Goal: Task Accomplishment & Management: Manage account settings

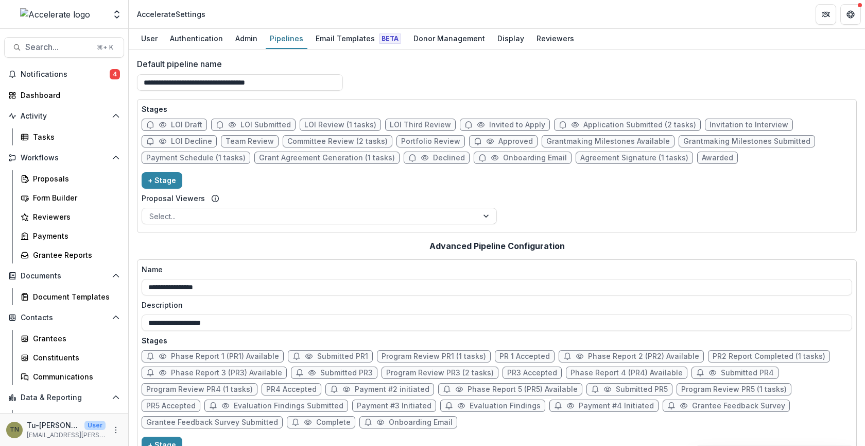
scroll to position [146, 0]
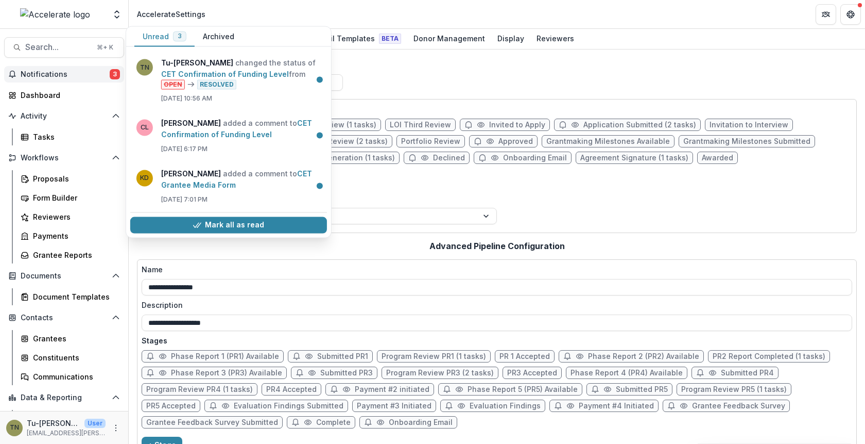
scroll to position [599, 0]
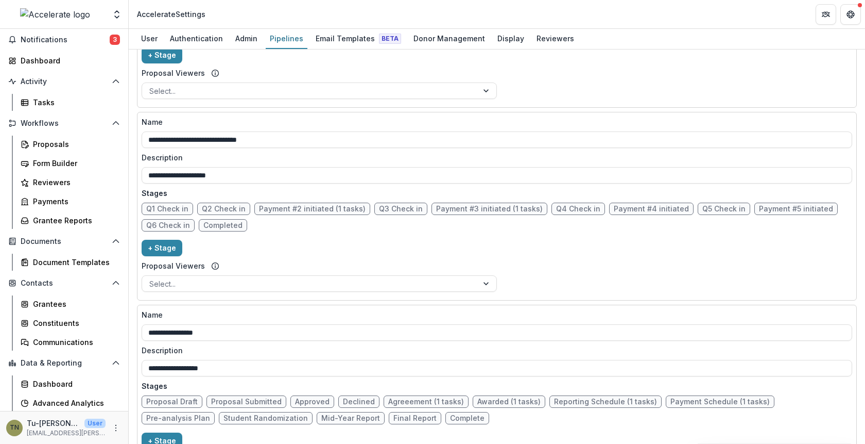
click at [287, 14] on header "Accelerate Settings" at bounding box center [497, 14] width 737 height 28
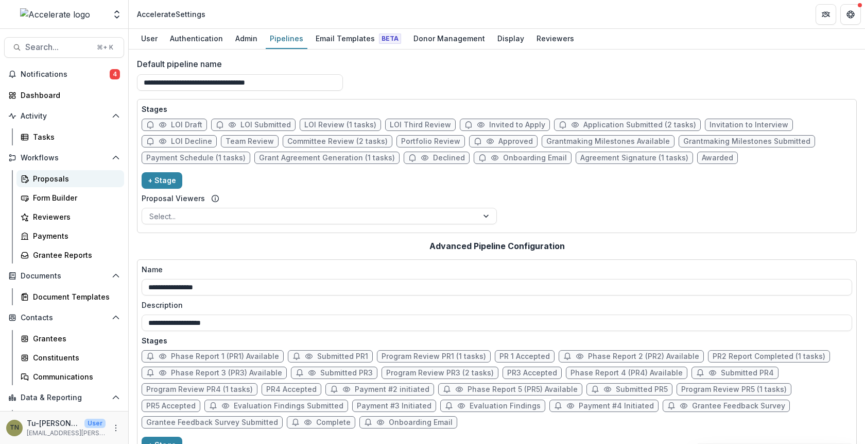
click at [75, 175] on div "Proposals" at bounding box center [74, 178] width 83 height 11
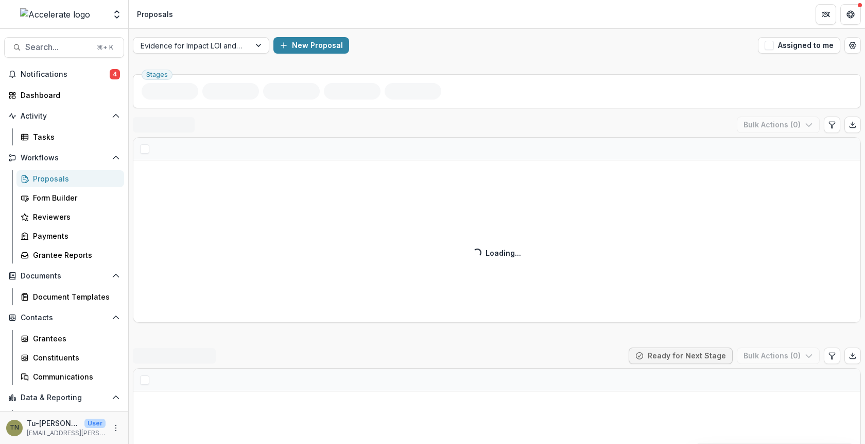
click at [437, 31] on div "Evidence for Impact LOI and Application New Proposal Assigned to me" at bounding box center [497, 45] width 737 height 33
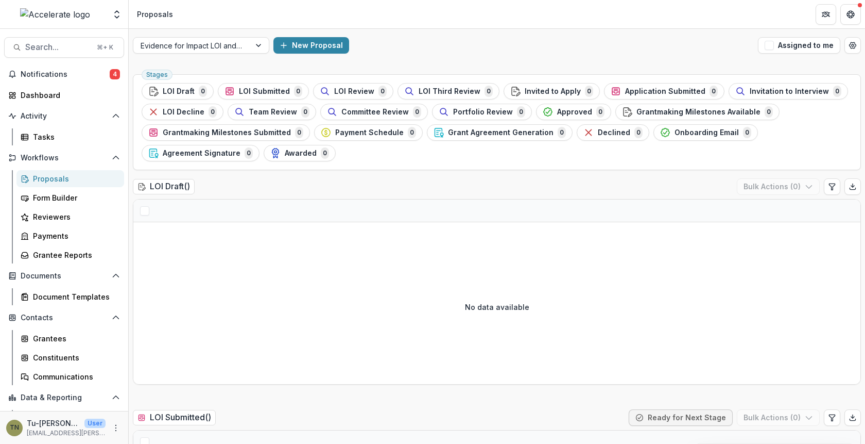
click at [474, 194] on div "LOI Draft ( ) Bulk Actions ( 0 )" at bounding box center [497, 188] width 728 height 21
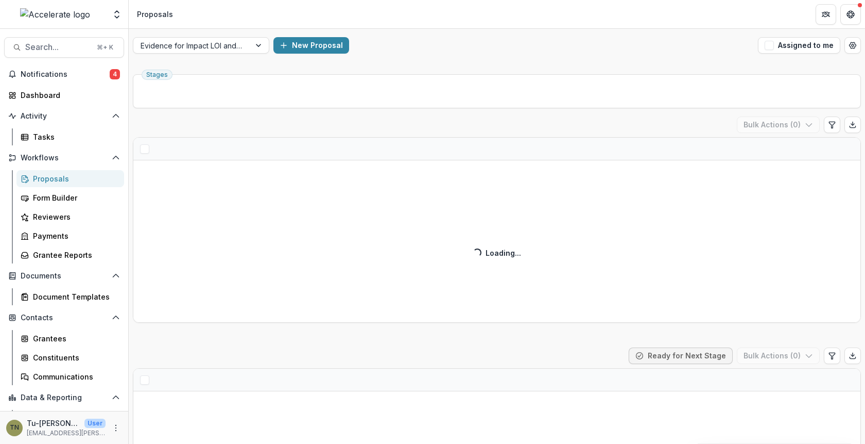
click at [510, 44] on div "New Proposal" at bounding box center [514, 45] width 481 height 16
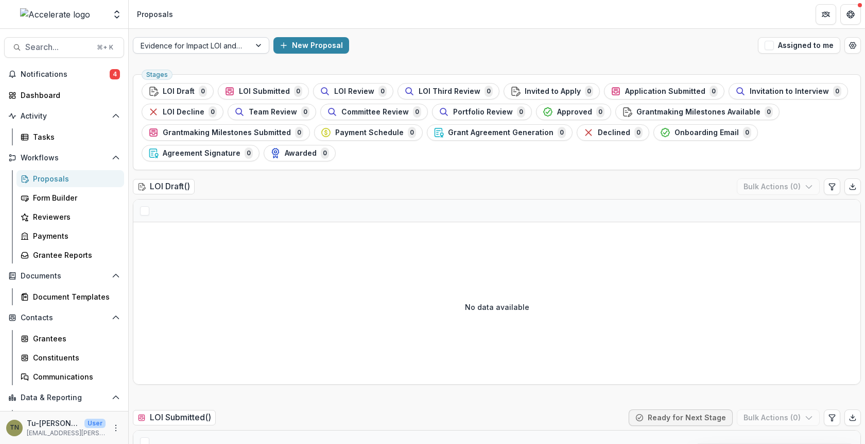
click at [247, 45] on div "Evidence for Impact LOI and Application" at bounding box center [191, 45] width 117 height 15
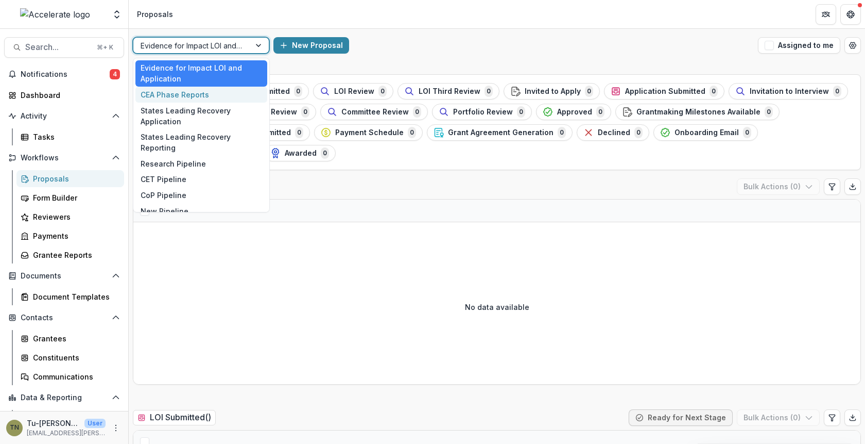
click at [227, 91] on div "CEA Phase Reports" at bounding box center [201, 95] width 132 height 16
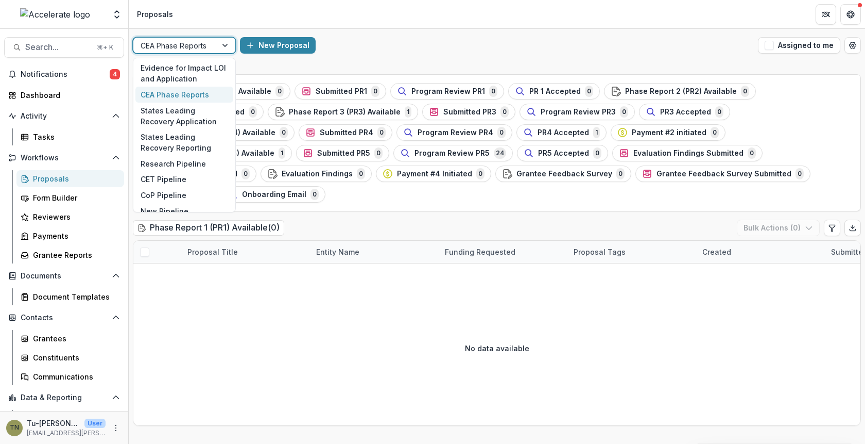
click at [225, 41] on div at bounding box center [226, 45] width 19 height 15
click at [212, 68] on div "Evidence for Impact LOI and Application" at bounding box center [184, 73] width 98 height 27
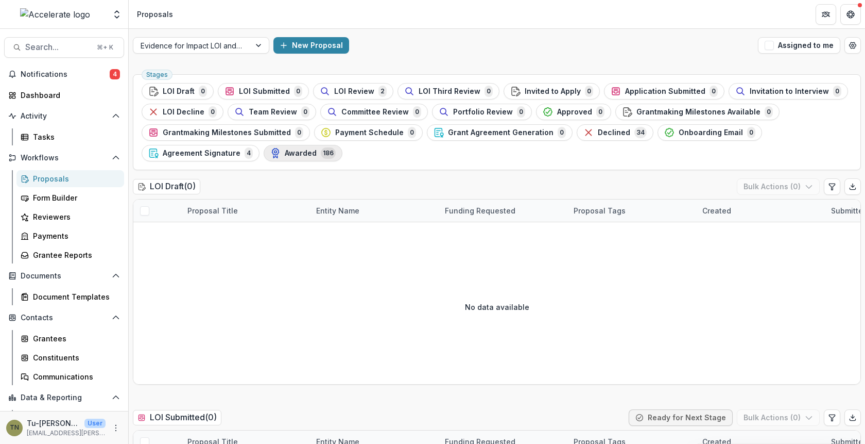
click at [285, 152] on span "Awarded" at bounding box center [301, 153] width 32 height 9
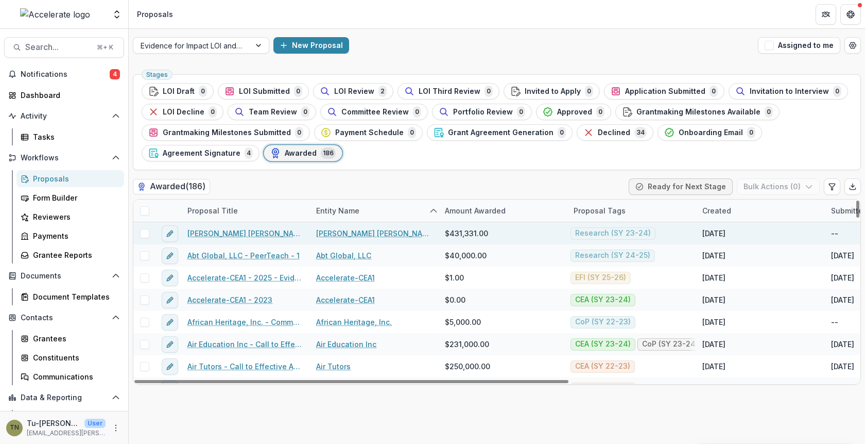
click at [230, 231] on link "Abdul Latif Jameel Poverty Action Lab - Research - 1" at bounding box center [245, 233] width 116 height 11
click at [377, 232] on link "[PERSON_NAME] [PERSON_NAME] Poverty Action Lab" at bounding box center [374, 233] width 116 height 11
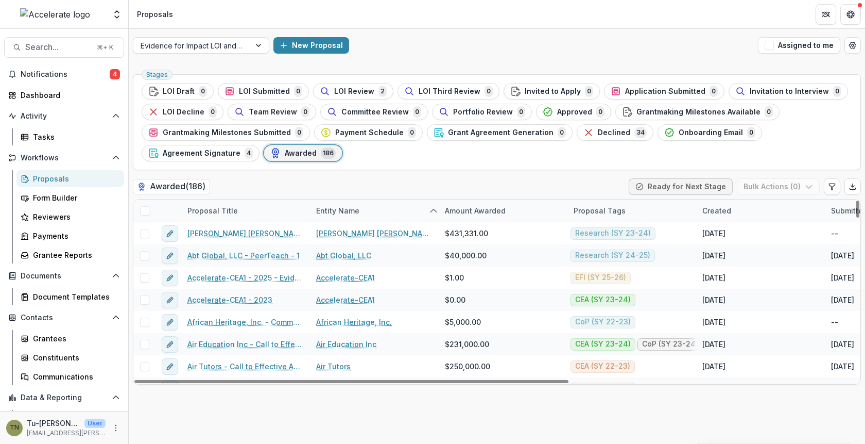
click at [624, 210] on div "Proposal Tags" at bounding box center [600, 210] width 64 height 11
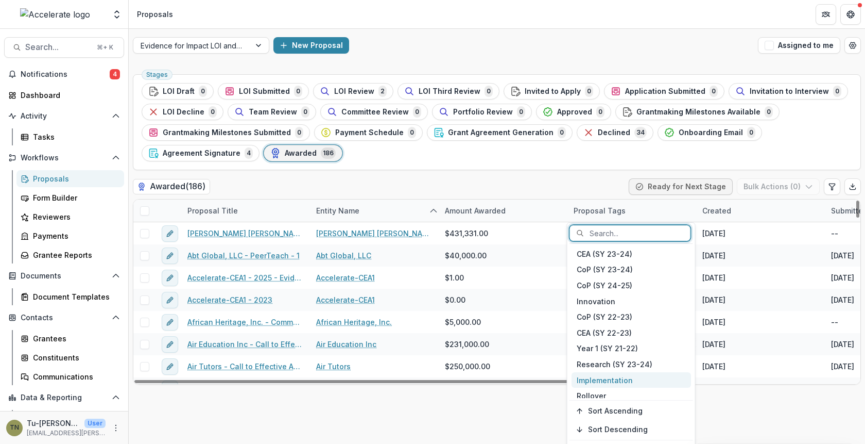
click at [630, 376] on div "Implementation" at bounding box center [632, 380] width 120 height 16
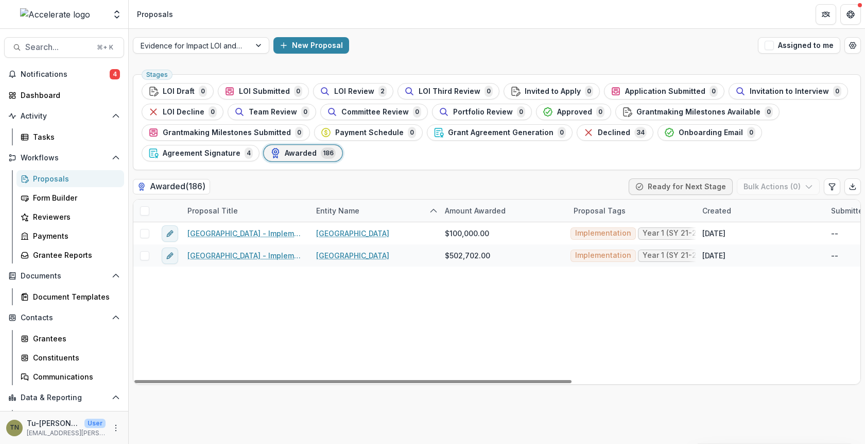
click at [518, 325] on div "Guilford County Schools - Implementation - 2 Guilford County Schools $100,000.0…" at bounding box center [736, 303] width 1207 height 162
click at [189, 329] on div "Guilford County Schools - Implementation - 2 Guilford County Schools $100,000.0…" at bounding box center [736, 303] width 1207 height 162
click at [143, 214] on div at bounding box center [144, 210] width 22 height 22
click at [144, 209] on span at bounding box center [144, 210] width 9 height 9
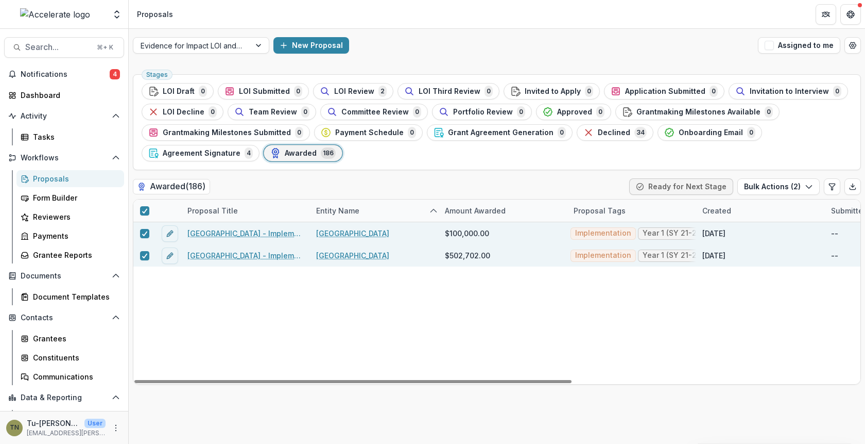
click at [777, 194] on div "Awarded ( 186 ) Ready for Next Stage Bulk Actions ( 2 )" at bounding box center [497, 188] width 728 height 21
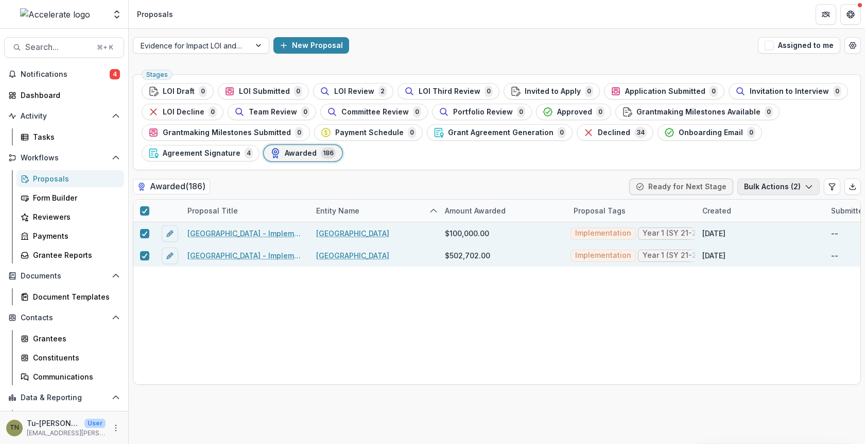
click at [779, 186] on button "Bulk Actions ( 2 )" at bounding box center [779, 186] width 82 height 16
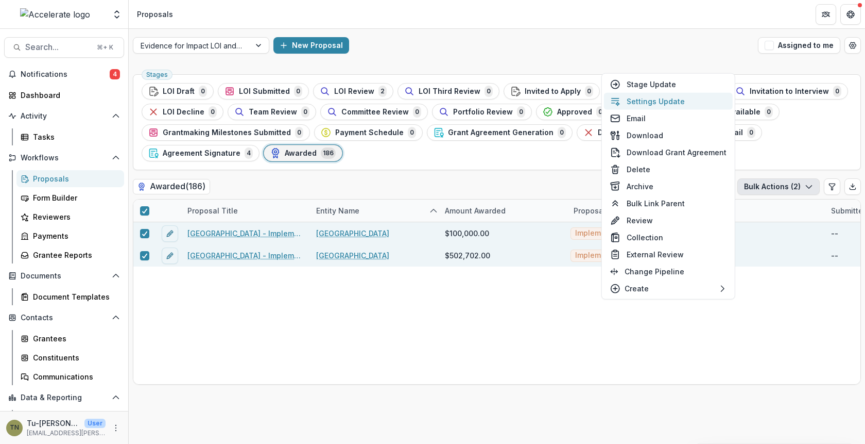
click at [675, 100] on button "Settings Update" at bounding box center [668, 101] width 129 height 17
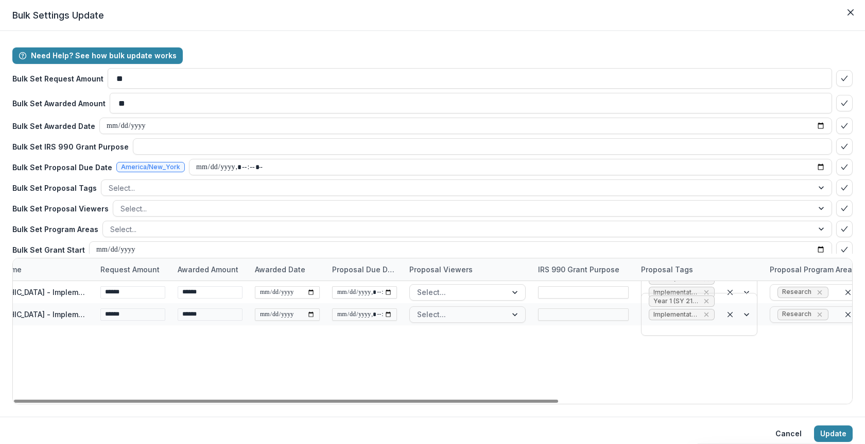
scroll to position [0, 129]
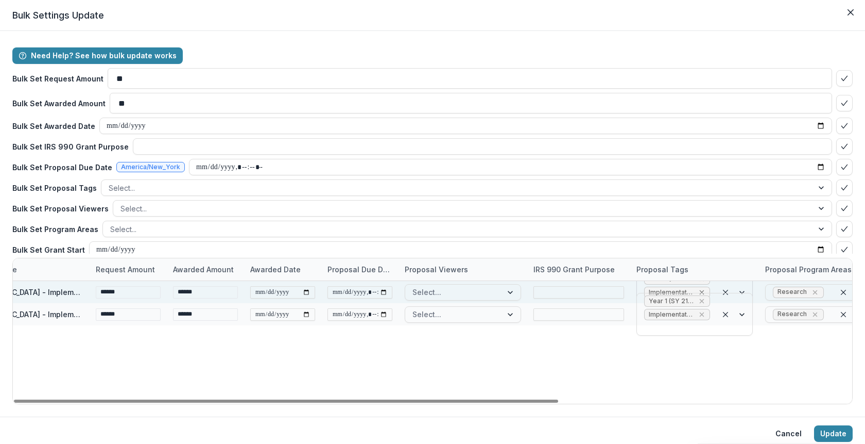
click at [703, 290] on icon "Remove Implementation" at bounding box center [702, 292] width 5 height 5
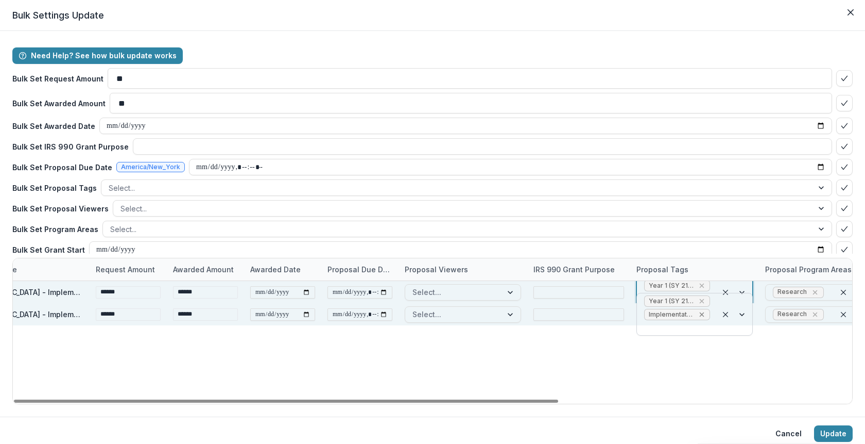
click at [702, 312] on icon "Remove Implementation" at bounding box center [702, 314] width 8 height 8
click at [702, 383] on div "**********" at bounding box center [528, 342] width 1288 height 123
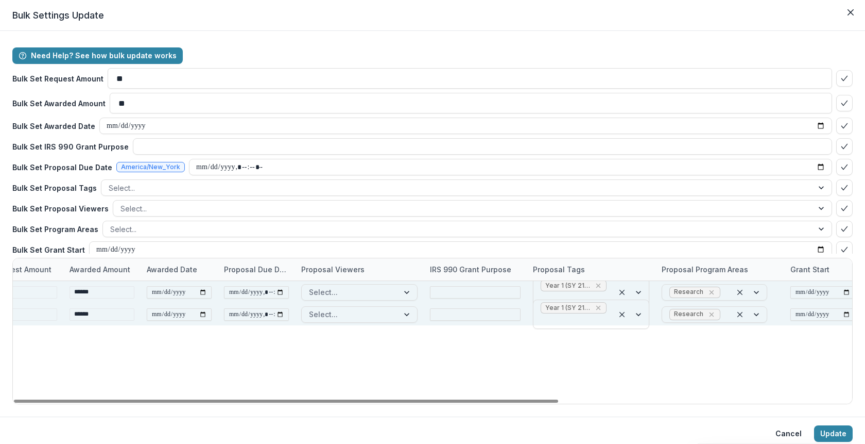
scroll to position [0, 246]
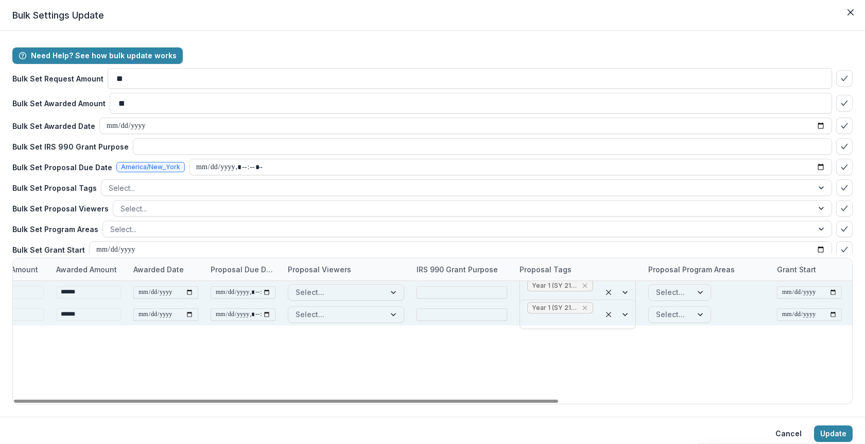
click at [717, 358] on div "**********" at bounding box center [411, 342] width 1288 height 123
click at [830, 432] on button "Update" at bounding box center [833, 433] width 39 height 16
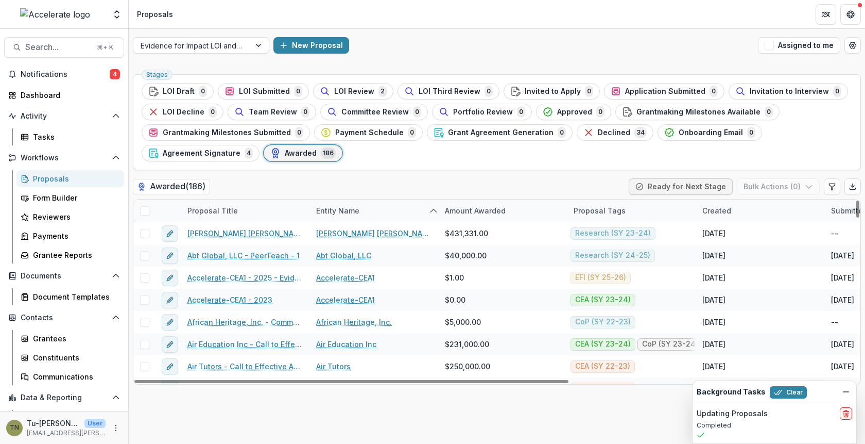
click at [591, 207] on div "Proposal Tags" at bounding box center [600, 210] width 64 height 11
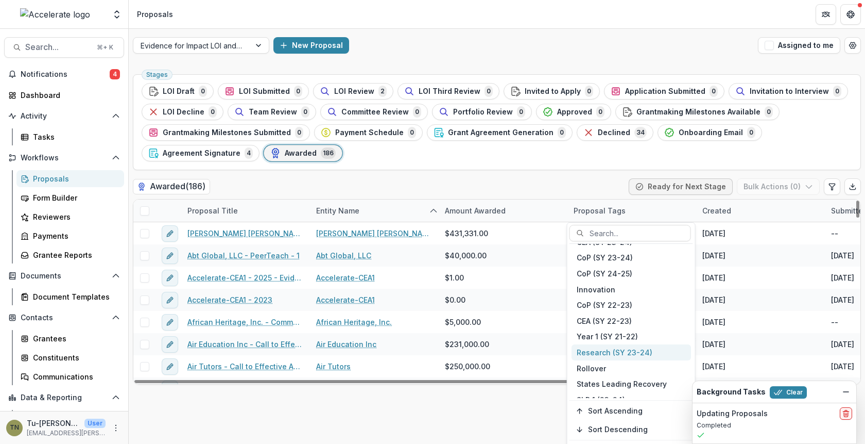
scroll to position [13, 0]
click at [617, 371] on div "Rollover" at bounding box center [632, 367] width 120 height 16
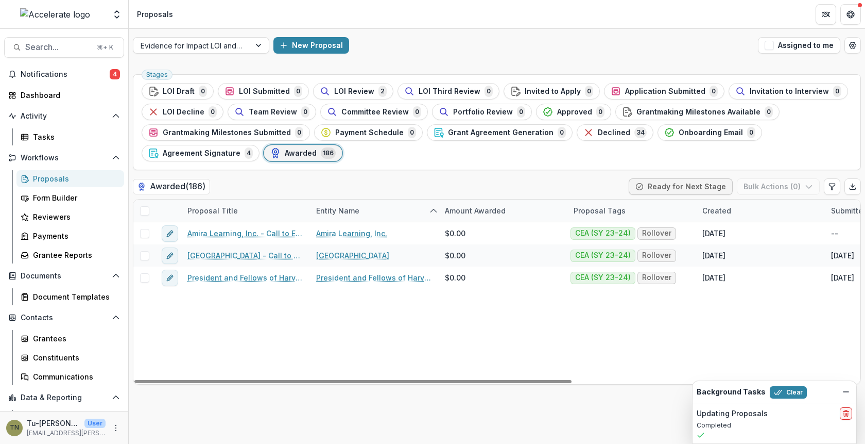
click at [449, 333] on div "Amira Learning, Inc. - Call to Effective Action - 1 Amira Learning, Inc. $0.00 …" at bounding box center [736, 303] width 1207 height 162
click at [143, 207] on span at bounding box center [144, 210] width 9 height 9
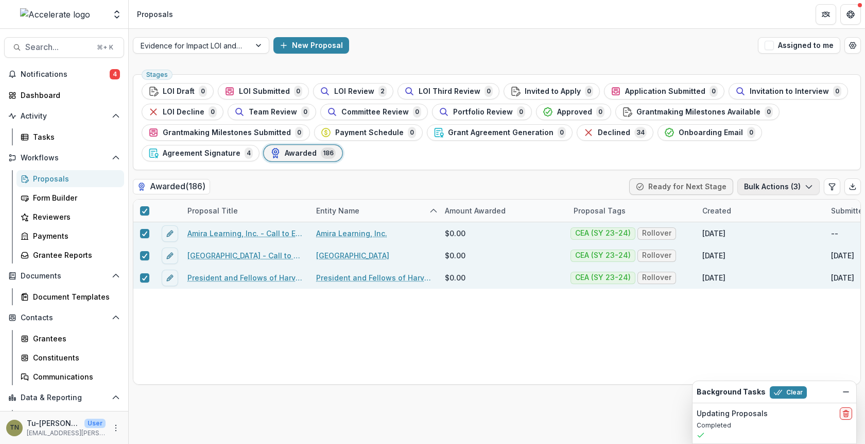
click at [769, 187] on button "Bulk Actions ( 3 )" at bounding box center [779, 186] width 82 height 16
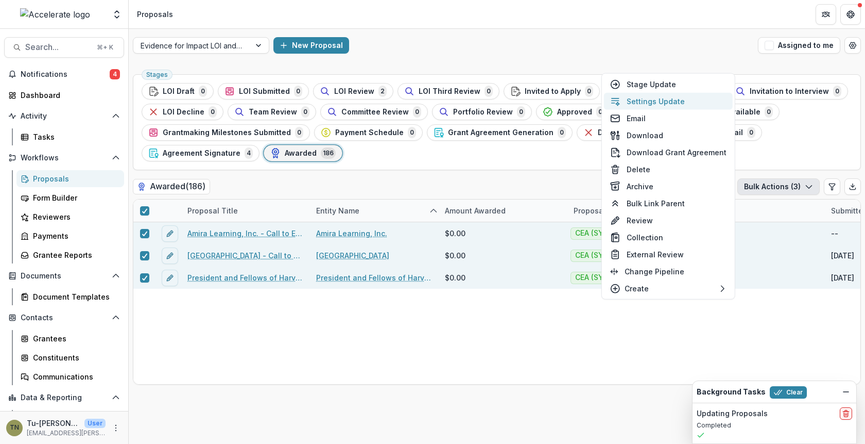
click at [671, 99] on button "Settings Update" at bounding box center [668, 101] width 129 height 17
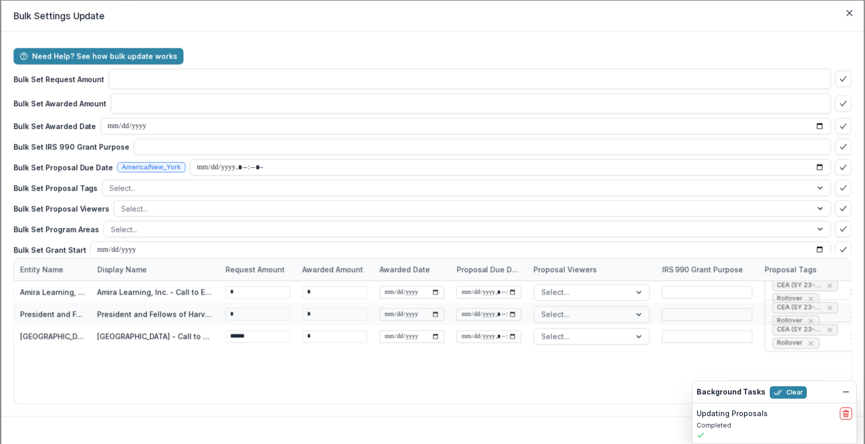
type input "**"
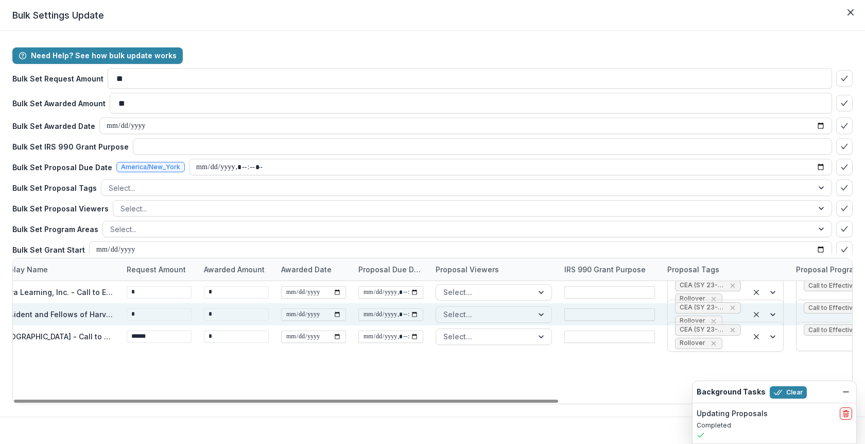
scroll to position [0, 196]
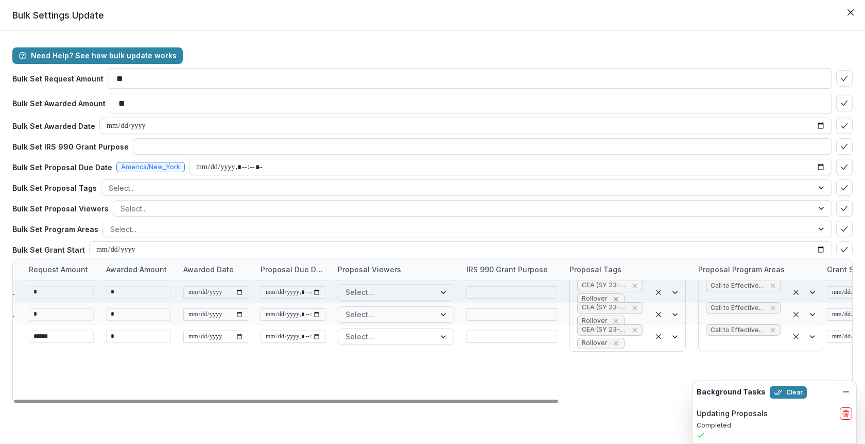
click at [613, 295] on icon "Remove Rollover" at bounding box center [616, 299] width 8 height 8
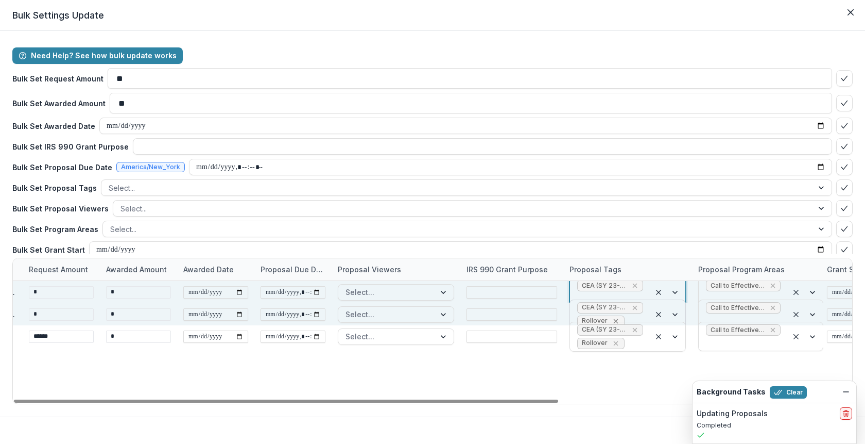
click at [613, 317] on icon "Remove Rollover" at bounding box center [616, 321] width 8 height 8
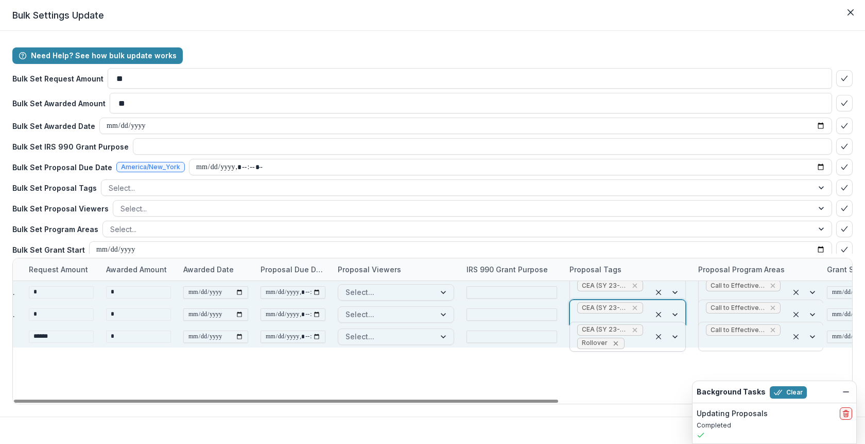
click at [615, 342] on icon "Remove Rollover" at bounding box center [616, 343] width 8 height 8
click at [624, 379] on div "Amira Learning, Inc. Amira Learning, Inc. - Call to Effective Action - 1 * * Se…" at bounding box center [461, 342] width 1288 height 123
click at [850, 391] on icon "Dismiss" at bounding box center [846, 391] width 8 height 8
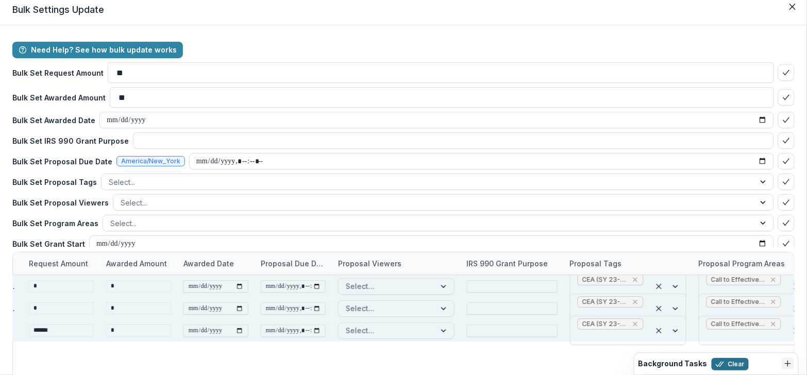
scroll to position [28, 0]
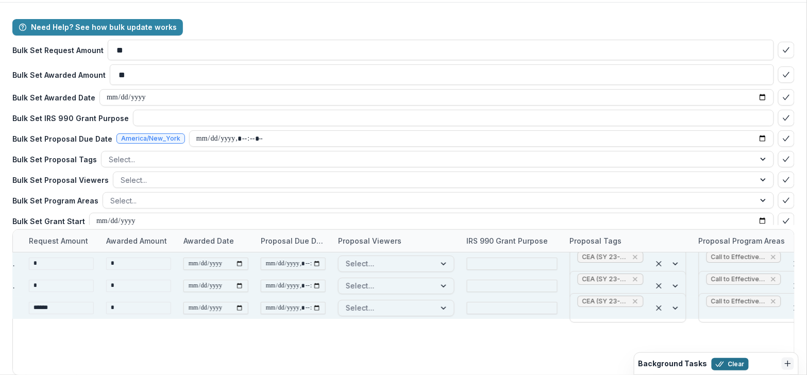
click at [731, 362] on button "Clear" at bounding box center [729, 364] width 37 height 12
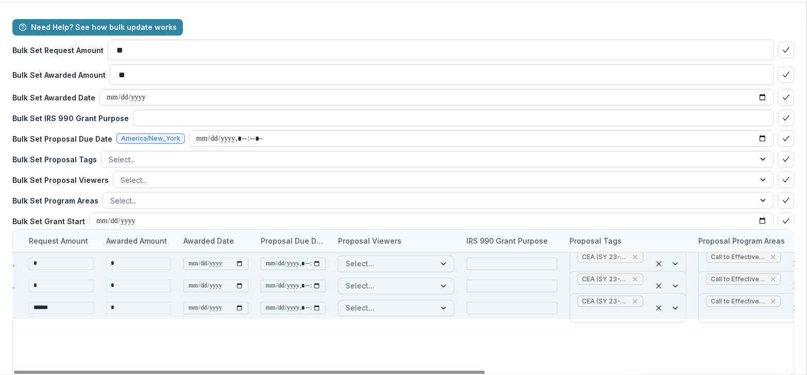
click at [702, 338] on div "Amira Learning, Inc. Amira Learning, Inc. - Call to Effective Action - 1 * * Se…" at bounding box center [461, 313] width 1288 height 123
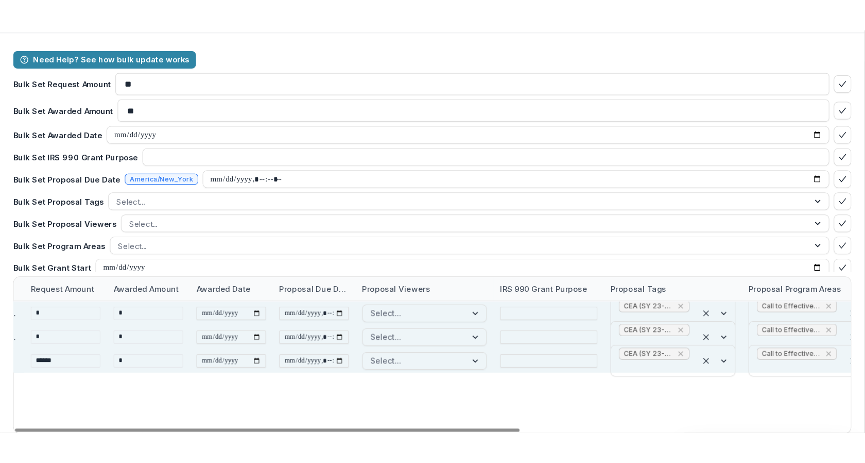
scroll to position [74, 0]
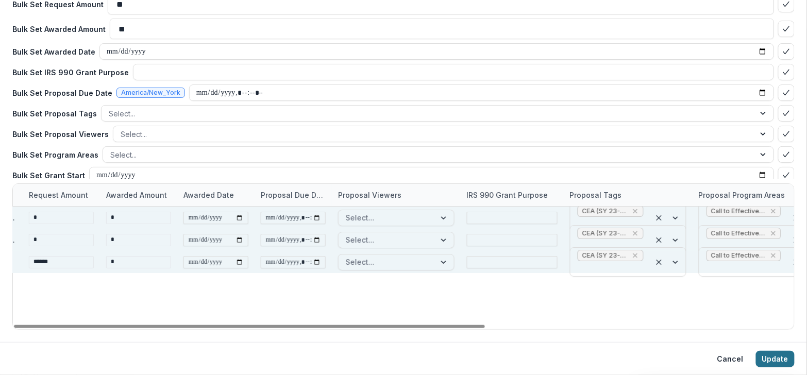
click at [770, 356] on button "Update" at bounding box center [775, 359] width 39 height 16
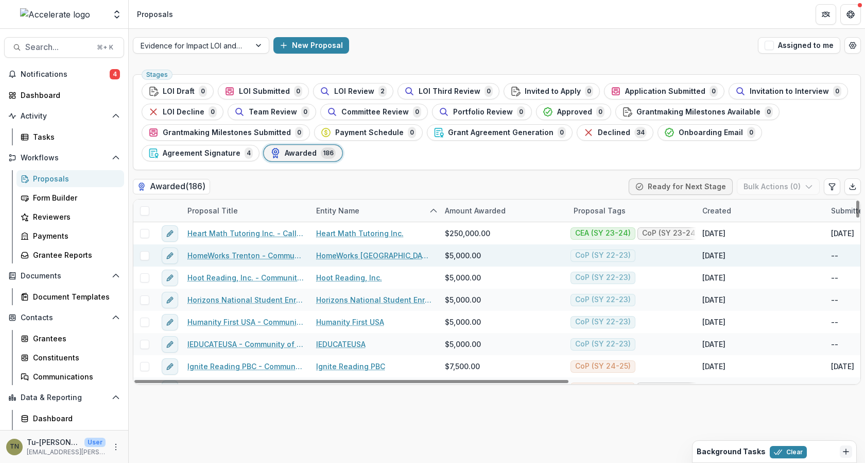
scroll to position [1363, 0]
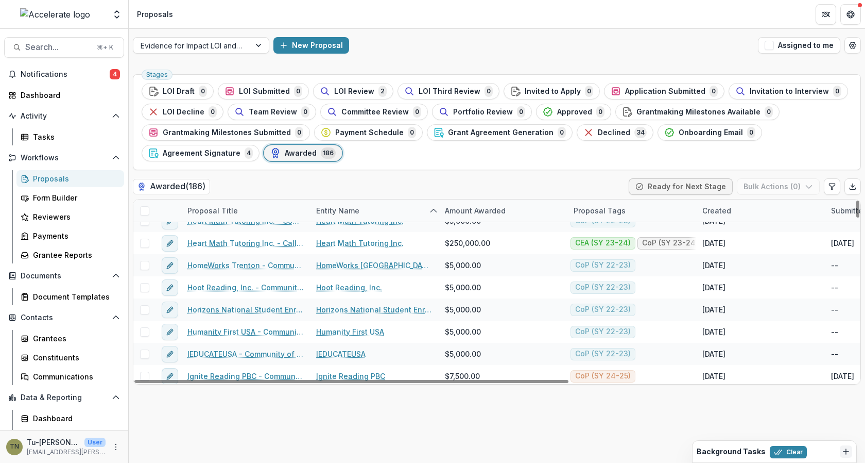
click at [593, 207] on div "Proposal Tags" at bounding box center [600, 210] width 64 height 11
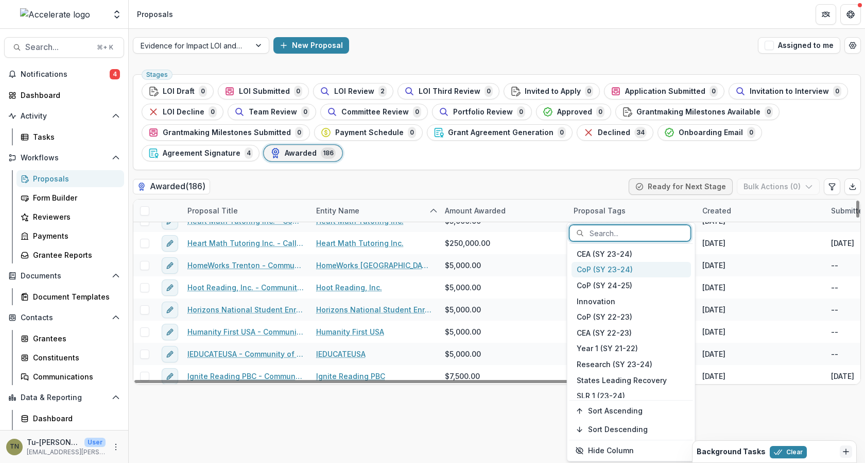
click at [594, 266] on div "CoP (SY 23-24)" at bounding box center [632, 270] width 120 height 16
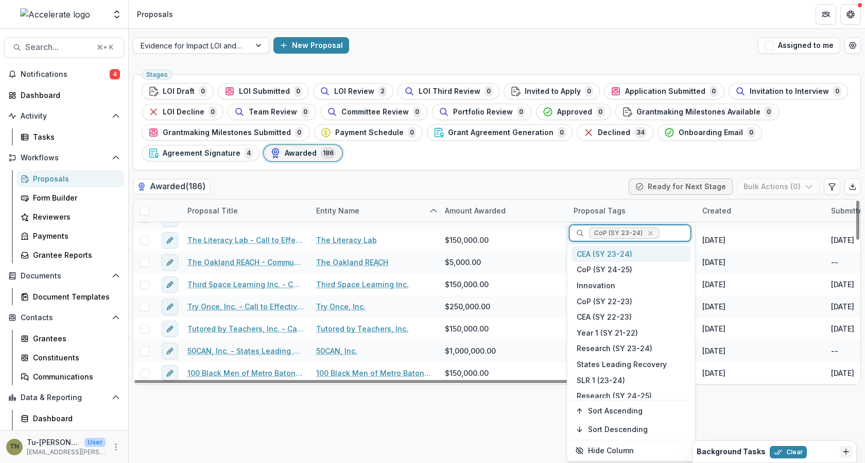
scroll to position [657, 0]
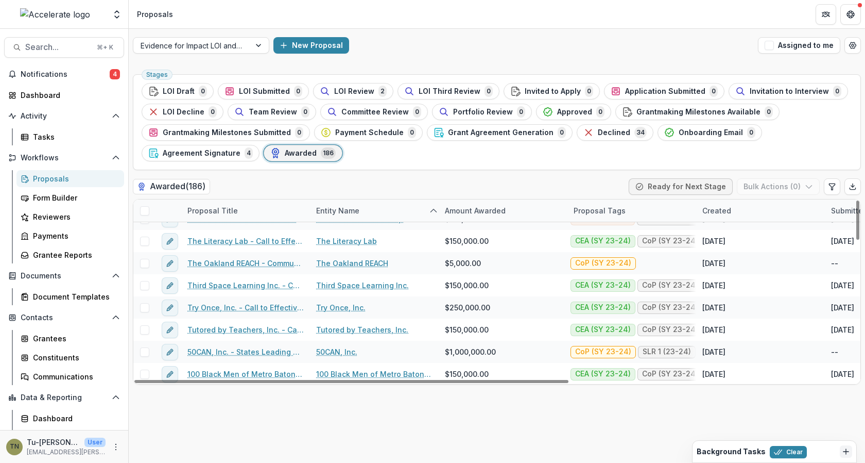
click at [472, 428] on div "Stages LOI Draft 0 LOI Submitted 0 LOI Review 2 LOI Third Review 0 Invited to A…" at bounding box center [497, 266] width 737 height 393
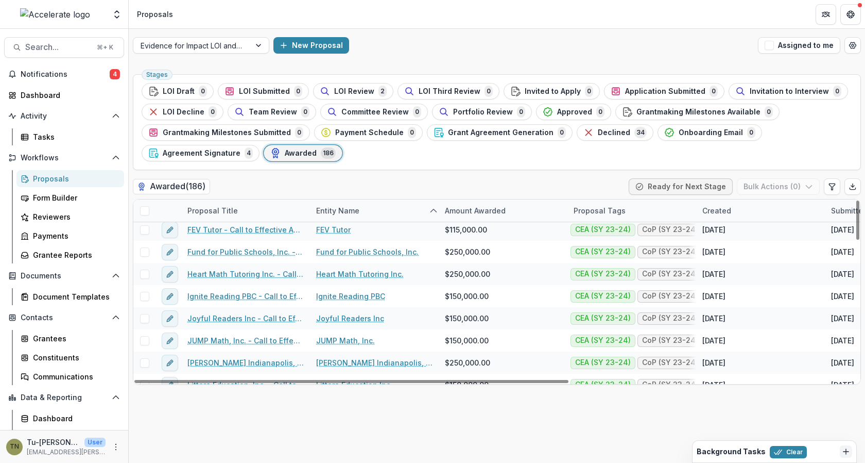
scroll to position [0, 0]
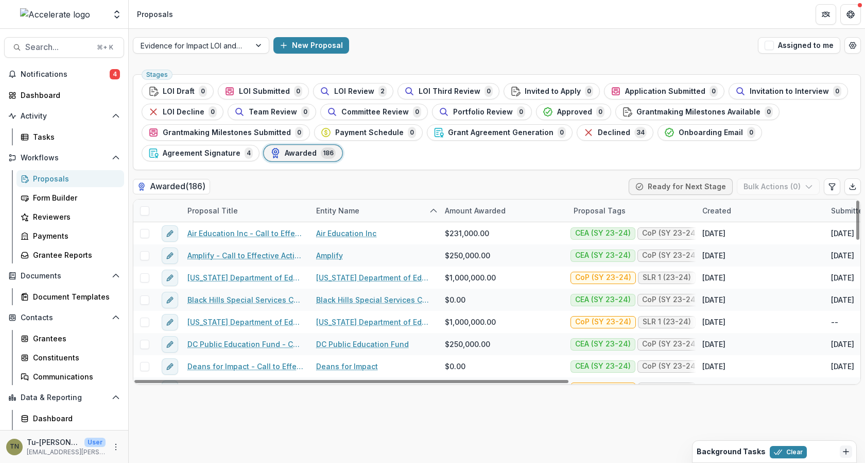
click at [608, 207] on div "Proposal Tags" at bounding box center [600, 210] width 64 height 11
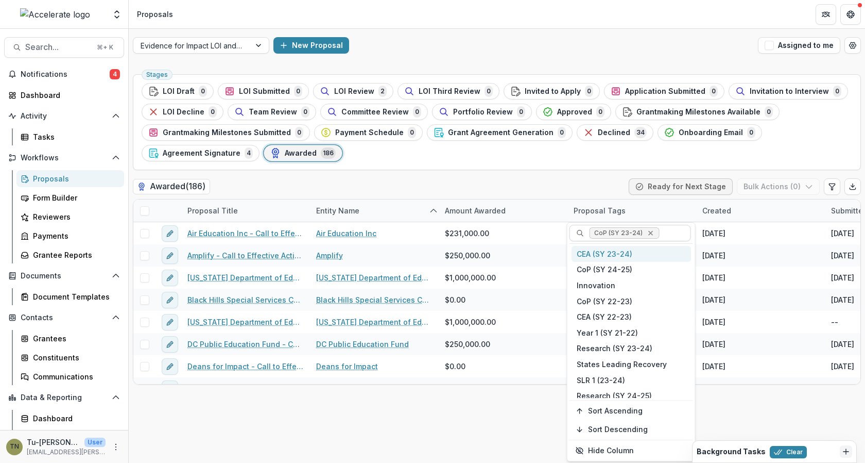
click at [651, 234] on icon "Remove CoP (SY 23-24)" at bounding box center [650, 233] width 8 height 8
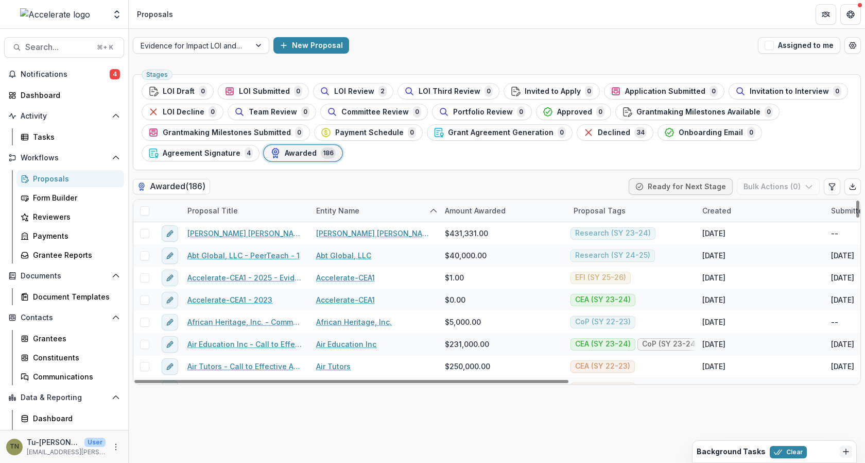
click at [583, 163] on div "Stages LOI Draft 0 LOI Submitted 0 LOI Review 2 LOI Third Review 0 Invited to A…" at bounding box center [497, 122] width 728 height 96
click at [502, 414] on div "Stages LOI Draft 0 LOI Submitted 0 LOI Review 2 LOI Third Review 0 Invited to A…" at bounding box center [497, 266] width 737 height 393
click at [609, 210] on div "Proposal Tags" at bounding box center [600, 210] width 64 height 11
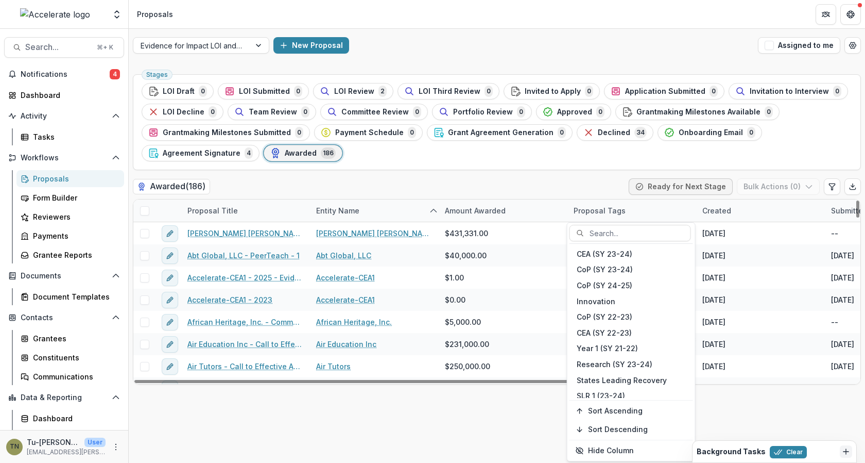
click at [609, 210] on div "Proposal Tags" at bounding box center [600, 210] width 64 height 11
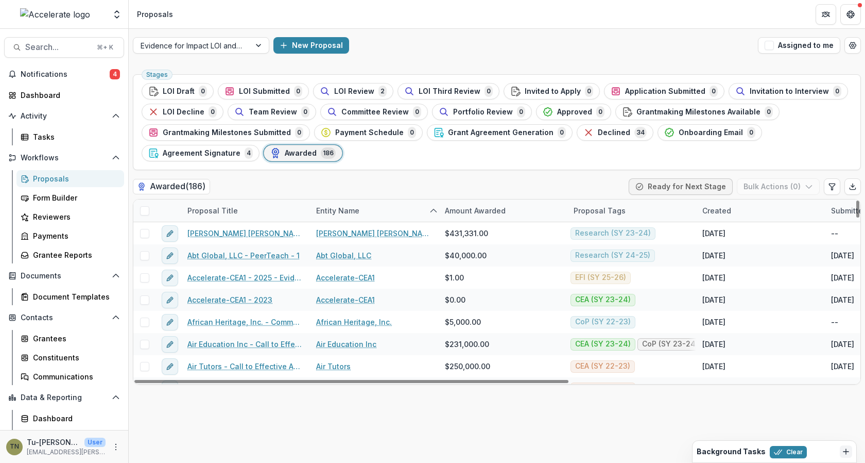
click at [609, 210] on div "Proposal Tags" at bounding box center [600, 210] width 64 height 11
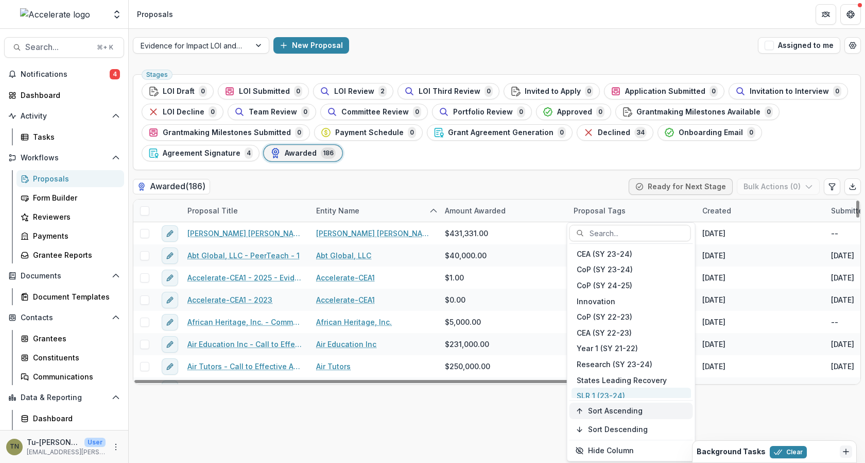
click at [589, 412] on span "Sort Ascending" at bounding box center [615, 410] width 55 height 9
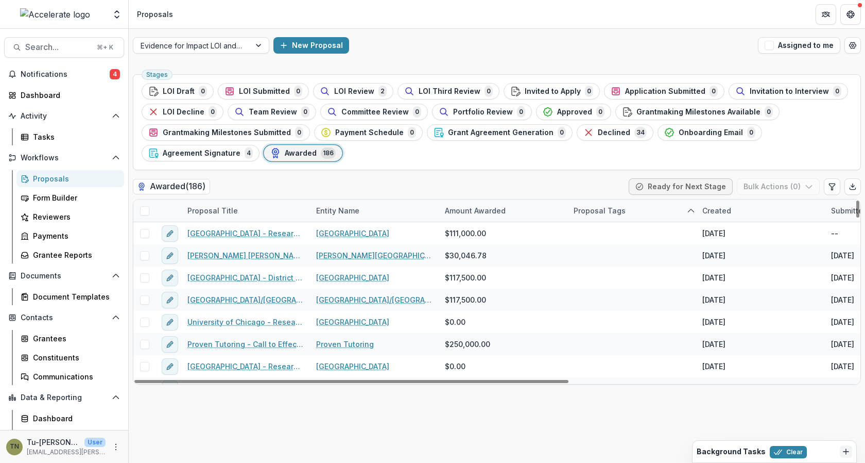
click at [532, 433] on div "Stages LOI Draft 0 LOI Submitted 0 LOI Review 2 LOI Third Review 0 Invited to A…" at bounding box center [497, 266] width 737 height 393
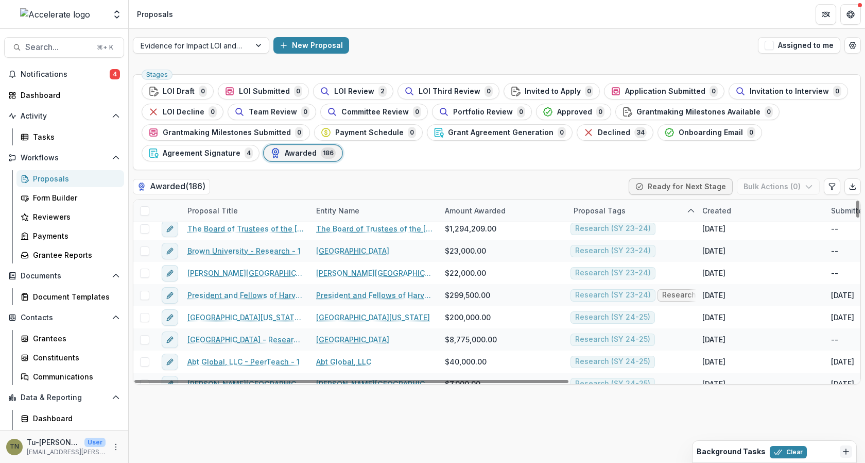
scroll to position [3395, 0]
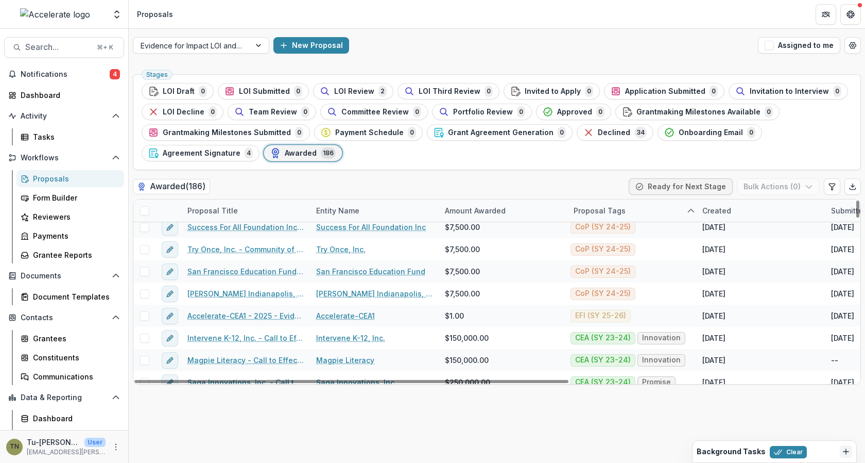
click at [599, 207] on div "Proposal Tags" at bounding box center [600, 210] width 64 height 11
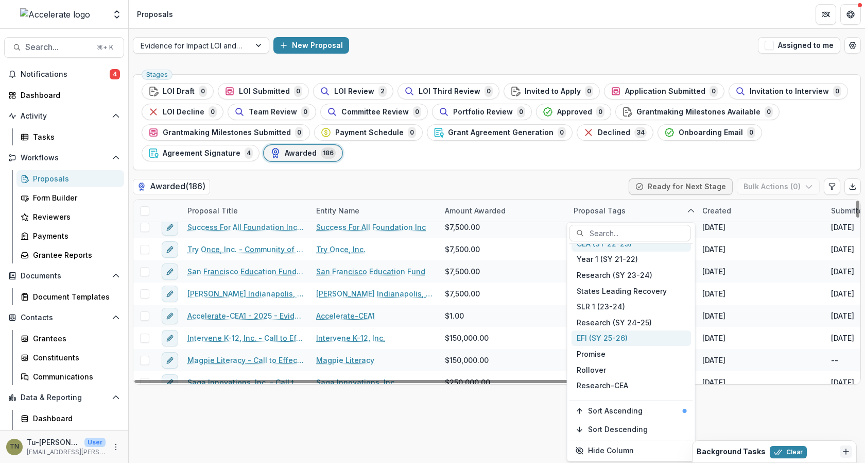
scroll to position [117, 0]
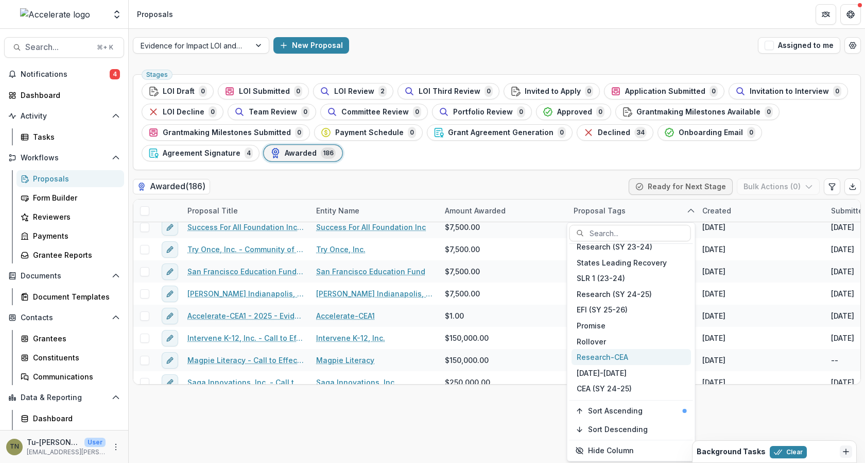
click at [622, 353] on div "Research-CEA" at bounding box center [632, 357] width 120 height 16
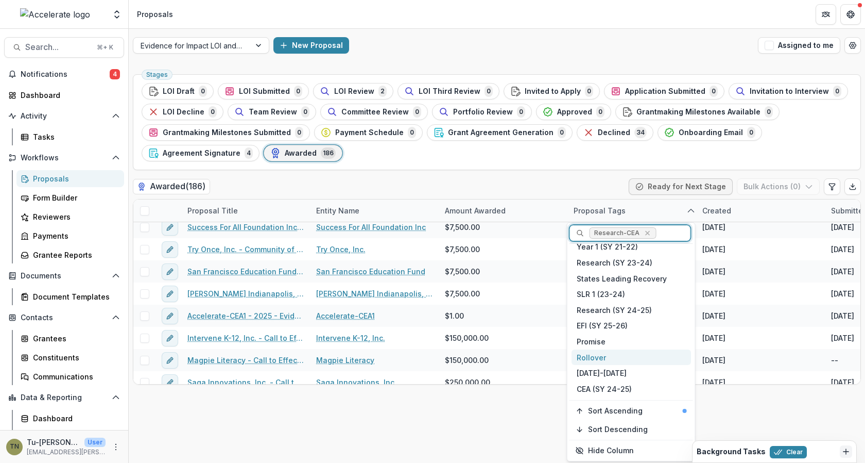
scroll to position [0, 0]
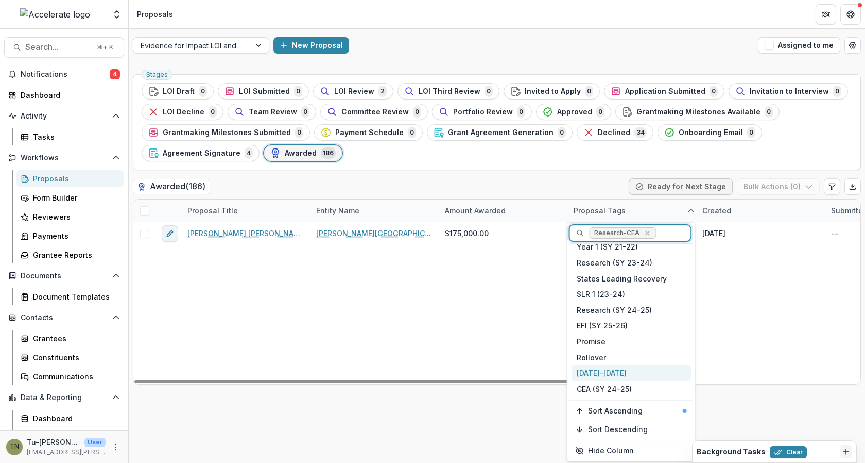
click at [502, 415] on div "Stages LOI Draft 0 LOI Submitted 0 LOI Review 2 LOI Third Review 0 Invited to A…" at bounding box center [497, 266] width 737 height 393
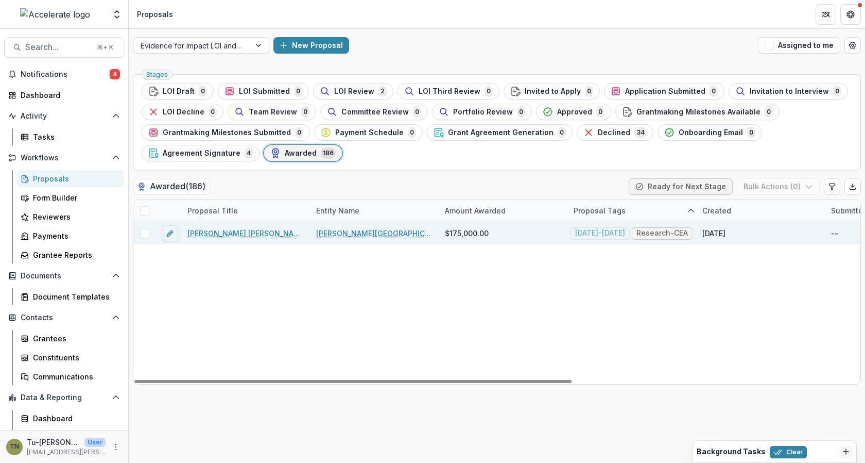
click at [145, 232] on span at bounding box center [144, 233] width 9 height 9
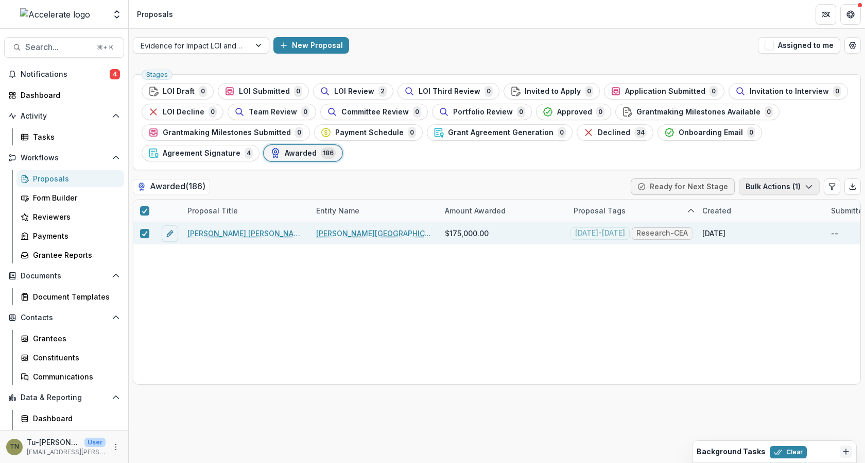
click at [762, 187] on button "Bulk Actions ( 1 )" at bounding box center [779, 186] width 81 height 16
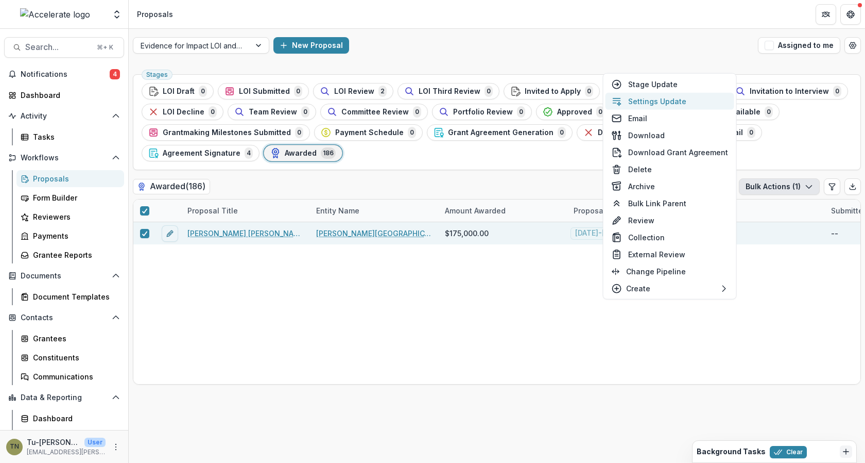
click at [667, 100] on button "Settings Update" at bounding box center [670, 101] width 129 height 17
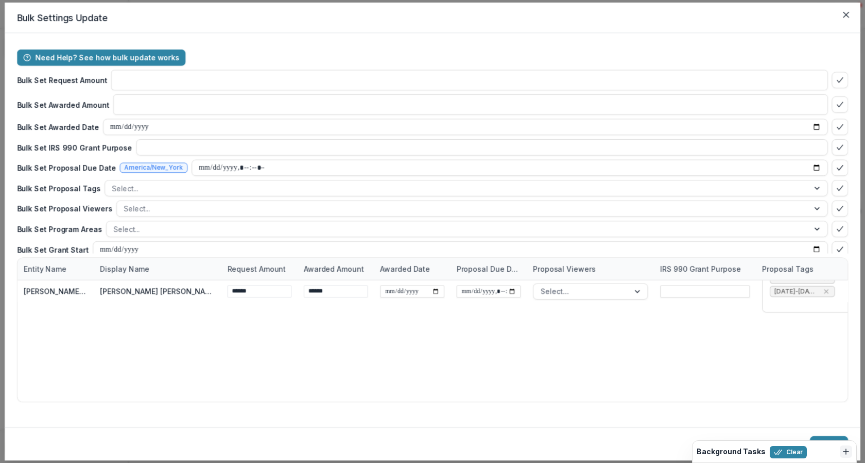
type input "**"
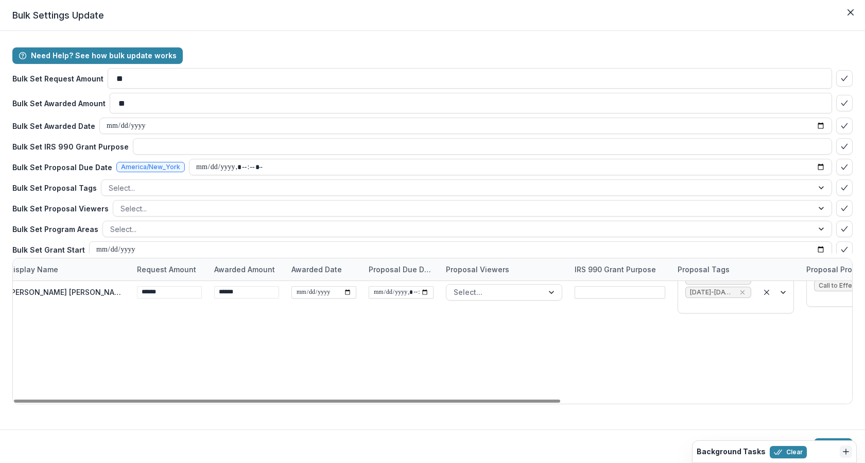
scroll to position [0, 127]
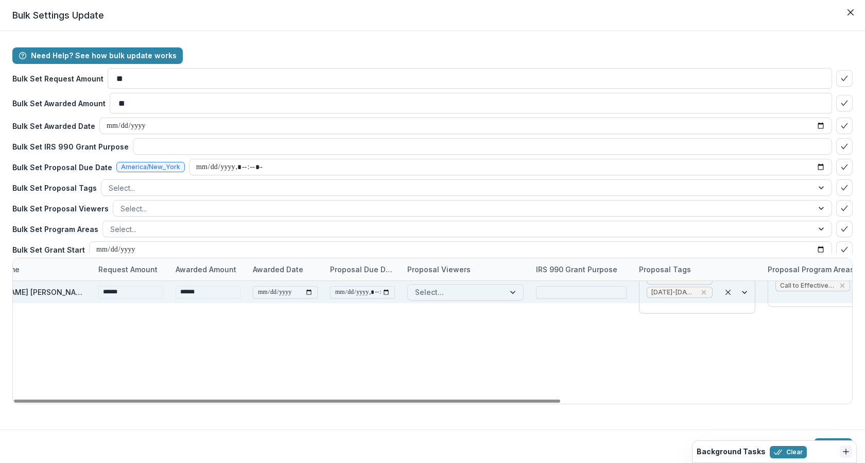
click at [702, 283] on icon "Remove Research-CEA" at bounding box center [704, 279] width 8 height 8
click at [699, 291] on div "Remove 2023-2024" at bounding box center [704, 285] width 10 height 10
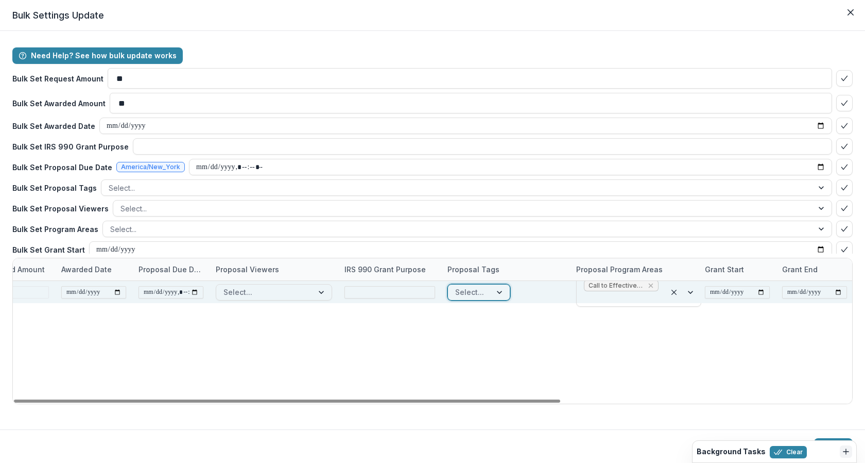
scroll to position [0, 335]
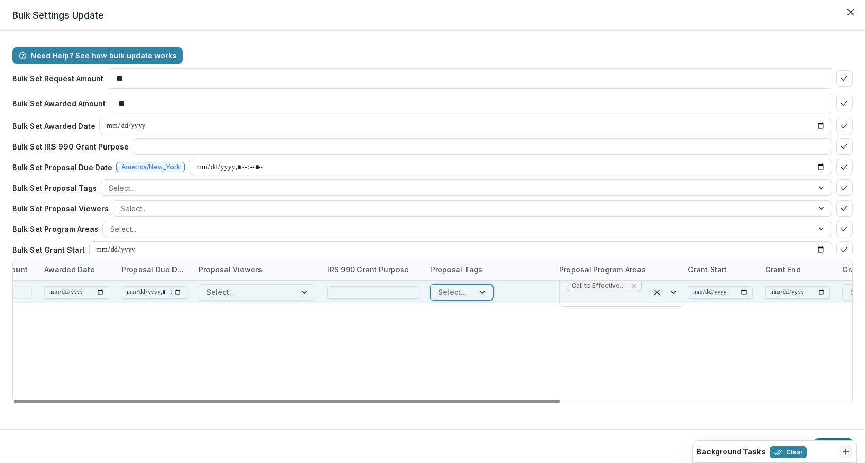
click at [838, 438] on button "Update" at bounding box center [833, 446] width 39 height 16
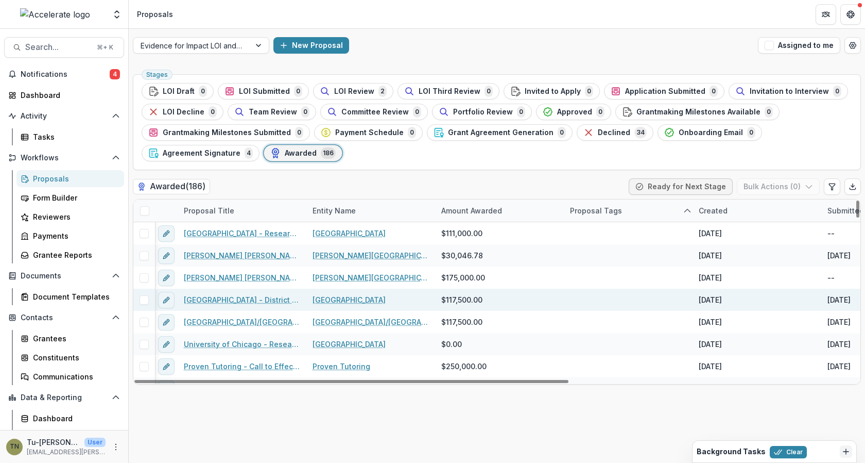
scroll to position [0, 0]
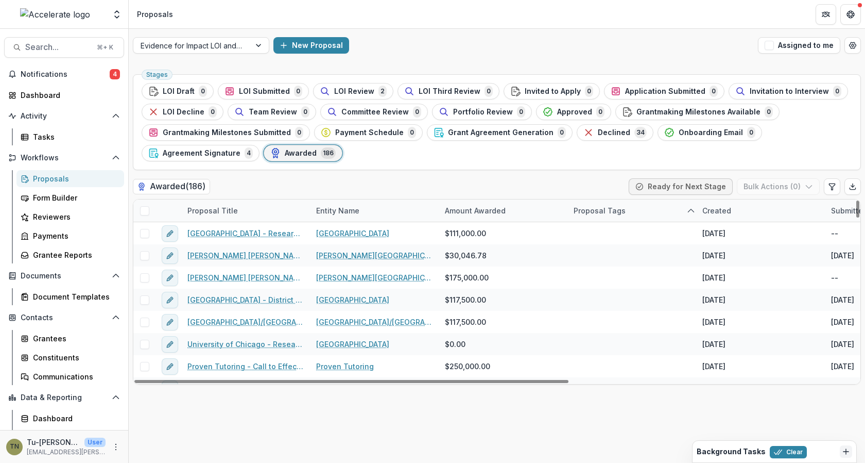
click at [605, 211] on div "Proposal Tags" at bounding box center [600, 210] width 64 height 11
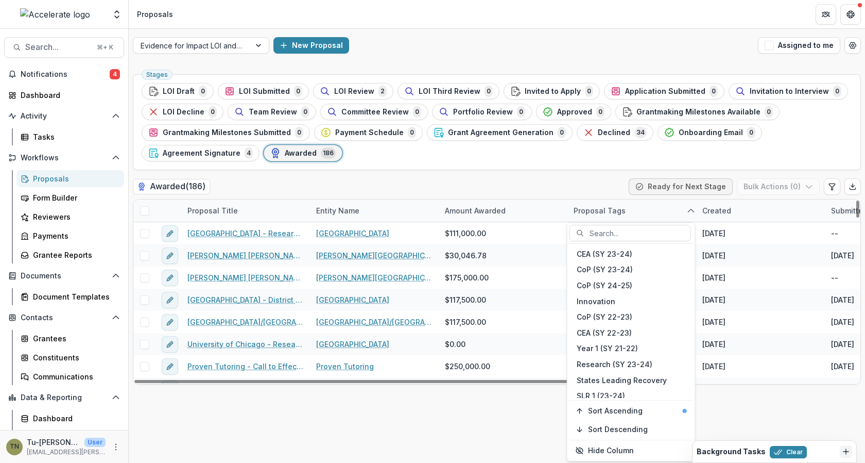
click at [605, 211] on div "Proposal Tags" at bounding box center [600, 210] width 64 height 11
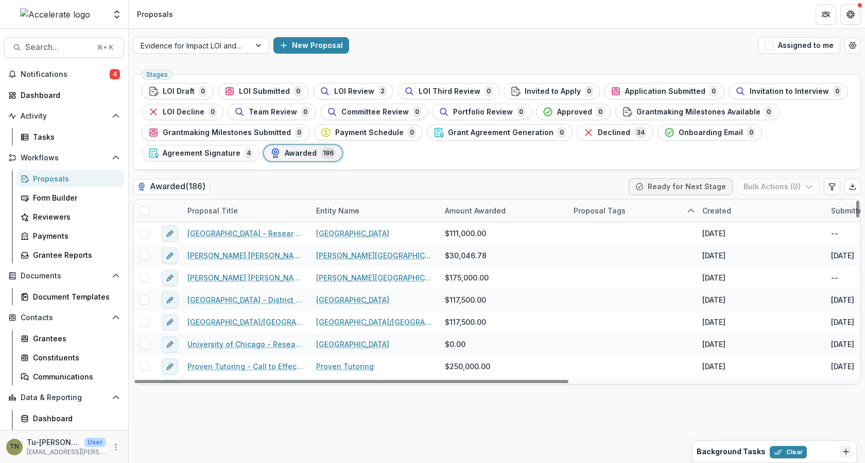
click at [605, 211] on div "Proposal Tags" at bounding box center [600, 210] width 64 height 11
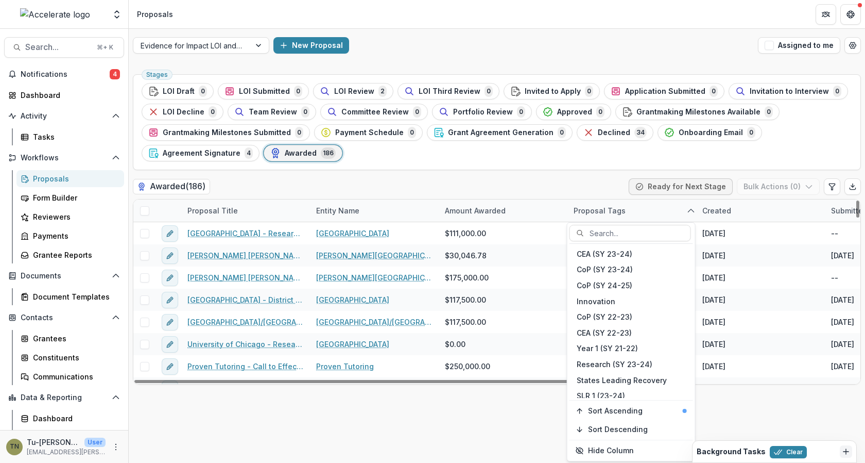
click at [634, 201] on div "Proposal Tags" at bounding box center [632, 210] width 129 height 22
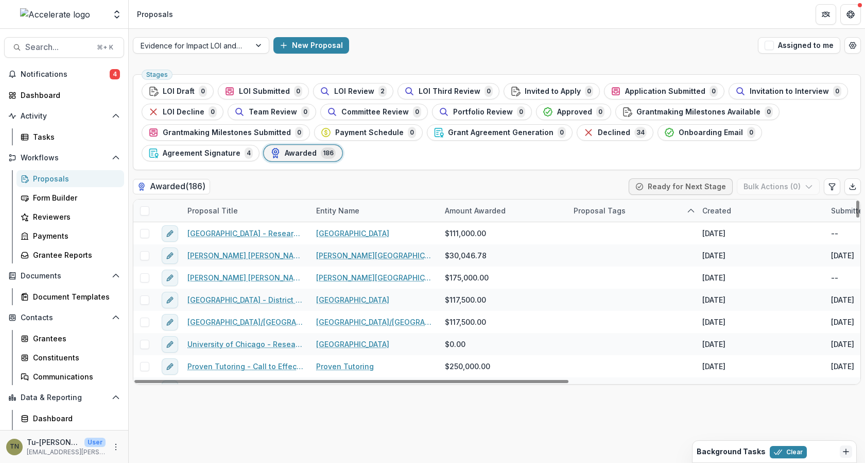
click at [633, 205] on div "Proposal Tags" at bounding box center [632, 210] width 129 height 22
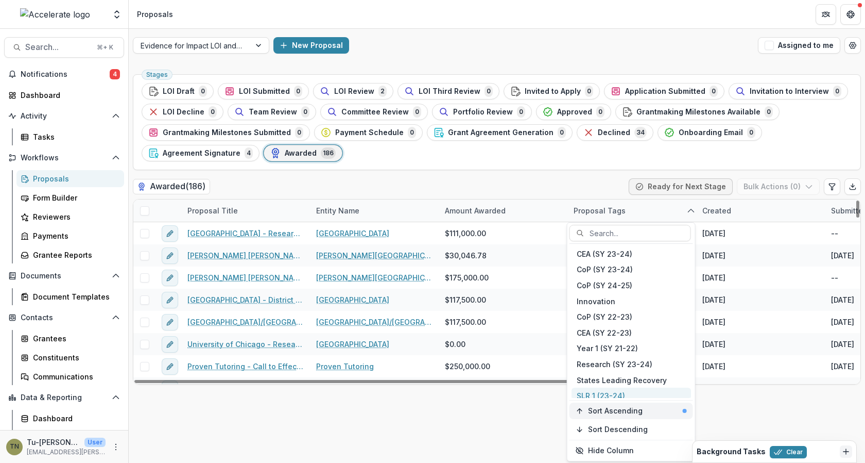
click at [610, 413] on span "Sort Ascending" at bounding box center [615, 410] width 55 height 9
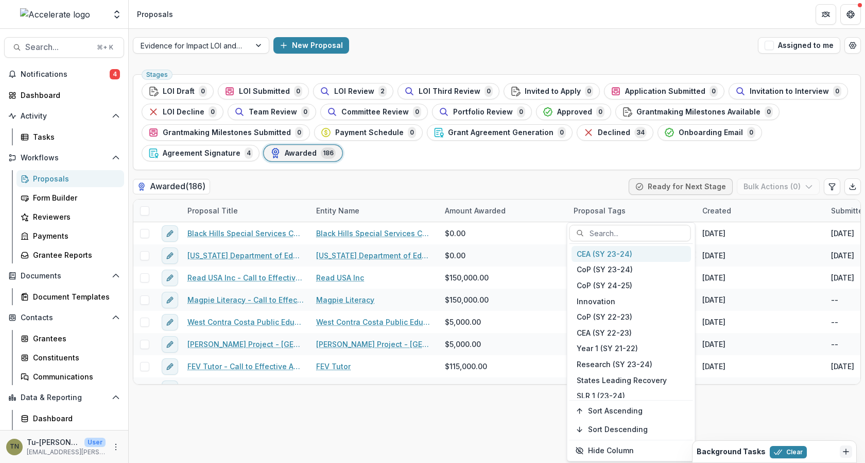
click at [542, 405] on div "Stages LOI Draft 0 LOI Submitted 0 LOI Review 2 LOI Third Review 0 Invited to A…" at bounding box center [497, 266] width 737 height 393
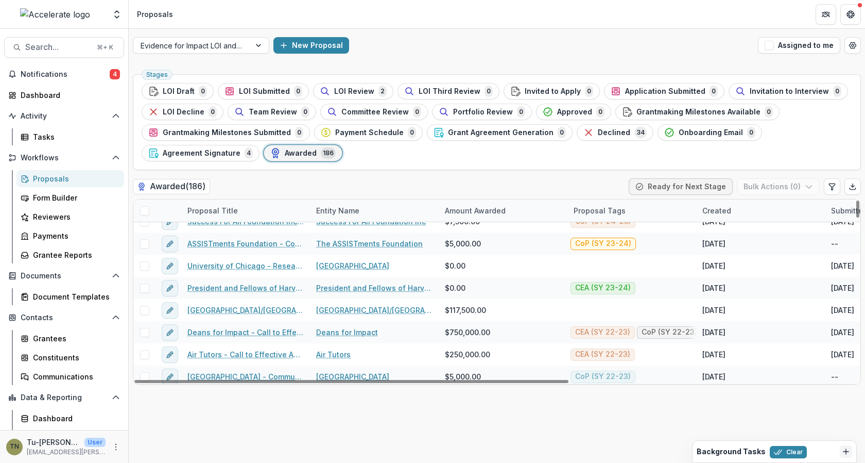
scroll to position [1151, 0]
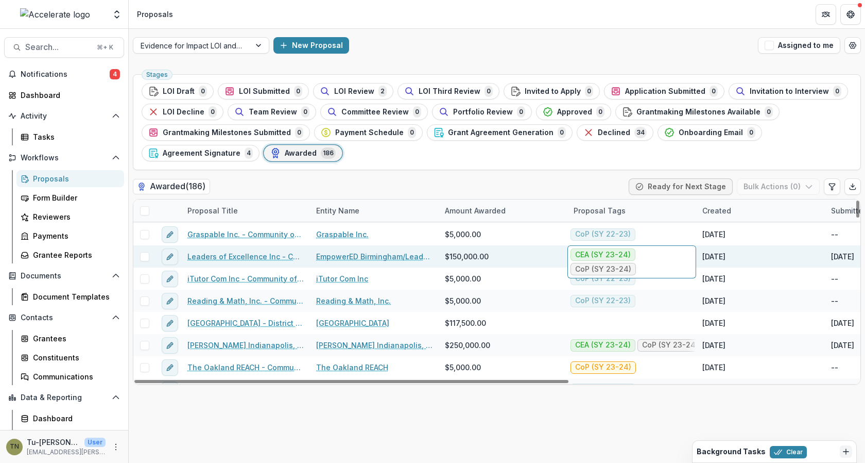
click at [626, 266] on span "CoP (SY 23-24)" at bounding box center [603, 269] width 56 height 9
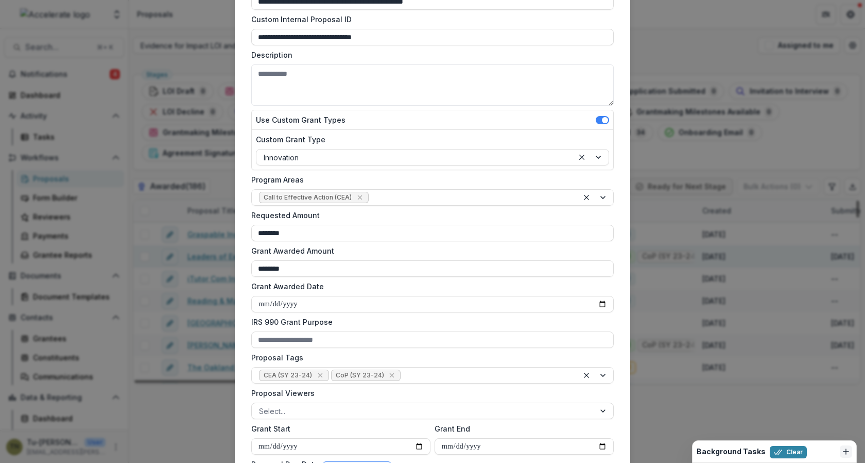
scroll to position [0, 0]
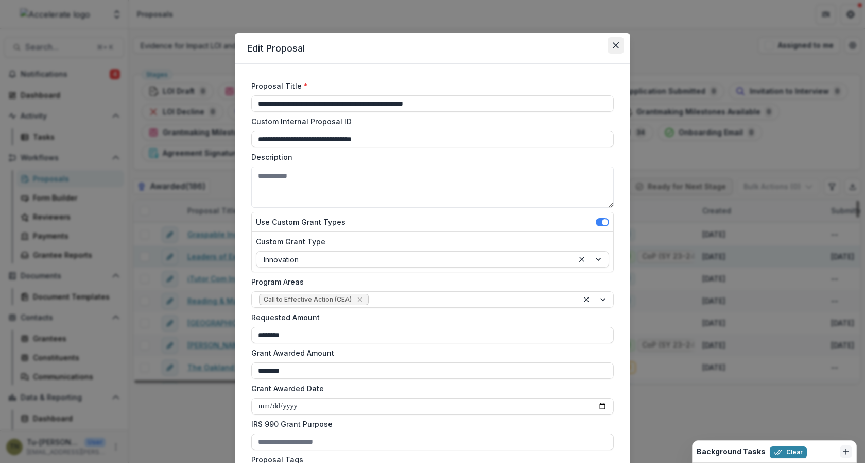
click at [614, 46] on icon "Close" at bounding box center [616, 45] width 6 height 6
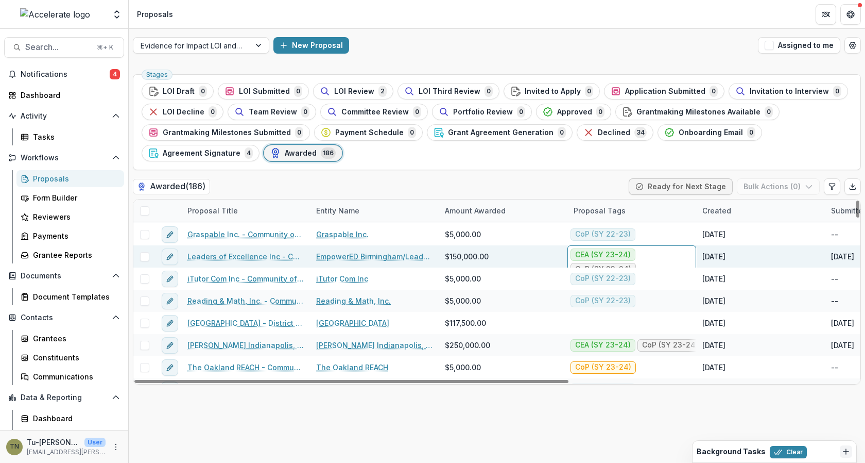
click at [558, 163] on div "Stages LOI Draft 0 LOI Submitted 0 LOI Review 2 LOI Third Review 0 Invited to A…" at bounding box center [497, 122] width 728 height 96
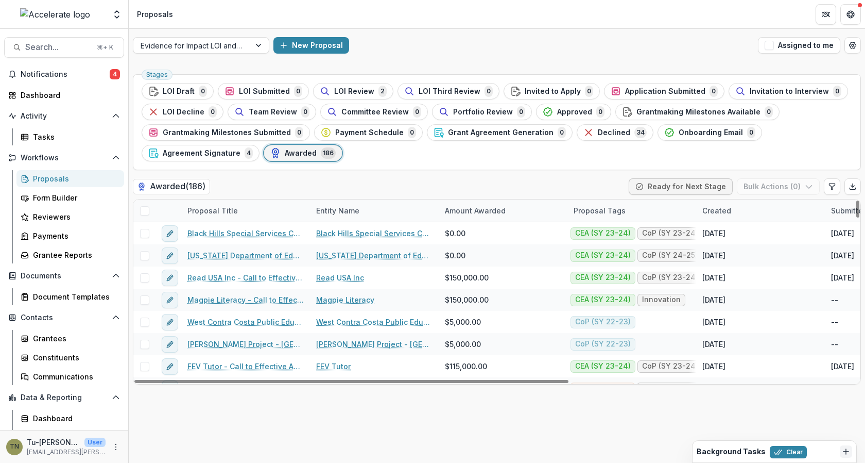
click at [397, 428] on div "Stages LOI Draft 0 LOI Submitted 0 LOI Review 2 LOI Third Review 0 Invited to A…" at bounding box center [497, 266] width 737 height 393
click at [53, 335] on div "Grantees" at bounding box center [74, 338] width 83 height 11
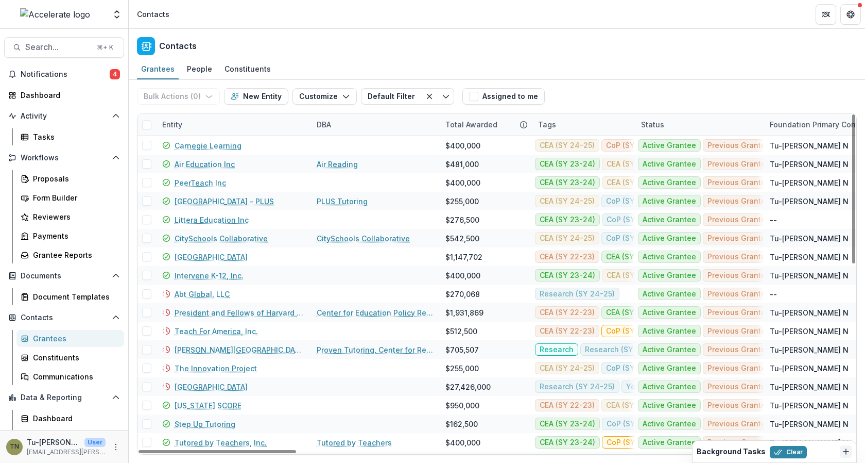
click at [594, 125] on div "Tags" at bounding box center [583, 124] width 103 height 22
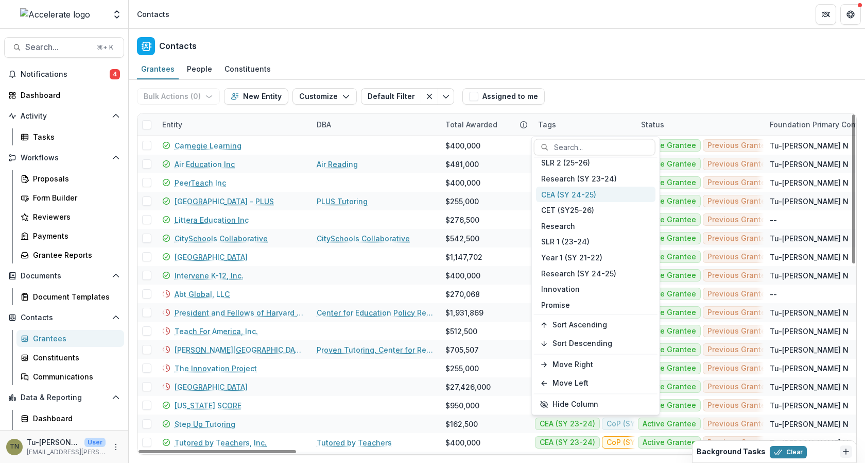
scroll to position [117, 0]
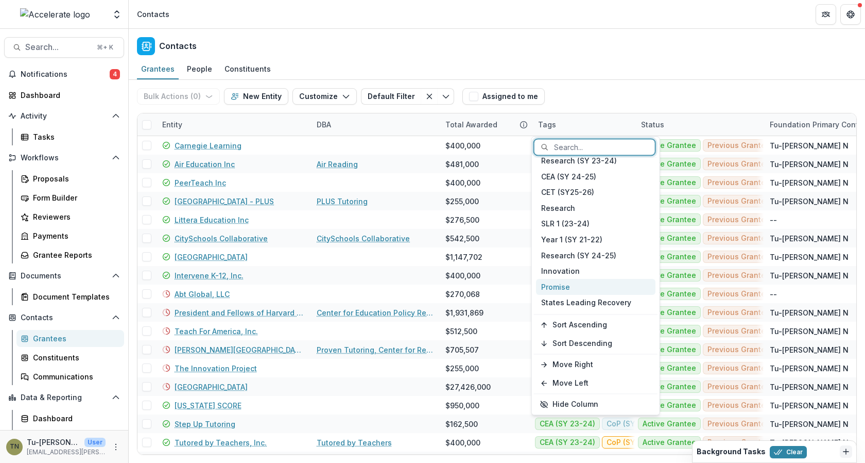
click at [589, 285] on div "Promise" at bounding box center [596, 287] width 120 height 16
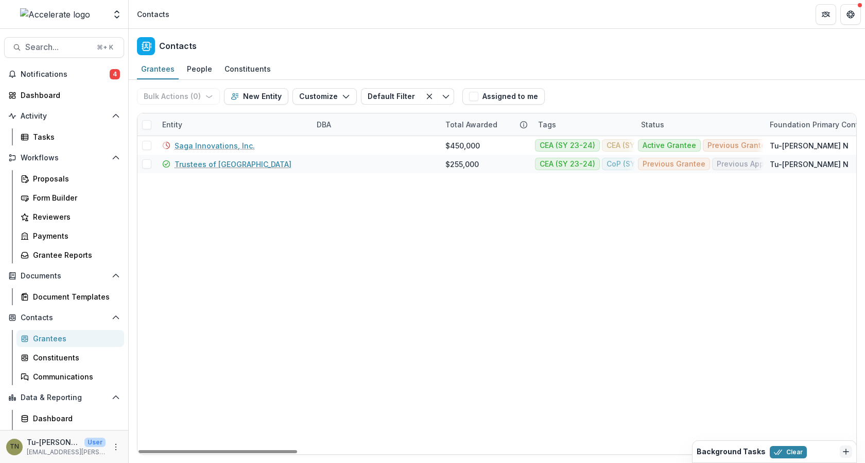
click at [593, 90] on div "Bulk Actions ( 0 ) Send Email Create Proposals Create Tasks New Entity Customiz…" at bounding box center [497, 96] width 720 height 33
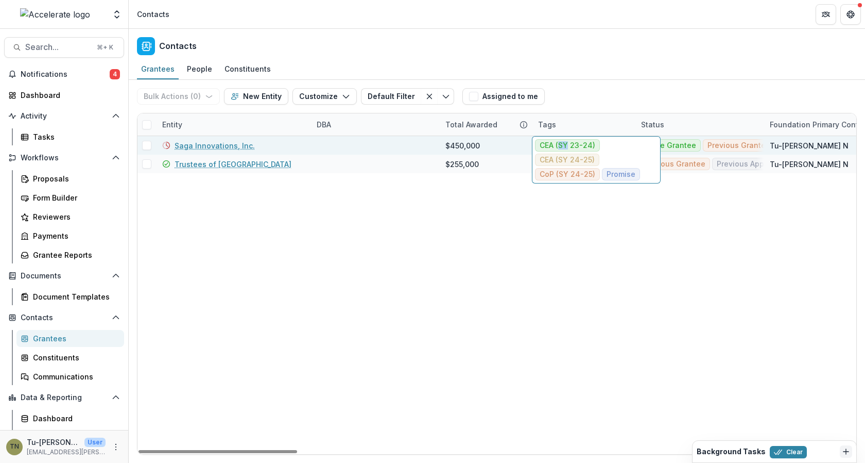
click at [560, 144] on span "CEA (SY 23-24)" at bounding box center [568, 145] width 56 height 9
click at [613, 166] on ul "CEA (SY 23-24) CEA (SY 24-25) CoP (SY 24-25) Promise" at bounding box center [596, 159] width 123 height 41
click at [613, 174] on span "Promise" at bounding box center [621, 174] width 29 height 9
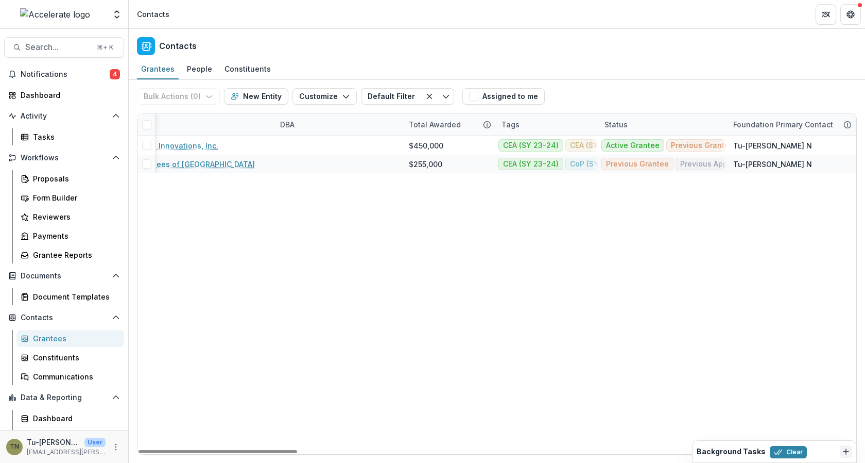
scroll to position [0, 0]
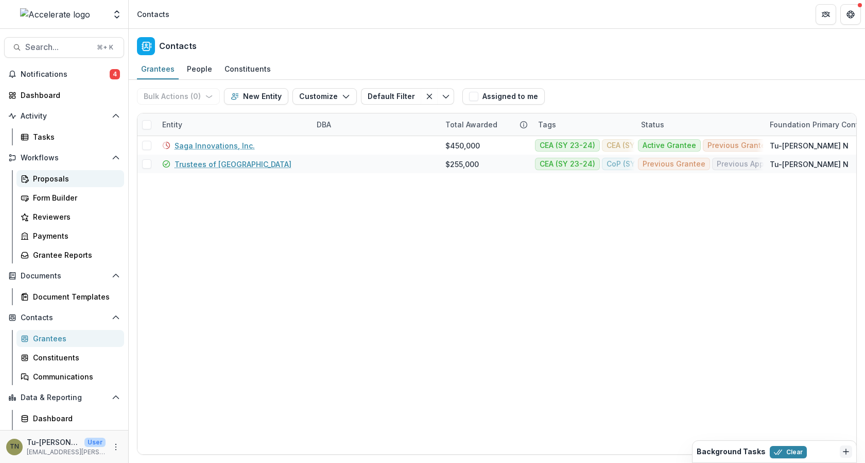
click at [63, 178] on div "Proposals" at bounding box center [74, 178] width 83 height 11
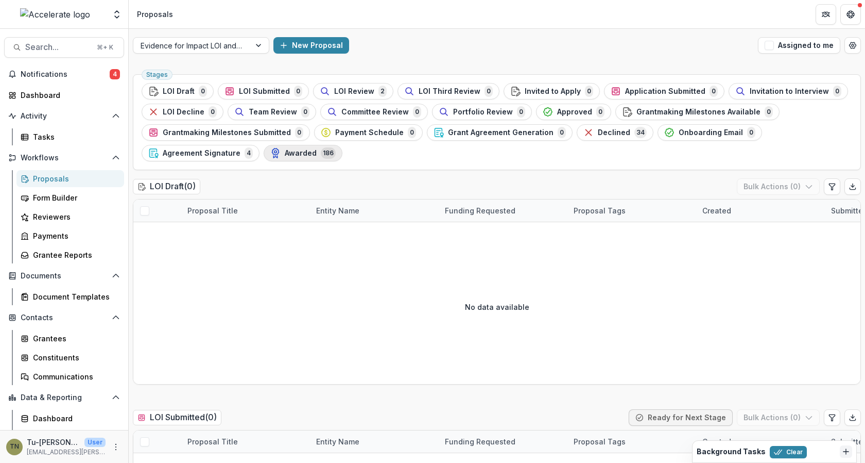
click at [303, 153] on span "Awarded" at bounding box center [301, 153] width 32 height 9
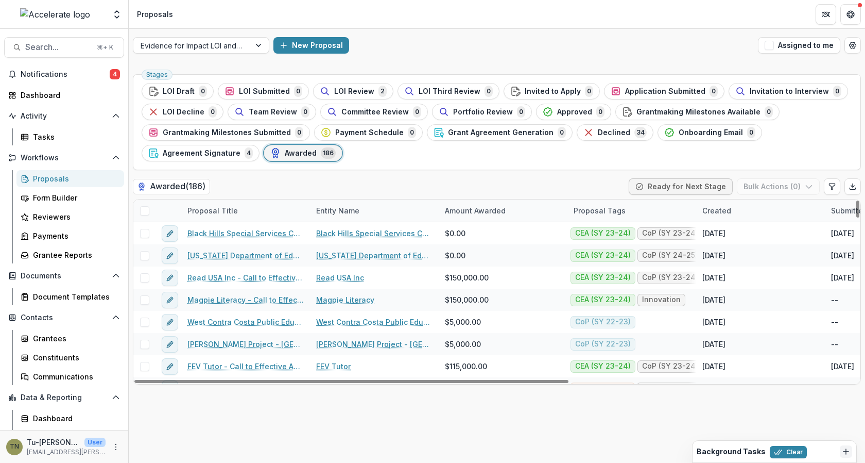
click at [652, 212] on div "Proposal Tags" at bounding box center [632, 210] width 129 height 22
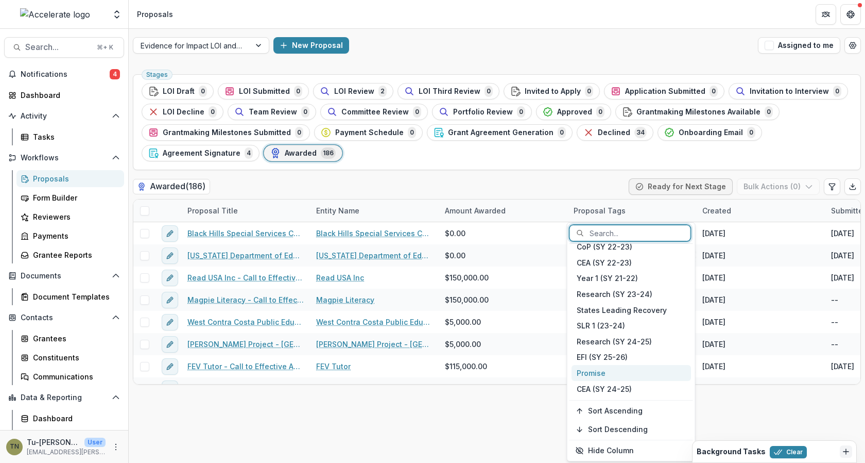
click at [616, 371] on div "Promise" at bounding box center [632, 373] width 120 height 16
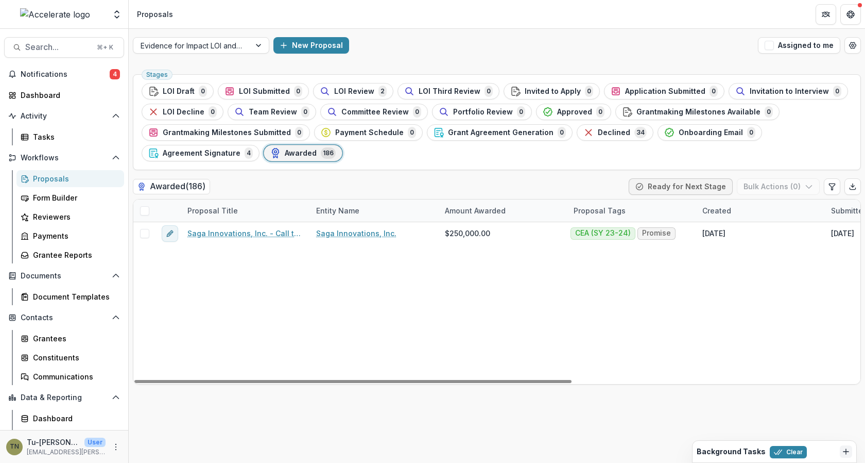
click at [562, 162] on div "Stages LOI Draft 0 LOI Submitted 0 LOI Review 2 LOI Third Review 0 Invited to A…" at bounding box center [497, 122] width 728 height 96
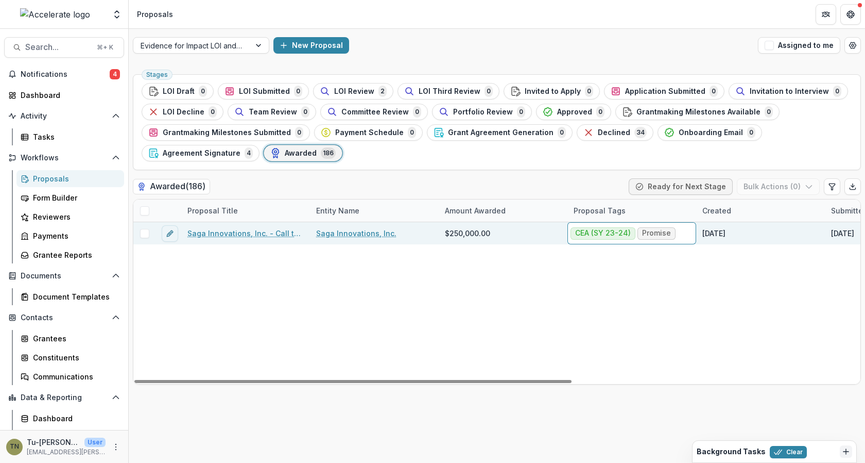
click at [649, 231] on span "Promise" at bounding box center [656, 233] width 29 height 9
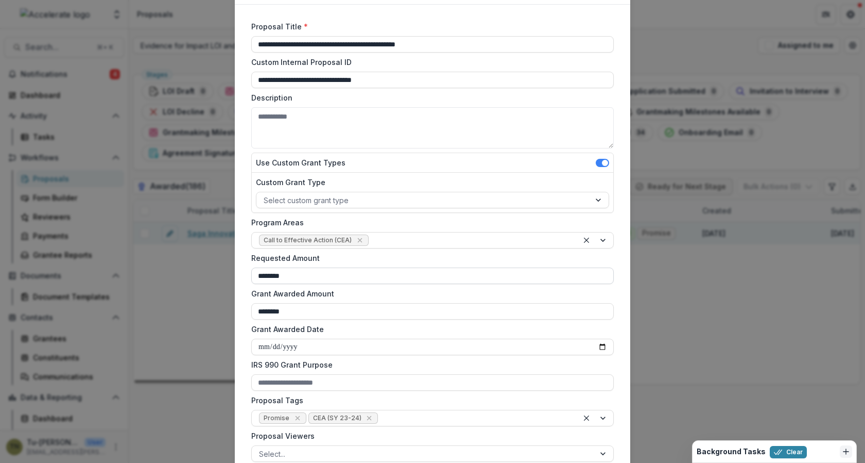
scroll to position [124, 0]
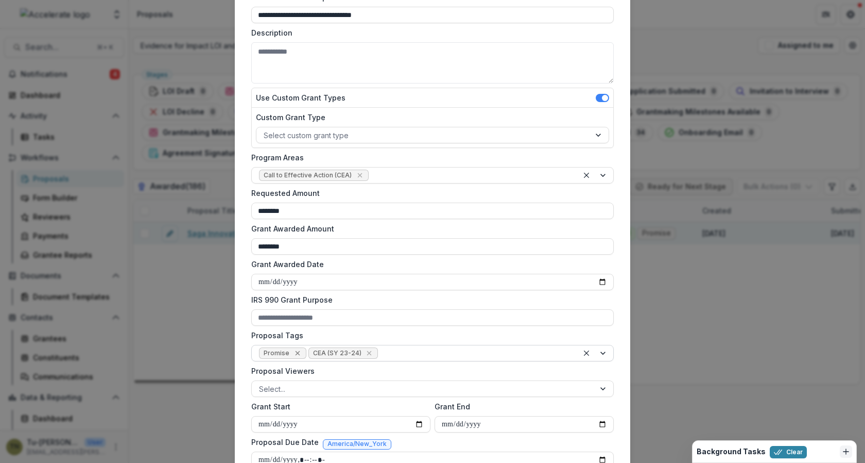
click at [294, 350] on icon "Remove Promise" at bounding box center [298, 353] width 8 height 8
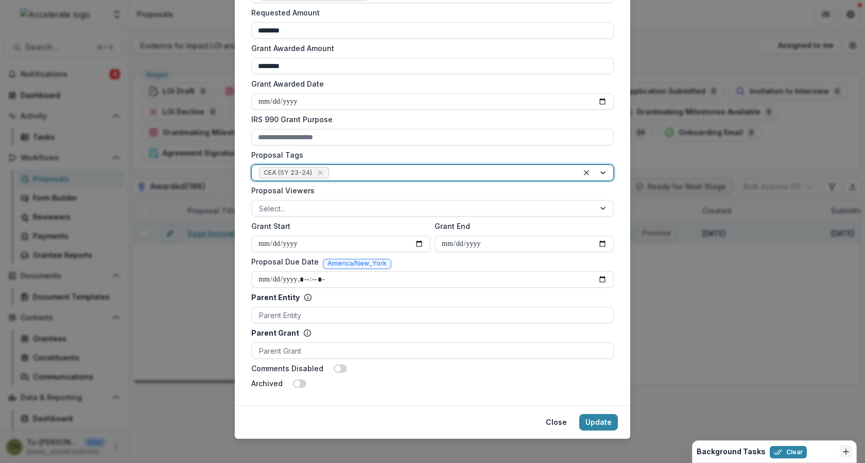
scroll to position [312, 0]
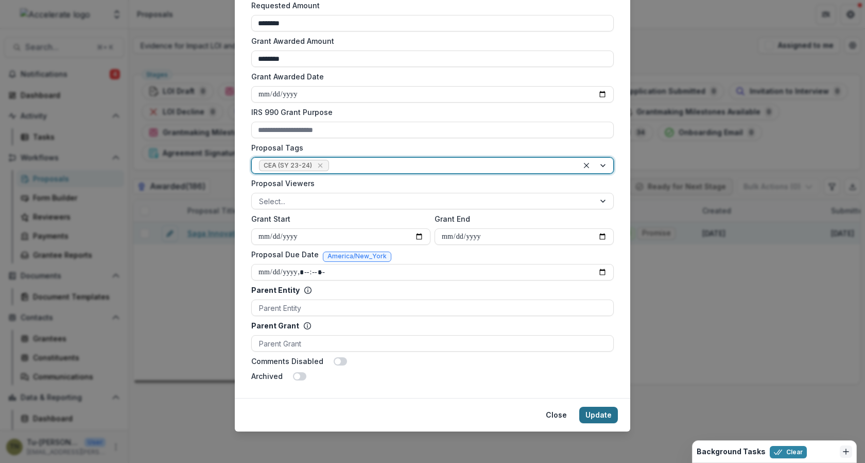
click at [591, 411] on button "Update" at bounding box center [598, 414] width 39 height 16
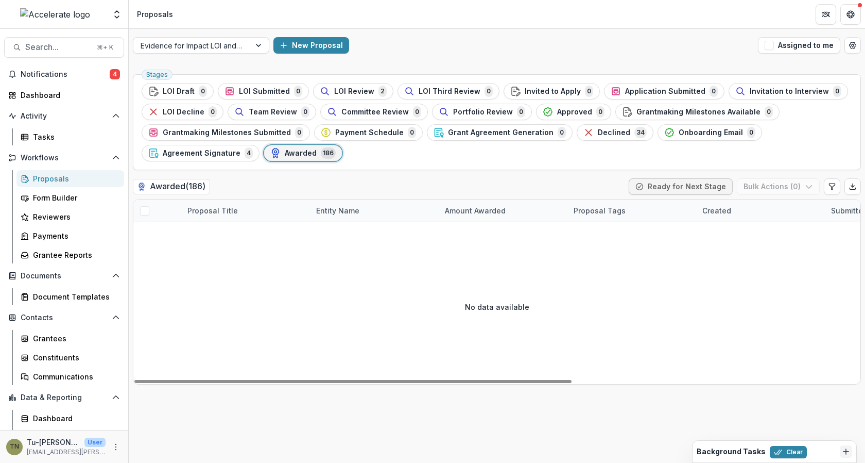
click at [299, 156] on span "Awarded" at bounding box center [301, 153] width 32 height 9
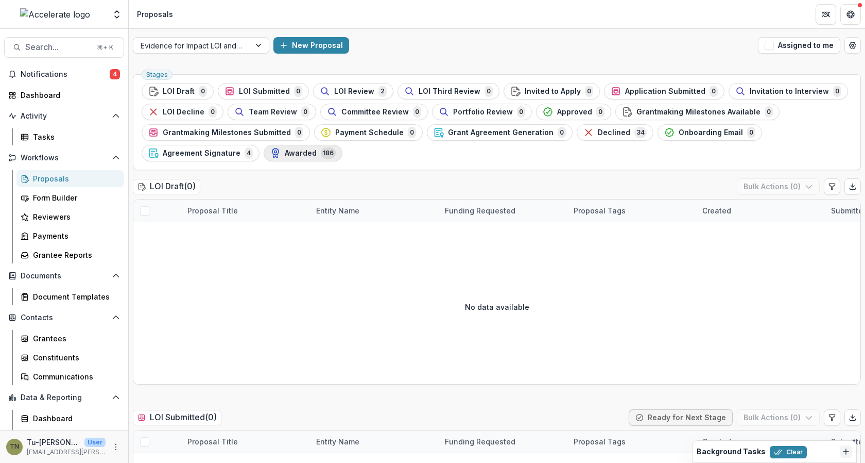
click at [309, 152] on span "Awarded" at bounding box center [301, 153] width 32 height 9
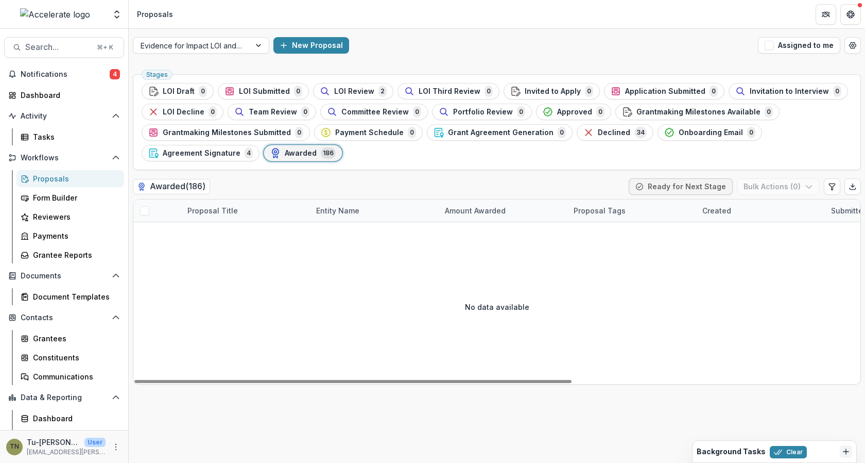
click at [585, 214] on div "Proposal Tags" at bounding box center [600, 210] width 64 height 11
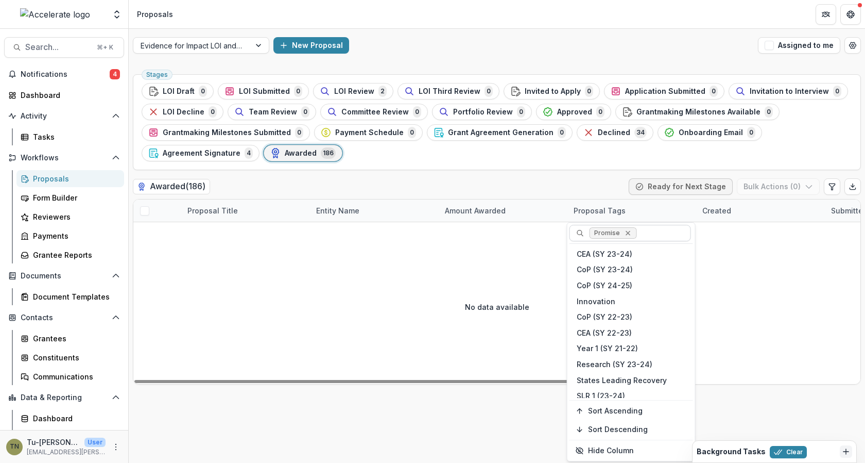
click at [627, 230] on icon "Remove Promise" at bounding box center [628, 233] width 8 height 8
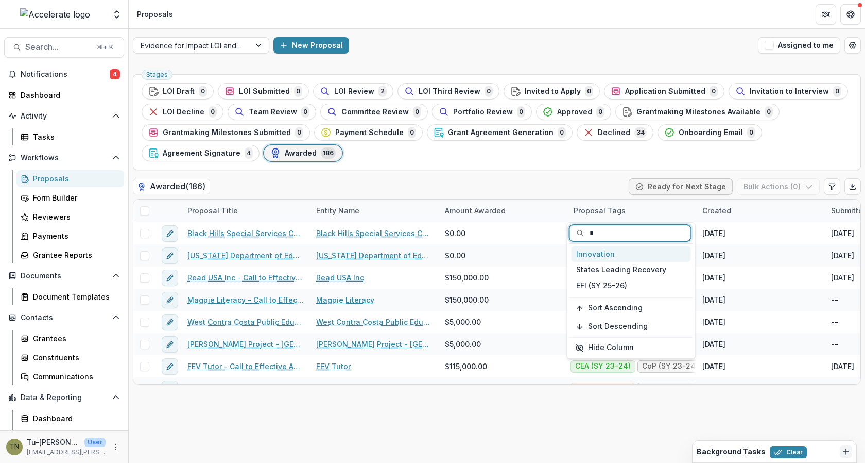
type input "***"
click at [623, 253] on div "Innovation" at bounding box center [632, 254] width 120 height 16
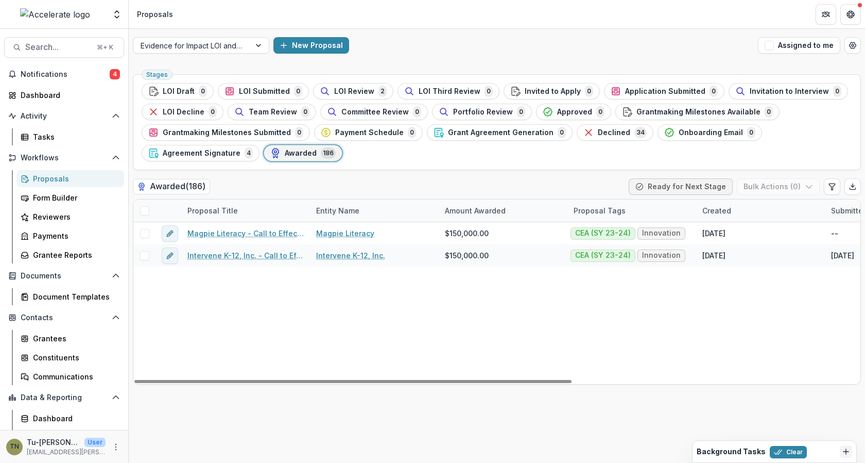
click at [518, 167] on div "Stages LOI Draft 0 LOI Submitted 0 LOI Review 2 LOI Third Review 0 Invited to A…" at bounding box center [497, 122] width 728 height 96
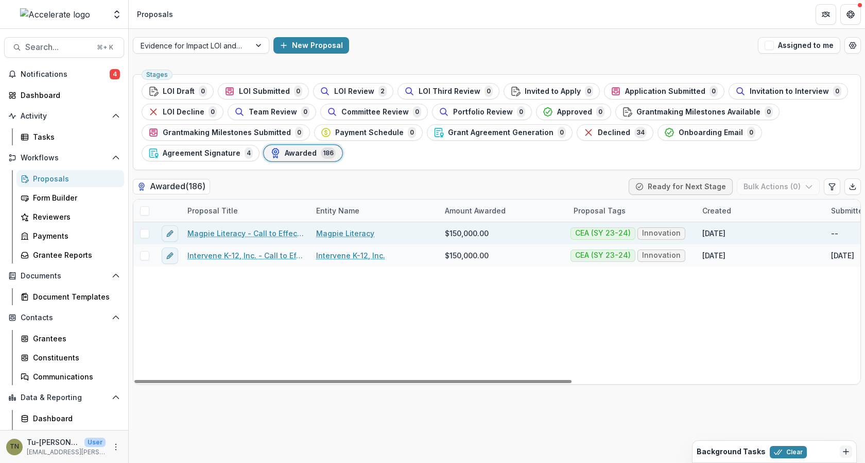
click at [526, 231] on div "$150,000.00" at bounding box center [503, 233] width 129 height 22
click at [478, 231] on span "$150,000.00" at bounding box center [467, 233] width 44 height 11
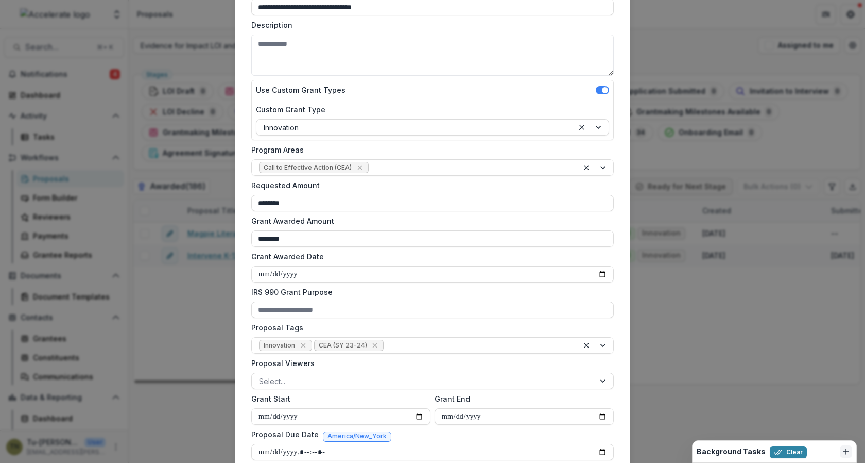
scroll to position [145, 0]
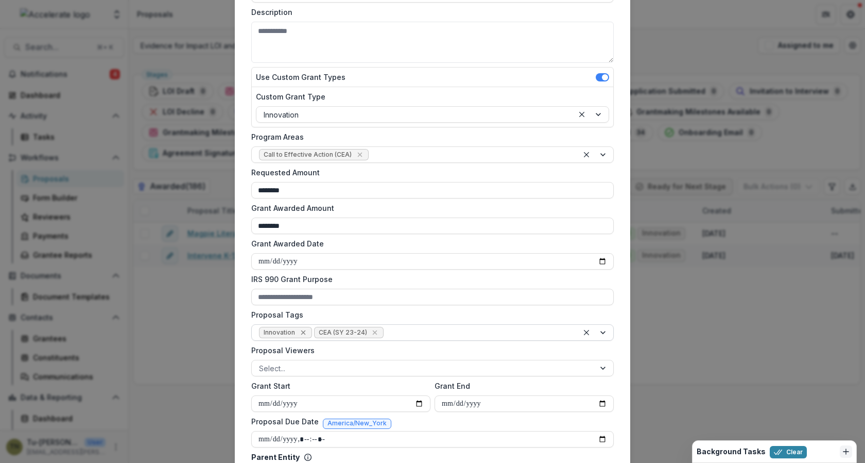
click at [302, 332] on icon "Remove Innovation" at bounding box center [303, 332] width 5 height 5
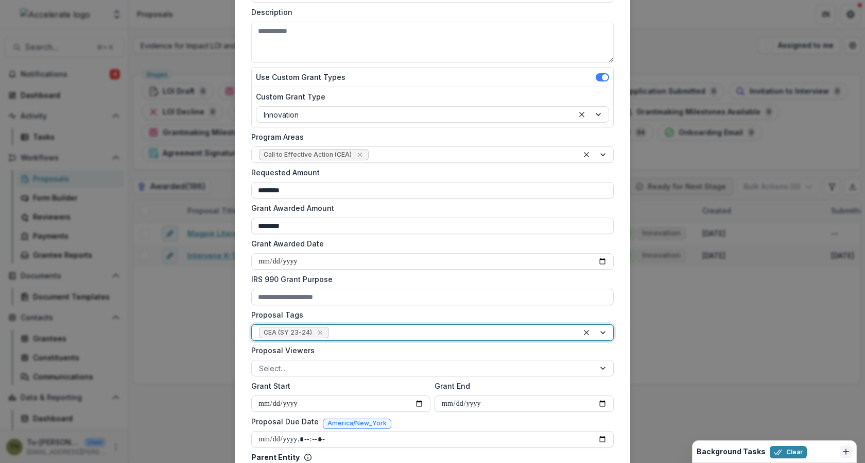
scroll to position [312, 0]
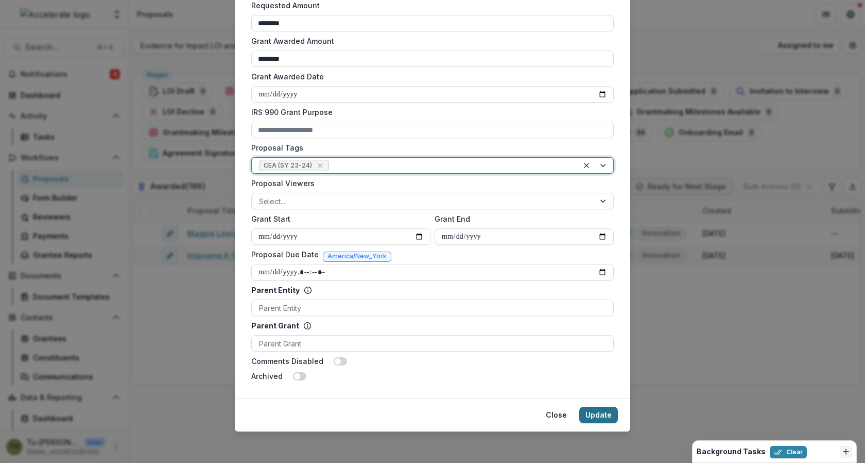
click at [591, 414] on button "Update" at bounding box center [598, 414] width 39 height 16
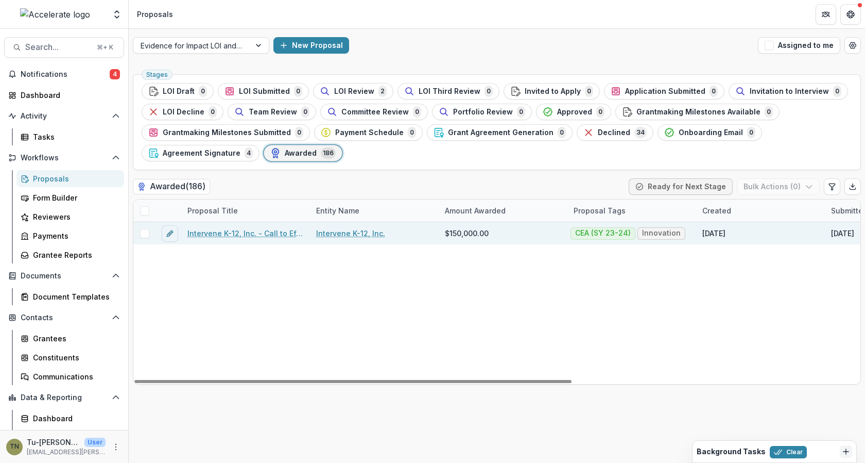
click at [555, 233] on div "$150,000.00" at bounding box center [503, 233] width 129 height 22
click at [609, 236] on span "CEA (SY 23-24)" at bounding box center [603, 233] width 65 height 12
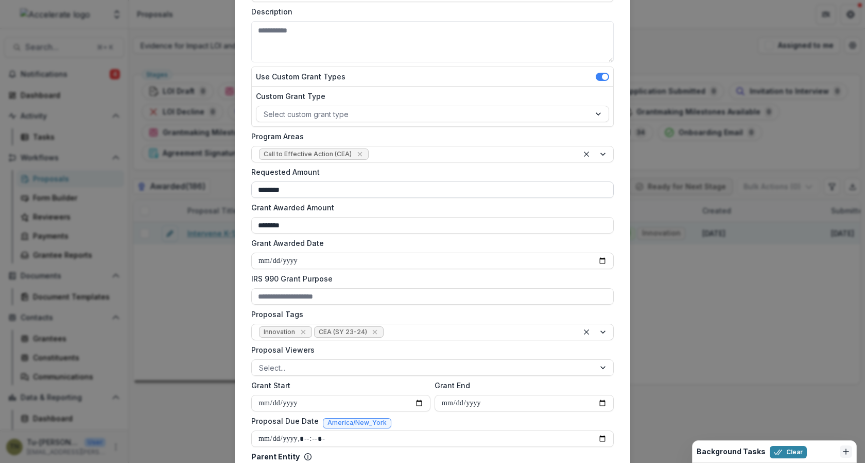
scroll to position [162, 0]
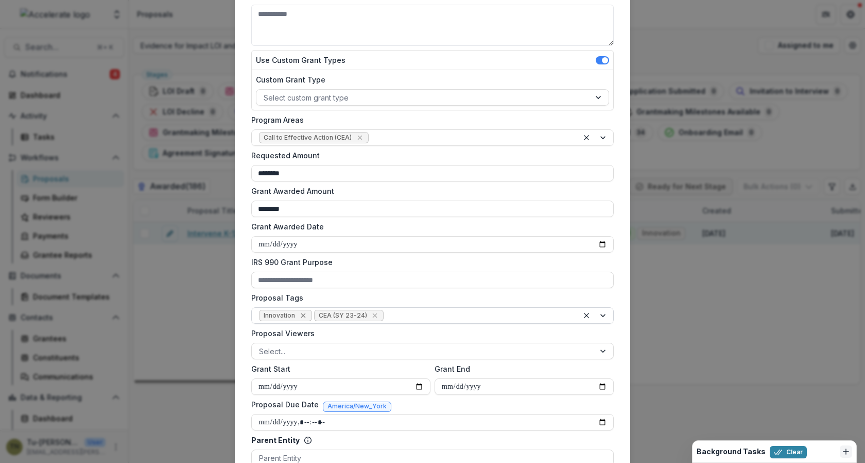
click at [302, 313] on icon "Remove Innovation" at bounding box center [303, 315] width 8 height 8
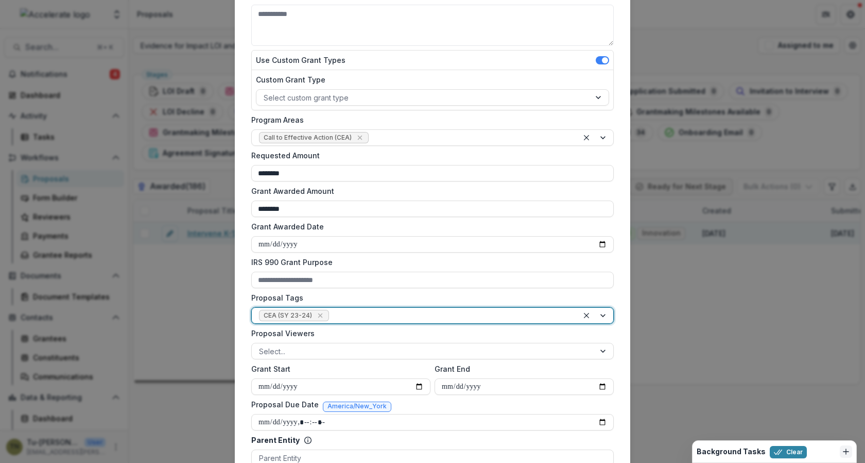
scroll to position [312, 0]
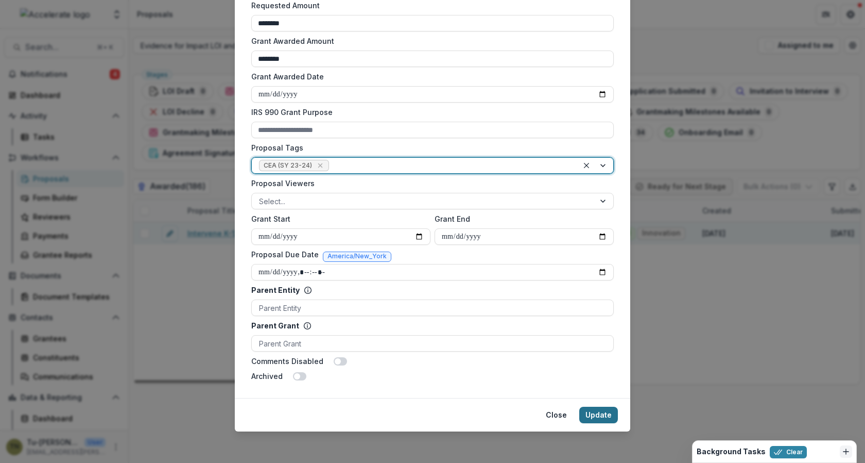
click at [596, 413] on button "Update" at bounding box center [598, 414] width 39 height 16
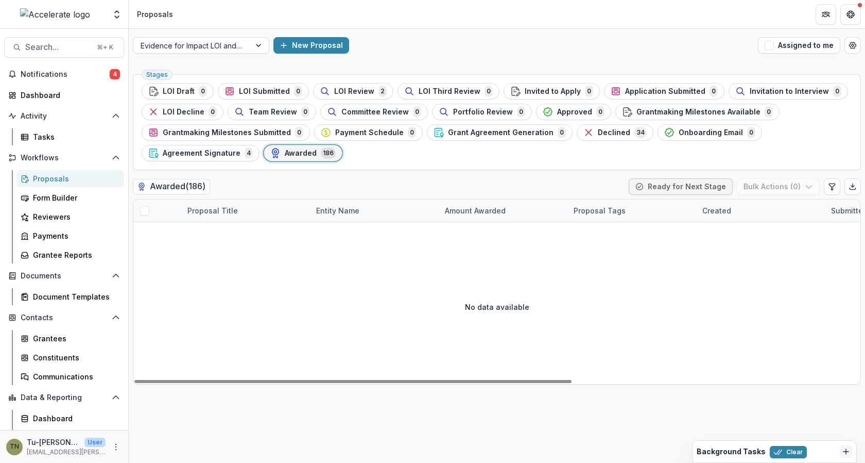
click at [484, 365] on div "No data available" at bounding box center [496, 306] width 727 height 155
click at [306, 150] on span "Awarded" at bounding box center [301, 153] width 32 height 9
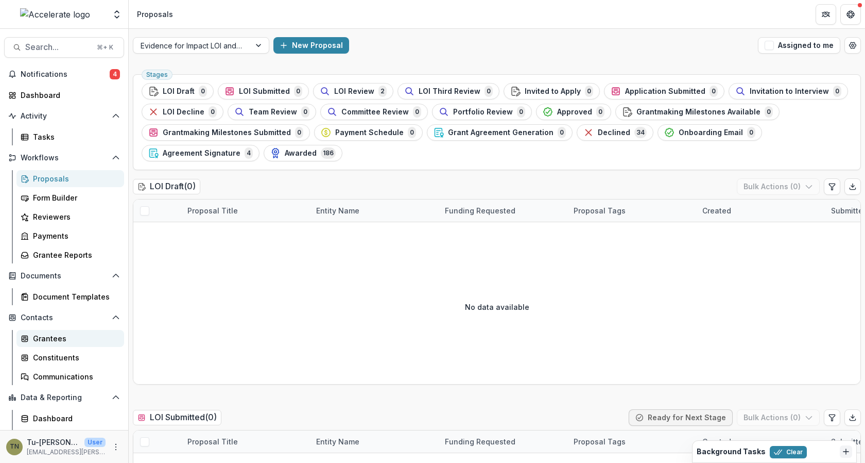
click at [62, 339] on div "Grantees" at bounding box center [74, 338] width 83 height 11
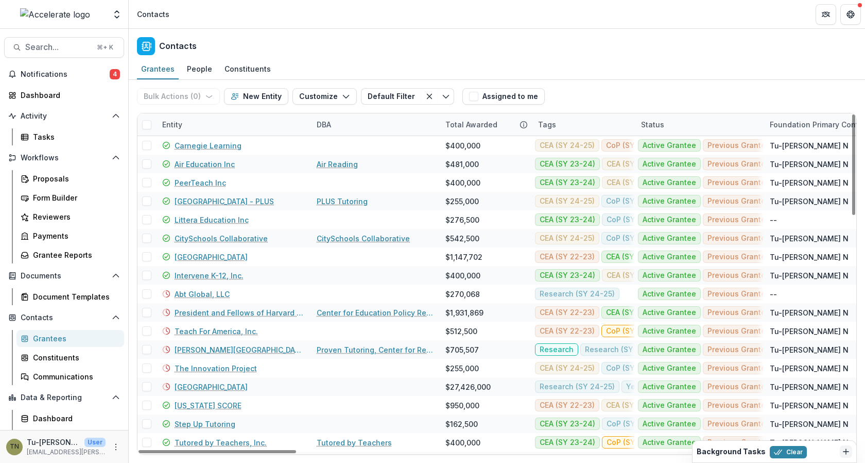
click at [572, 118] on div "Tags" at bounding box center [583, 124] width 103 height 22
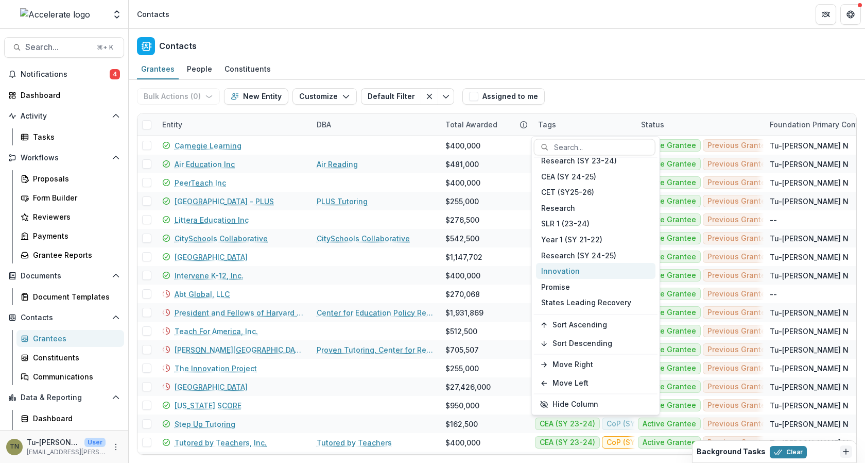
click at [577, 269] on div "Innovation" at bounding box center [596, 271] width 120 height 16
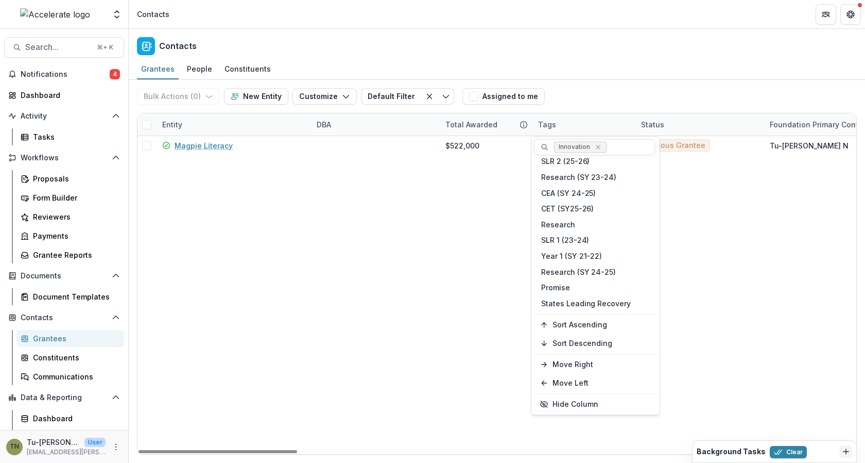
click at [612, 95] on div "Bulk Actions ( 0 ) Send Email Create Proposals Create Tasks New Entity Customiz…" at bounding box center [497, 96] width 720 height 33
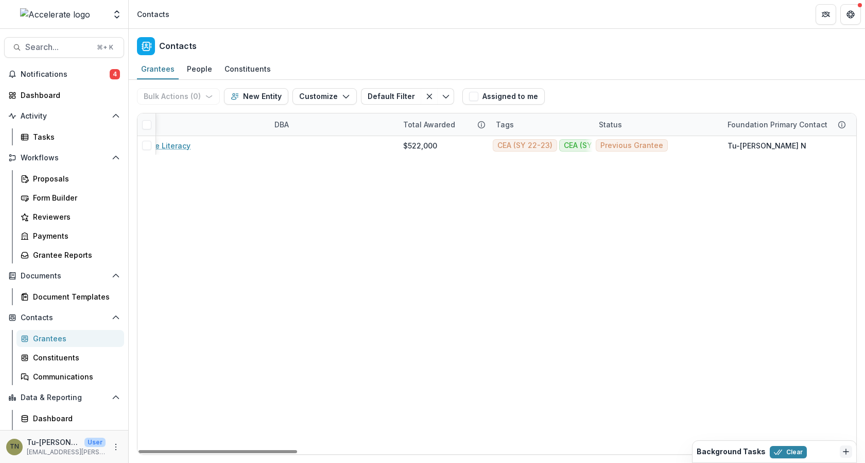
scroll to position [0, 47]
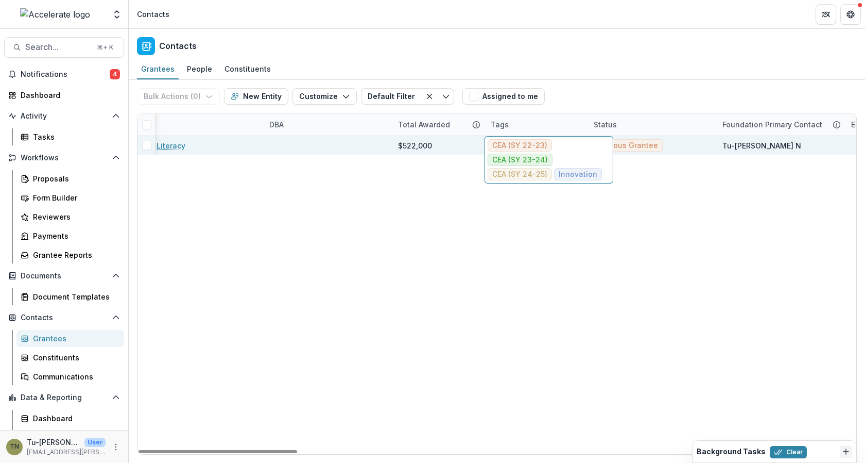
click at [561, 146] on ul "CEA (SY 22-23) CEA (SY 23-24) CEA (SY 24-25) Innovation" at bounding box center [549, 159] width 123 height 41
click at [566, 170] on span "Innovation" at bounding box center [578, 174] width 39 height 9
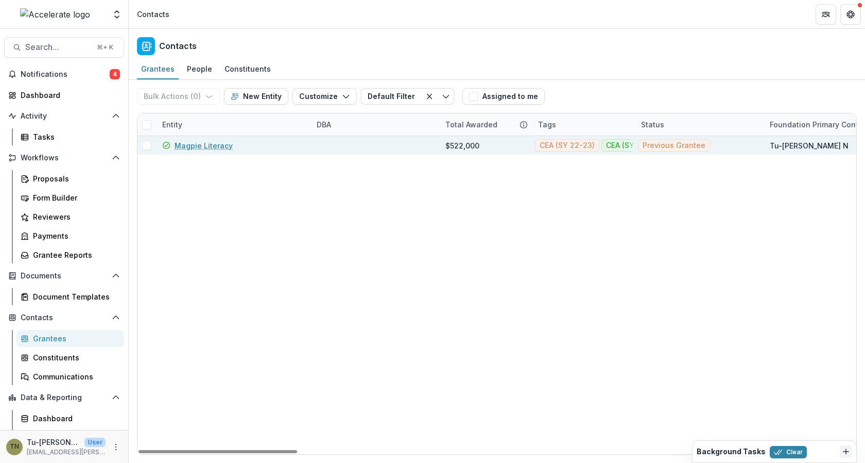
click at [204, 141] on link "Magpie Literacy" at bounding box center [204, 145] width 58 height 11
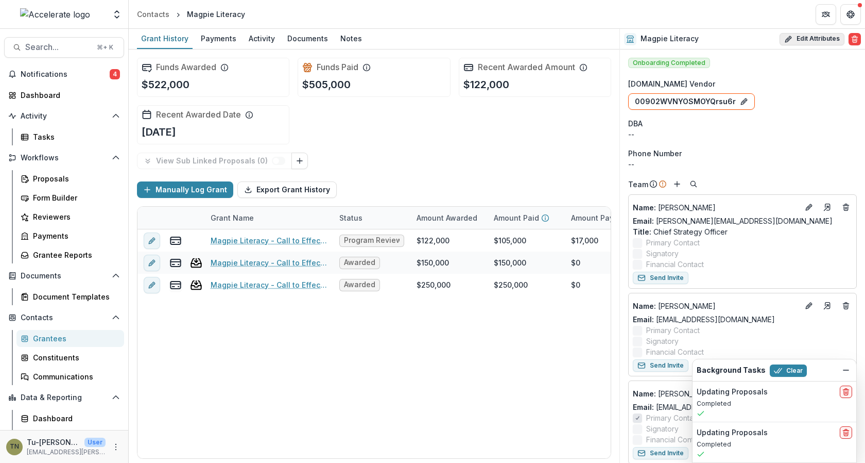
click at [792, 40] on button "Edit Attributes" at bounding box center [812, 39] width 65 height 12
select select
select select "**********"
select select
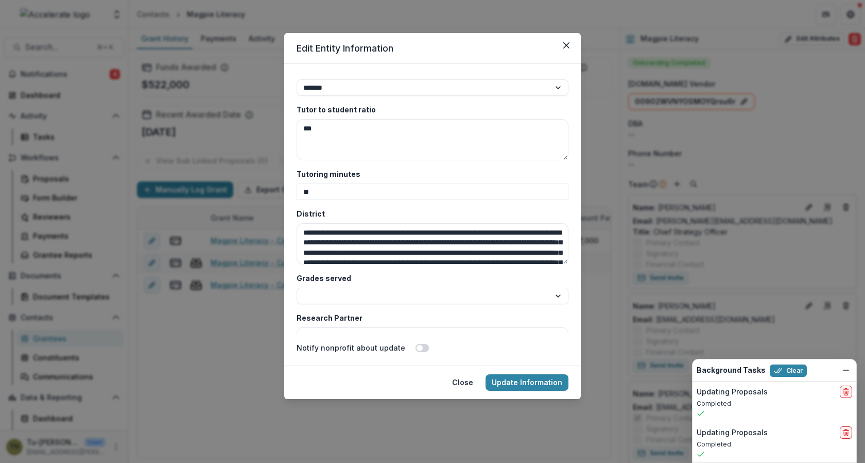
scroll to position [76, 0]
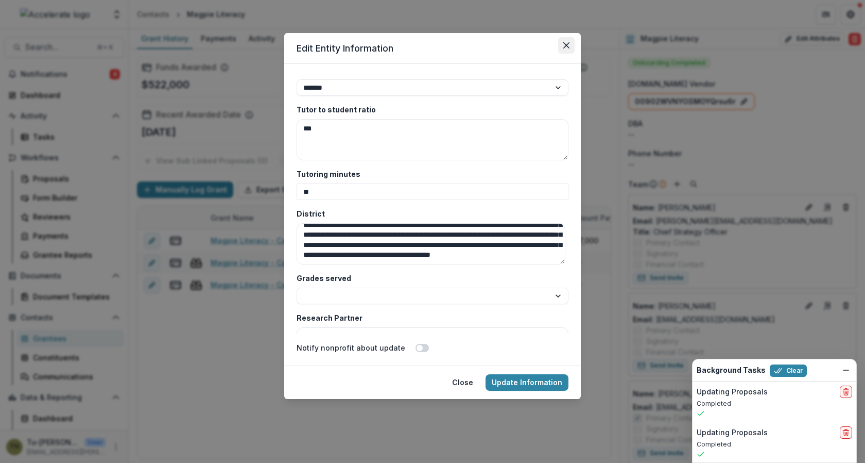
click at [570, 41] on button "Close" at bounding box center [566, 45] width 16 height 16
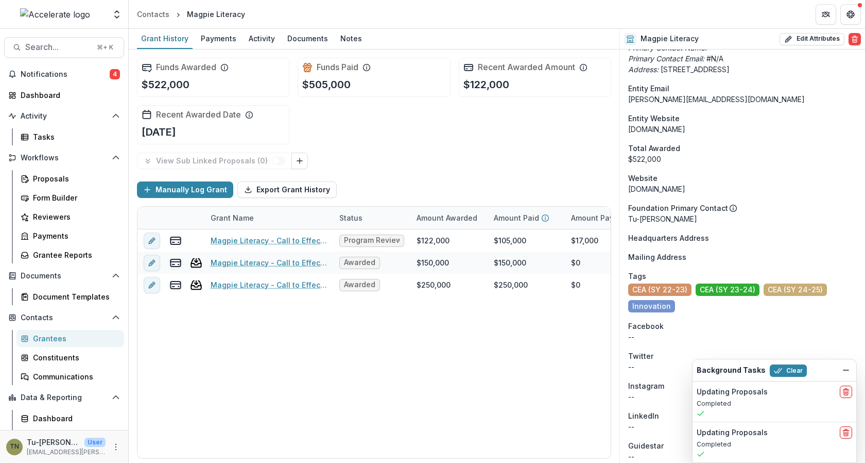
scroll to position [647, 0]
click at [690, 293] on span "CEA (SY 22-23)" at bounding box center [659, 289] width 63 height 12
click at [670, 294] on span "CEA (SY 22-23)" at bounding box center [660, 289] width 55 height 9
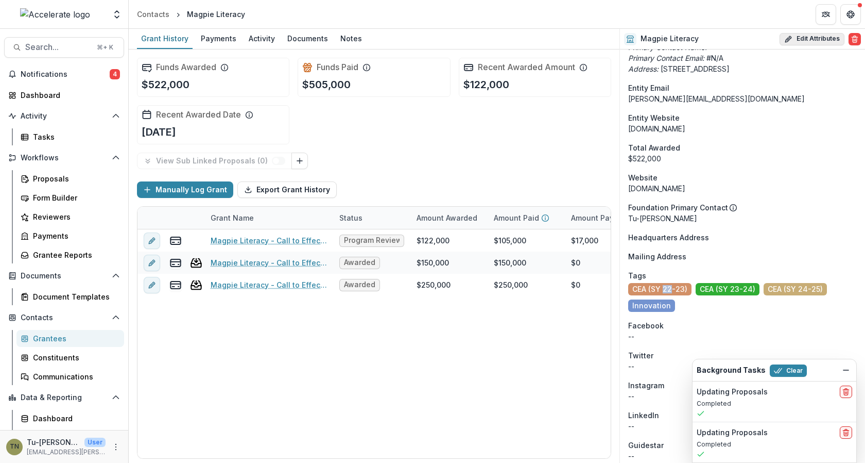
click at [796, 34] on button "Edit Attributes" at bounding box center [812, 39] width 65 height 12
select select
select select "**********"
select select
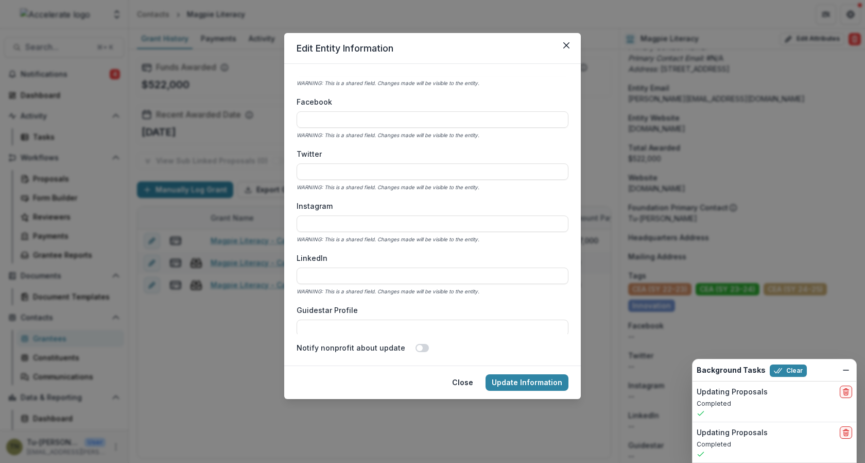
scroll to position [2187, 0]
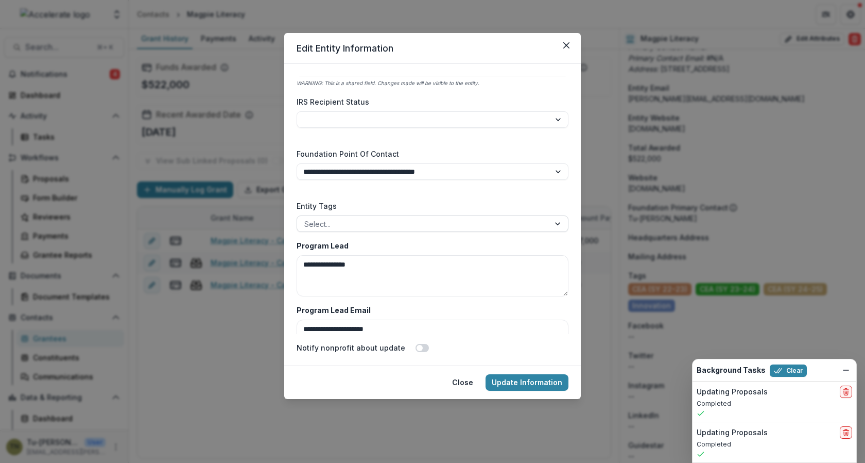
click at [468, 221] on div at bounding box center [423, 223] width 238 height 13
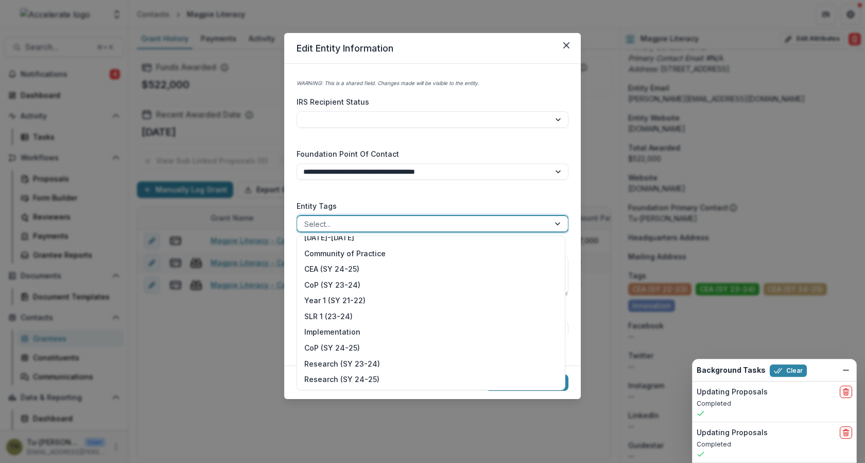
scroll to position [307, 0]
click at [540, 194] on div "**********" at bounding box center [433, 205] width 272 height 258
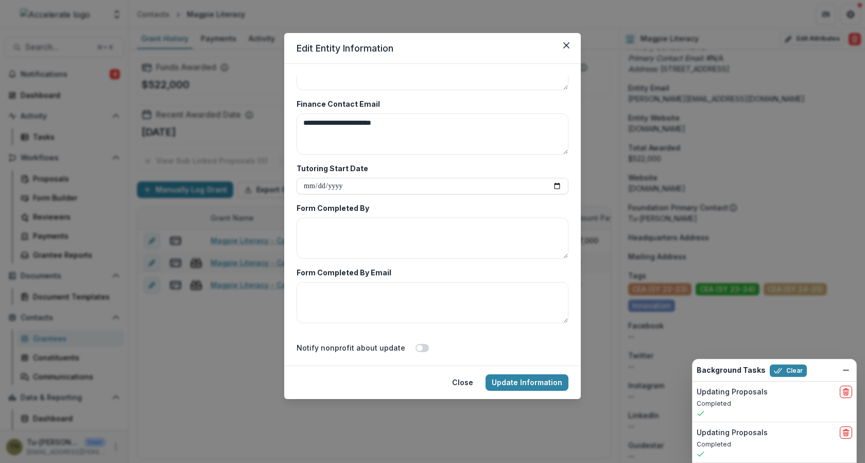
scroll to position [2530, 0]
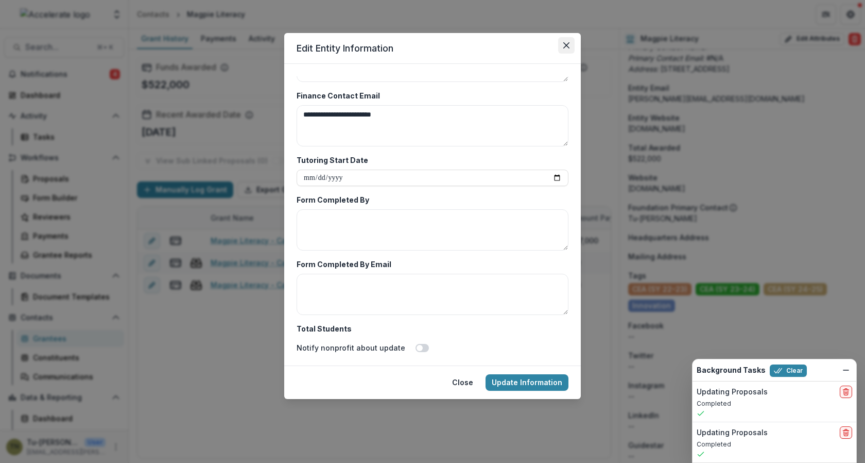
click at [565, 53] on button "Close" at bounding box center [566, 45] width 16 height 16
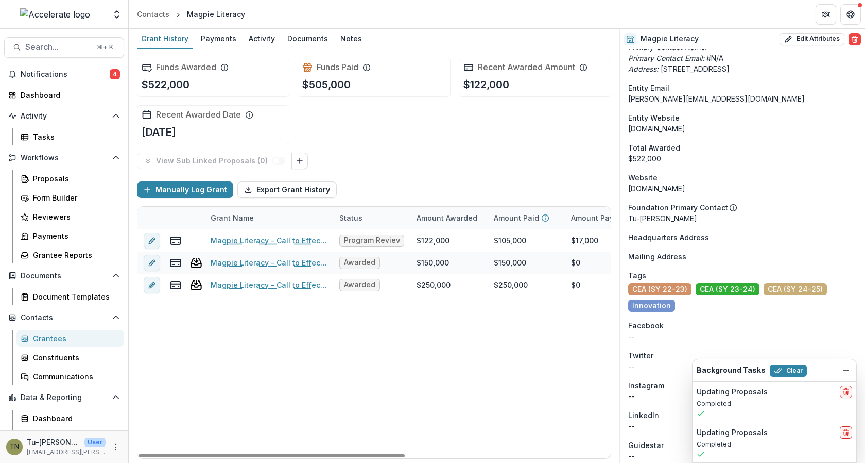
click at [442, 346] on div "Magpie Literacy - Call to Effective Action - 3 Program Review PR5 $122,000 $105…" at bounding box center [558, 343] width 840 height 229
click at [657, 310] on span "Innovation" at bounding box center [652, 305] width 39 height 9
click at [557, 348] on div "Magpie Literacy - Call to Effective Action - 3 Program Review PR5 $122,000 $105…" at bounding box center [558, 343] width 840 height 229
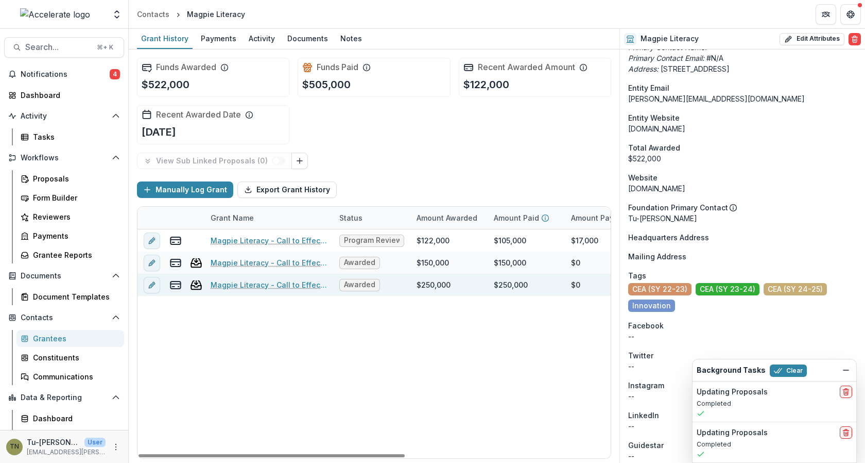
click at [389, 286] on div "Awarded" at bounding box center [371, 285] width 77 height 22
click at [424, 284] on div "$250,000" at bounding box center [434, 284] width 34 height 11
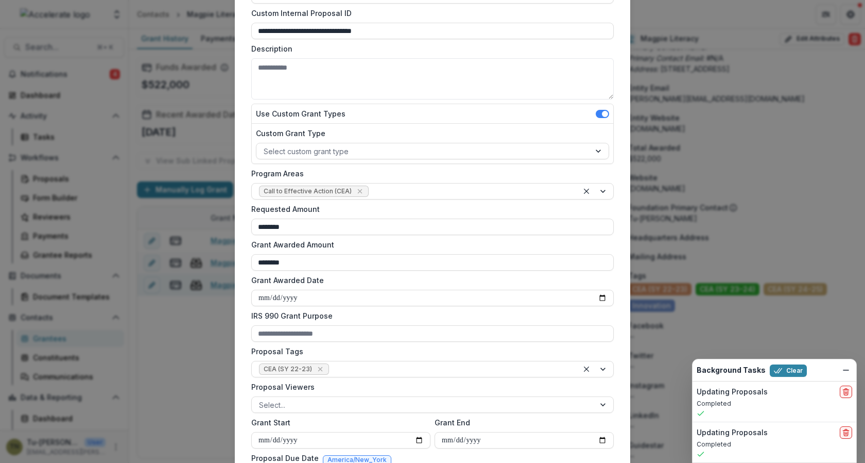
scroll to position [105, 0]
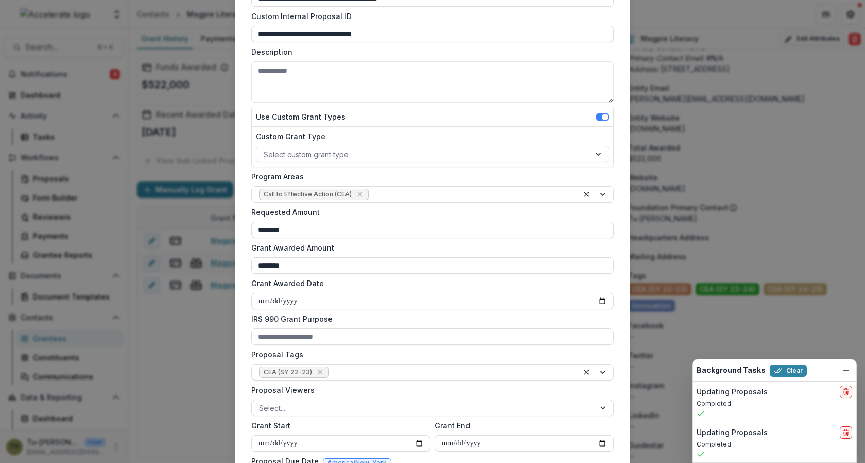
click at [183, 364] on div "**********" at bounding box center [432, 231] width 865 height 463
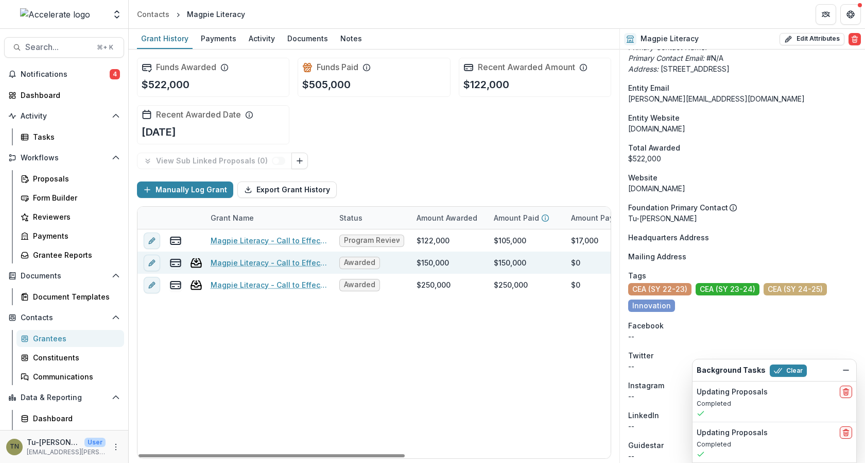
click at [440, 261] on div "$150,000" at bounding box center [433, 262] width 32 height 11
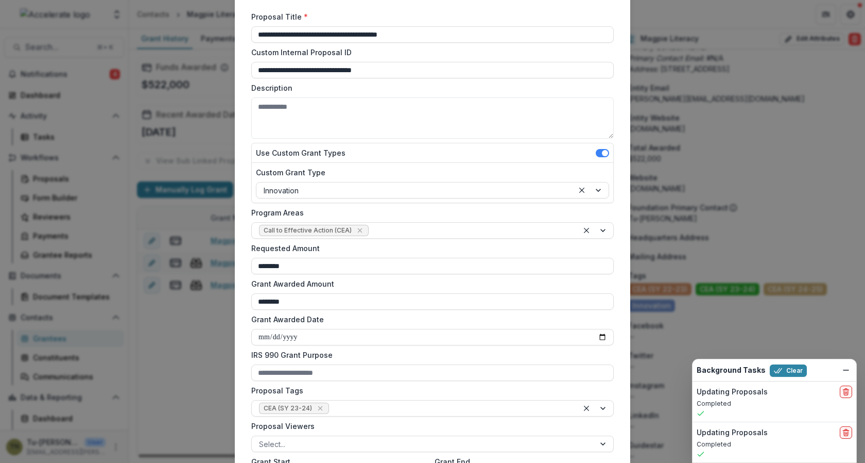
scroll to position [84, 0]
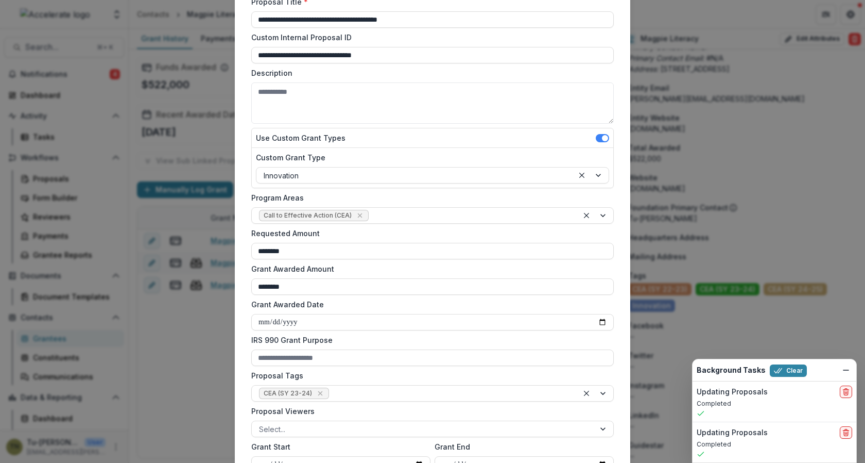
click at [203, 358] on div "**********" at bounding box center [432, 231] width 865 height 463
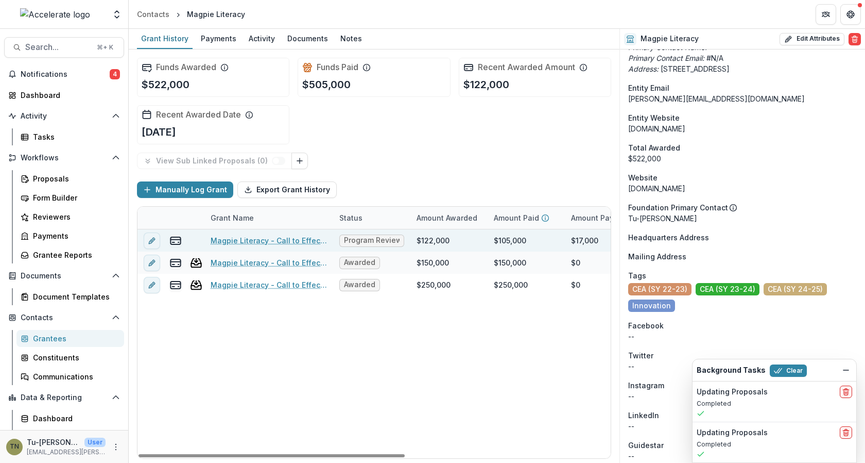
click at [435, 235] on div "$122,000" at bounding box center [433, 240] width 33 height 11
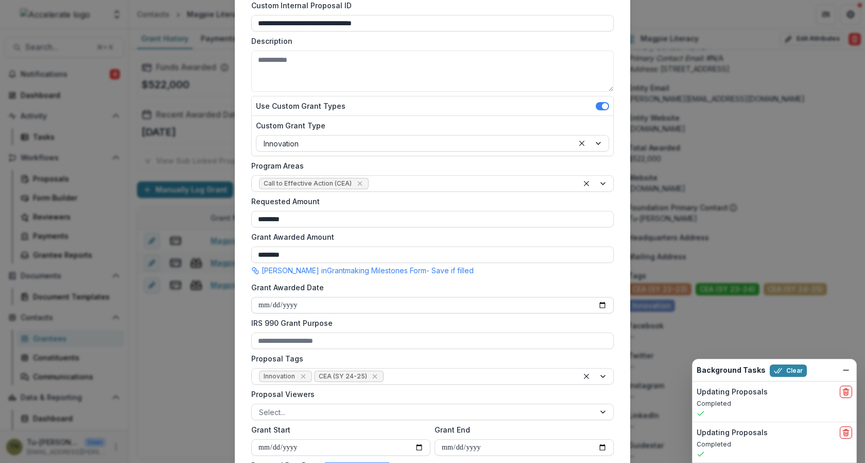
scroll to position [118, 0]
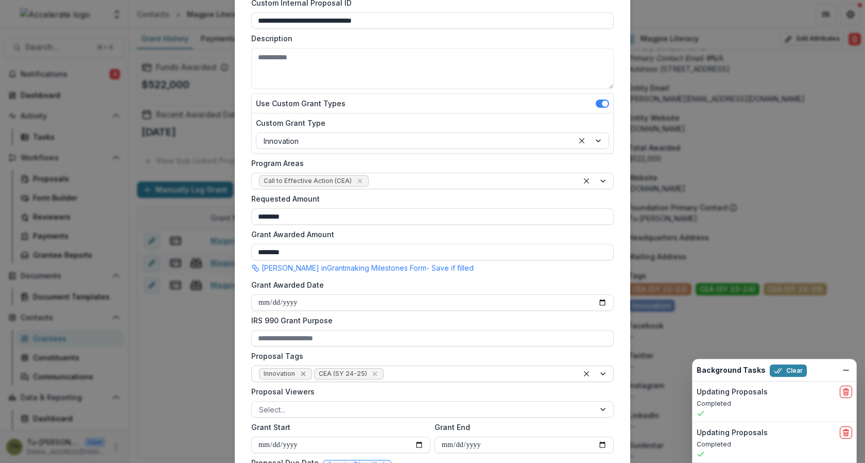
click at [301, 371] on icon "Remove Innovation" at bounding box center [303, 373] width 5 height 5
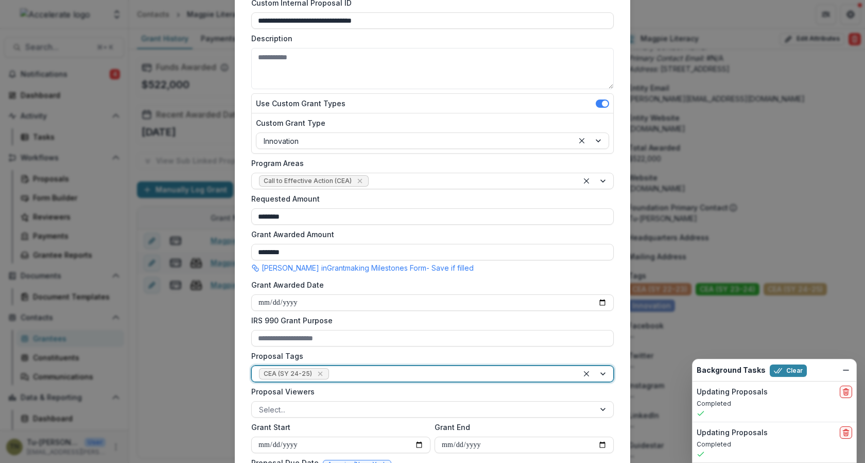
click at [217, 362] on div "**********" at bounding box center [432, 231] width 865 height 463
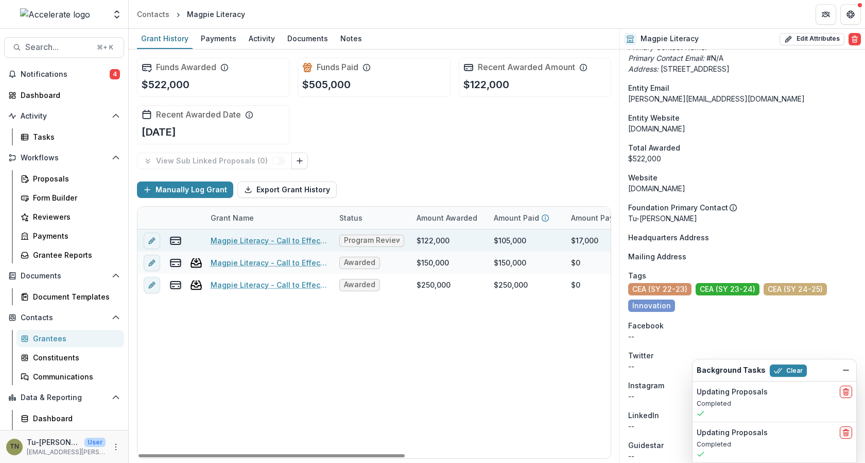
click at [441, 239] on div "$122,000" at bounding box center [433, 240] width 33 height 11
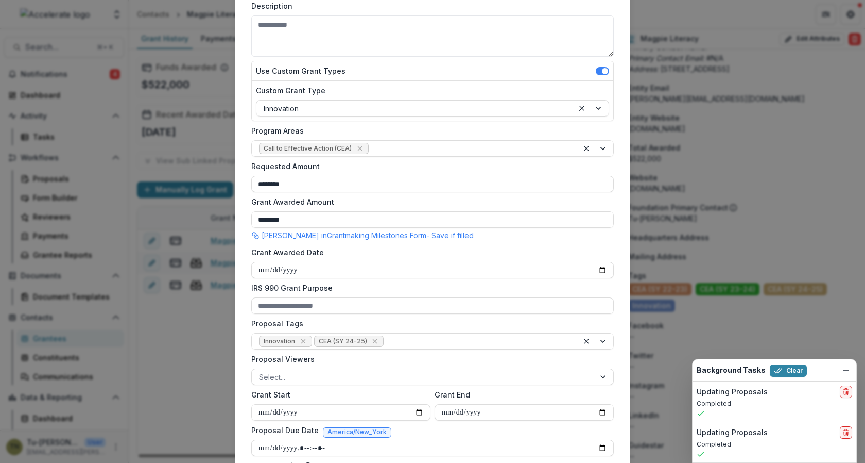
scroll to position [163, 0]
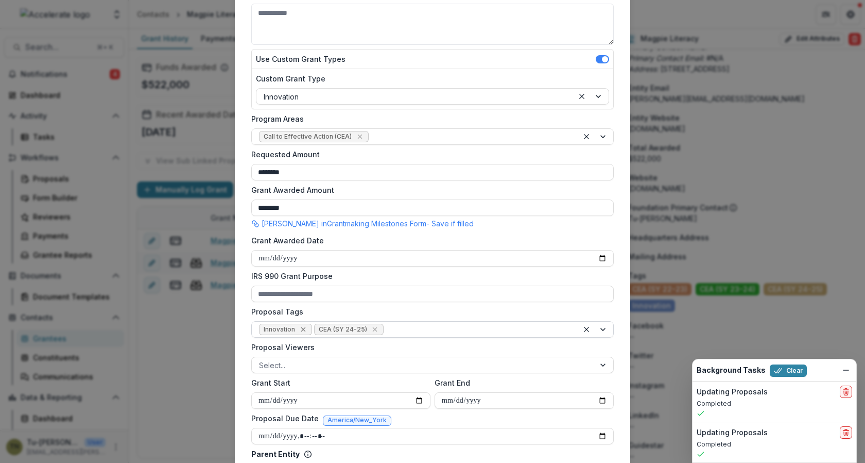
click at [299, 328] on icon "Remove Innovation" at bounding box center [303, 329] width 8 height 8
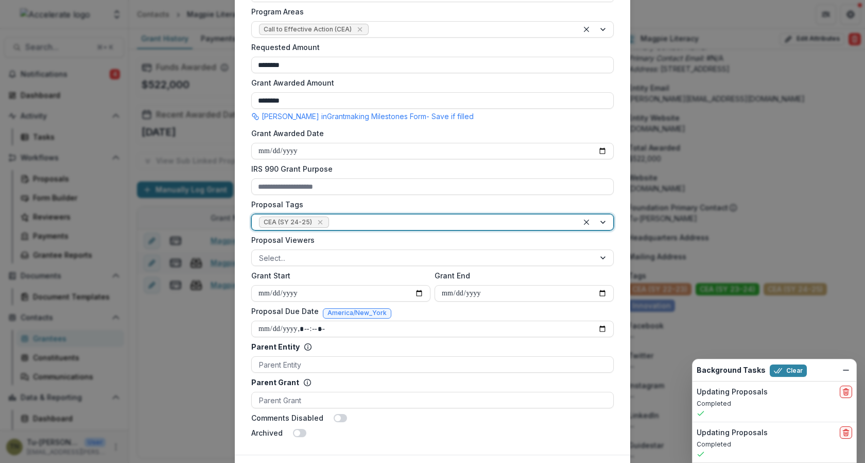
scroll to position [326, 0]
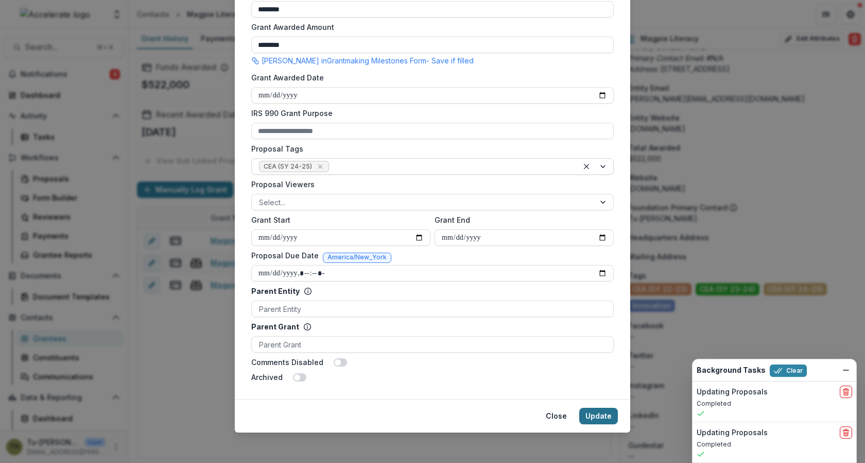
click at [594, 417] on button "Update" at bounding box center [598, 415] width 39 height 16
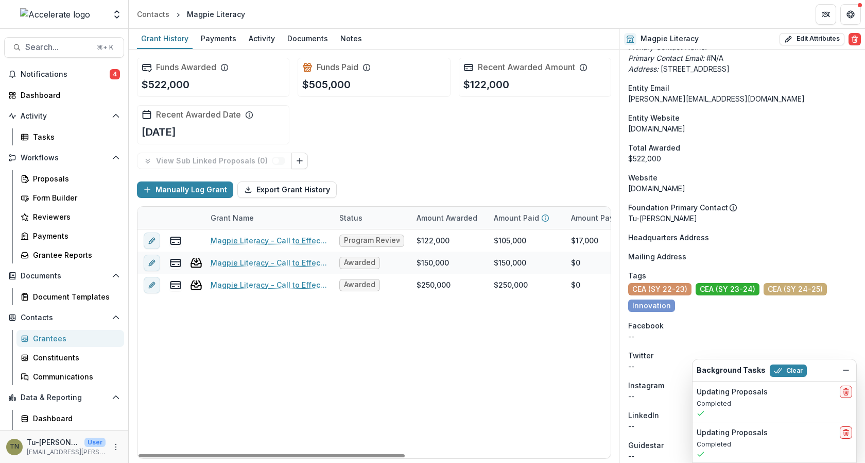
click at [249, 360] on div "Magpie Literacy - Call to Effective Action - 3 Program Review PR5 $122,000 $105…" at bounding box center [558, 343] width 840 height 229
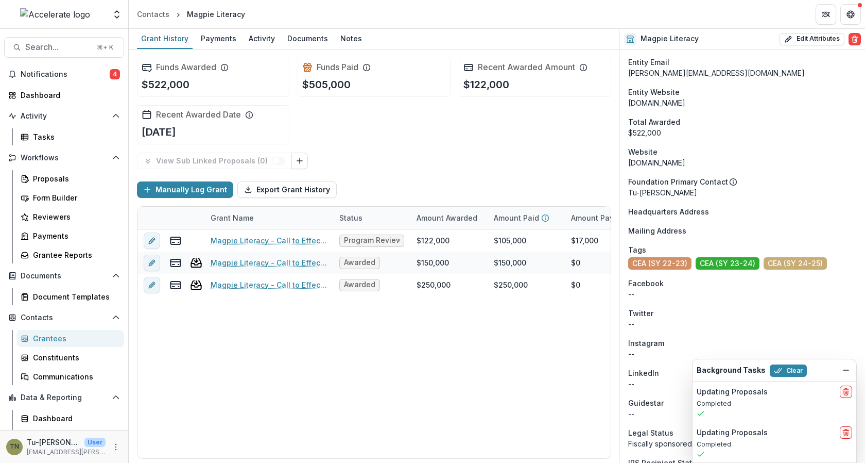
scroll to position [675, 0]
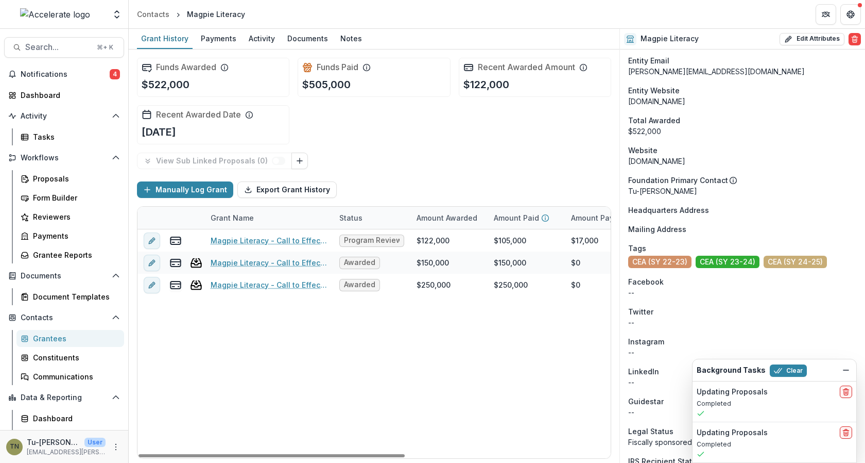
click at [496, 350] on div "Magpie Literacy - Call to Effective Action - 3 Program Review PR5 $122,000 $105…" at bounding box center [558, 343] width 840 height 229
click at [112, 445] on icon "More" at bounding box center [116, 446] width 8 height 8
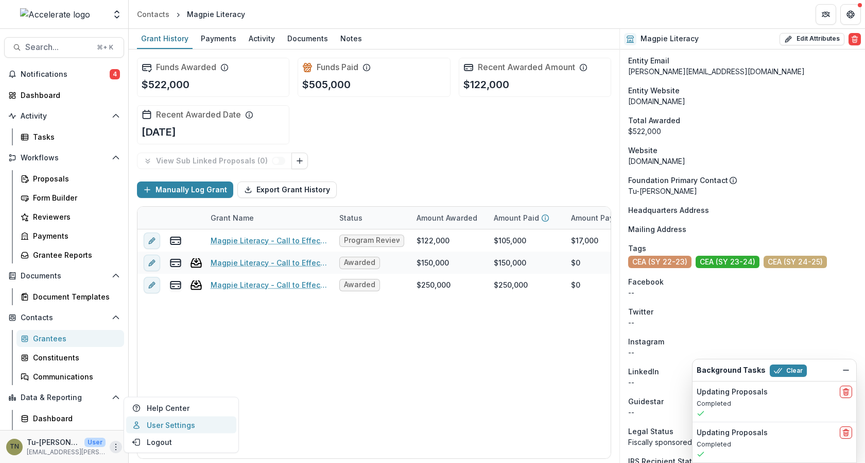
click at [150, 429] on link "User Settings" at bounding box center [181, 424] width 110 height 17
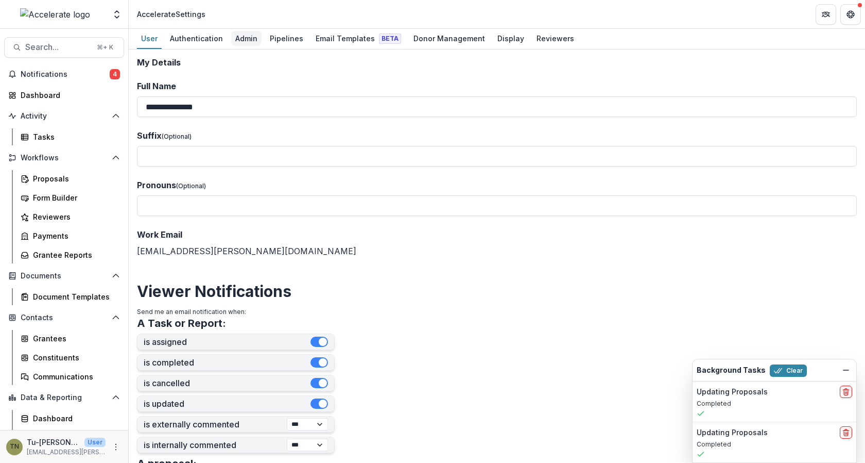
click at [251, 39] on div "Admin" at bounding box center [246, 38] width 30 height 15
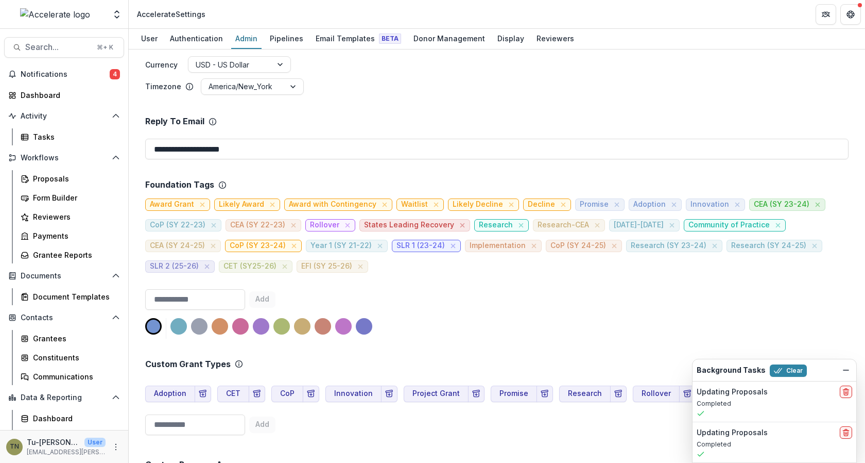
scroll to position [462, 0]
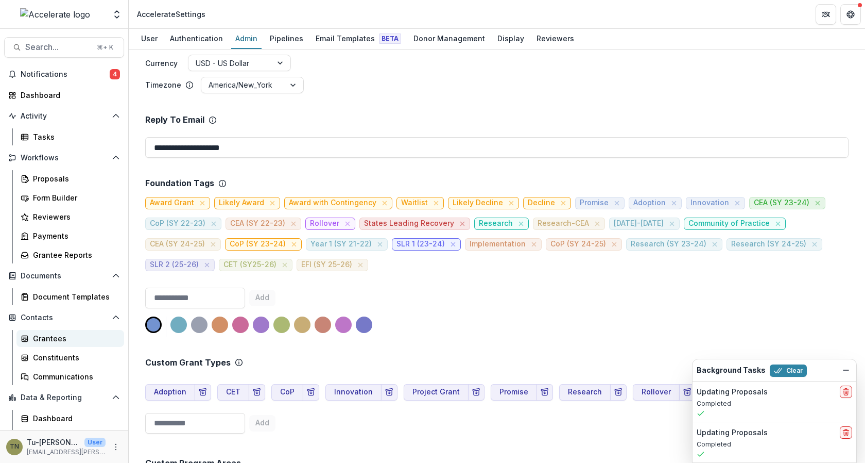
click at [59, 337] on div "Grantees" at bounding box center [74, 338] width 83 height 11
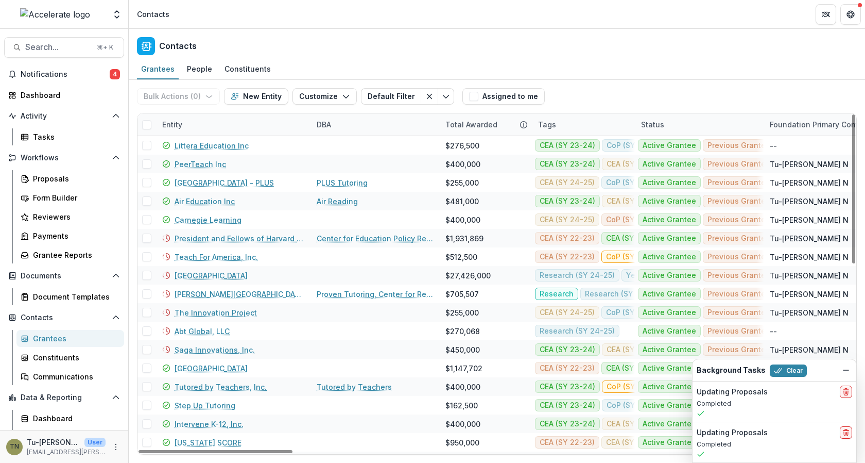
click at [570, 125] on div "Tags" at bounding box center [583, 124] width 103 height 22
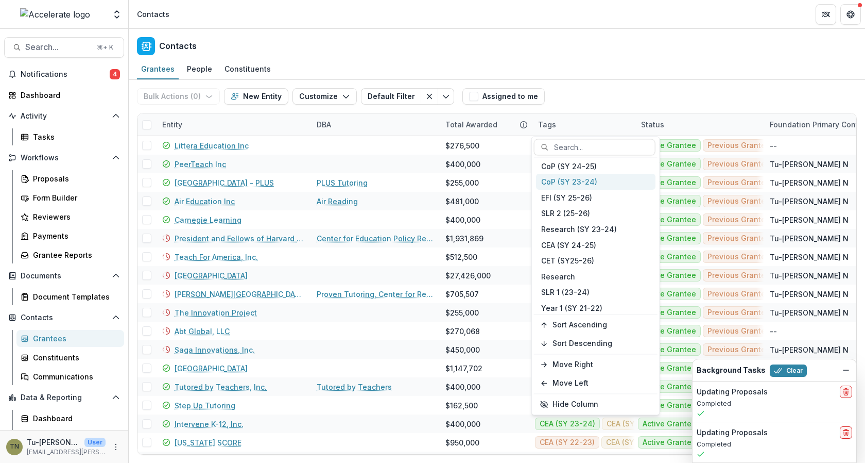
scroll to position [101, 0]
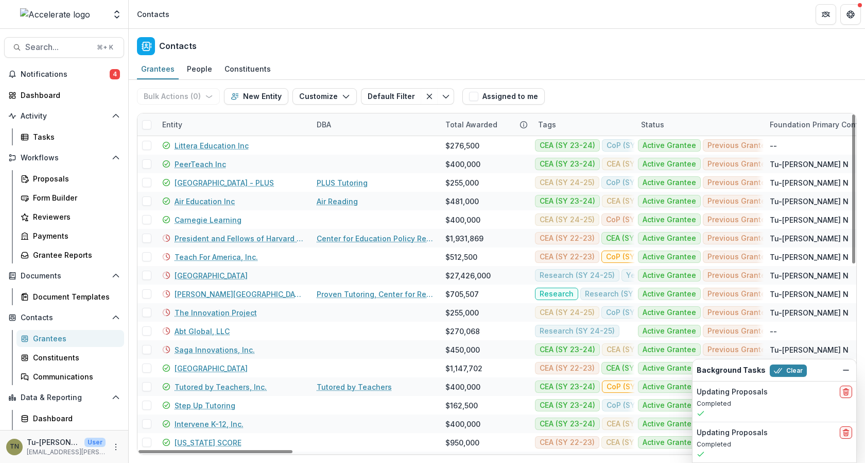
click at [616, 83] on div "Bulk Actions ( 0 ) Send Email Create Proposals Create Tasks New Entity Customiz…" at bounding box center [497, 96] width 720 height 33
click at [112, 443] on icon "More" at bounding box center [116, 446] width 8 height 8
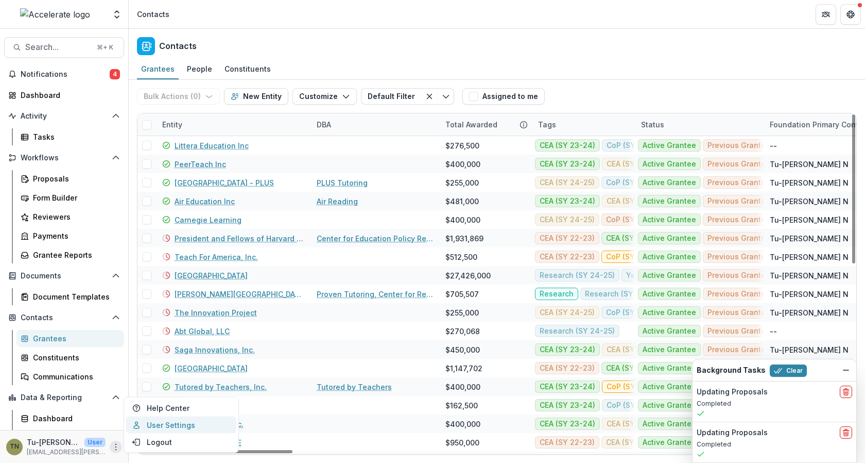
click at [158, 422] on link "User Settings" at bounding box center [181, 424] width 110 height 17
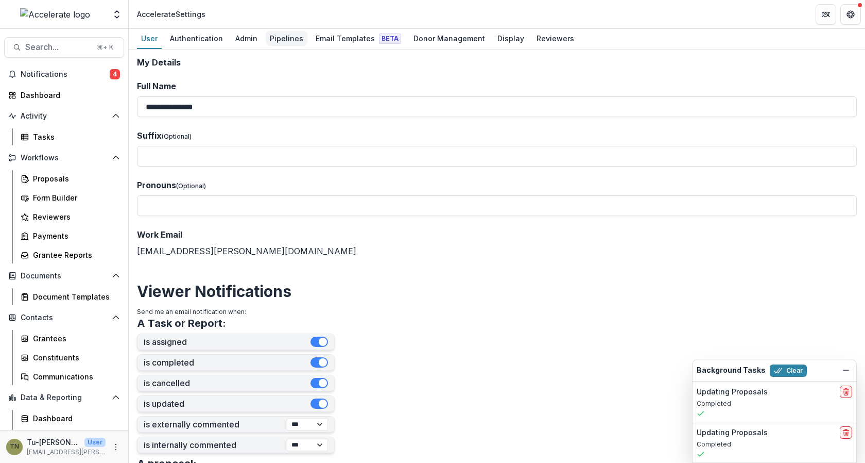
click at [276, 36] on div "Pipelines" at bounding box center [287, 38] width 42 height 15
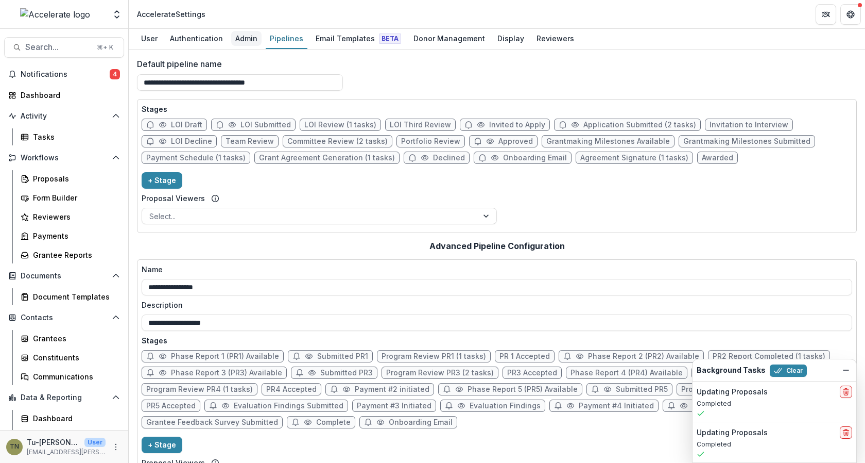
click at [238, 36] on div "Admin" at bounding box center [246, 38] width 30 height 15
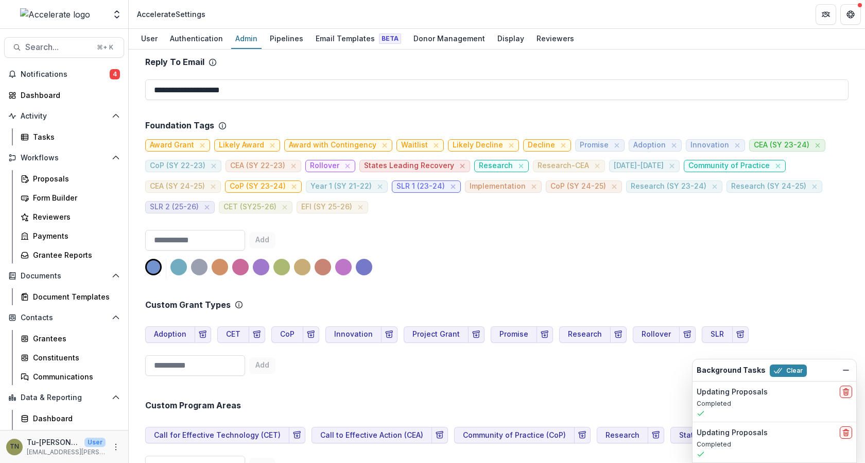
scroll to position [485, 0]
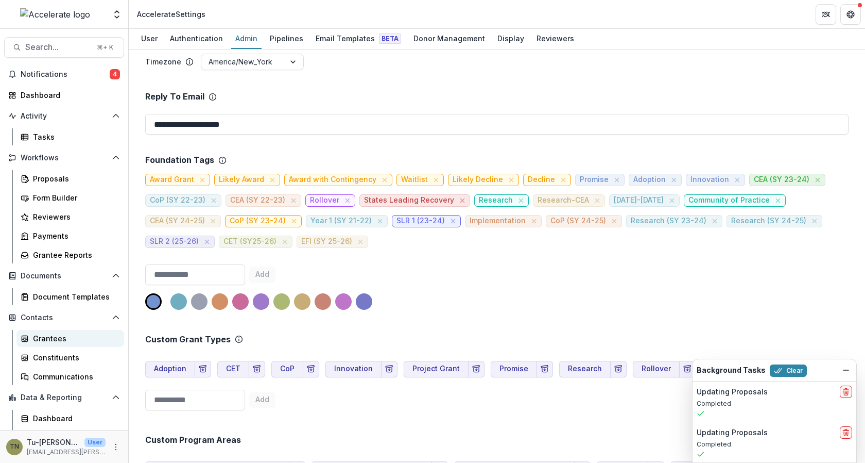
click at [65, 335] on div "Grantees" at bounding box center [74, 338] width 83 height 11
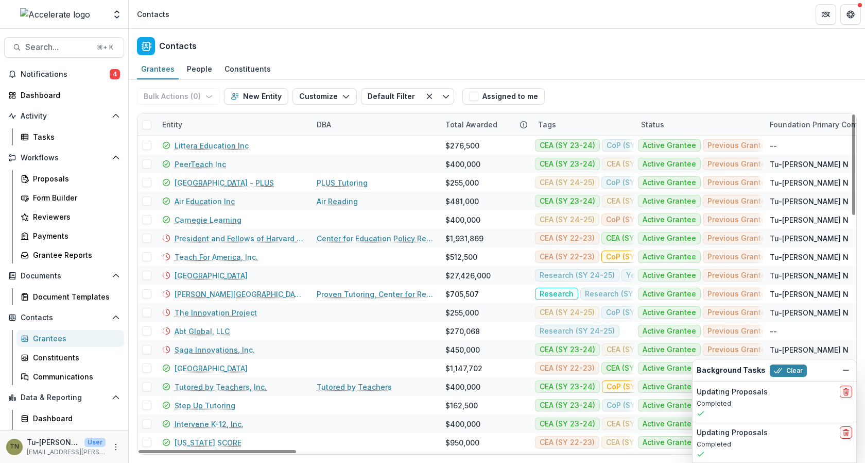
click at [554, 121] on div "Tags" at bounding box center [547, 124] width 30 height 11
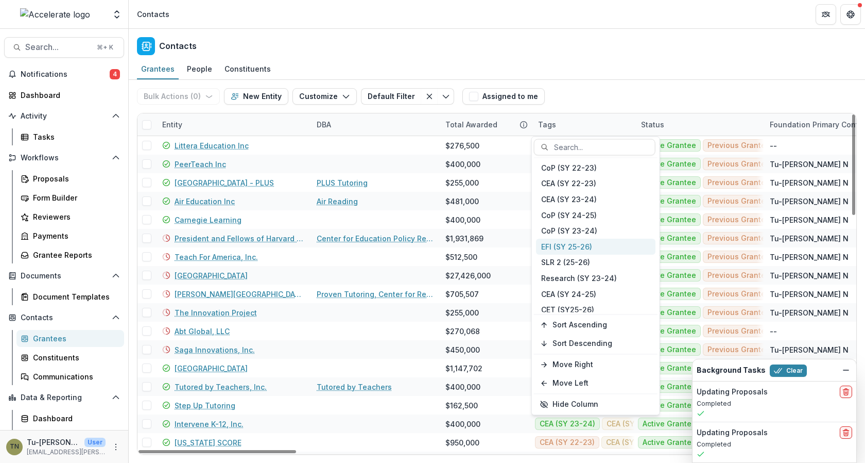
scroll to position [101, 0]
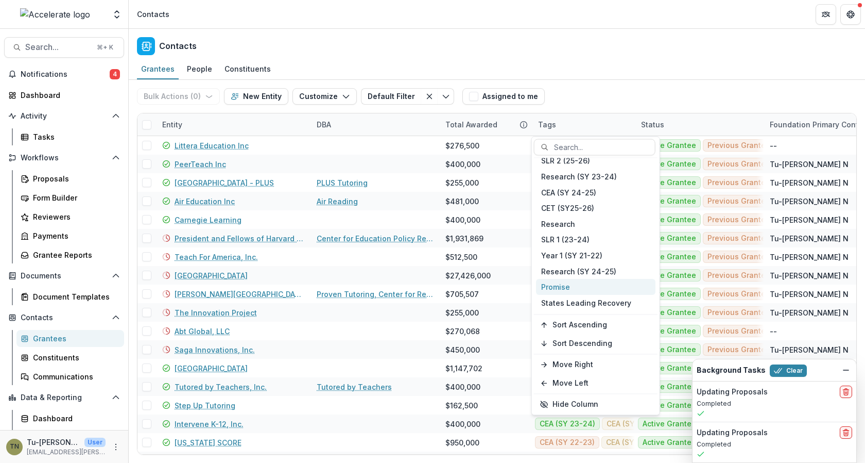
click at [596, 283] on div "Promise" at bounding box center [596, 287] width 120 height 16
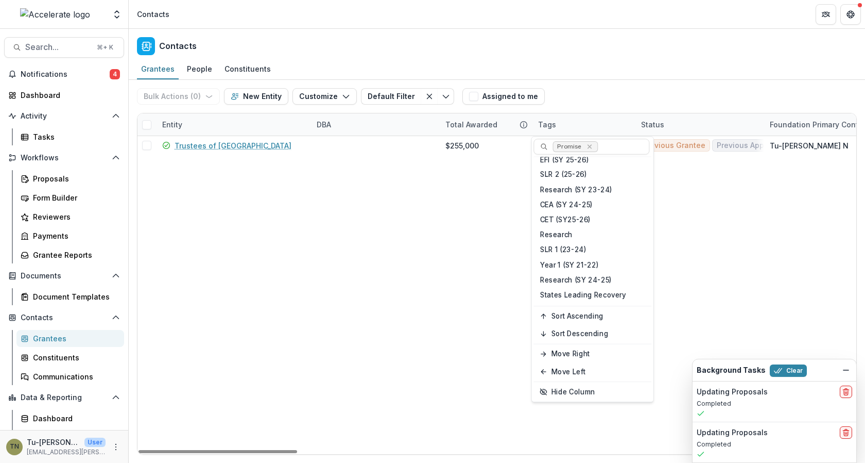
click at [635, 88] on div "Bulk Actions ( 0 ) Send Email Create Proposals Create Tasks New Entity Customiz…" at bounding box center [497, 96] width 720 height 33
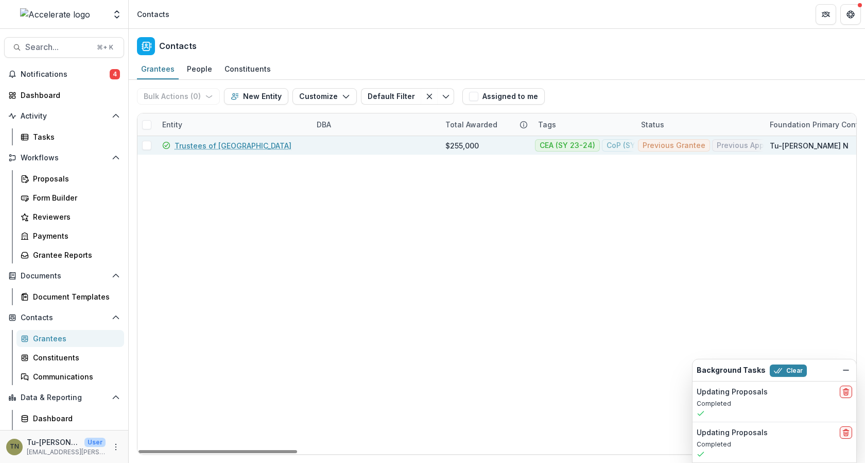
click at [216, 146] on link "Trustees of [GEOGRAPHIC_DATA]" at bounding box center [233, 145] width 117 height 11
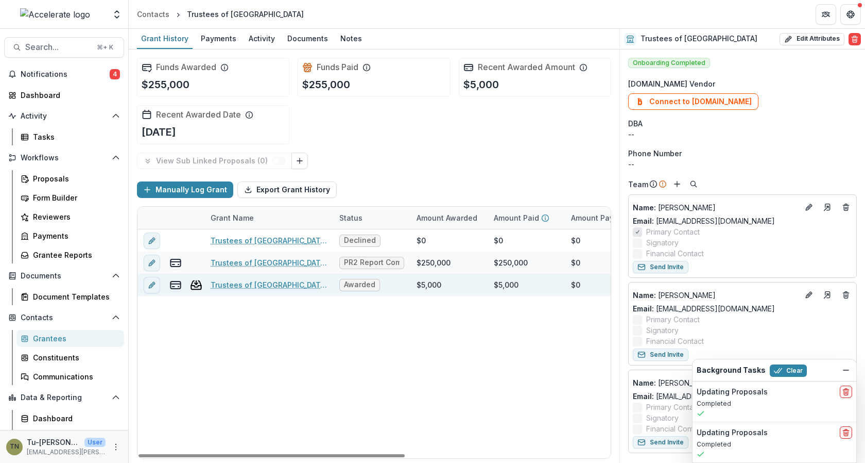
click at [397, 282] on div "Awarded" at bounding box center [371, 285] width 77 height 22
click at [450, 283] on div "$5,000" at bounding box center [449, 285] width 77 height 22
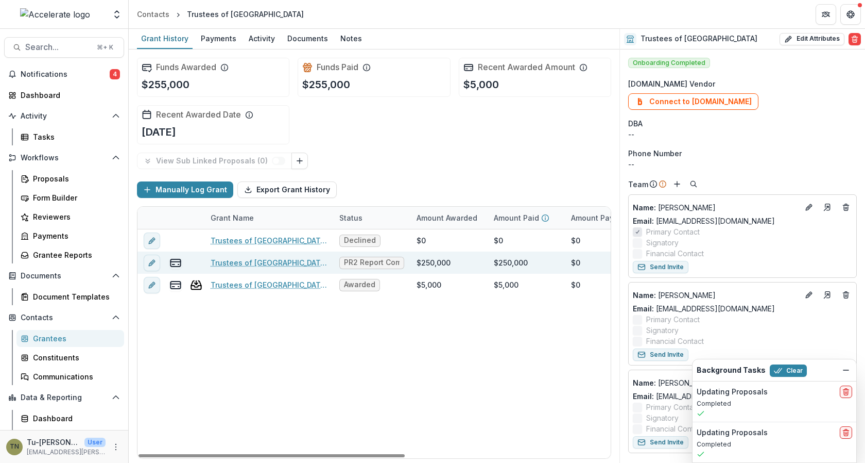
click at [437, 261] on div "$250,000" at bounding box center [434, 262] width 34 height 11
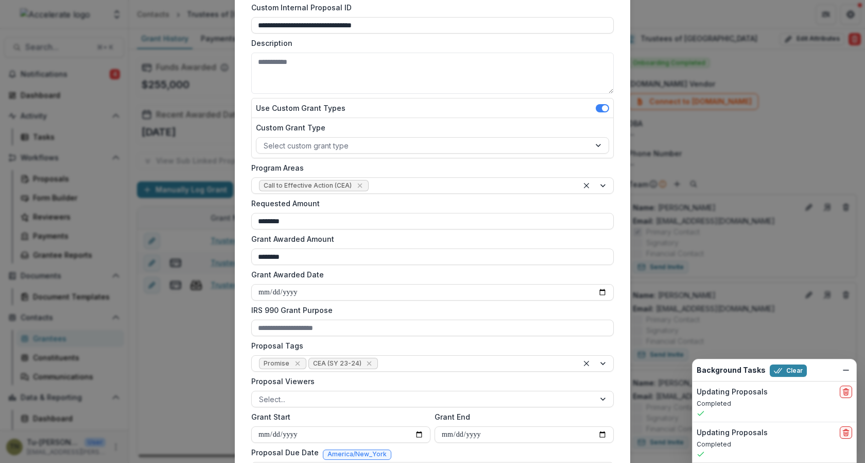
scroll to position [115, 0]
click at [295, 361] on icon "Remove Promise" at bounding box center [298, 361] width 8 height 8
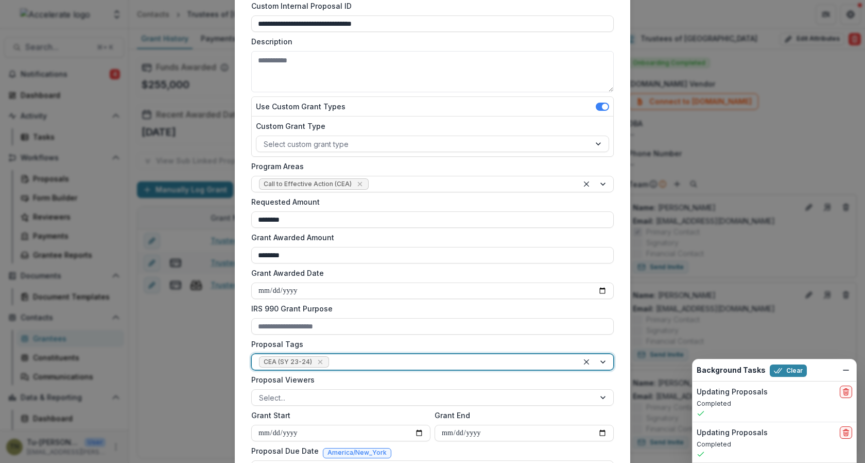
scroll to position [312, 0]
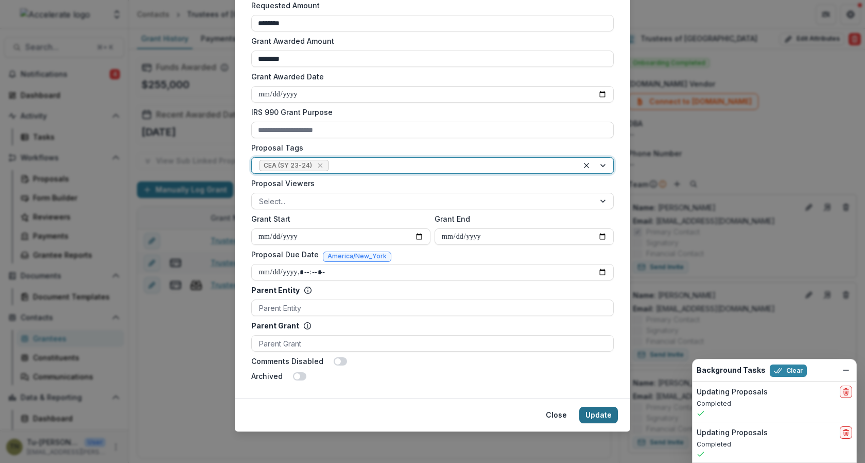
click at [606, 412] on button "Update" at bounding box center [598, 414] width 39 height 16
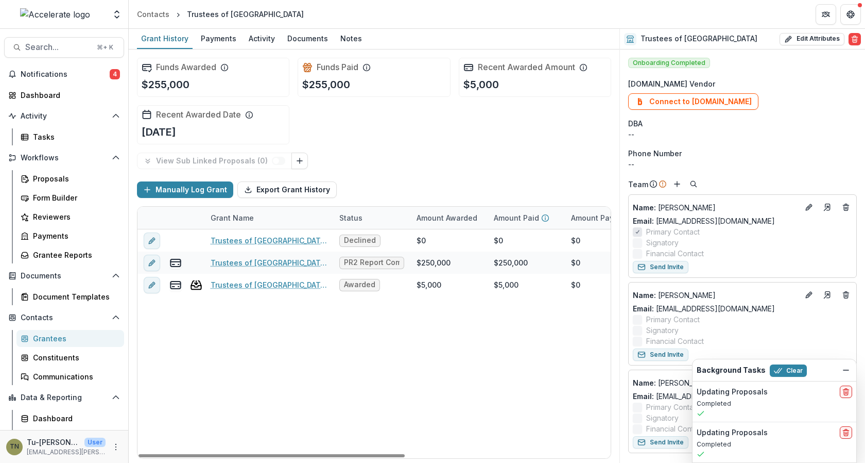
click at [250, 359] on div "Trustees of Boston University - 2025 - Call for Effective Technology Grant Appl…" at bounding box center [558, 343] width 840 height 229
click at [191, 383] on div "Trustees of Boston University - 2025 - Call for Effective Technology Grant Appl…" at bounding box center [558, 343] width 840 height 229
click at [62, 340] on div "Grantees" at bounding box center [74, 338] width 83 height 11
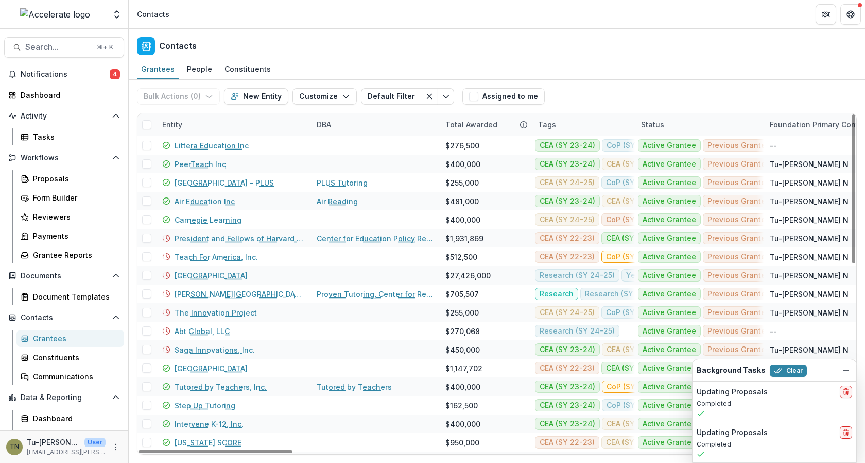
click at [564, 123] on div "Tags" at bounding box center [583, 124] width 103 height 22
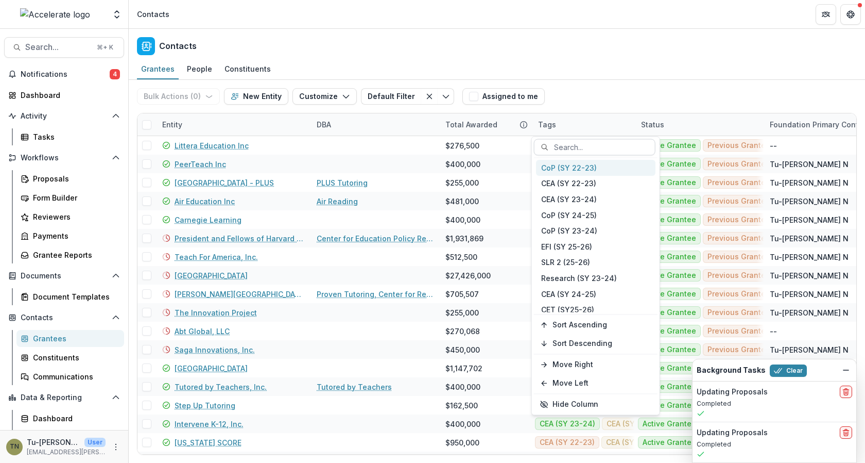
click at [574, 147] on div at bounding box center [601, 147] width 94 height 13
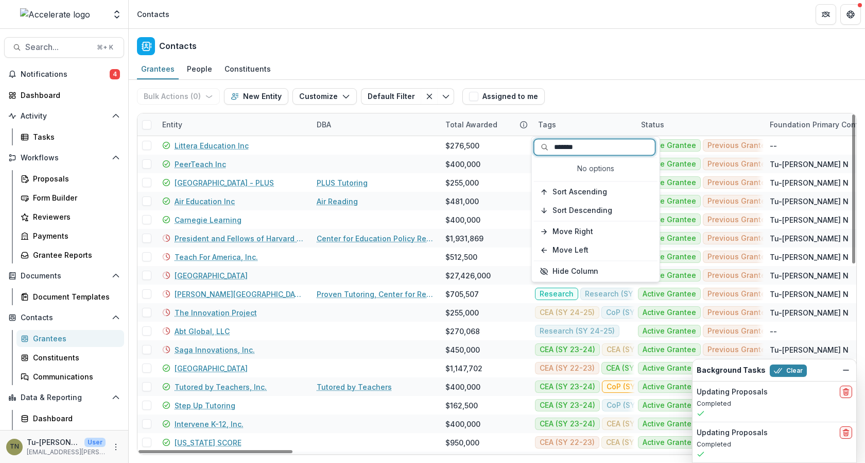
type input "*******"
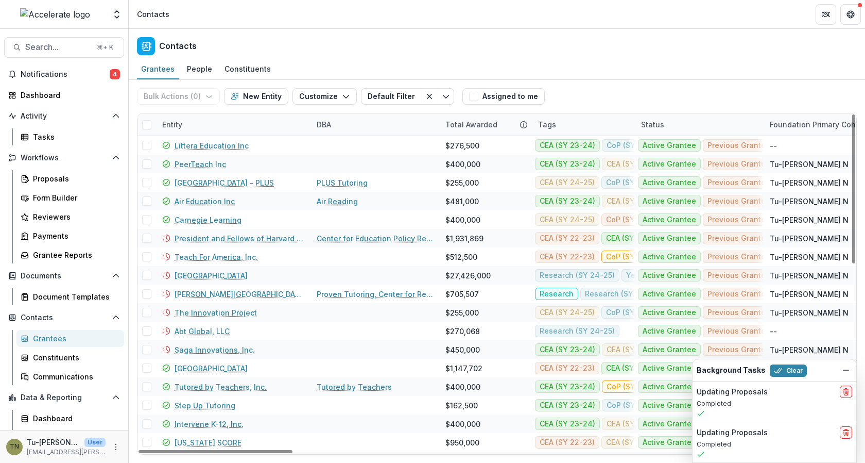
click at [579, 111] on div "Bulk Actions ( 0 ) Send Email Create Proposals Create Tasks New Entity Customiz…" at bounding box center [497, 96] width 720 height 33
click at [571, 120] on div "Tags" at bounding box center [583, 124] width 103 height 22
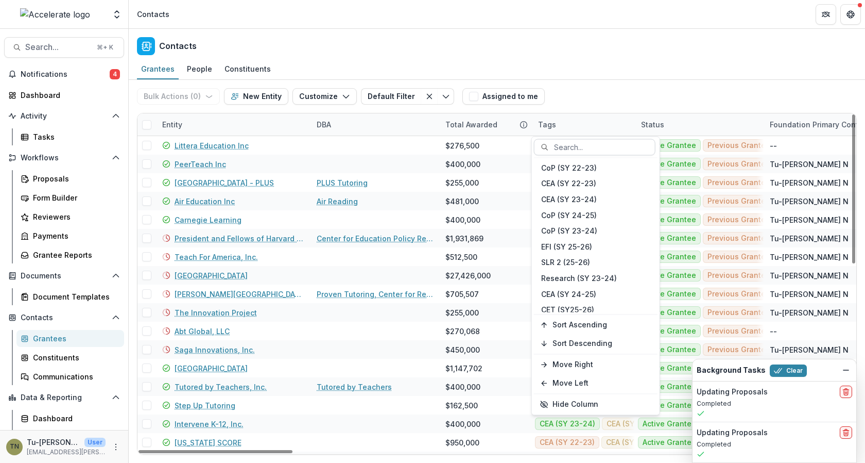
click at [570, 145] on div at bounding box center [601, 147] width 94 height 13
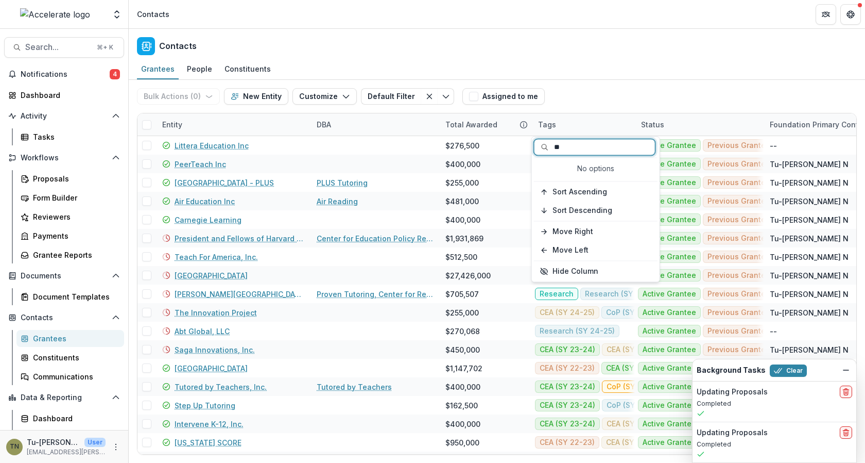
type input "*"
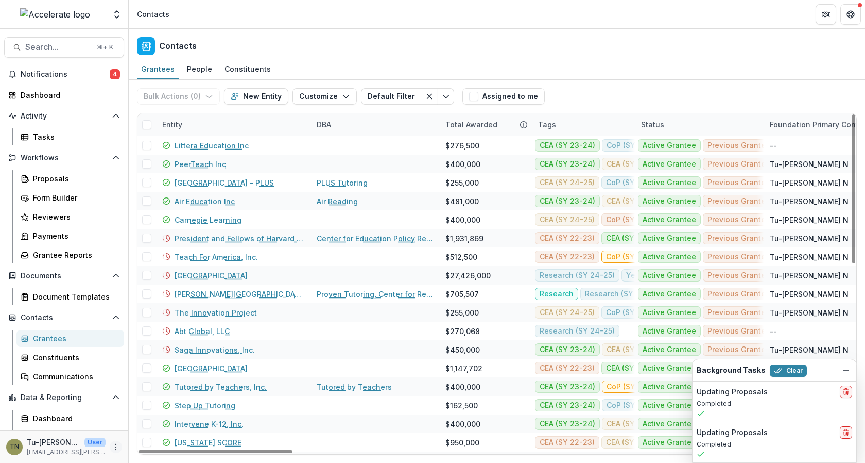
click at [114, 443] on icon "More" at bounding box center [116, 446] width 8 height 8
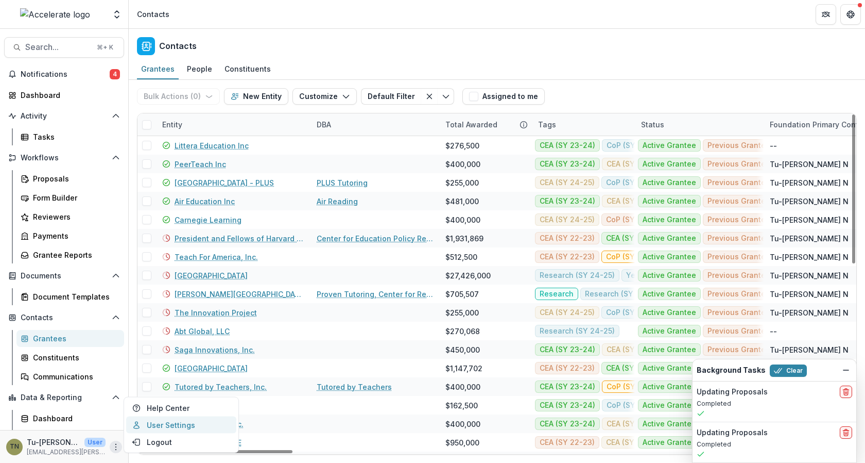
click at [155, 424] on link "User Settings" at bounding box center [181, 424] width 110 height 17
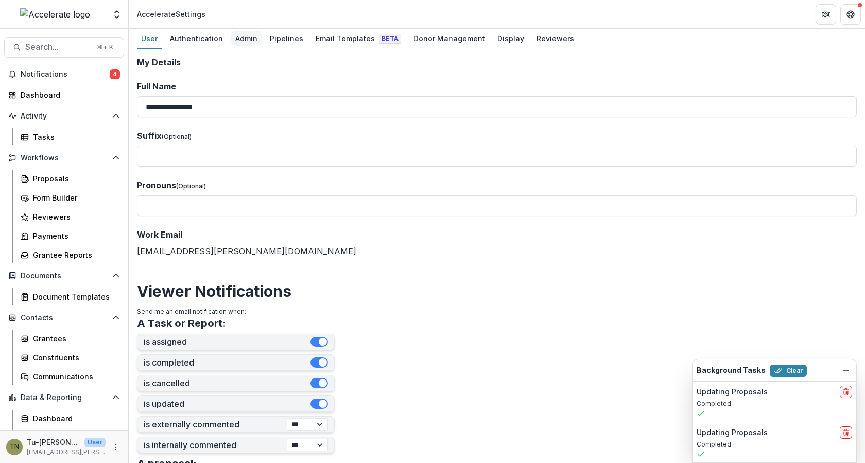
click at [247, 42] on div "Admin" at bounding box center [246, 38] width 30 height 15
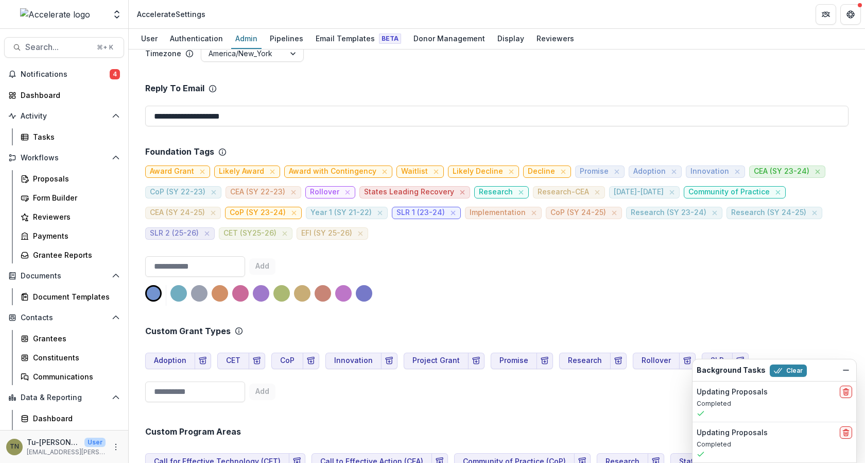
scroll to position [495, 0]
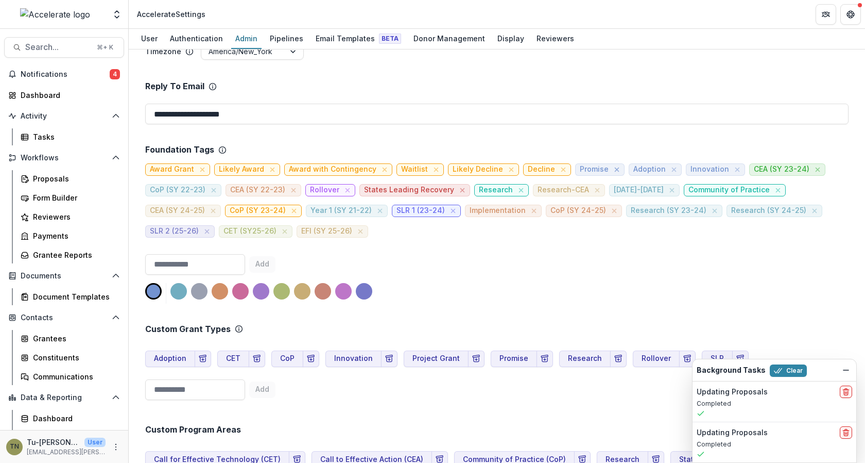
click at [615, 167] on icon "close" at bounding box center [617, 169] width 5 height 5
click at [619, 167] on icon "close" at bounding box center [621, 169] width 5 height 5
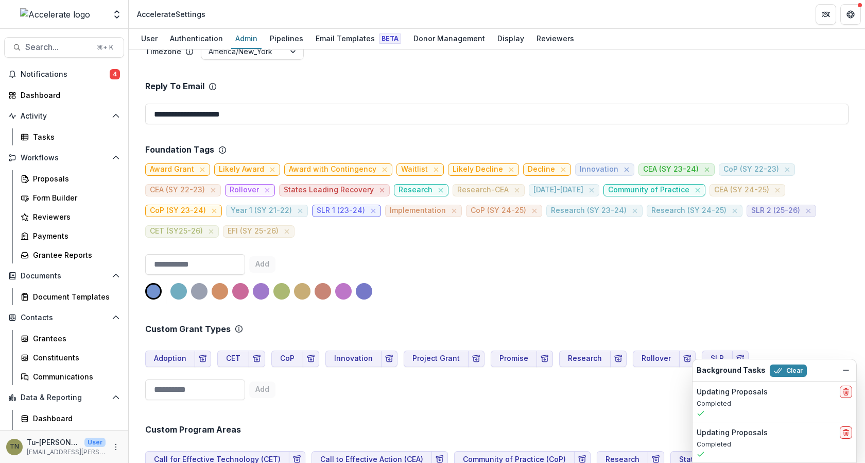
click at [623, 165] on icon "close" at bounding box center [627, 169] width 8 height 8
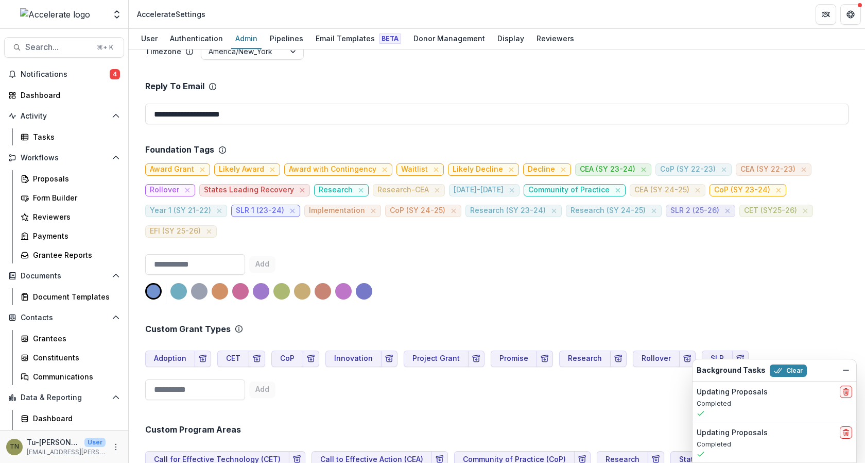
click at [561, 254] on div "Add" at bounding box center [497, 278] width 704 height 49
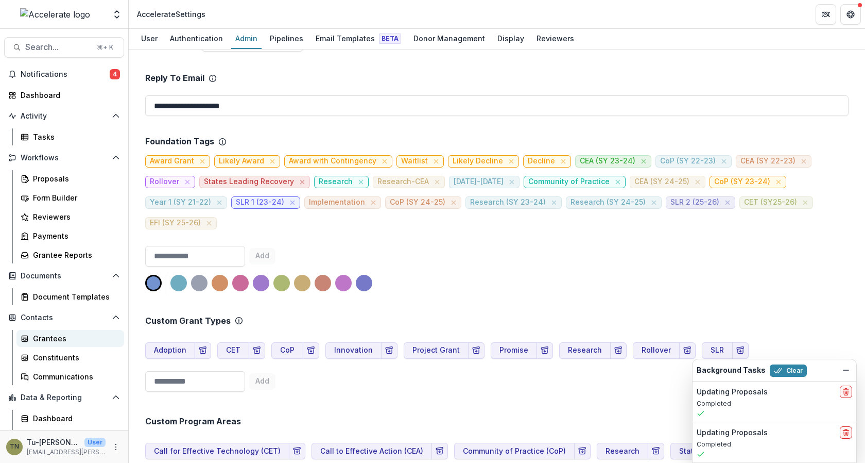
click at [61, 335] on div "Grantees" at bounding box center [74, 338] width 83 height 11
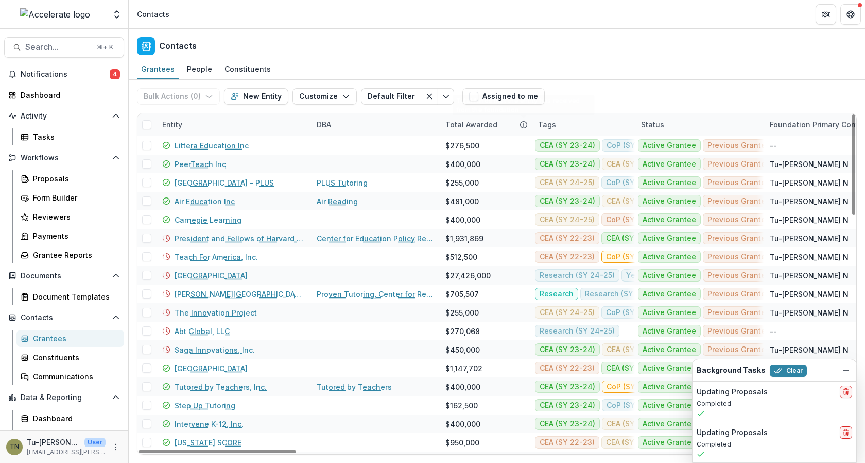
click at [567, 131] on div "Tags" at bounding box center [583, 124] width 103 height 22
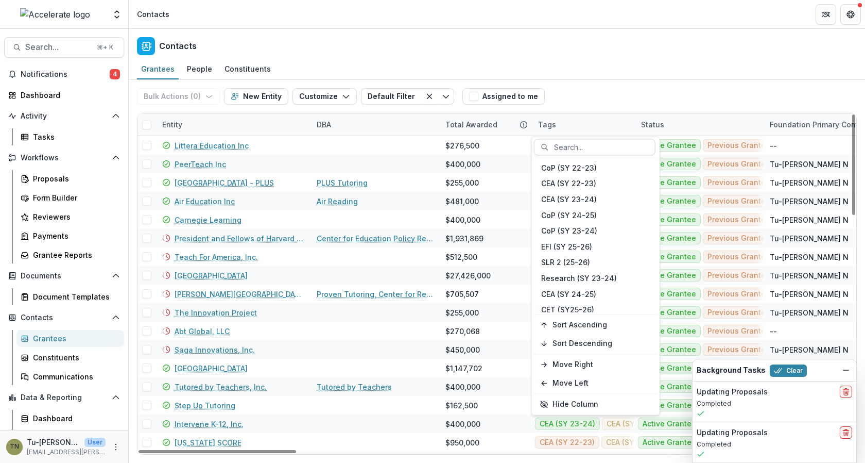
click at [566, 142] on div at bounding box center [601, 147] width 94 height 13
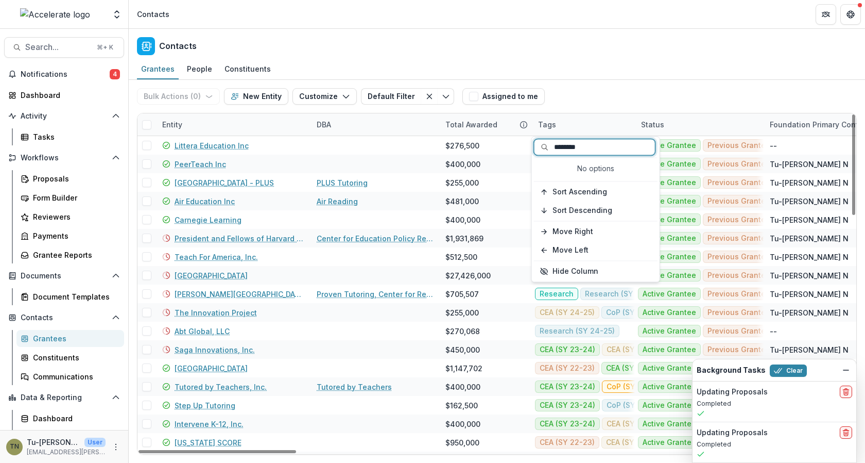
type input "********"
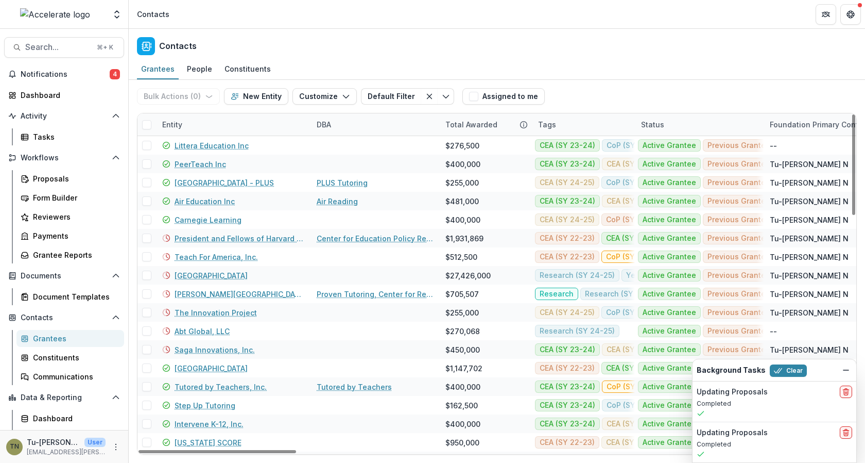
click at [606, 72] on div "Grantees People Constituents" at bounding box center [497, 69] width 737 height 21
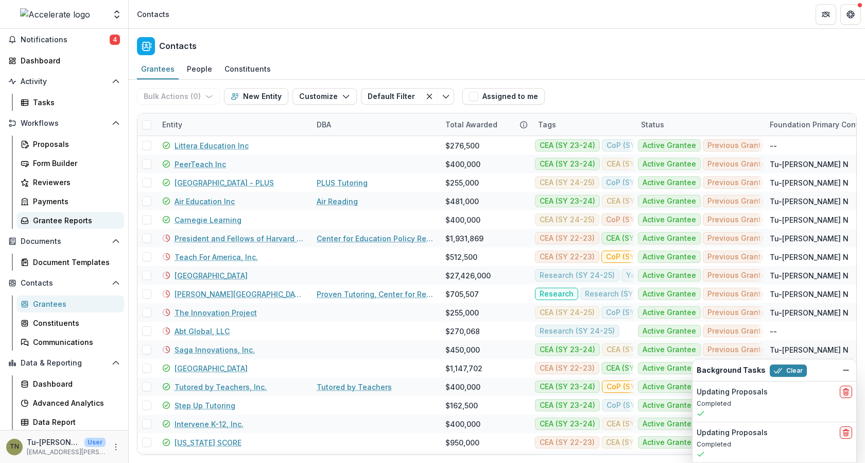
click at [88, 218] on div "Grantee Reports" at bounding box center [74, 220] width 83 height 11
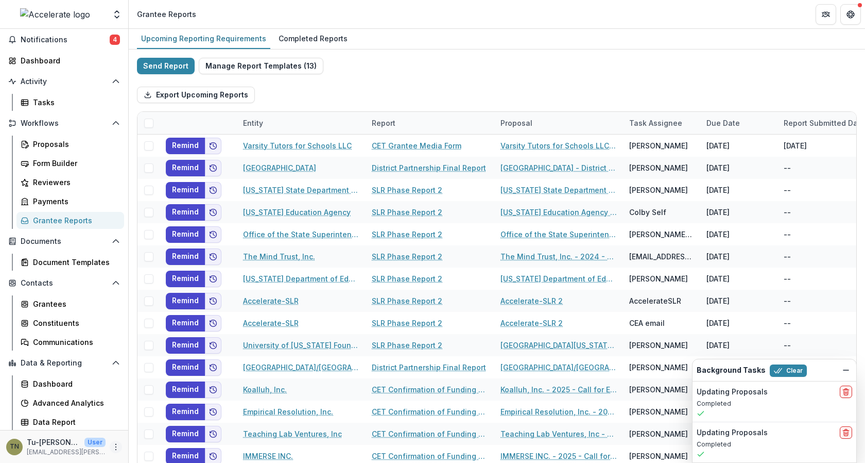
click at [112, 446] on icon "More" at bounding box center [116, 446] width 8 height 8
click at [140, 427] on link "User Settings" at bounding box center [181, 424] width 110 height 17
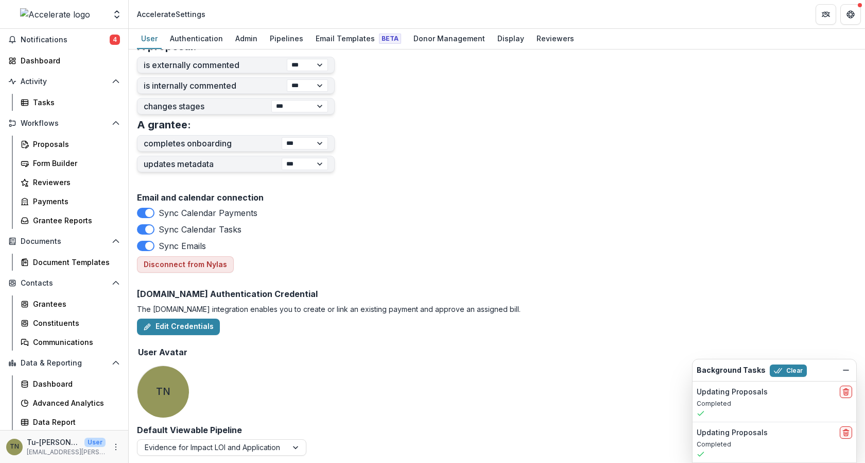
scroll to position [415, 0]
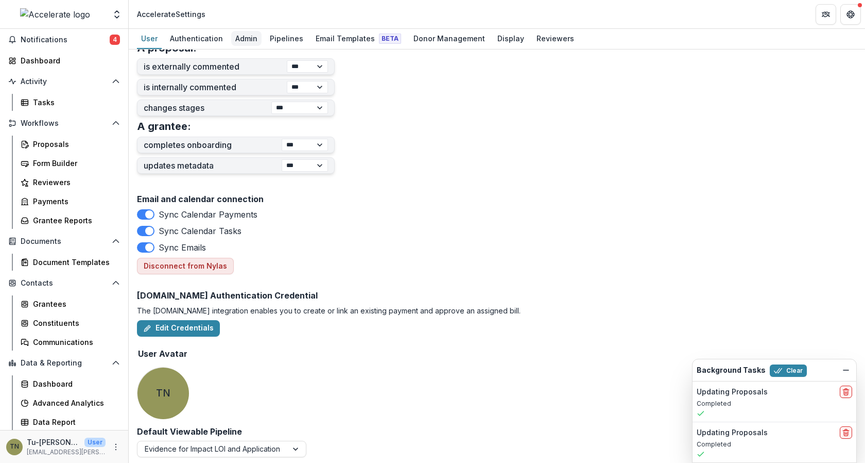
click at [236, 33] on div "Admin" at bounding box center [246, 38] width 30 height 15
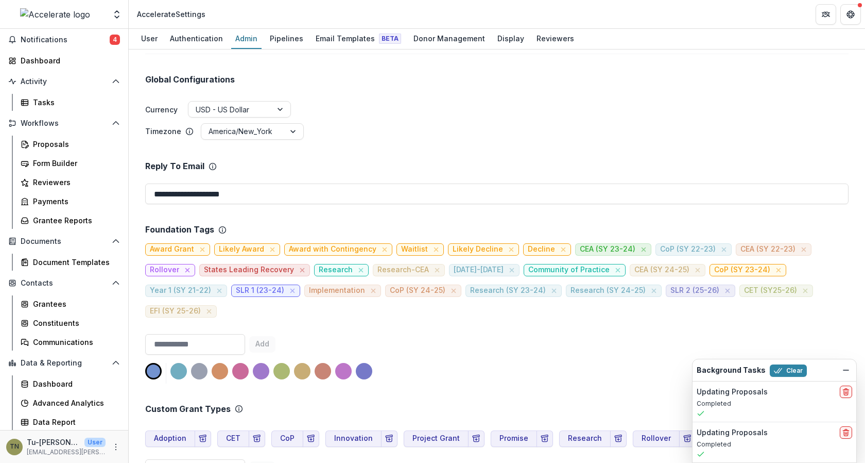
click at [185, 267] on icon "close" at bounding box center [187, 269] width 5 height 5
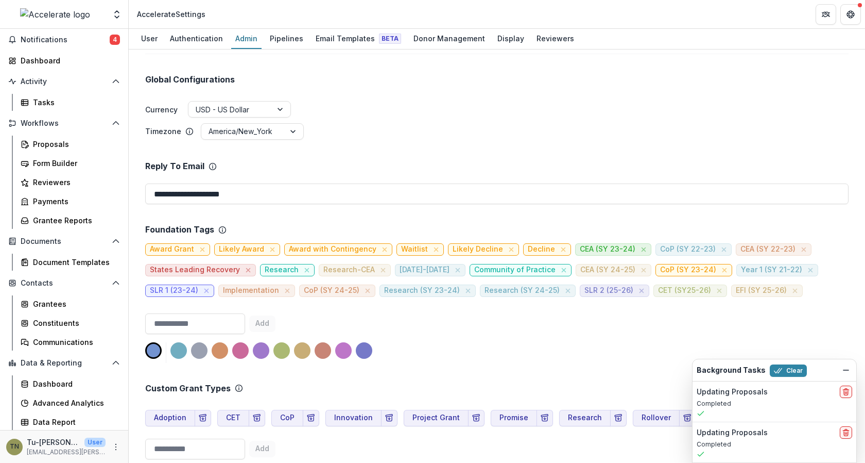
click at [489, 315] on div "Add" at bounding box center [497, 337] width 704 height 49
click at [59, 303] on div "Grantees" at bounding box center [74, 303] width 83 height 11
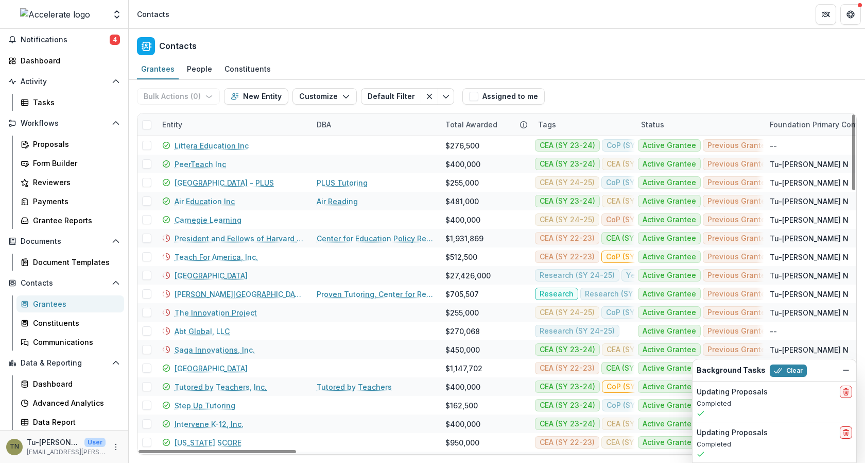
click at [557, 125] on div "Tags" at bounding box center [547, 124] width 30 height 11
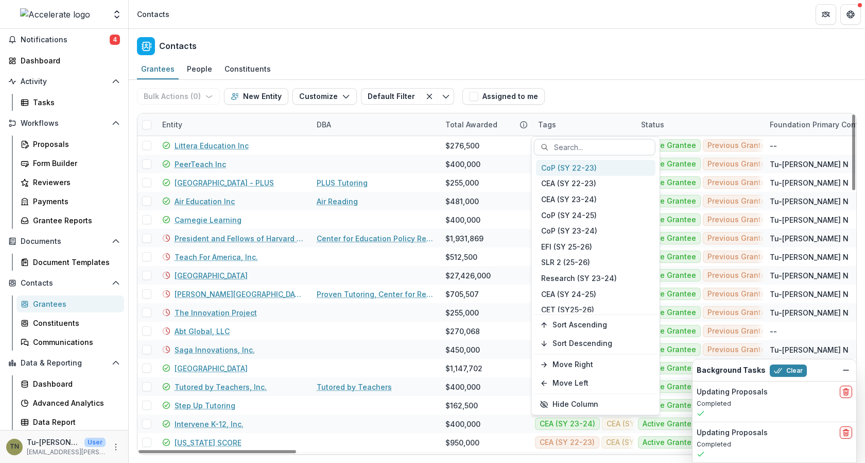
click at [573, 146] on div at bounding box center [601, 147] width 94 height 13
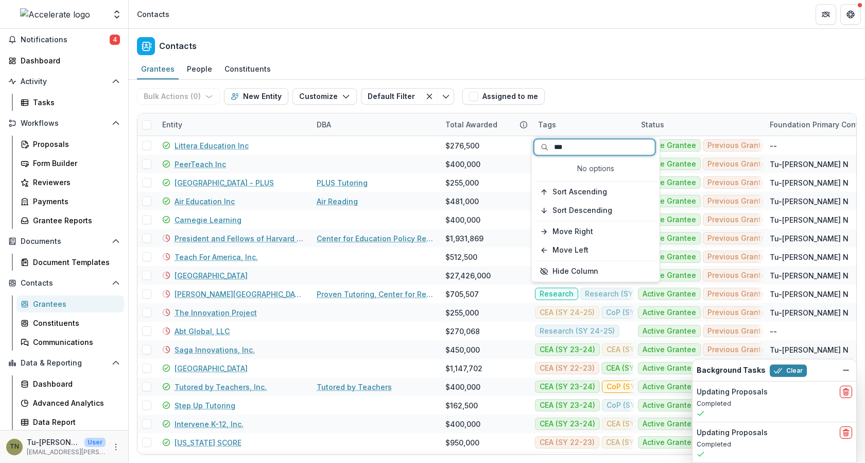
type input "****"
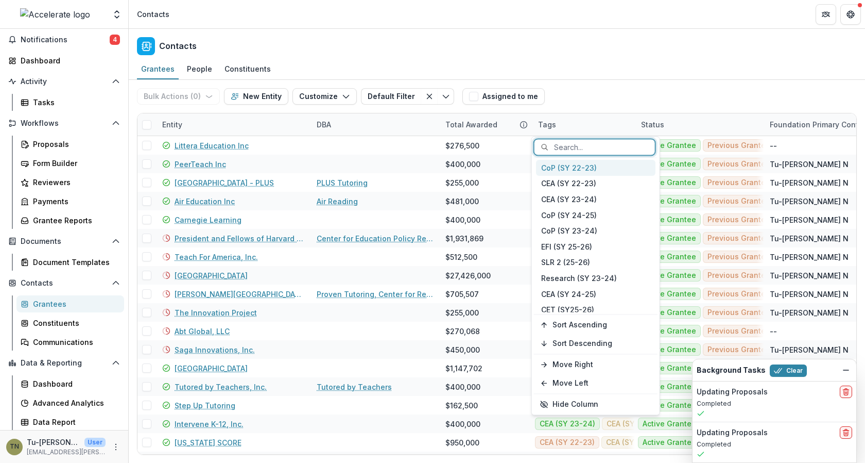
click at [577, 144] on div at bounding box center [601, 147] width 94 height 13
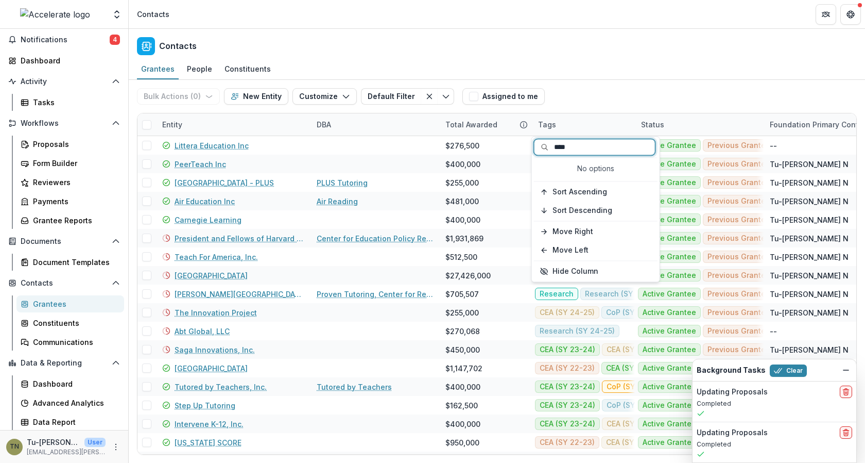
type input "****"
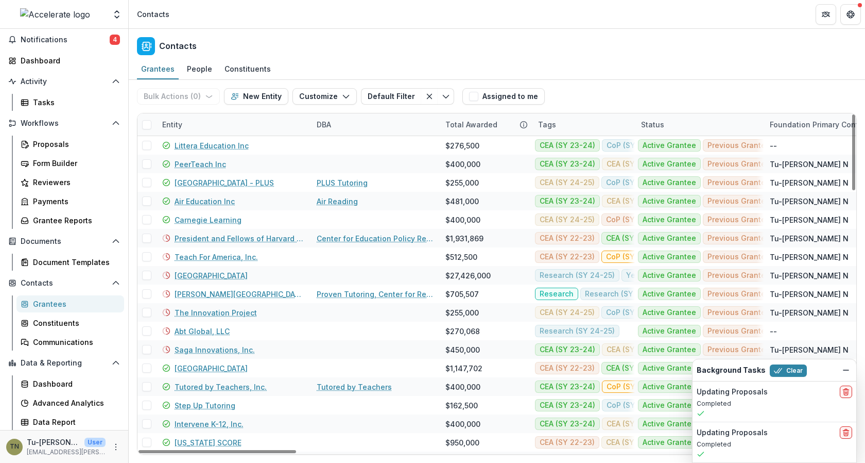
click at [583, 75] on div "Grantees People Constituents" at bounding box center [497, 69] width 737 height 21
click at [112, 447] on icon "More" at bounding box center [116, 446] width 8 height 8
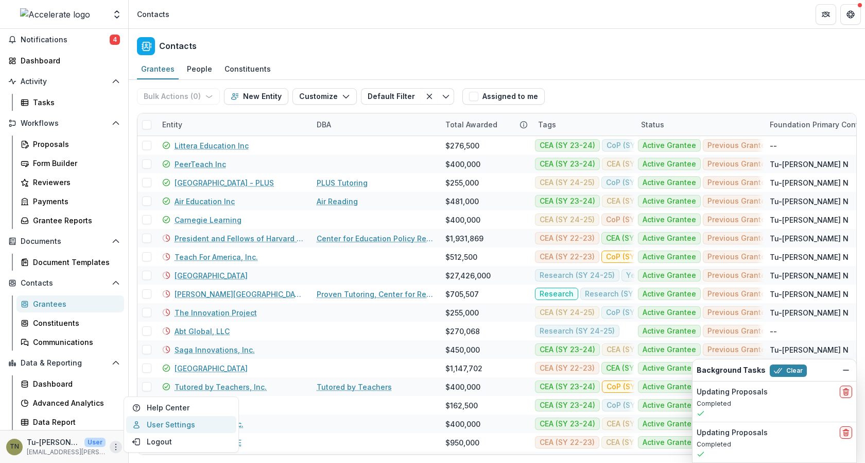
click at [134, 427] on icon at bounding box center [136, 424] width 8 height 8
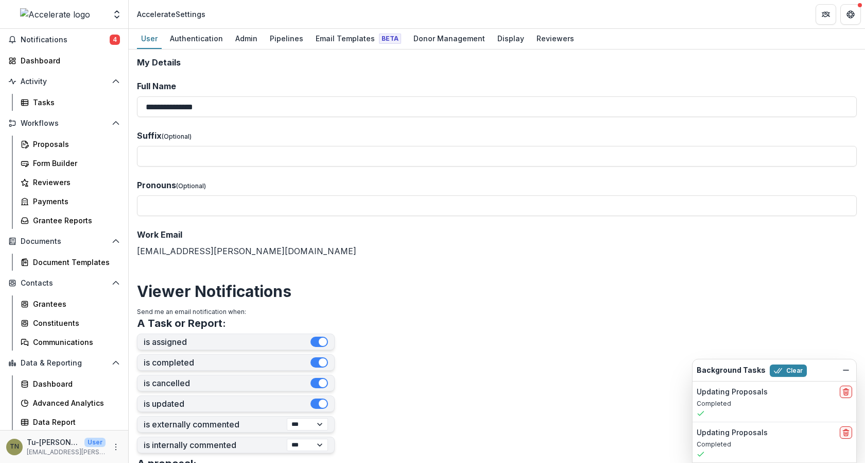
scroll to position [417, 0]
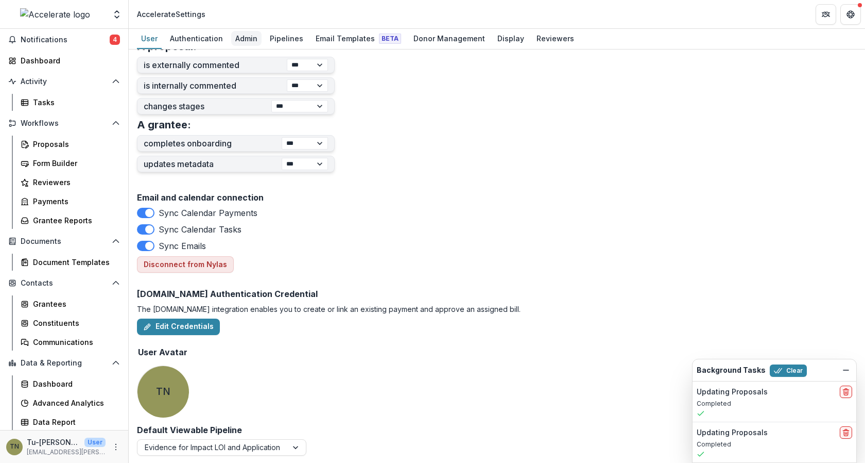
click at [237, 36] on div "Admin" at bounding box center [246, 38] width 30 height 15
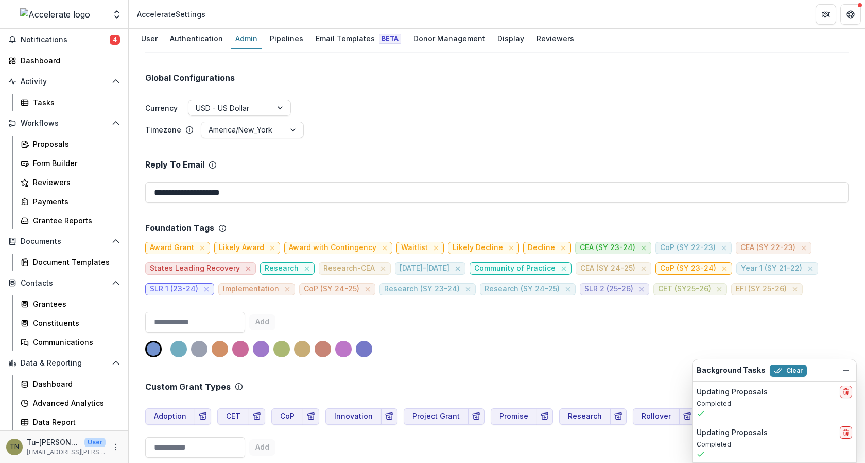
click at [454, 264] on icon "close" at bounding box center [458, 268] width 8 height 8
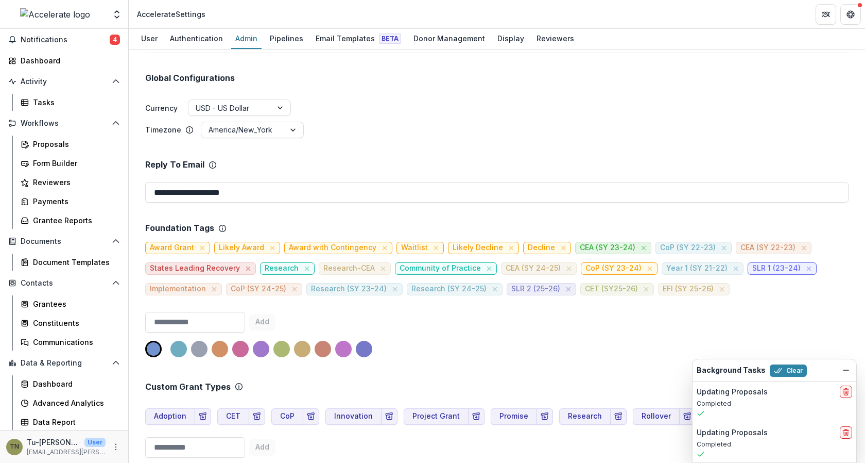
click at [475, 361] on div "Custom Grant Types Adoption CET CoP Innovation Project Grant Promise Research R…" at bounding box center [497, 411] width 704 height 100
click at [473, 312] on div "Add" at bounding box center [497, 336] width 704 height 49
click at [73, 421] on div "Data Report" at bounding box center [74, 421] width 83 height 11
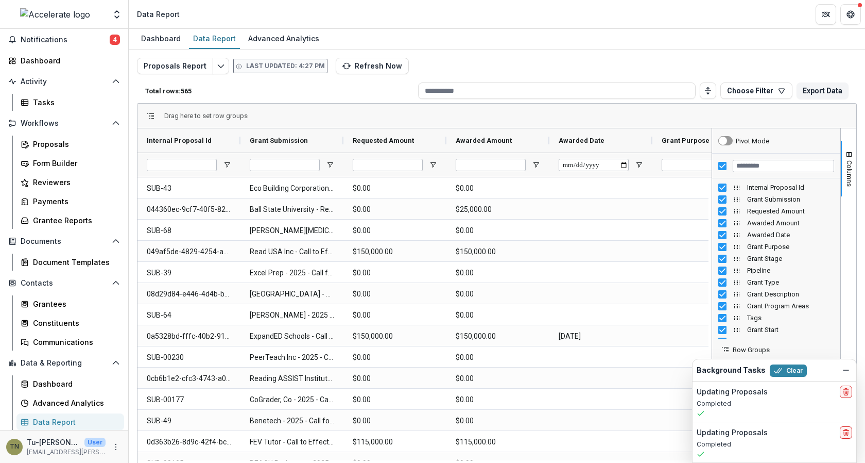
click at [479, 40] on div "Dashboard Data Report Advanced Analytics" at bounding box center [497, 39] width 737 height 21
click at [79, 215] on div "Grantee Reports" at bounding box center [74, 220] width 83 height 11
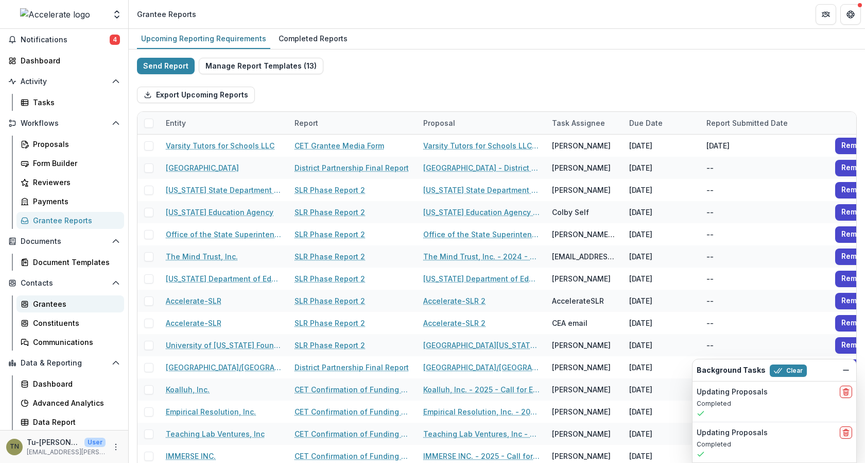
click at [66, 300] on div "Grantees" at bounding box center [74, 303] width 83 height 11
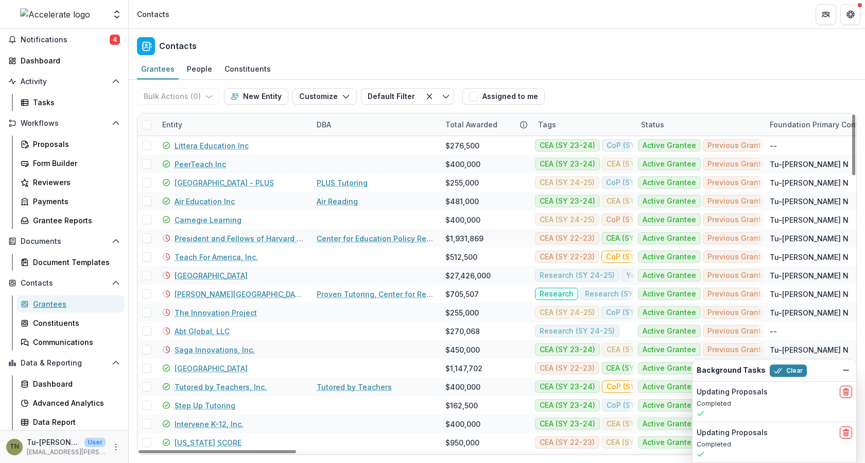
scroll to position [30, 0]
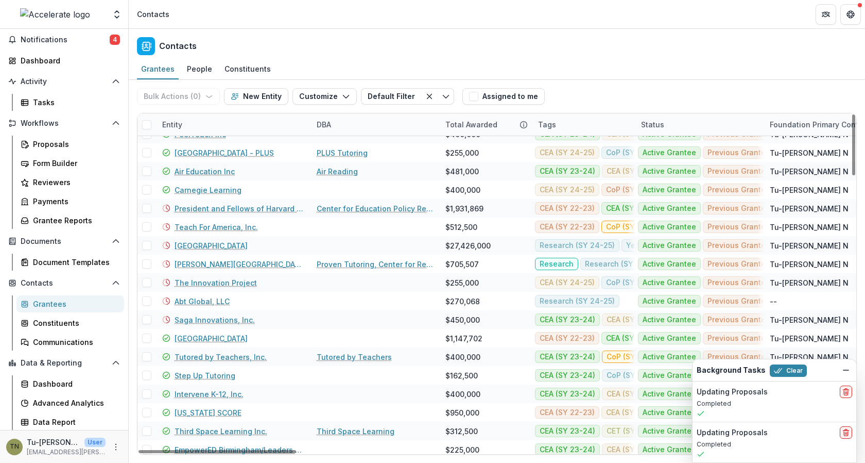
click at [584, 122] on div "Tags" at bounding box center [583, 124] width 103 height 22
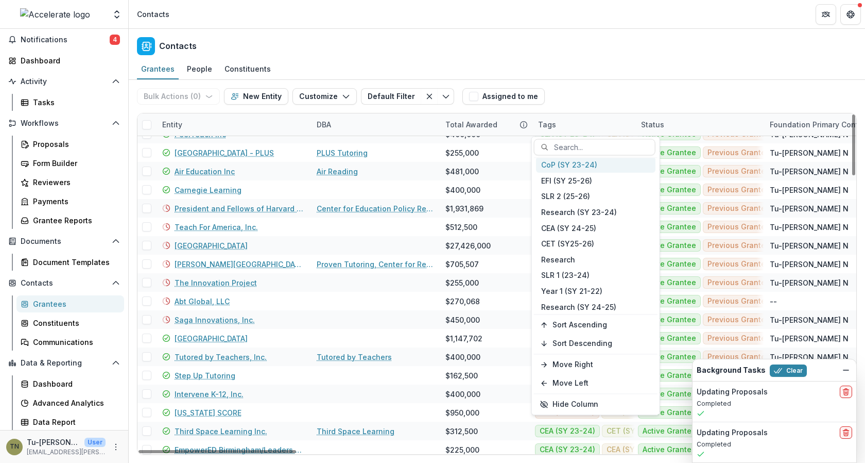
scroll to position [86, 0]
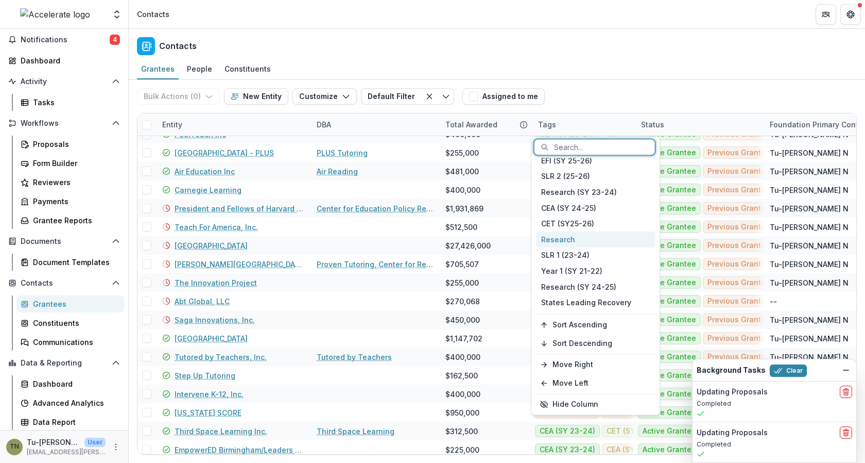
click at [600, 240] on div "Research" at bounding box center [596, 239] width 120 height 16
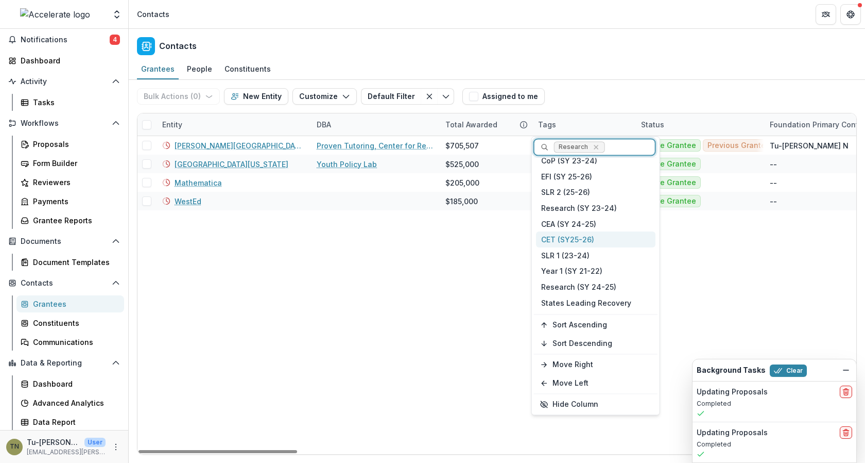
scroll to position [0, 0]
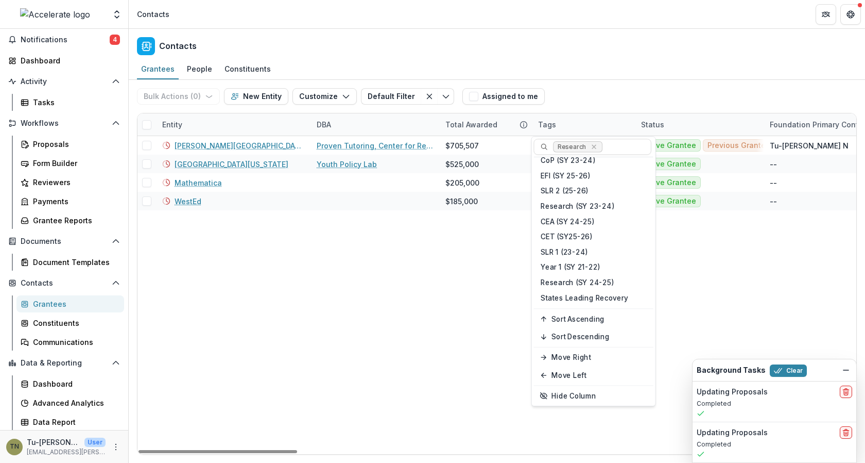
click at [610, 74] on div "Grantees People Constituents" at bounding box center [497, 69] width 737 height 21
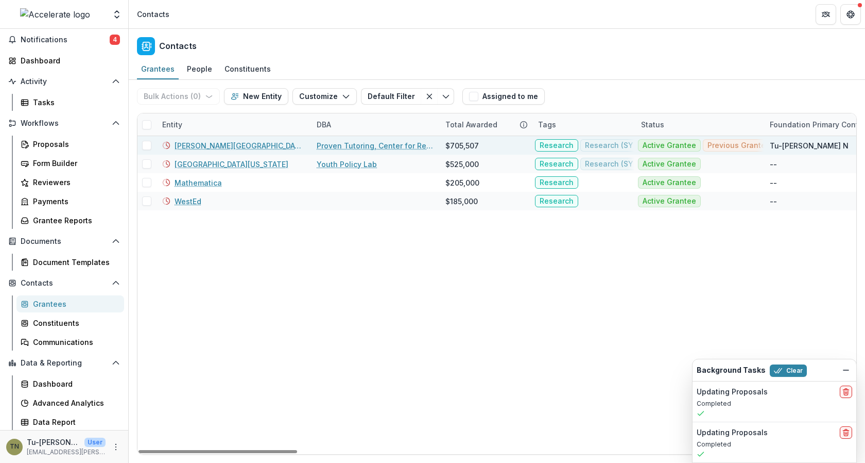
click at [147, 144] on span at bounding box center [146, 145] width 9 height 9
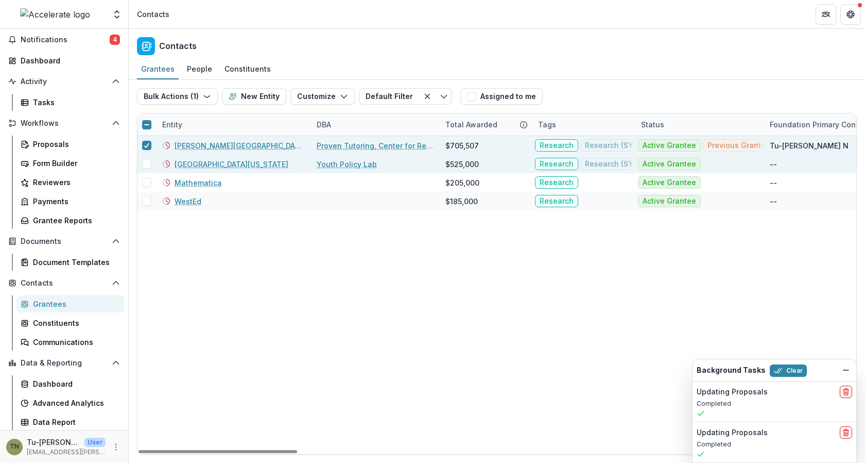
click at [147, 160] on span at bounding box center [146, 163] width 9 height 9
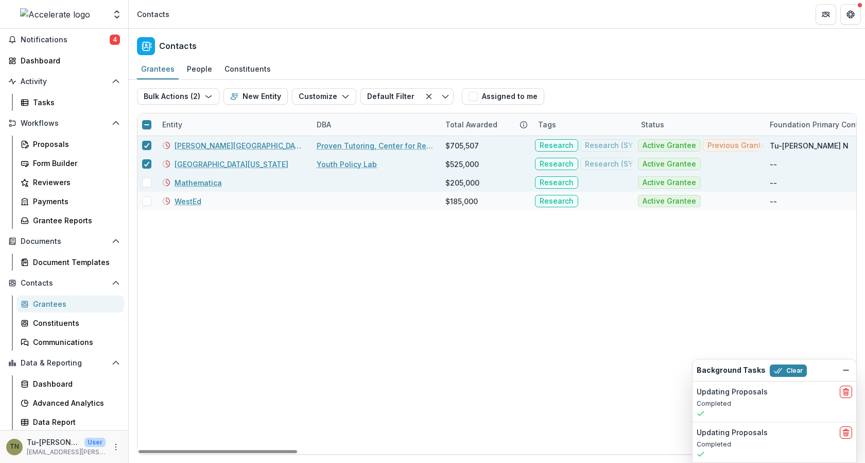
click at [147, 185] on span at bounding box center [146, 182] width 9 height 9
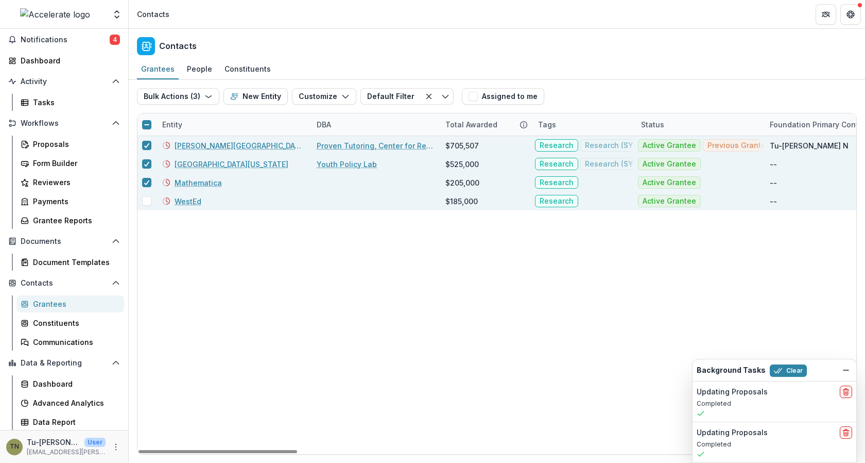
click at [147, 196] on span at bounding box center [146, 200] width 9 height 9
click at [206, 97] on icon "button" at bounding box center [209, 96] width 8 height 8
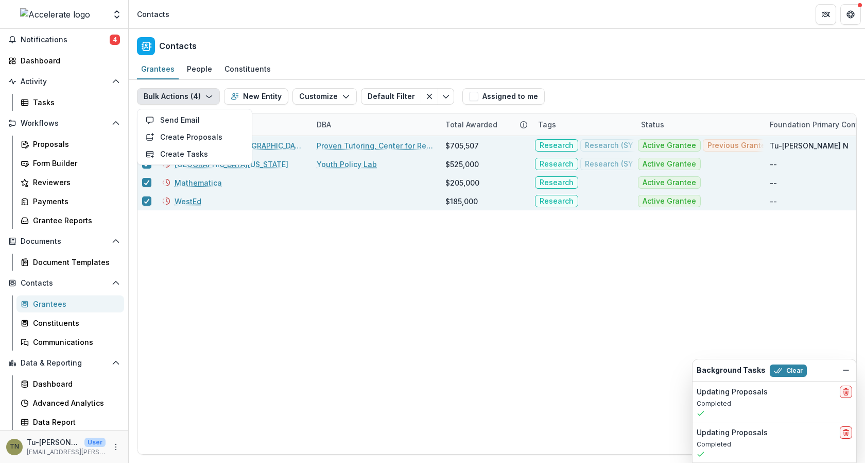
click at [206, 97] on icon "button" at bounding box center [209, 96] width 8 height 8
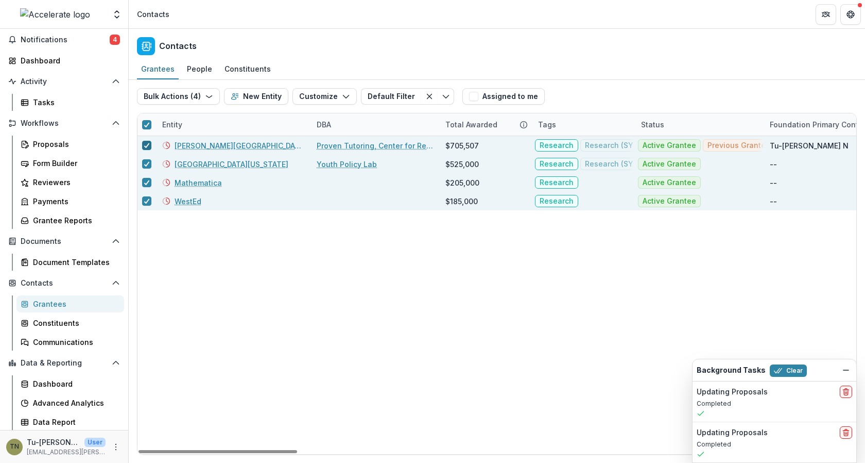
click at [147, 144] on polyline at bounding box center [147, 145] width 5 height 4
click at [147, 160] on div at bounding box center [147, 164] width 6 height 8
click at [147, 180] on icon at bounding box center [147, 182] width 6 height 5
click at [147, 198] on icon at bounding box center [147, 200] width 6 height 5
click at [190, 199] on link "WestEd" at bounding box center [188, 201] width 27 height 11
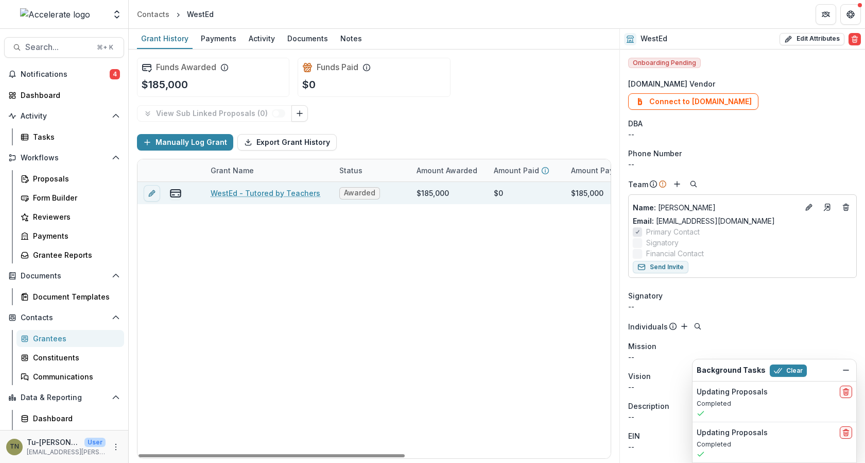
click at [379, 191] on div "Awarded" at bounding box center [371, 193] width 77 height 22
click at [359, 192] on span "Awarded" at bounding box center [359, 193] width 31 height 9
click at [400, 194] on div "Awarded" at bounding box center [371, 193] width 77 height 22
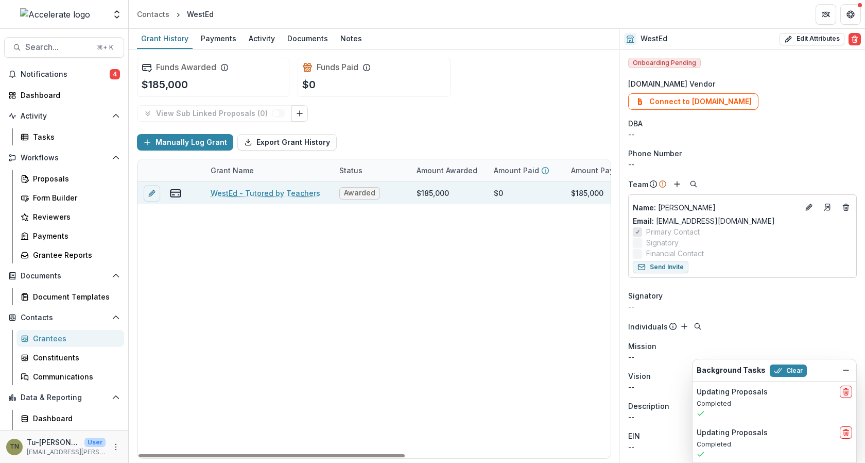
click at [422, 189] on div "$185,000" at bounding box center [433, 192] width 32 height 11
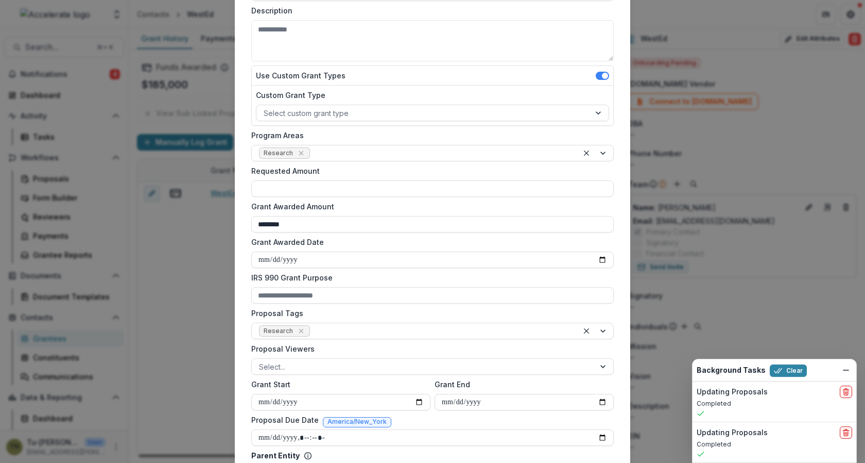
scroll to position [148, 0]
click at [299, 150] on icon "Remove Research" at bounding box center [301, 151] width 5 height 5
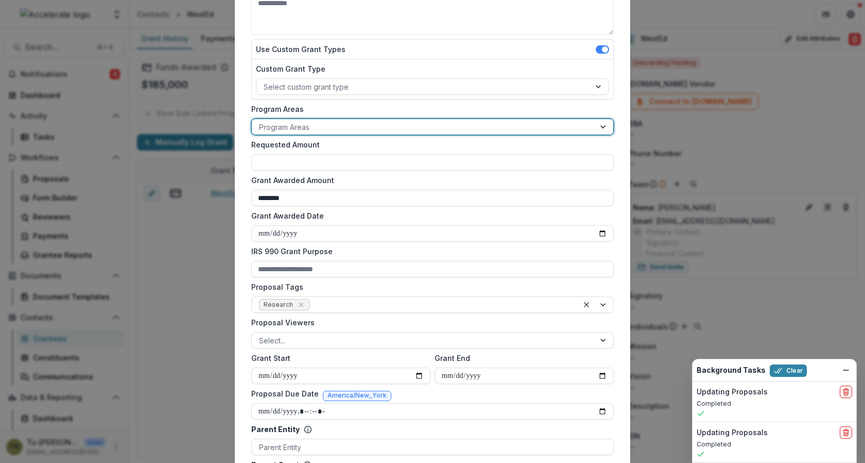
scroll to position [176, 0]
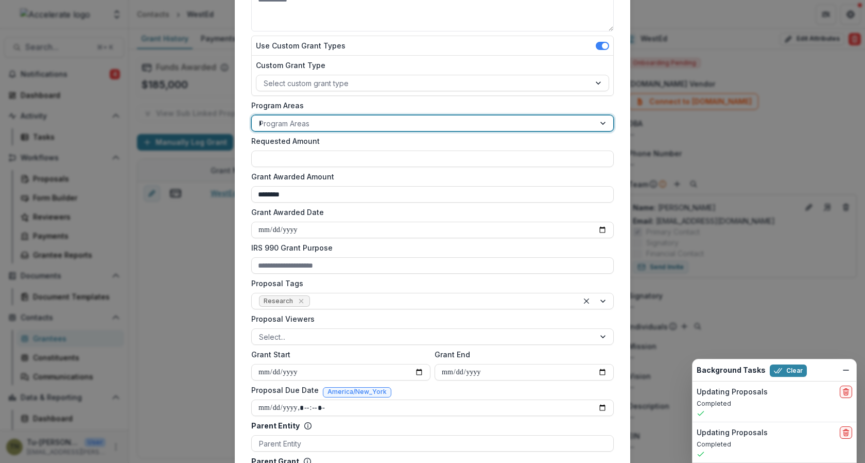
type input "***"
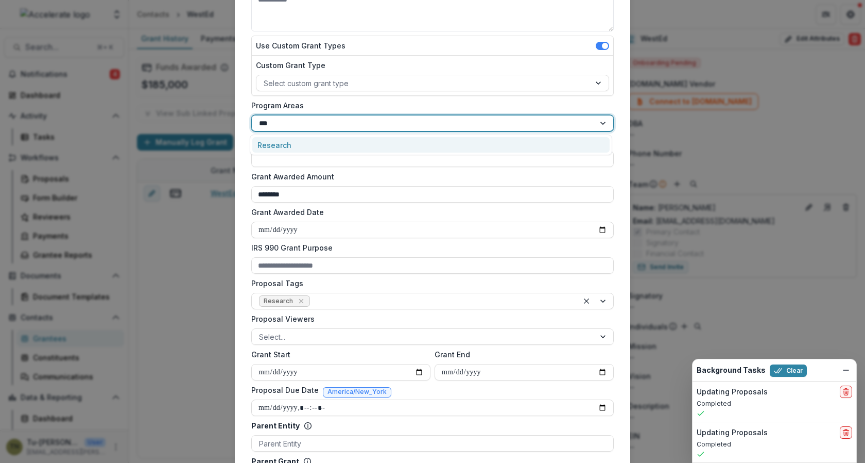
click at [361, 145] on div "Research" at bounding box center [430, 145] width 357 height 16
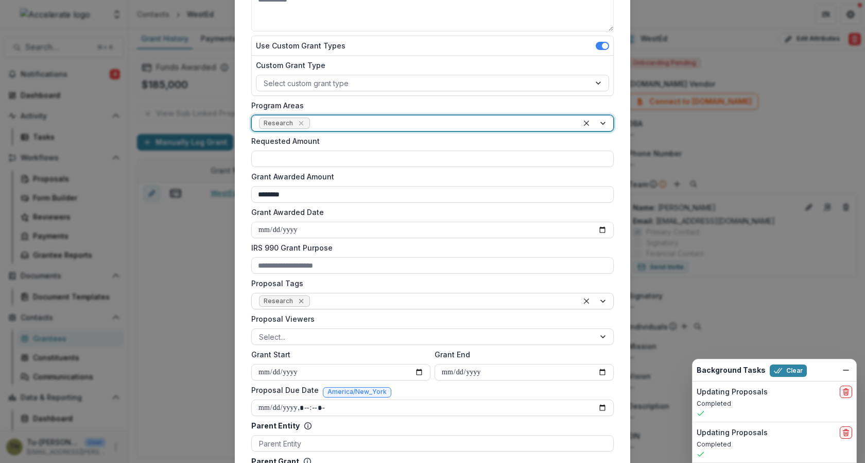
click at [300, 299] on icon "Remove Research" at bounding box center [301, 301] width 8 height 8
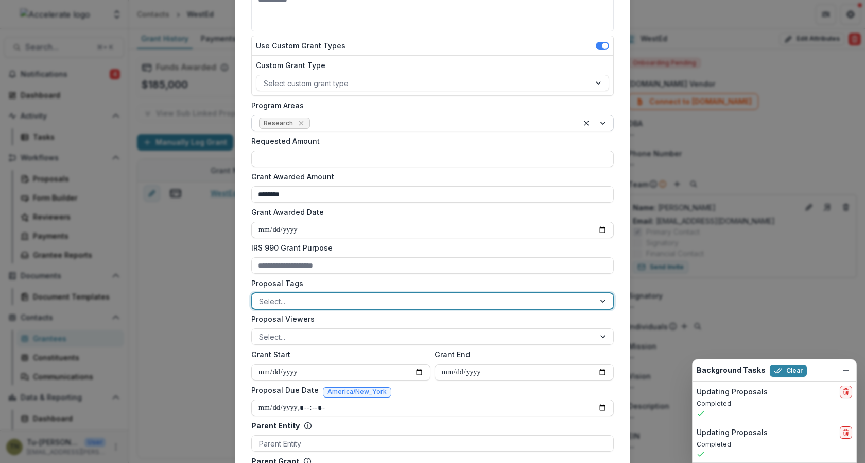
scroll to position [312, 0]
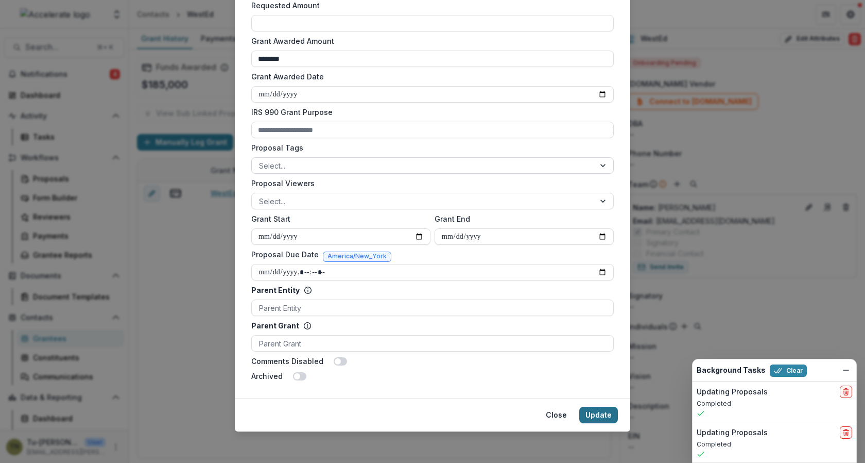
click at [601, 410] on button "Update" at bounding box center [598, 414] width 39 height 16
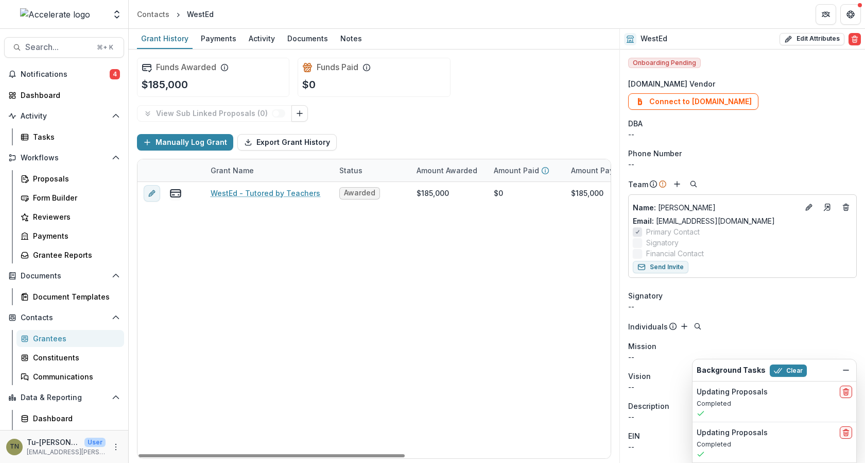
click at [196, 313] on div "WestEd - Tutored by Teachers Awarded $185,000 $0 $185,000 Jul 1, 2025 Dec 31, 2…" at bounding box center [558, 320] width 840 height 276
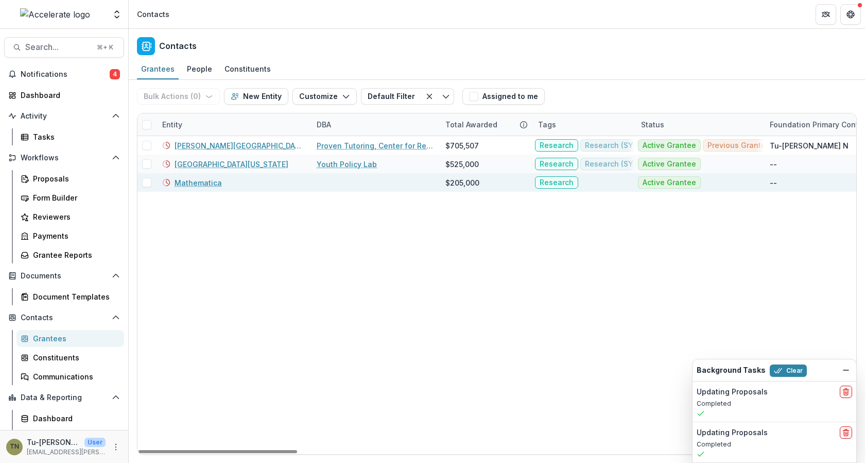
click at [207, 179] on link "Mathematica" at bounding box center [198, 182] width 47 height 11
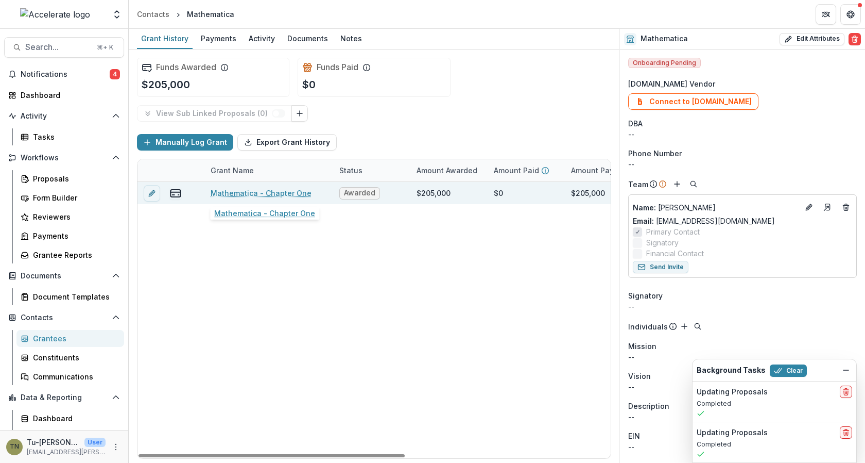
click at [268, 190] on link "Mathematica - Chapter One" at bounding box center [261, 192] width 101 height 11
click at [337, 191] on div "Awarded" at bounding box center [371, 193] width 77 height 22
click at [368, 193] on span "Awarded" at bounding box center [359, 193] width 31 height 9
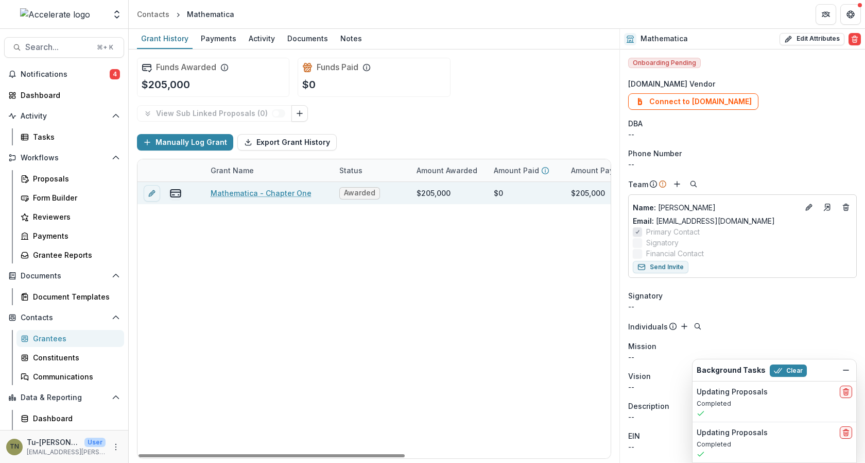
click at [390, 192] on div "Awarded" at bounding box center [371, 193] width 77 height 22
click at [430, 190] on div "$205,000" at bounding box center [434, 192] width 34 height 11
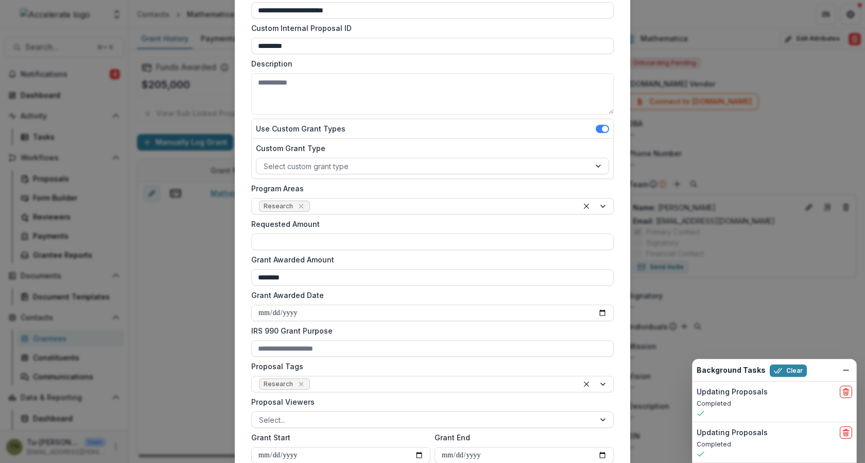
scroll to position [112, 0]
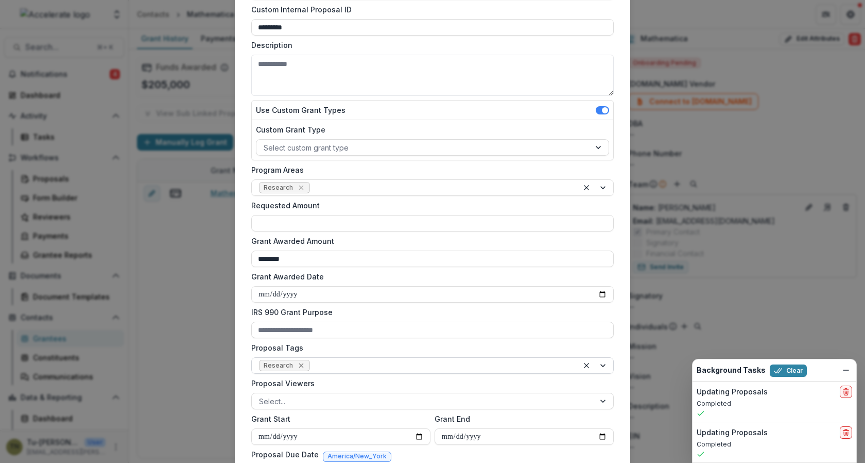
click at [299, 363] on icon "Remove Research" at bounding box center [301, 365] width 5 height 5
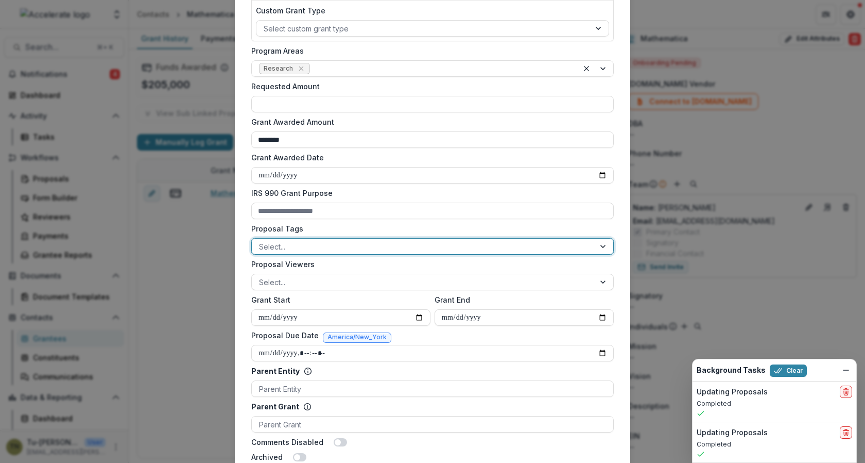
scroll to position [312, 0]
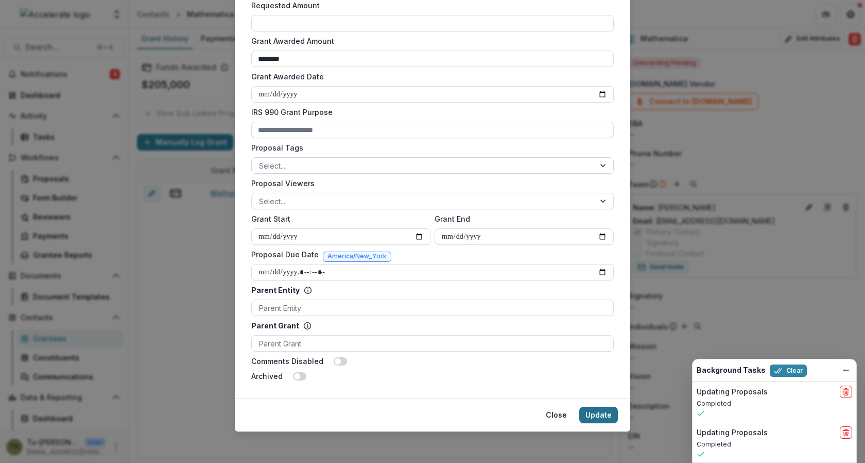
click at [601, 419] on button "Update" at bounding box center [598, 414] width 39 height 16
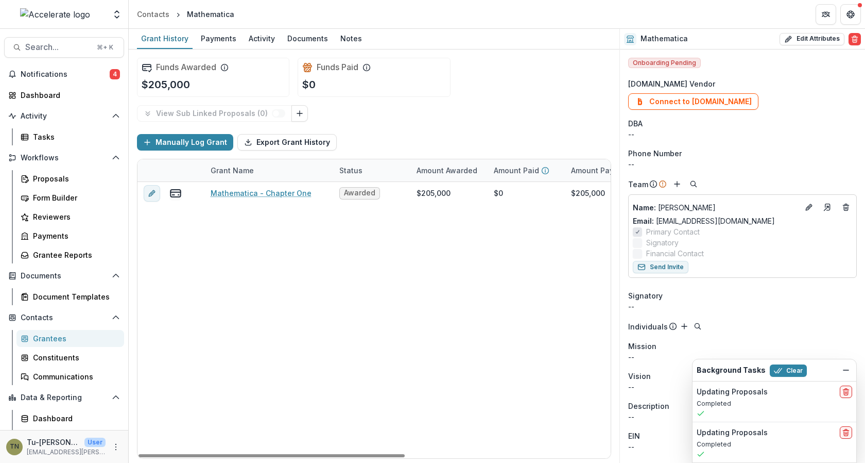
click at [155, 322] on div "Mathematica - Chapter One Awarded $205,000 $0 $205,000 Jun 10, 2025 Dec 31, 202…" at bounding box center [558, 320] width 840 height 276
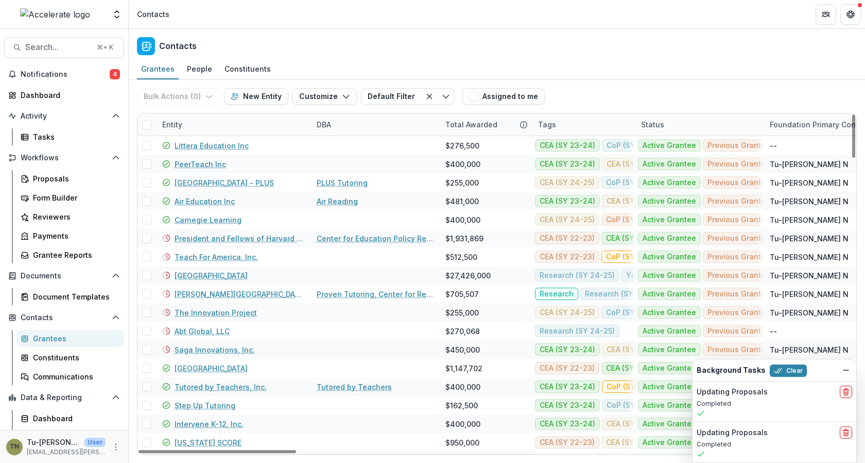
click at [554, 126] on div "Tags" at bounding box center [547, 124] width 30 height 11
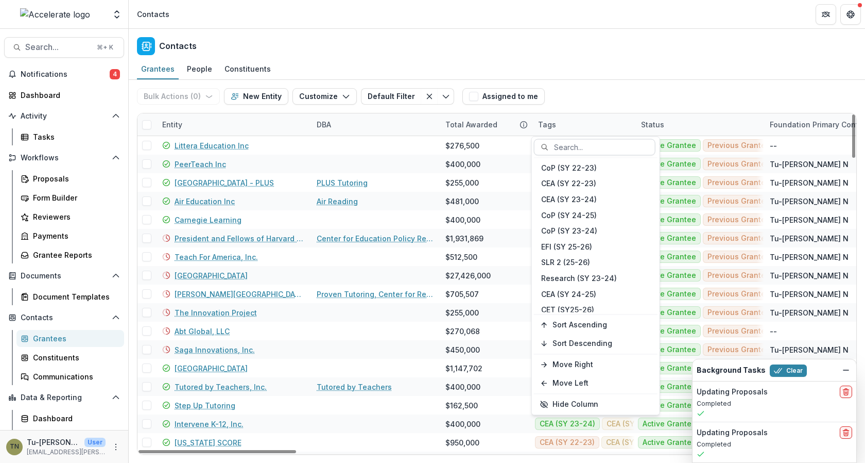
click at [574, 150] on div at bounding box center [601, 147] width 94 height 13
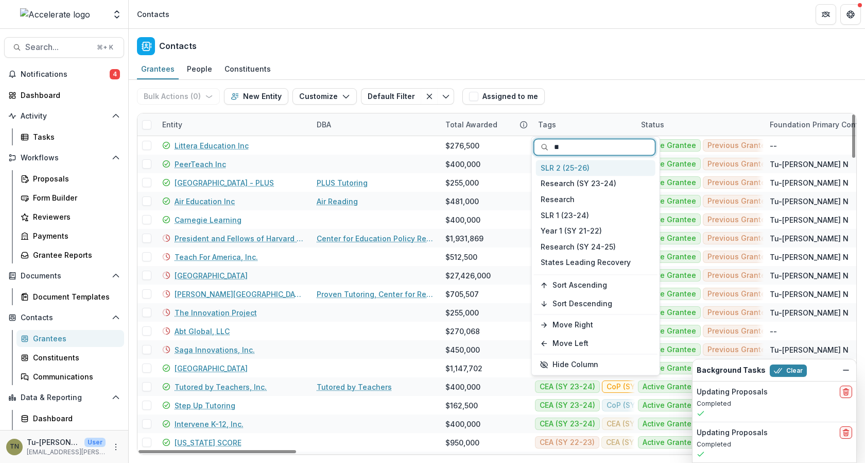
type input "***"
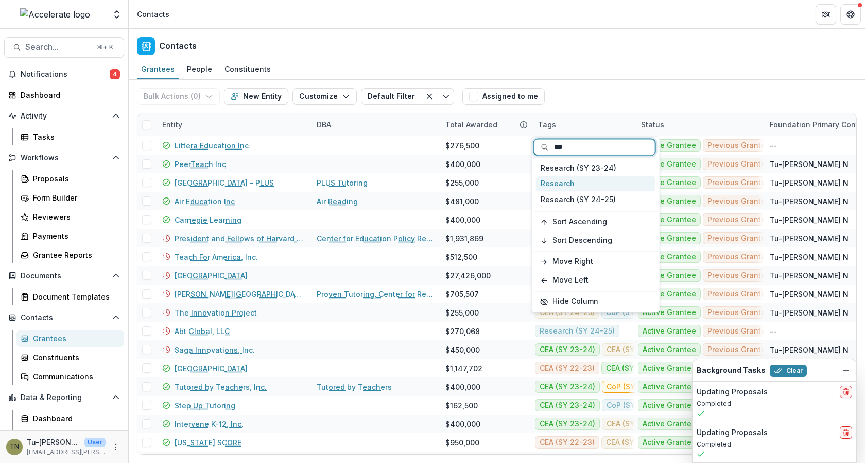
click at [570, 185] on div "Research" at bounding box center [596, 184] width 120 height 16
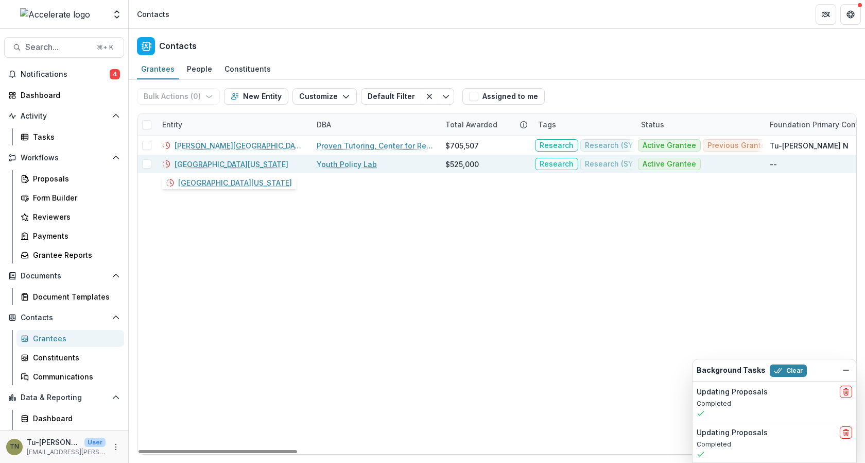
click at [198, 162] on link "University of Michigan" at bounding box center [232, 164] width 114 height 11
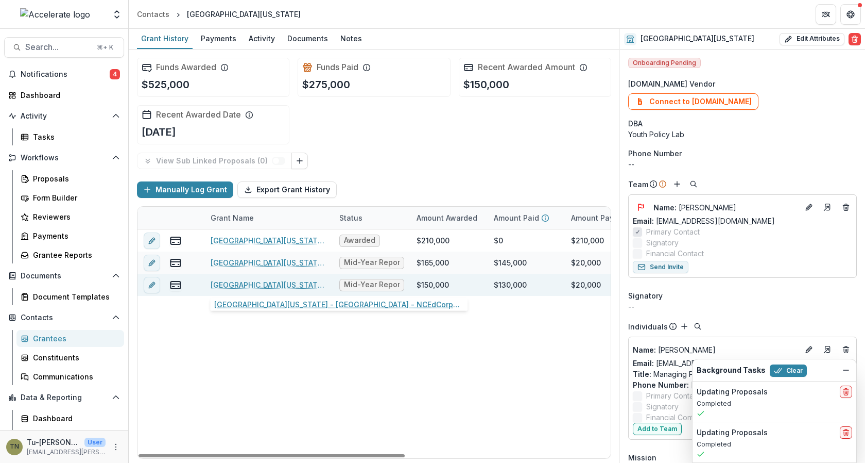
click at [255, 283] on link "University of Michigan - YPL - NCEdCorps - 1" at bounding box center [269, 284] width 116 height 11
click at [371, 284] on span "Mid-Year Report" at bounding box center [372, 284] width 56 height 9
click at [430, 288] on div "$150,000" at bounding box center [449, 285] width 77 height 22
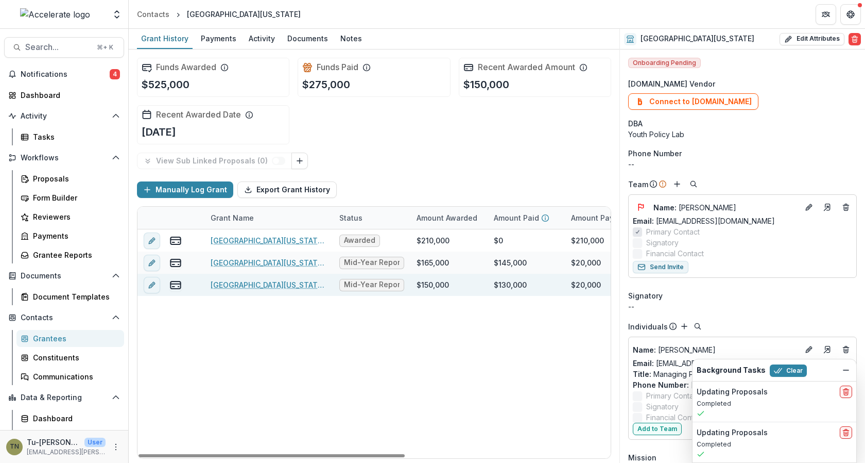
click at [431, 285] on div "$150,000" at bounding box center [433, 284] width 32 height 11
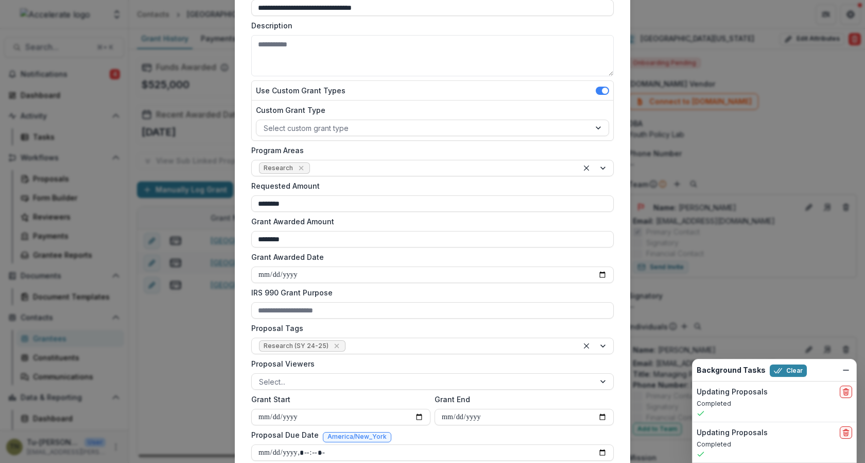
scroll to position [145, 0]
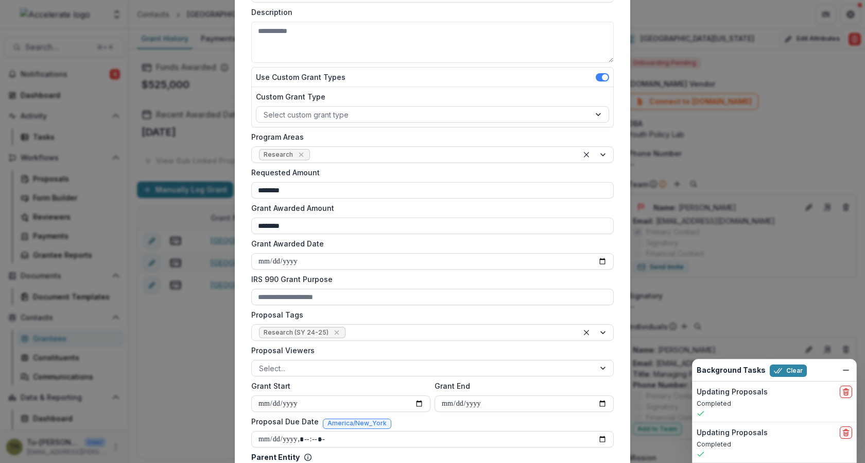
click at [187, 342] on div "**********" at bounding box center [432, 231] width 865 height 463
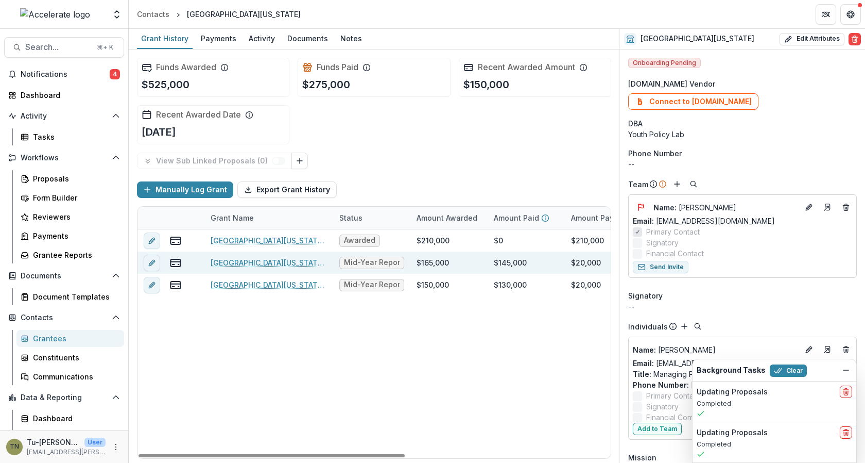
click at [458, 259] on div "$165,000" at bounding box center [449, 262] width 77 height 22
click at [439, 259] on div "$165,000" at bounding box center [433, 262] width 32 height 11
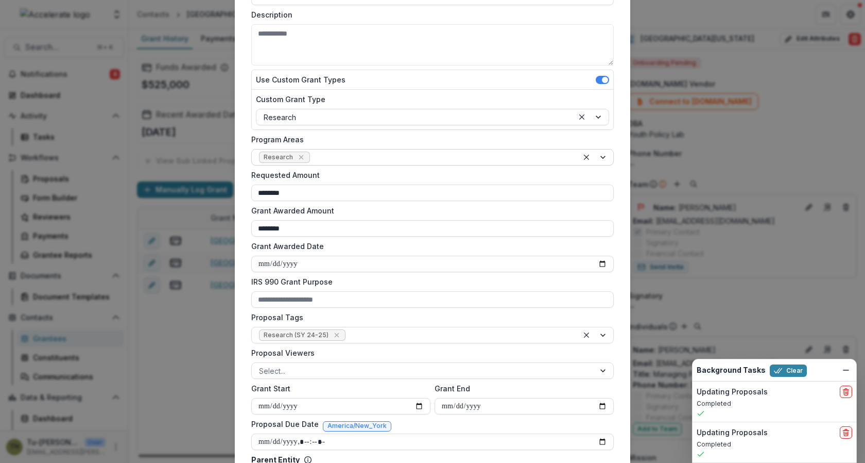
scroll to position [147, 0]
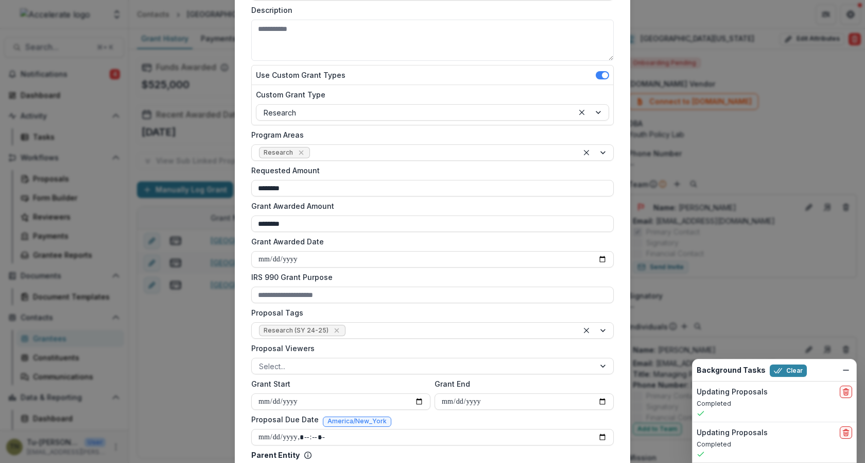
click at [167, 383] on div "**********" at bounding box center [432, 231] width 865 height 463
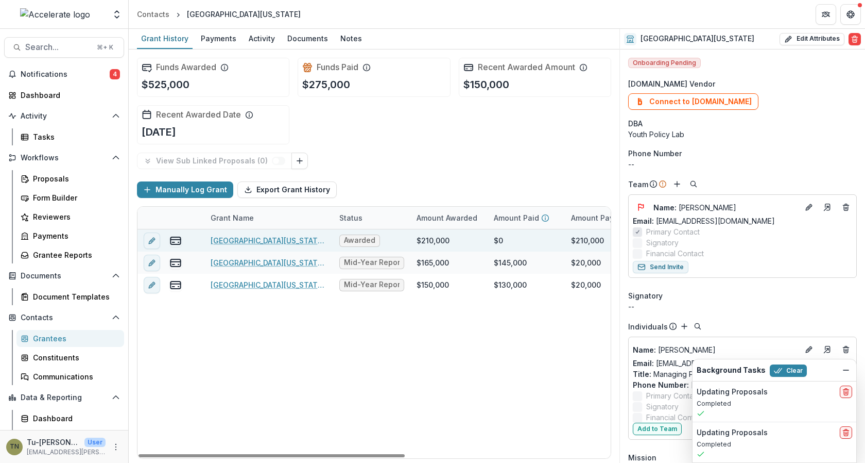
click at [432, 242] on div "$210,000" at bounding box center [433, 240] width 33 height 11
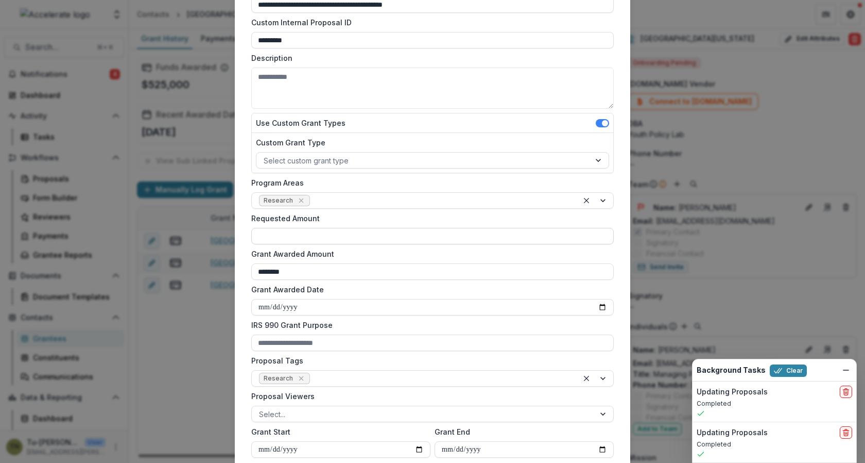
scroll to position [106, 0]
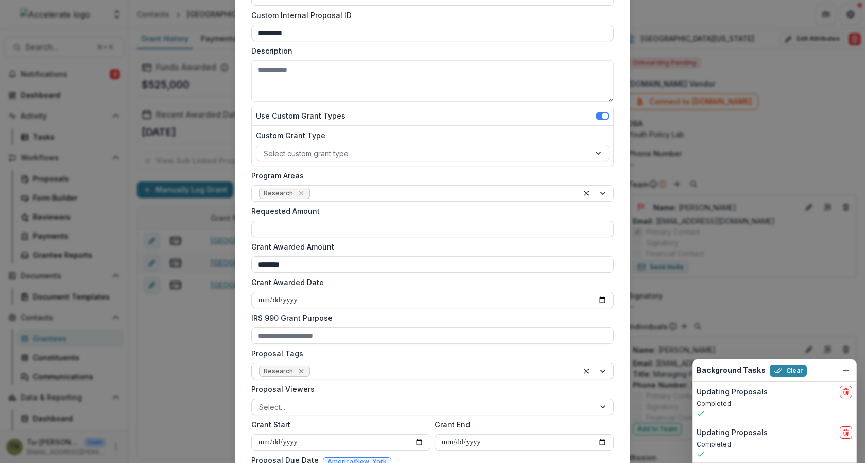
click at [298, 370] on icon "Remove Research" at bounding box center [301, 371] width 8 height 8
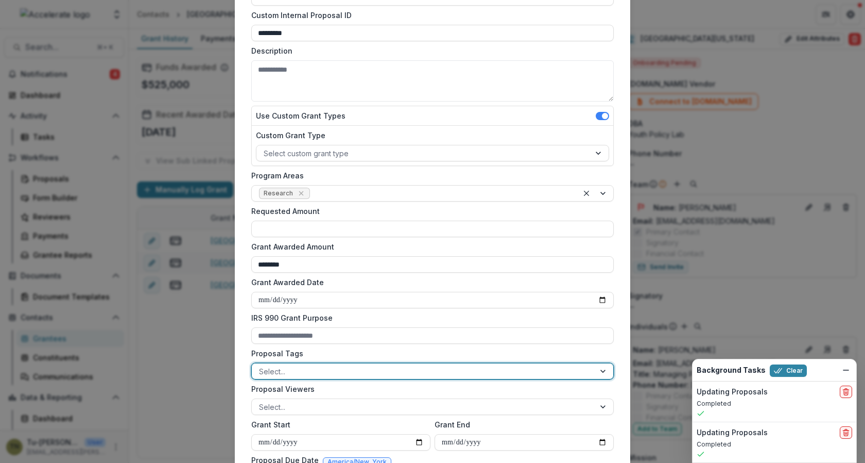
scroll to position [312, 0]
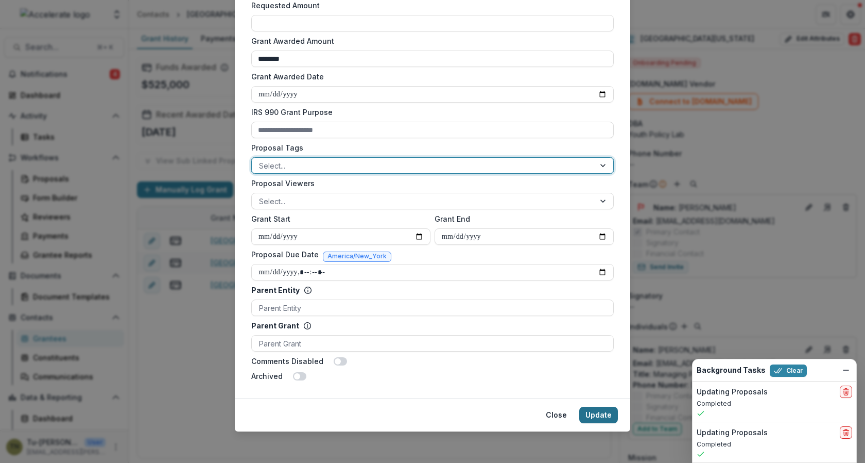
click at [595, 414] on button "Update" at bounding box center [598, 414] width 39 height 16
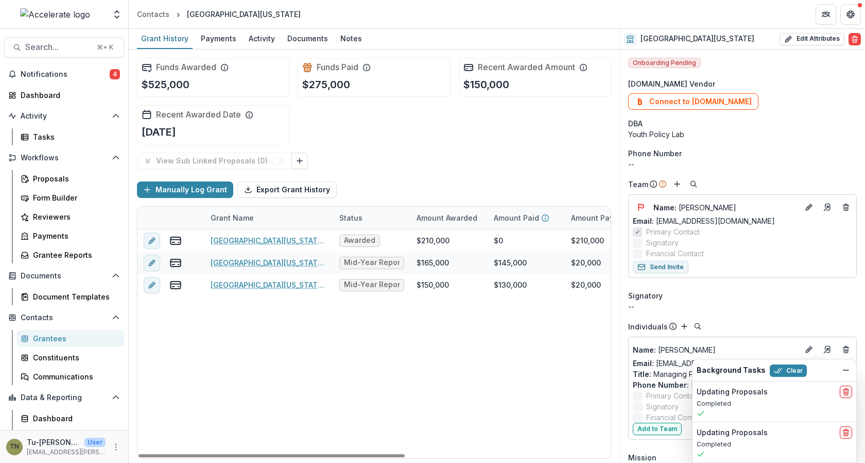
click at [203, 362] on div "University of Michigan - YPL - Carnegie Learning Awarded $210,000 $0 $210,000 J…" at bounding box center [558, 343] width 840 height 229
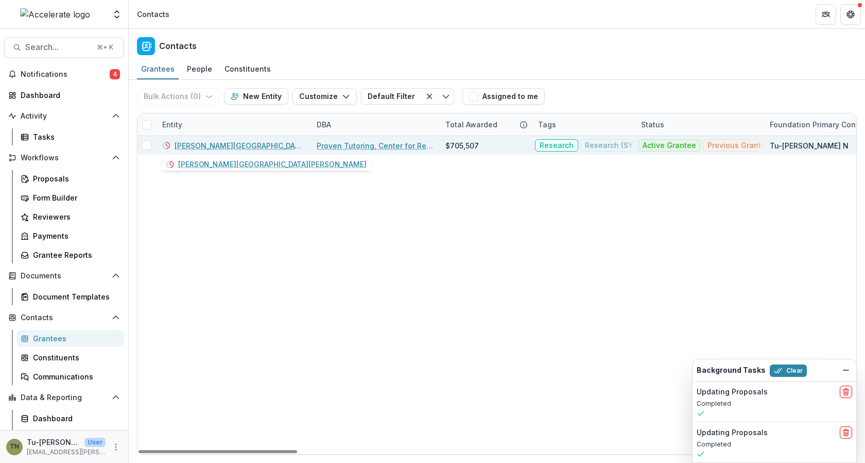
click at [253, 145] on link "Johns Hopkins University" at bounding box center [240, 145] width 130 height 11
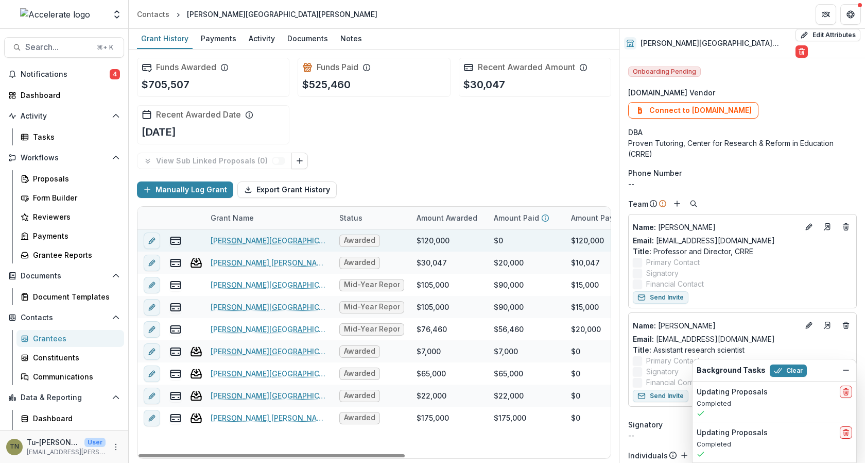
click at [444, 243] on div "$120,000" at bounding box center [433, 240] width 33 height 11
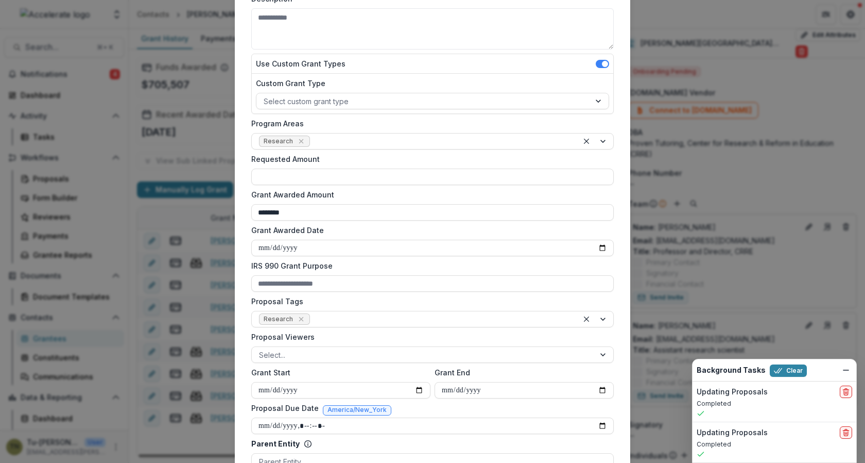
scroll to position [158, 0]
click at [299, 318] on icon "Remove Research" at bounding box center [301, 319] width 5 height 5
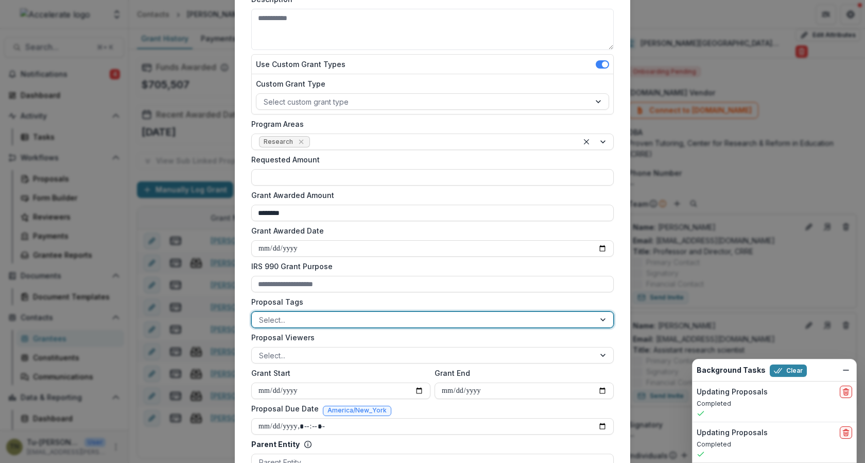
scroll to position [312, 0]
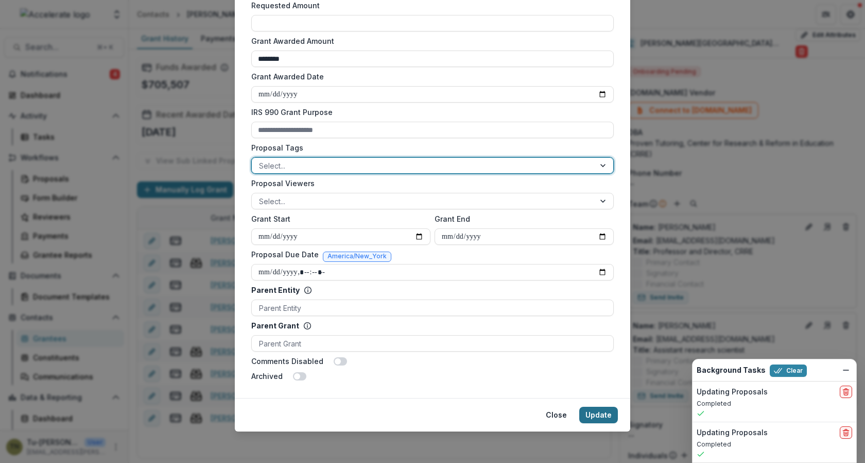
click at [596, 413] on button "Update" at bounding box center [598, 414] width 39 height 16
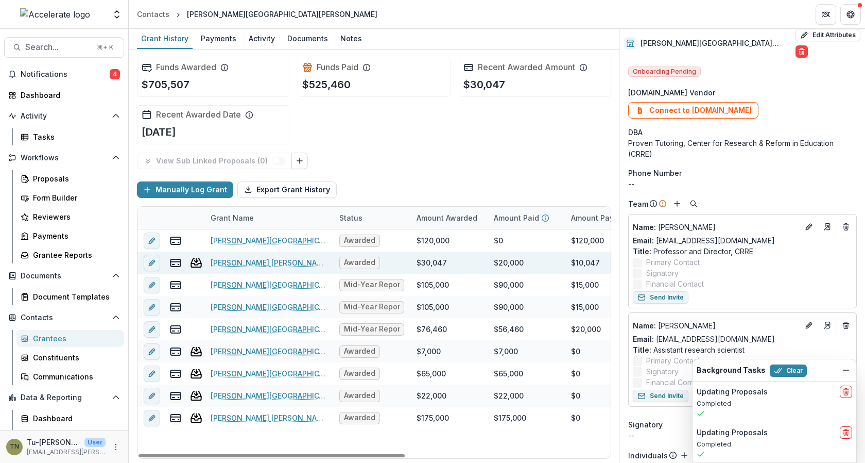
click at [433, 262] on div "$30,047" at bounding box center [432, 262] width 30 height 11
type input "**********"
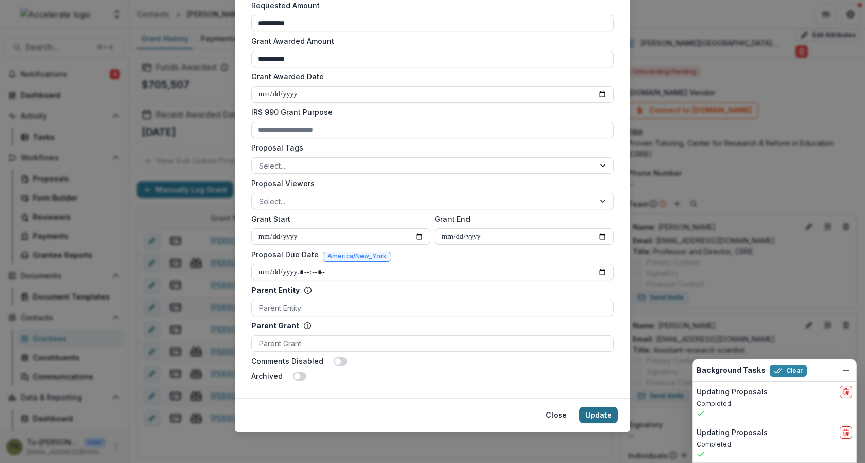
click at [600, 415] on button "Update" at bounding box center [598, 414] width 39 height 16
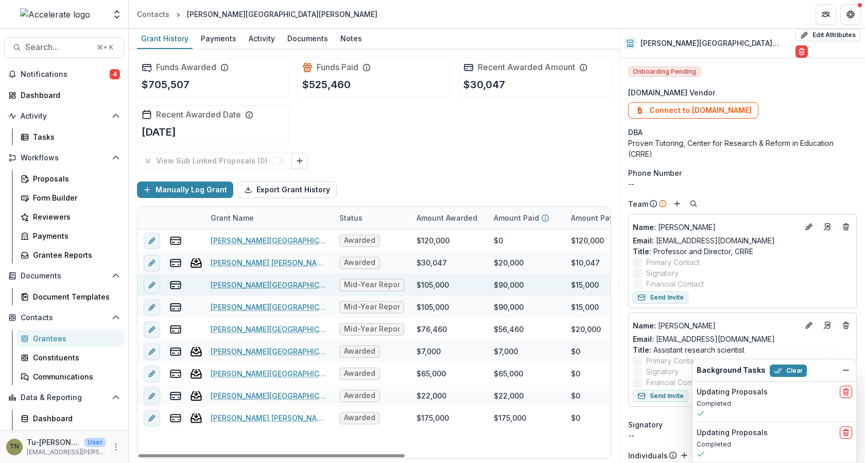
click at [426, 286] on div "$105,000" at bounding box center [433, 284] width 32 height 11
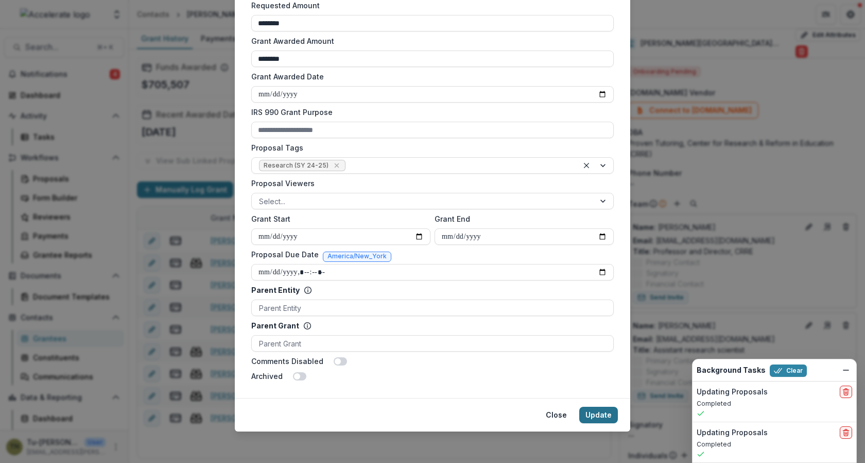
click at [607, 412] on button "Update" at bounding box center [598, 414] width 39 height 16
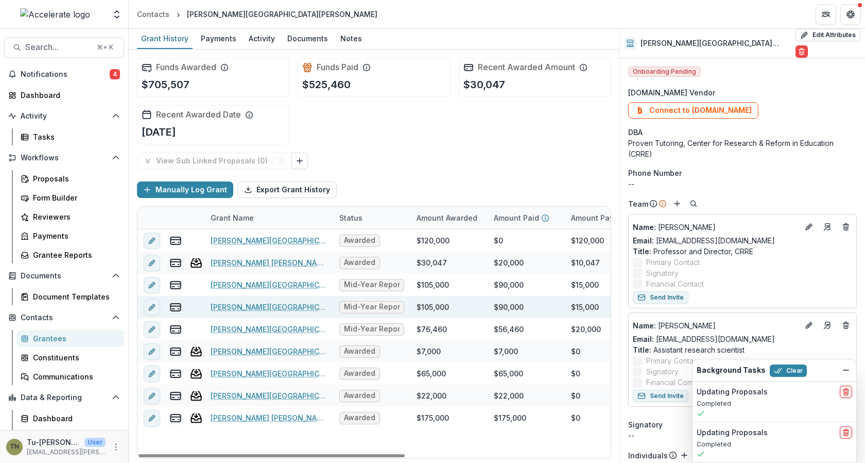
click at [442, 308] on div "$105,000" at bounding box center [433, 306] width 32 height 11
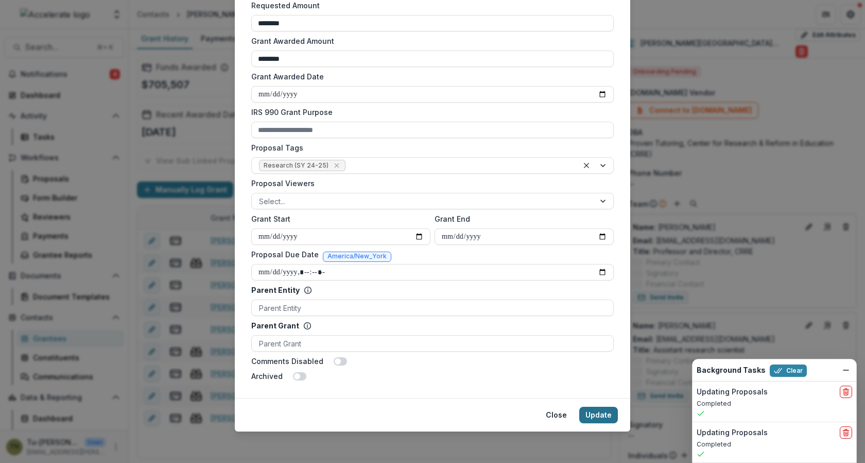
click at [601, 411] on button "Update" at bounding box center [598, 414] width 39 height 16
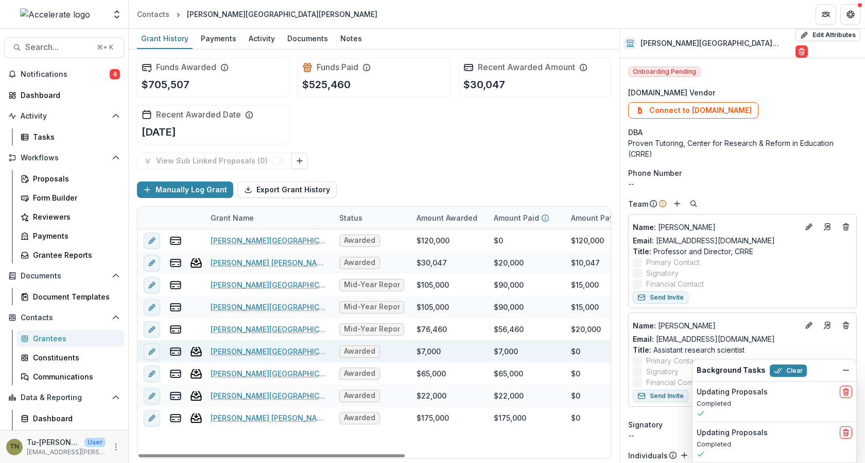
click at [425, 346] on div "$7,000" at bounding box center [429, 351] width 24 height 11
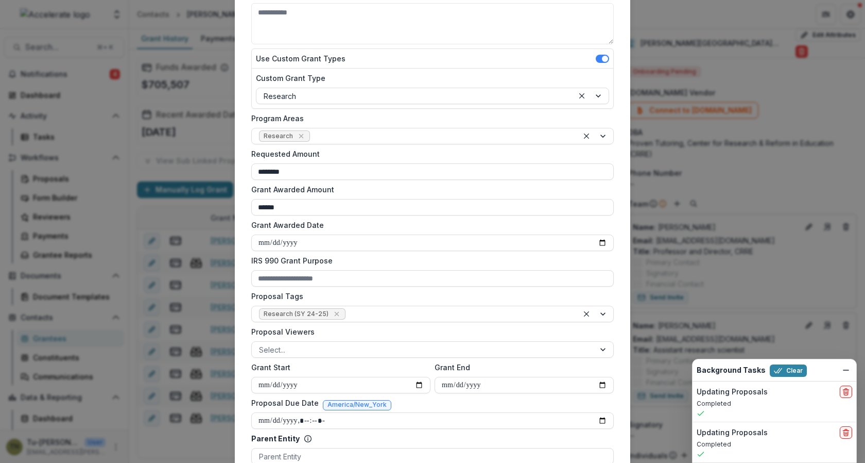
scroll to position [0, 0]
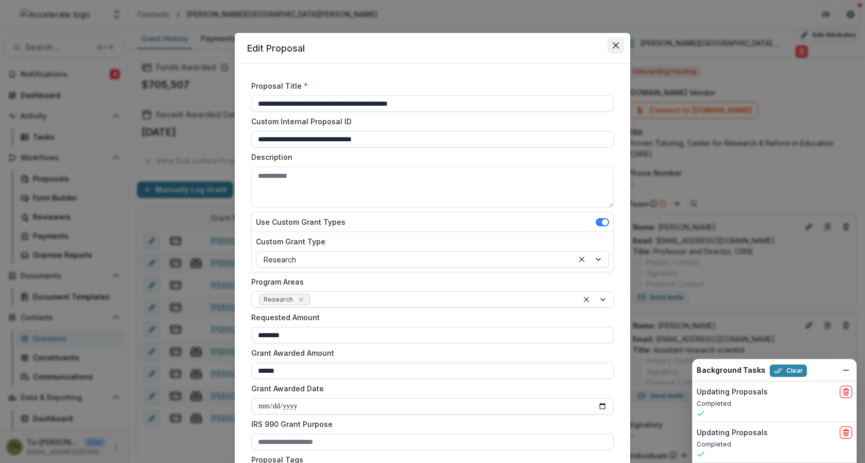
click at [611, 50] on button "Close" at bounding box center [616, 45] width 16 height 16
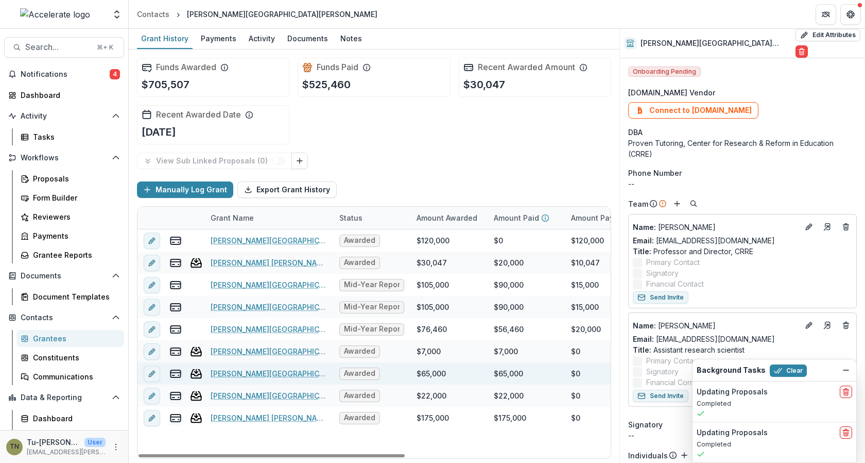
click at [428, 368] on div "$65,000" at bounding box center [431, 373] width 29 height 11
click at [428, 372] on div "$65,000" at bounding box center [431, 373] width 29 height 11
type input "*******"
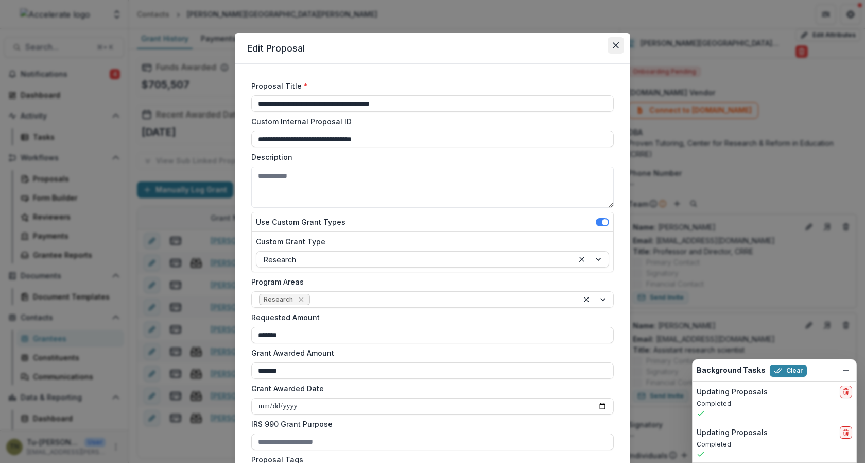
click at [613, 45] on icon "Close" at bounding box center [616, 45] width 6 height 6
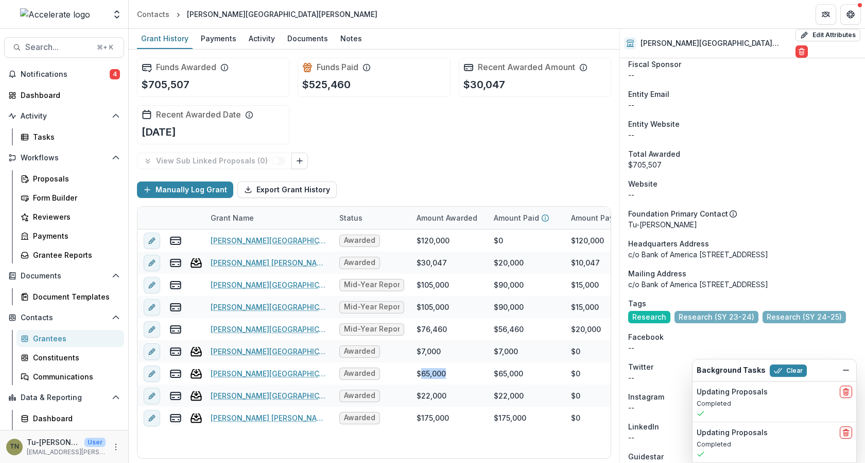
scroll to position [563, 0]
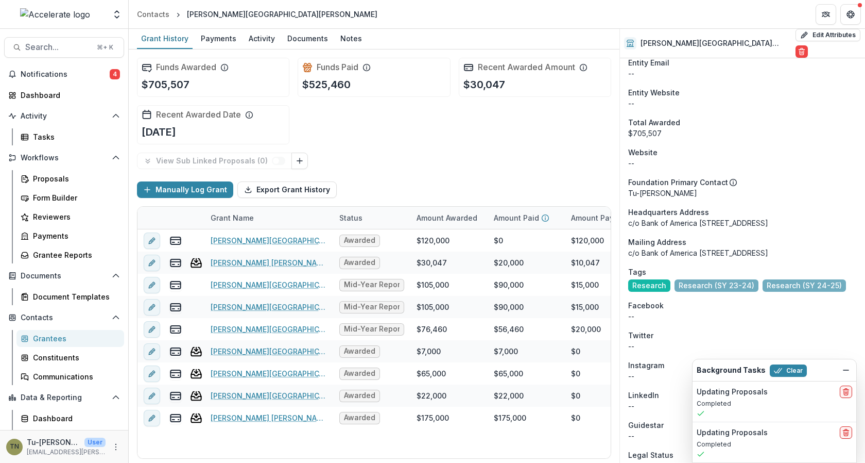
click at [567, 173] on div "Manually Log Grant Export Grant History" at bounding box center [374, 189] width 474 height 33
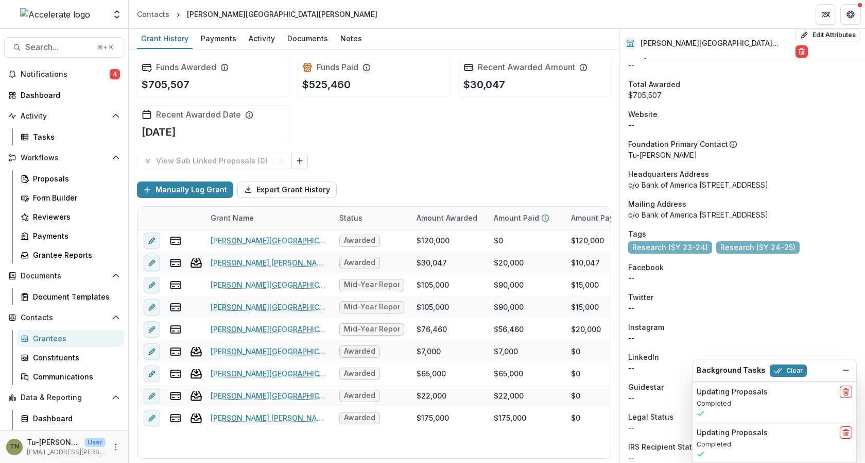
scroll to position [613, 0]
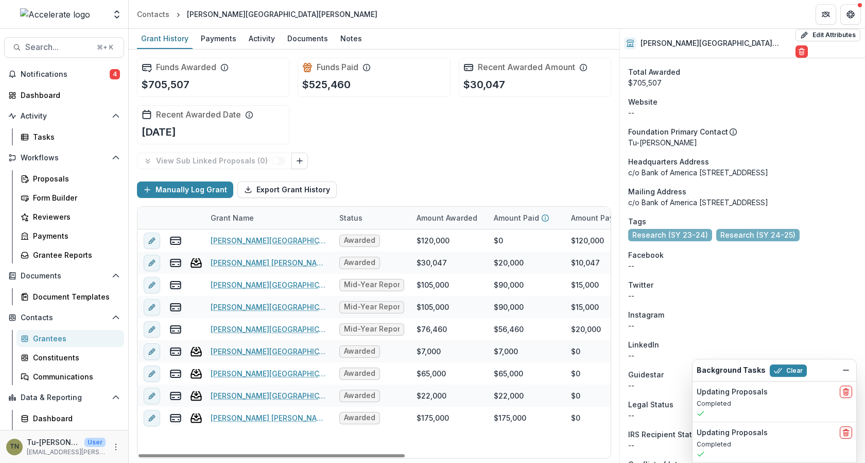
click at [311, 437] on div "[PERSON_NAME][GEOGRAPHIC_DATA][PERSON_NAME] - CRRE - Math-A-Matics Awarded $120…" at bounding box center [558, 343] width 840 height 229
click at [115, 444] on icon "More" at bounding box center [116, 446] width 8 height 8
click at [159, 422] on link "User Settings" at bounding box center [181, 424] width 110 height 17
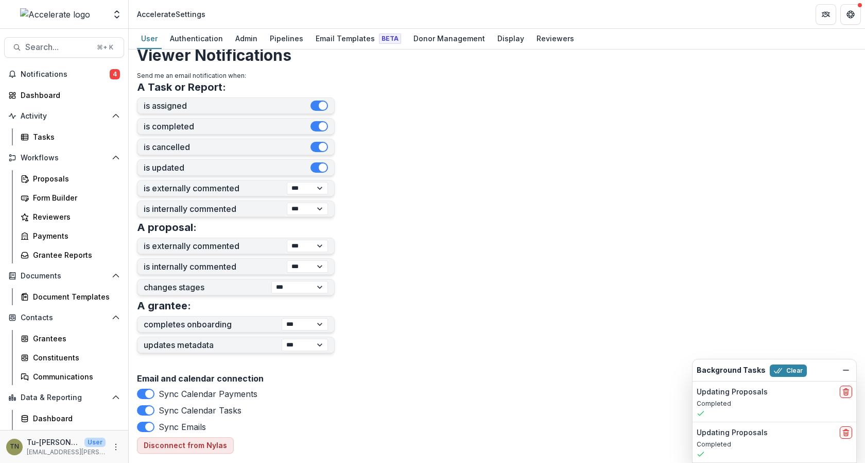
scroll to position [294, 0]
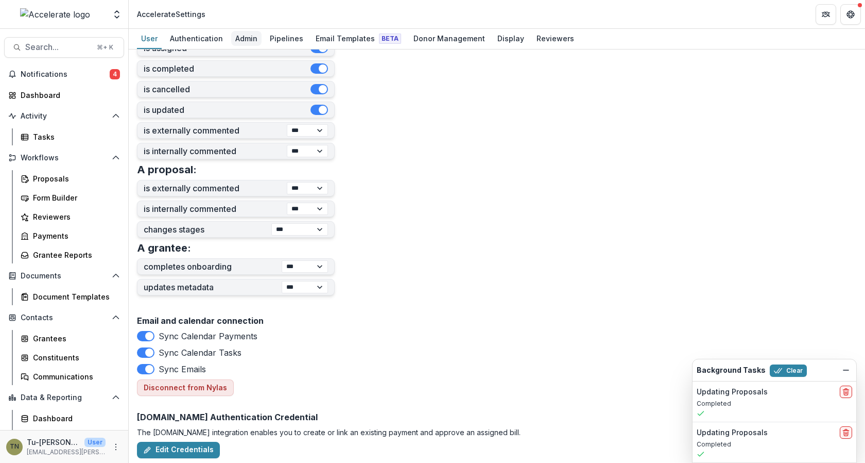
click at [243, 35] on div "Admin" at bounding box center [246, 38] width 30 height 15
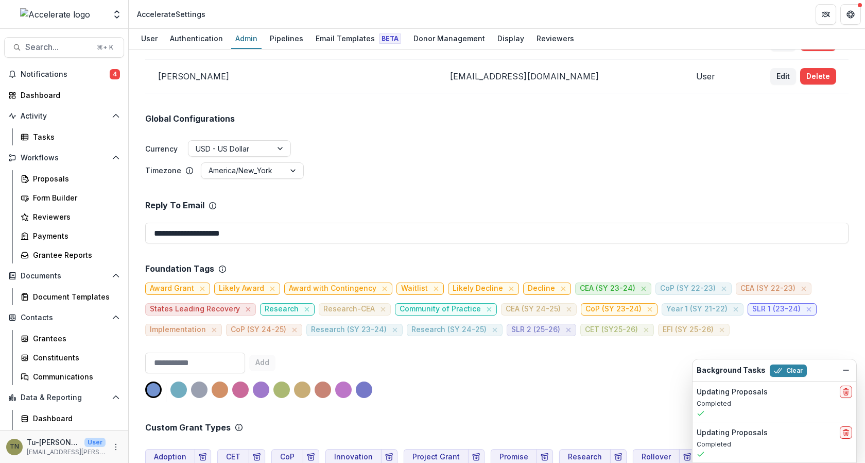
scroll to position [380, 0]
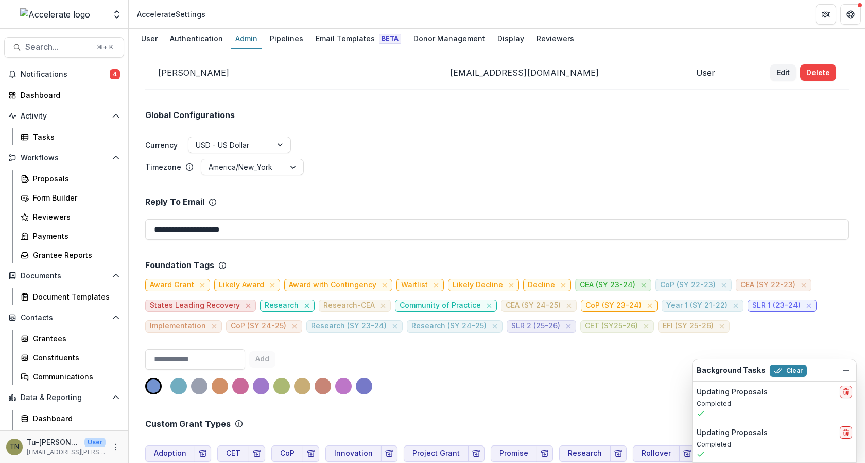
click at [303, 301] on icon "close" at bounding box center [307, 305] width 8 height 8
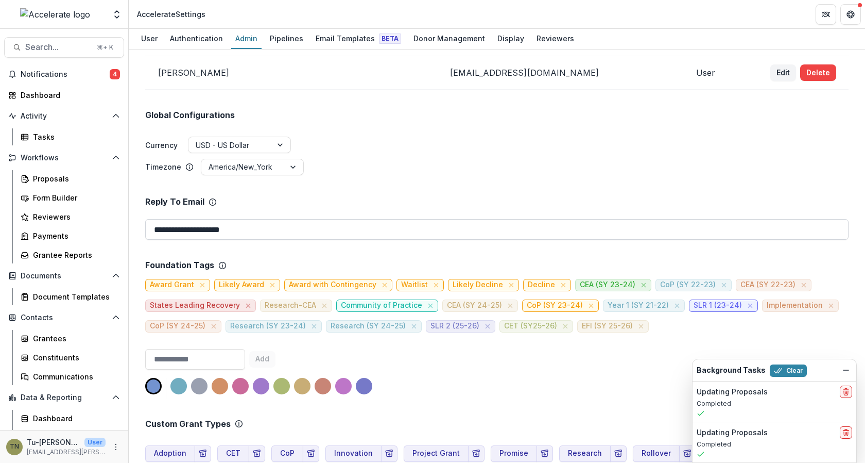
click at [436, 219] on input "**********" at bounding box center [497, 229] width 704 height 21
click at [60, 338] on div "Grantees" at bounding box center [74, 338] width 83 height 11
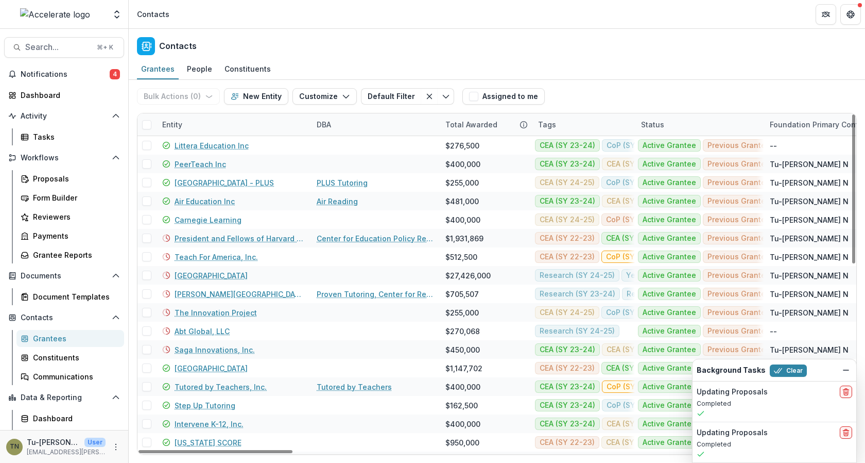
click at [567, 117] on div "Tags" at bounding box center [583, 124] width 103 height 22
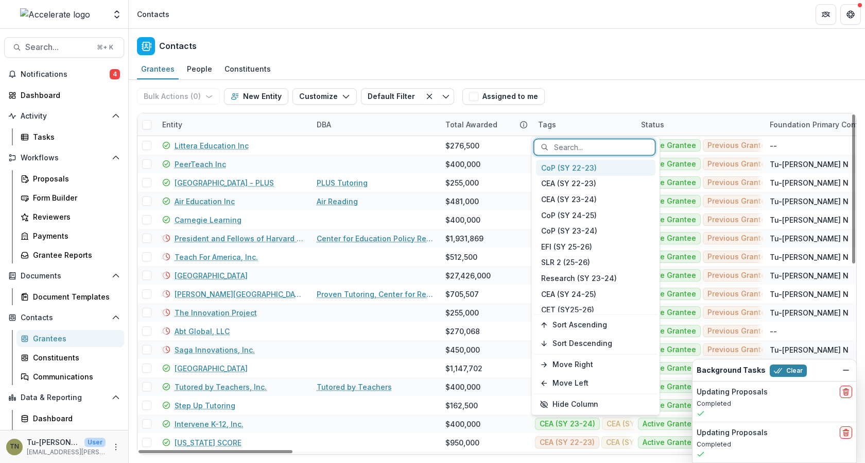
click at [581, 152] on div at bounding box center [601, 147] width 94 height 13
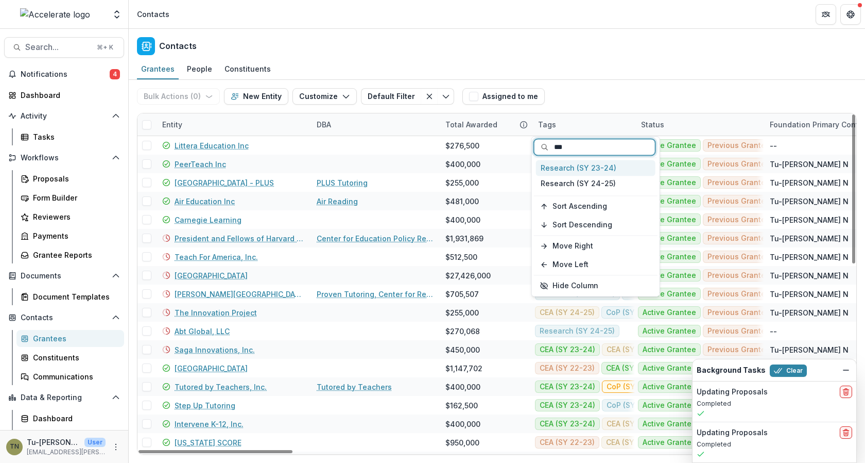
type input "***"
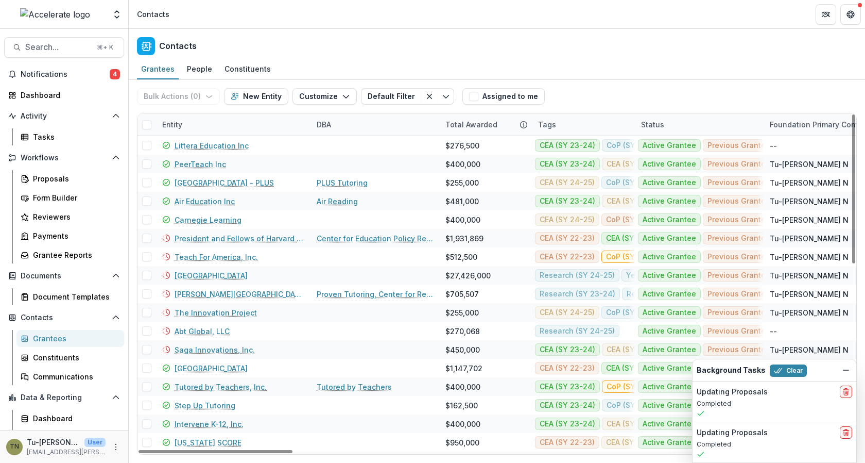
click at [618, 81] on div "Bulk Actions ( 0 ) Send Email Create Proposals Create Tasks New Entity Customiz…" at bounding box center [497, 96] width 720 height 33
click at [587, 114] on div "Tags" at bounding box center [583, 124] width 103 height 22
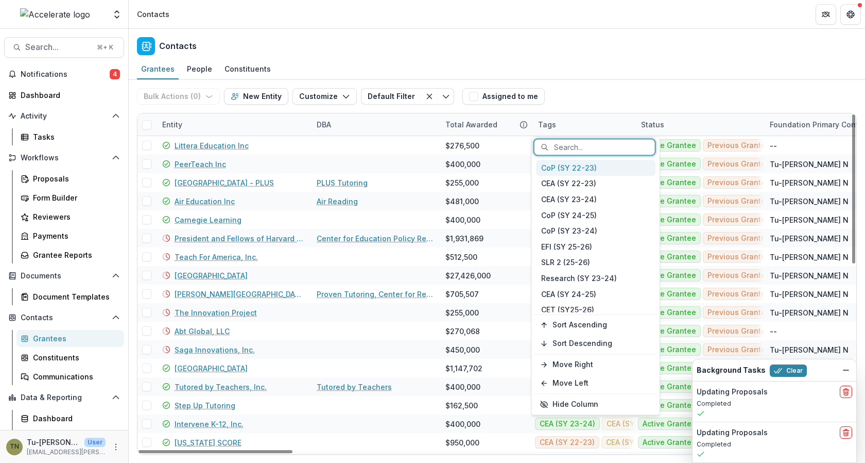
click at [579, 140] on div "Search..." at bounding box center [602, 147] width 106 height 15
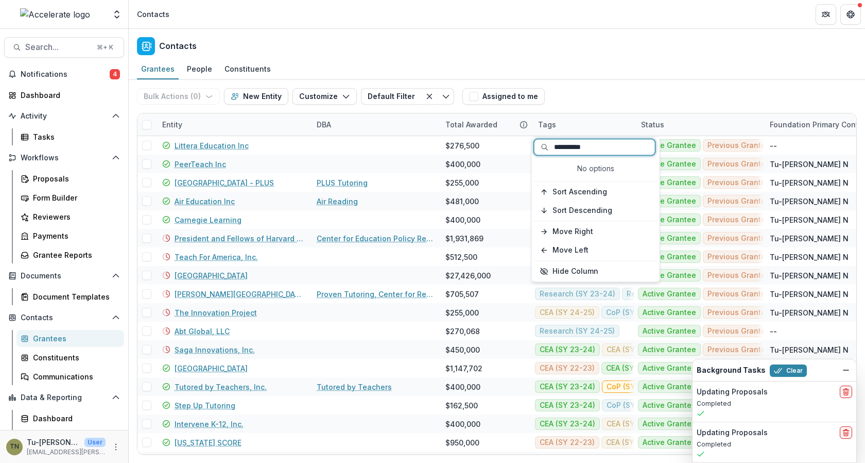
type input "**********"
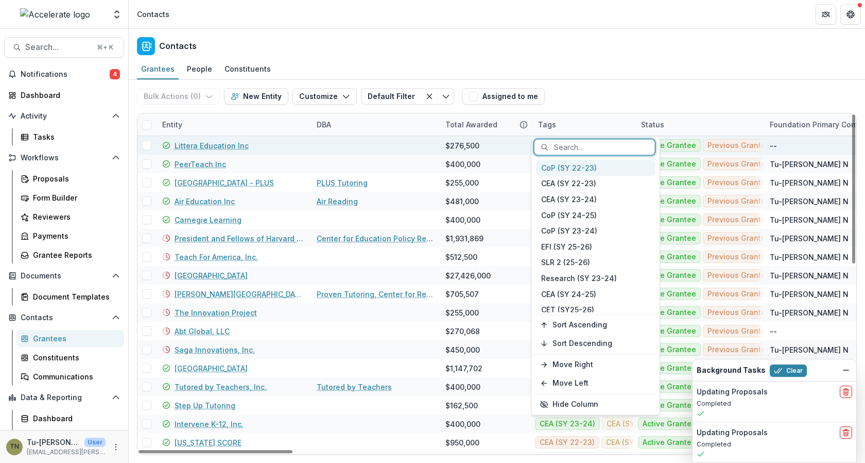
drag, startPoint x: 605, startPoint y: 147, endPoint x: 514, endPoint y: 147, distance: 91.2
click at [514, 147] on body "Skip to content Foundations Accelerate Nonprofits Test entity Team Settings Adm…" at bounding box center [432, 231] width 865 height 463
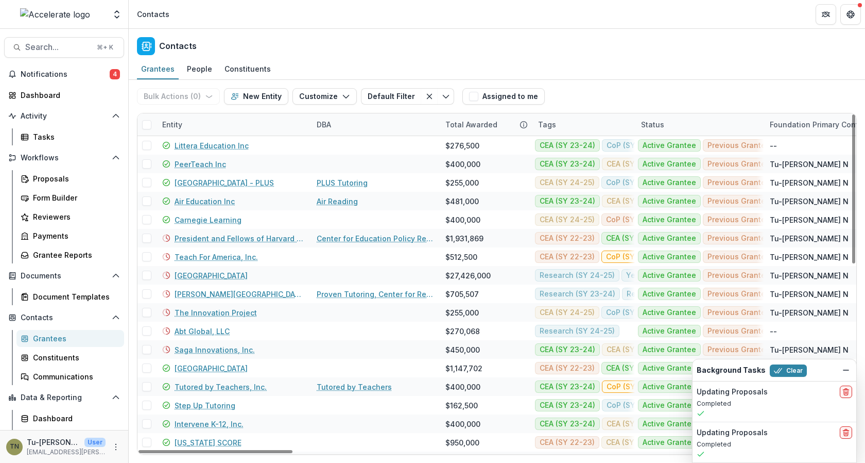
click at [441, 53] on div "Contacts" at bounding box center [497, 44] width 737 height 30
click at [150, 123] on span at bounding box center [146, 124] width 9 height 9
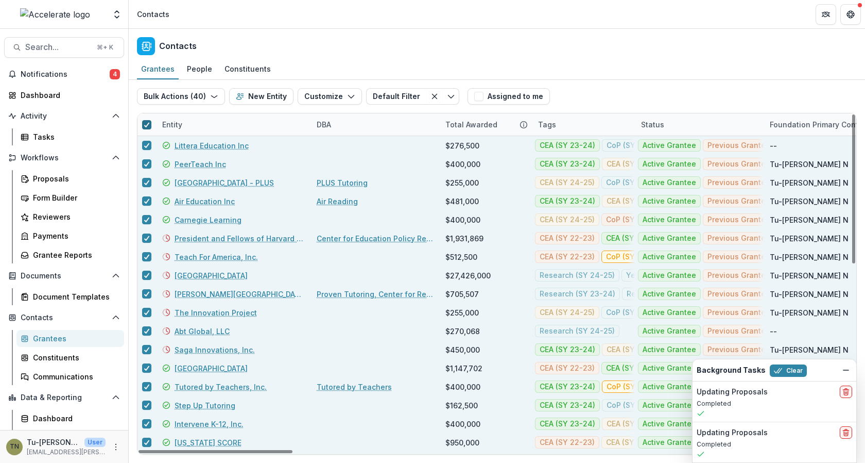
click at [150, 123] on span at bounding box center [146, 124] width 9 height 9
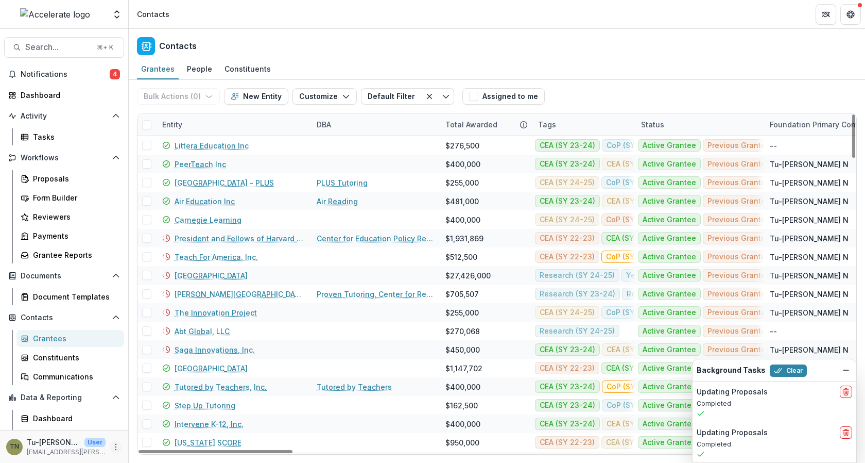
click at [112, 445] on icon "More" at bounding box center [116, 446] width 8 height 8
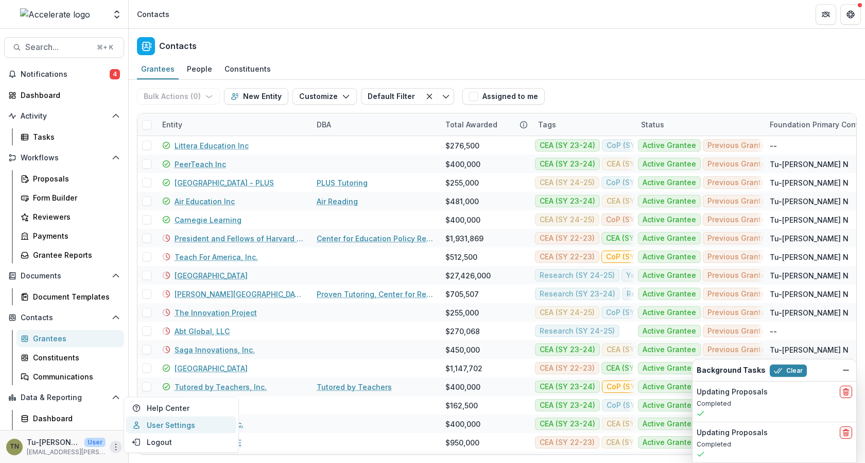
click at [154, 425] on link "User Settings" at bounding box center [181, 424] width 110 height 17
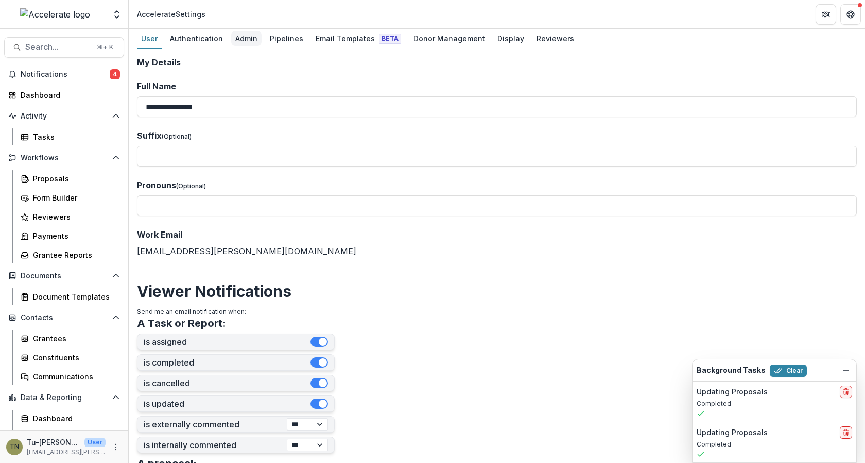
click at [240, 31] on div "Admin" at bounding box center [246, 38] width 30 height 15
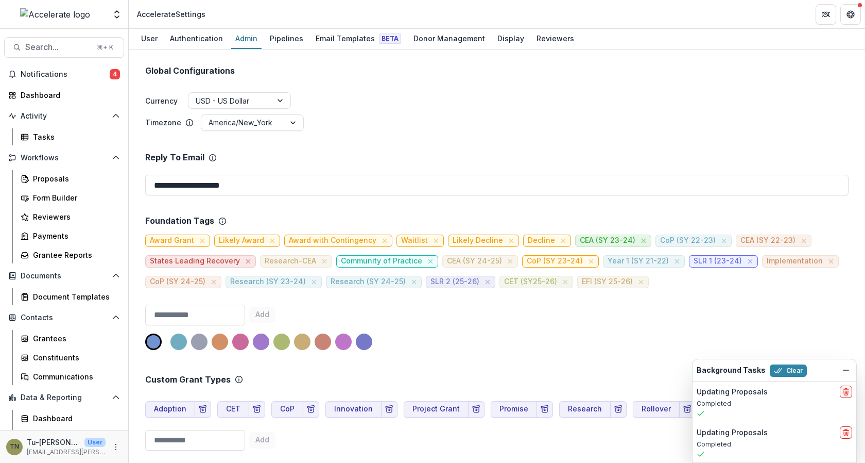
scroll to position [421, 0]
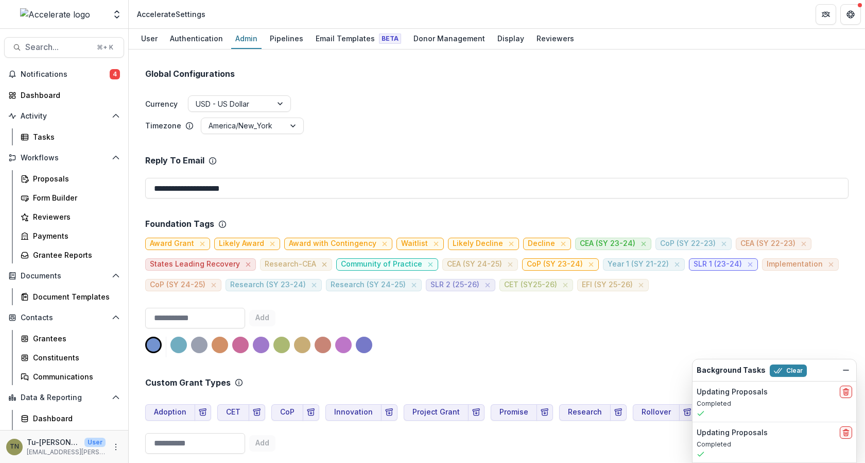
click at [320, 260] on icon "close" at bounding box center [324, 264] width 8 height 8
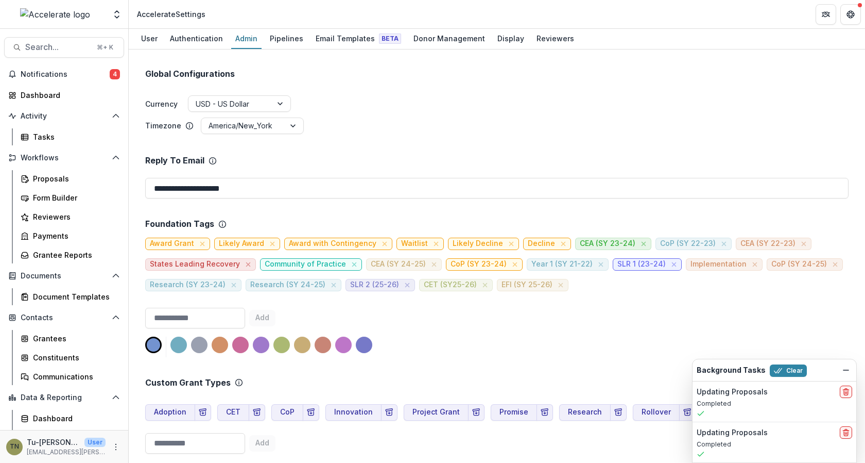
click at [436, 308] on div "Add" at bounding box center [497, 332] width 704 height 49
click at [463, 308] on div "Add" at bounding box center [497, 332] width 704 height 49
click at [463, 310] on div "Add" at bounding box center [497, 332] width 704 height 49
click at [87, 335] on div "Grantees" at bounding box center [74, 338] width 83 height 11
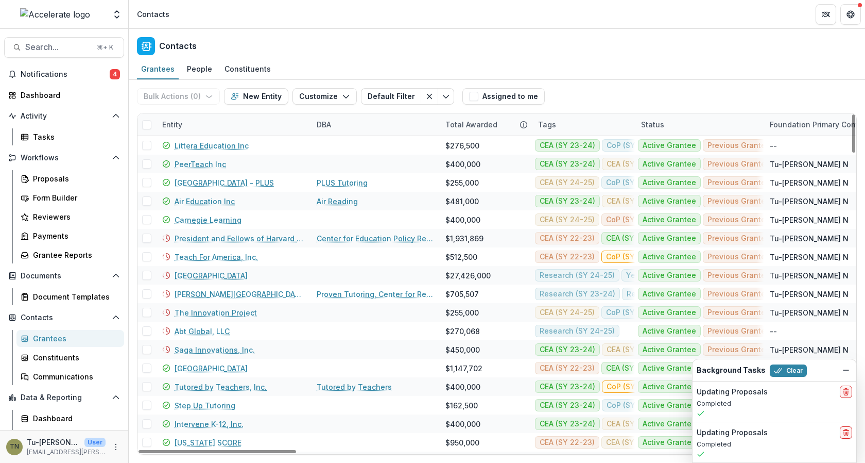
click at [558, 127] on div "Tags" at bounding box center [547, 124] width 30 height 11
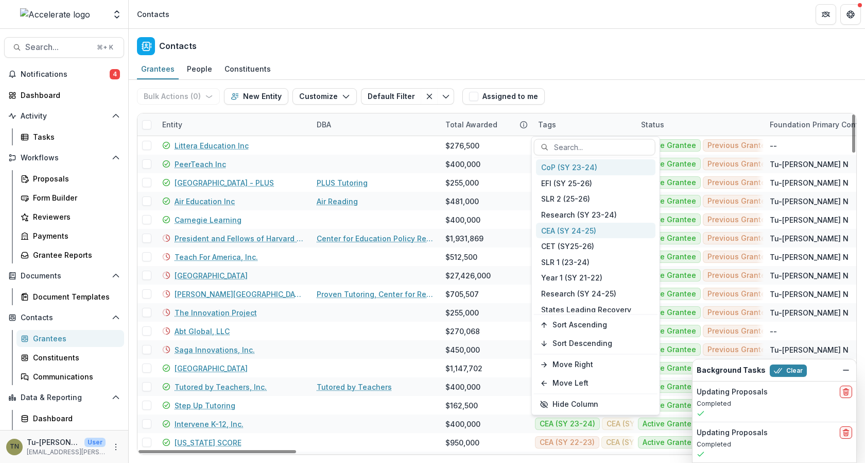
scroll to position [70, 0]
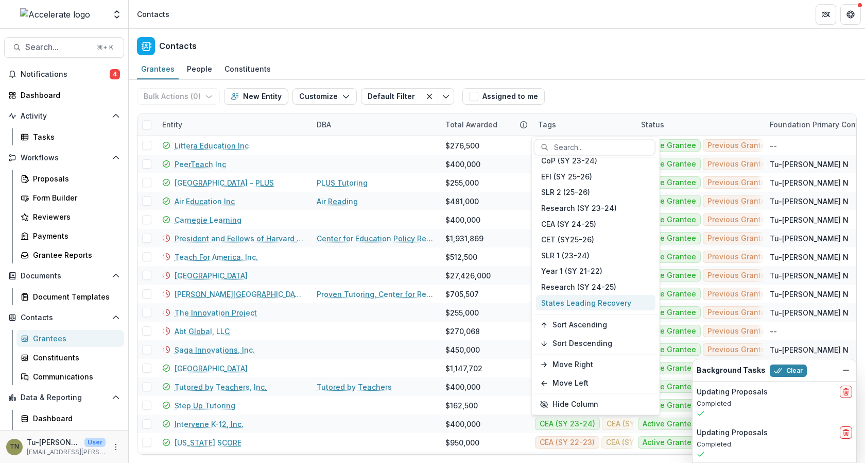
click at [584, 298] on div "States Leading Recovery" at bounding box center [596, 303] width 120 height 16
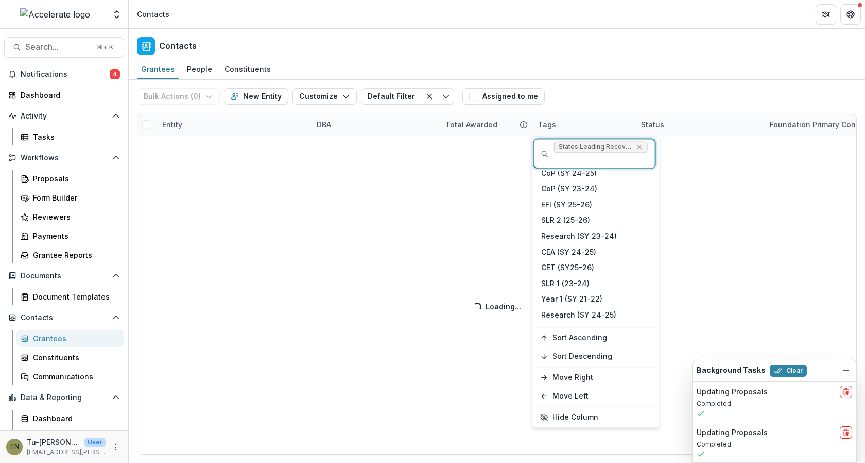
scroll to position [55, 0]
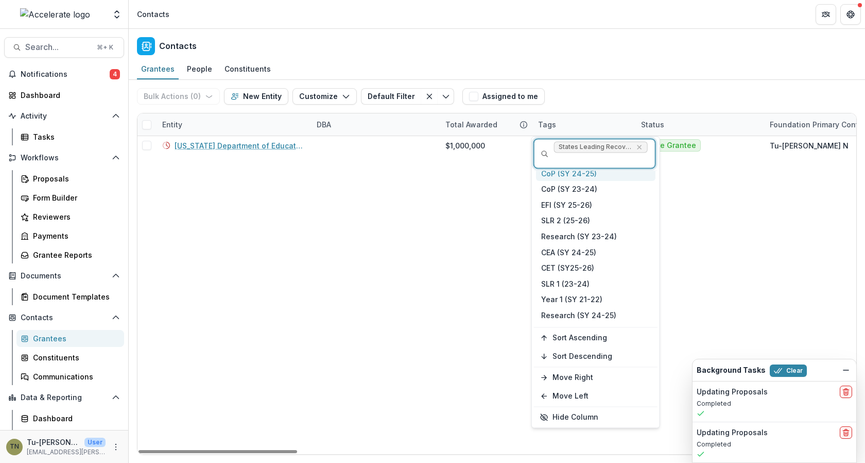
click at [592, 89] on div "Bulk Actions ( 0 ) Send Email Create Proposals Create Tasks New Entity Customiz…" at bounding box center [497, 96] width 720 height 33
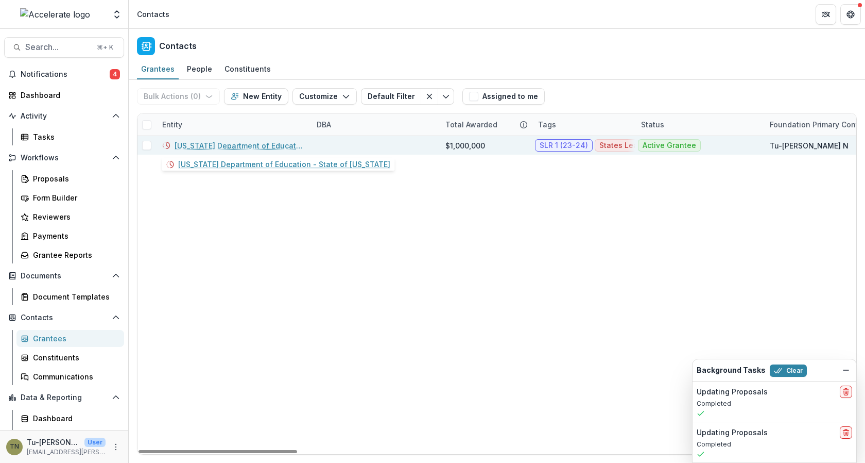
click at [274, 143] on link "[US_STATE] Department of Education - State of [US_STATE]" at bounding box center [240, 145] width 130 height 11
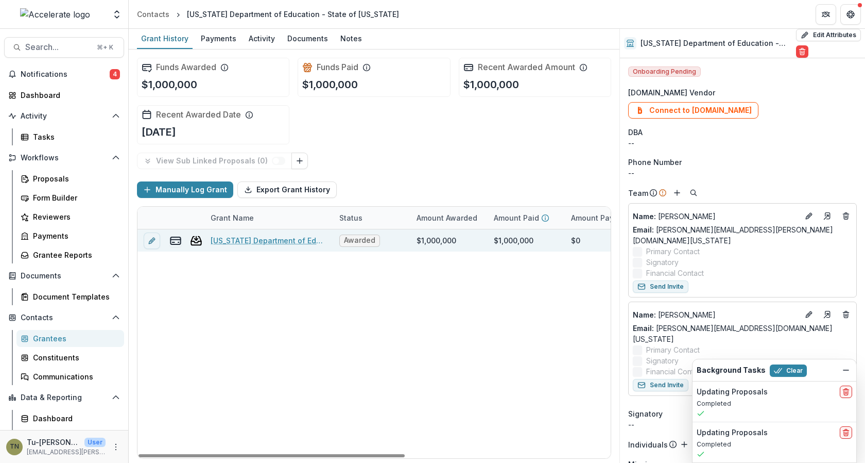
click at [353, 238] on span "Awarded" at bounding box center [359, 240] width 31 height 9
click at [387, 240] on div "Awarded" at bounding box center [371, 240] width 77 height 22
click at [427, 241] on div "$1,000,000" at bounding box center [437, 240] width 40 height 11
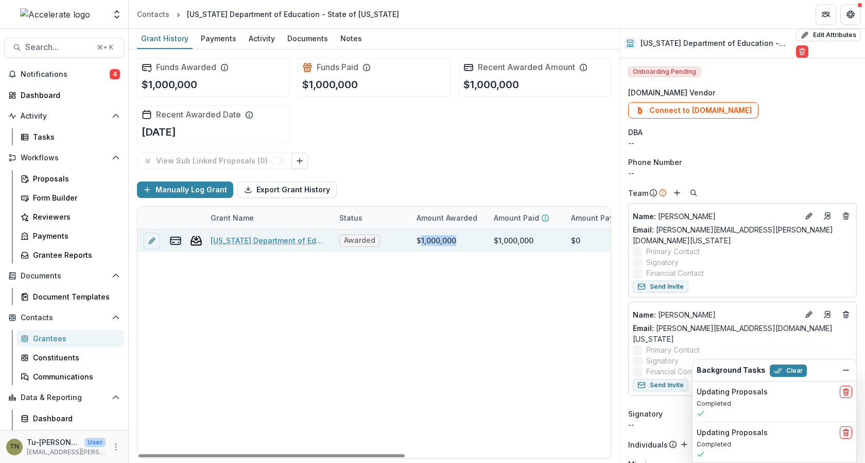
click at [427, 241] on div "$1,000,000" at bounding box center [437, 240] width 40 height 11
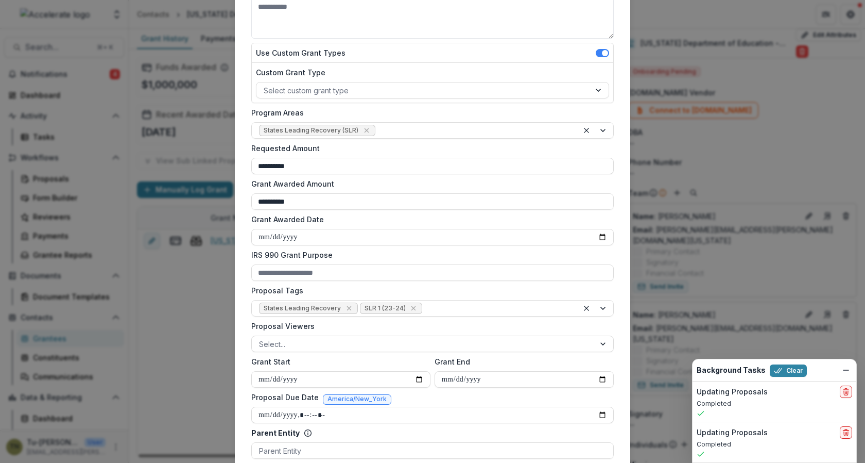
scroll to position [168, 0]
click at [345, 307] on icon "Remove States Leading Recovery" at bounding box center [349, 308] width 8 height 8
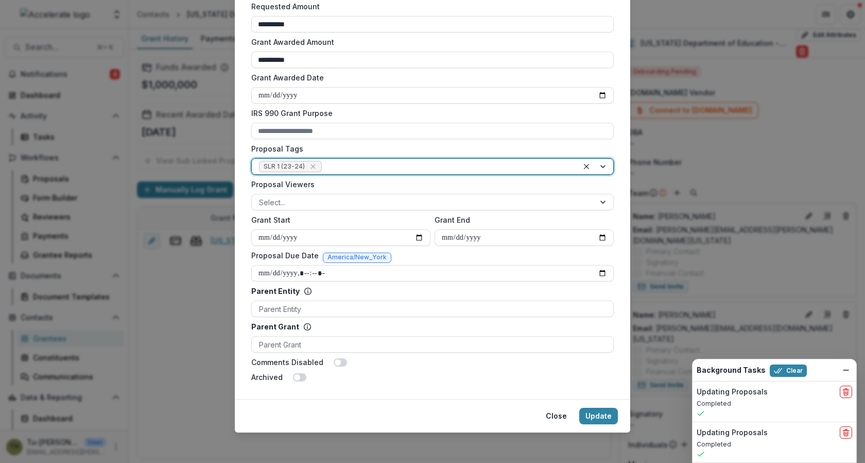
scroll to position [312, 0]
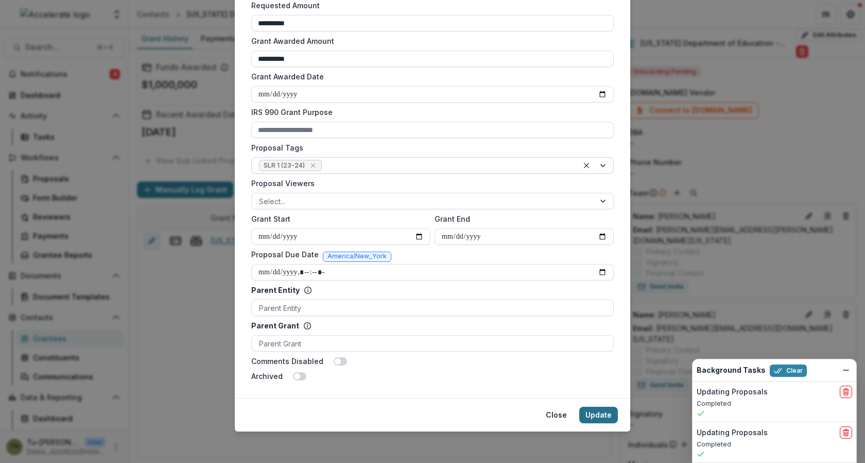
click at [596, 414] on button "Update" at bounding box center [598, 414] width 39 height 16
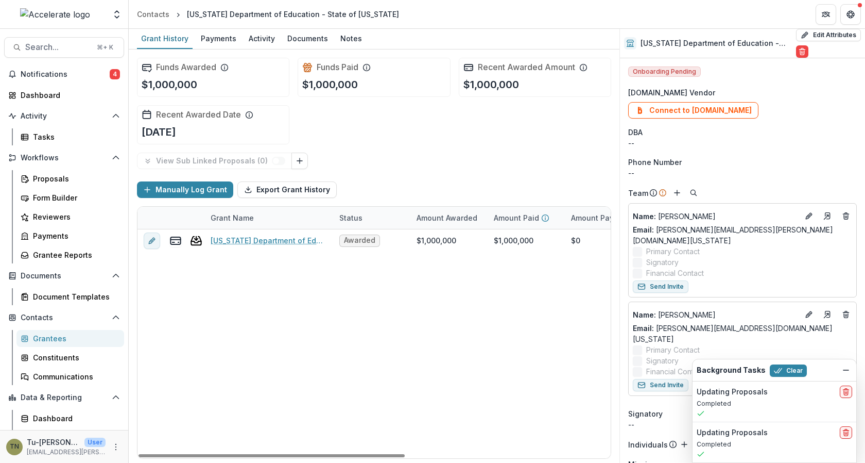
click at [217, 328] on div "Ohio Department of Education - State of Ohio - States Leading Recovery - 1 Awar…" at bounding box center [558, 343] width 840 height 229
click at [112, 445] on icon "More" at bounding box center [116, 446] width 8 height 8
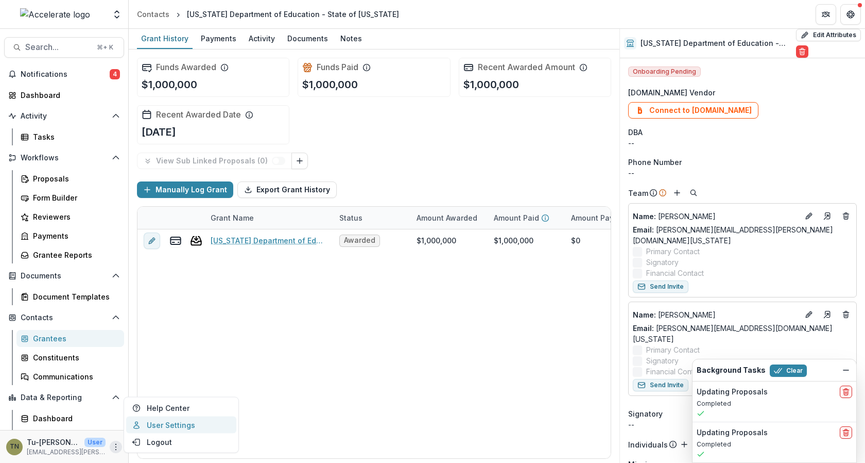
click at [143, 427] on link "User Settings" at bounding box center [181, 424] width 110 height 17
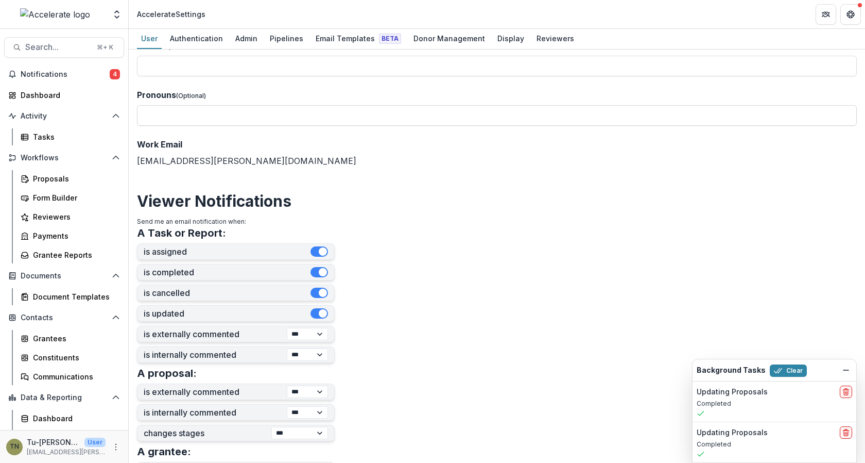
scroll to position [100, 0]
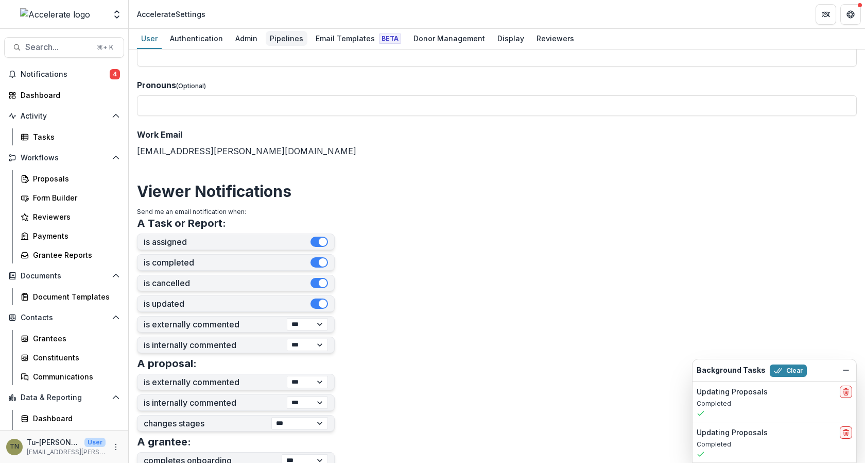
click at [279, 47] on link "Pipelines" at bounding box center [287, 39] width 42 height 20
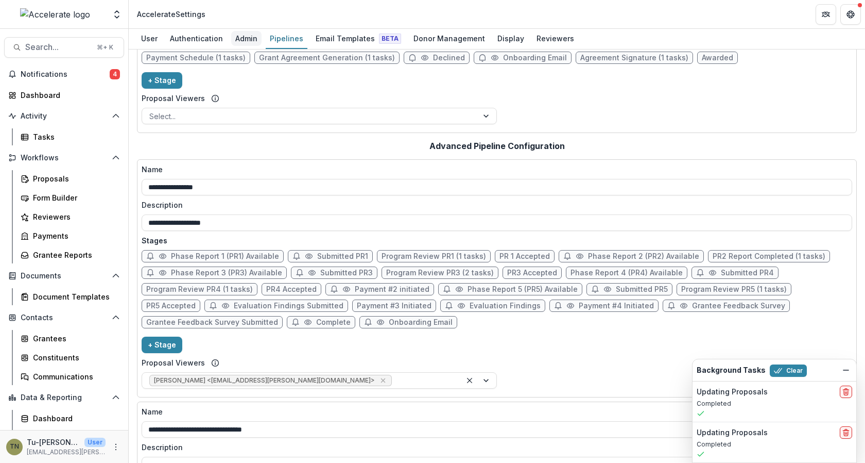
click at [245, 32] on div "Admin" at bounding box center [246, 38] width 30 height 15
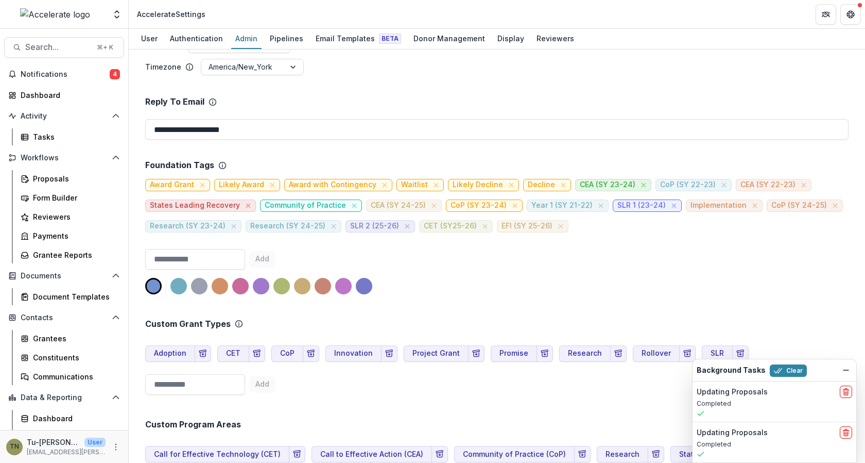
scroll to position [479, 0]
click at [244, 202] on icon "close" at bounding box center [248, 206] width 8 height 8
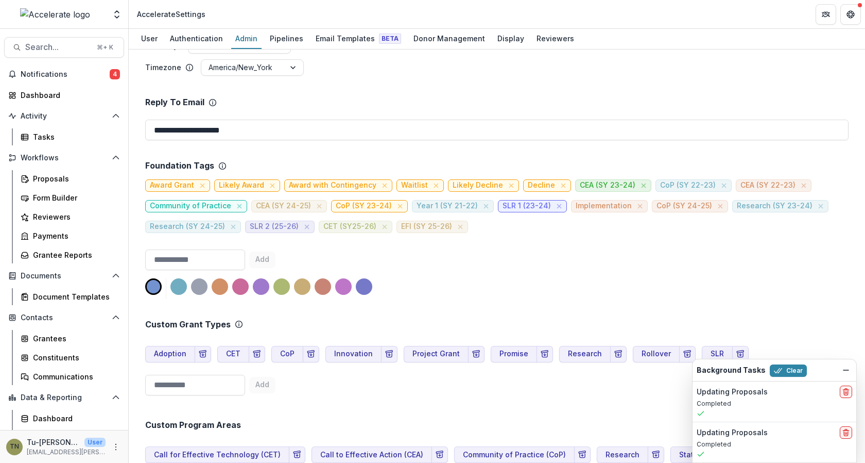
click at [524, 268] on div "Add" at bounding box center [497, 273] width 704 height 49
click at [532, 299] on div "Custom Grant Types Adoption CET CoP Innovation Project Grant Promise Research R…" at bounding box center [497, 349] width 704 height 100
click at [461, 249] on div "Add" at bounding box center [497, 273] width 704 height 49
click at [481, 249] on div "Add" at bounding box center [497, 273] width 704 height 49
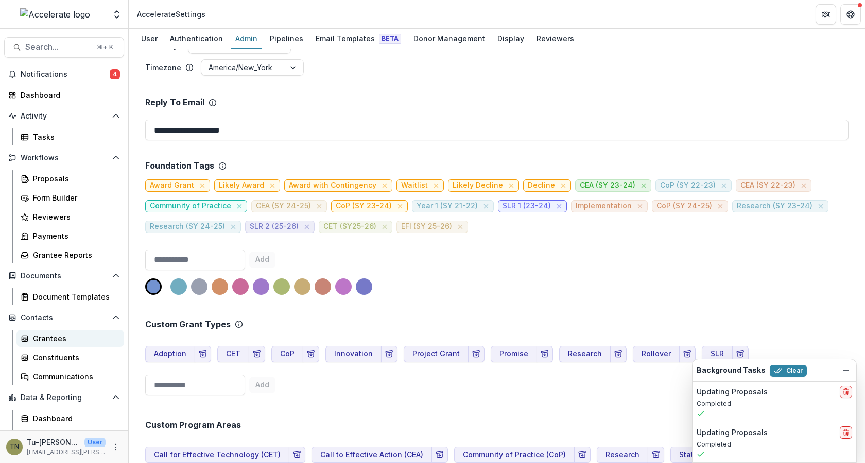
click at [75, 344] on link "Grantees" at bounding box center [70, 338] width 108 height 17
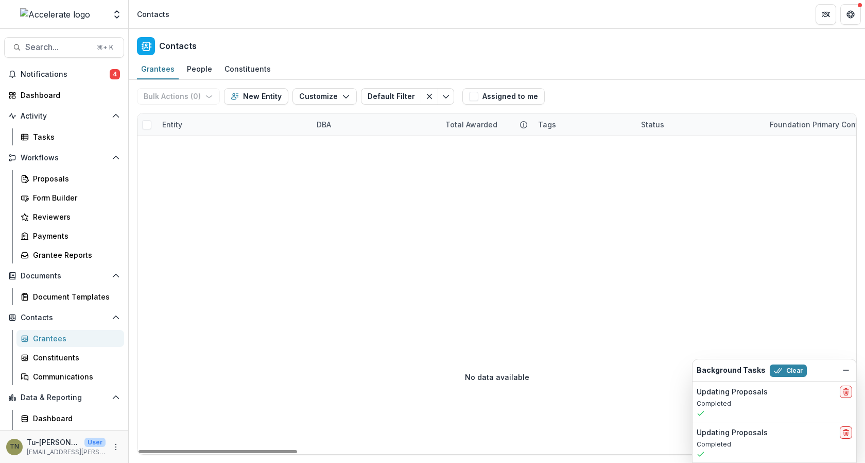
click at [572, 127] on div "Tags" at bounding box center [583, 124] width 103 height 22
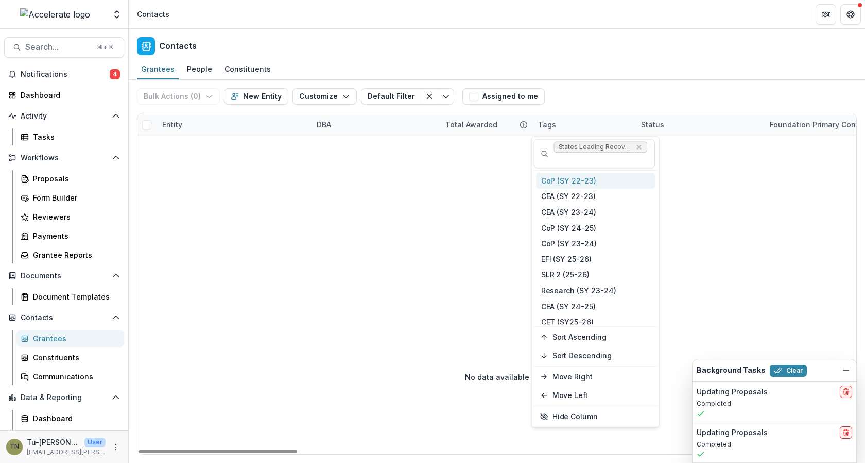
click at [600, 52] on div "Contacts" at bounding box center [497, 44] width 737 height 30
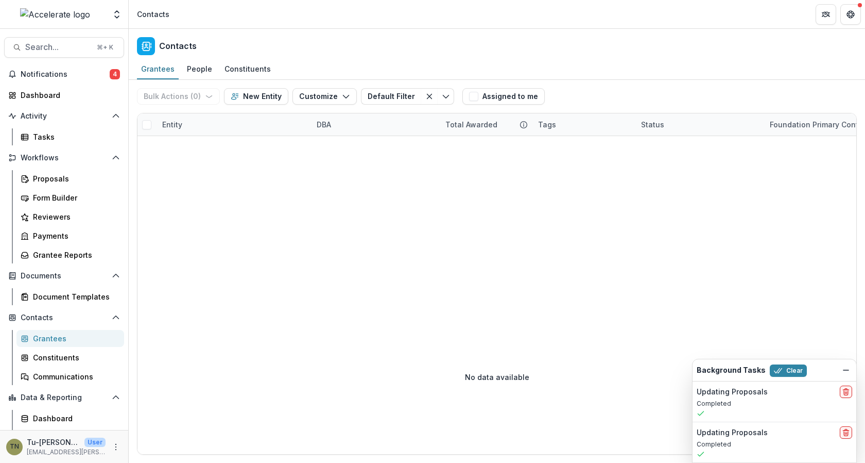
click at [582, 121] on div "Tags" at bounding box center [583, 124] width 103 height 22
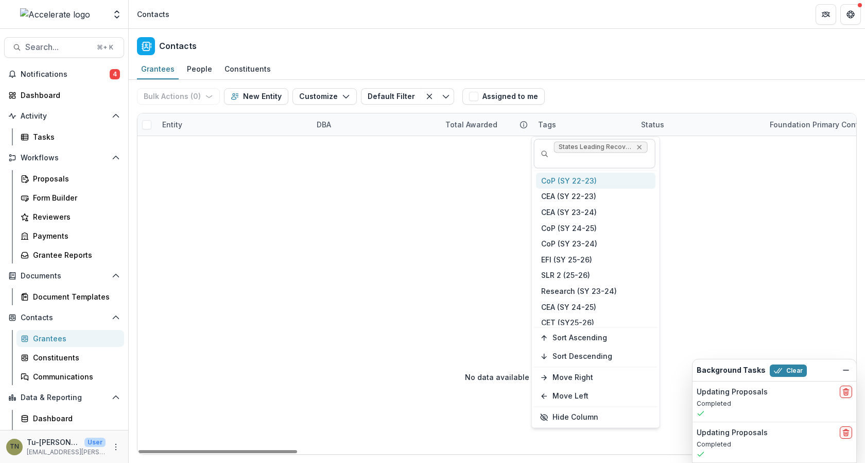
click at [637, 147] on icon "Remove States Leading Recovery" at bounding box center [639, 147] width 8 height 8
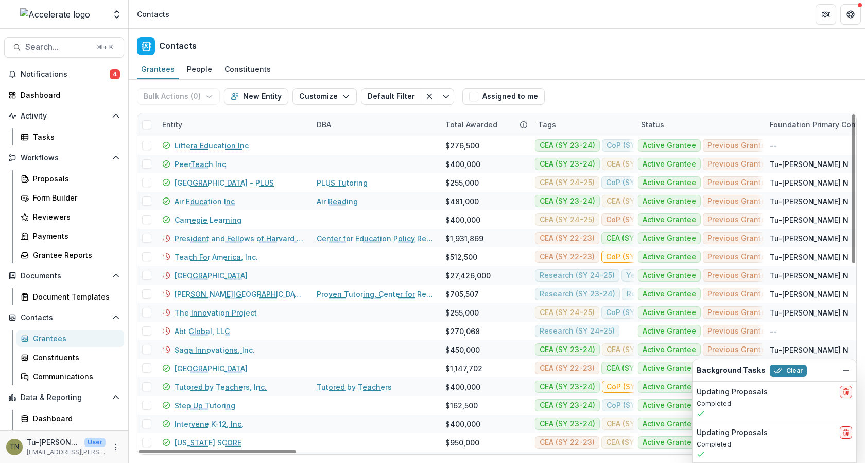
click at [610, 91] on div "Bulk Actions ( 0 ) Send Email Create Proposals Create Tasks New Entity Customiz…" at bounding box center [497, 96] width 720 height 33
click at [571, 121] on div "Tags" at bounding box center [583, 124] width 103 height 22
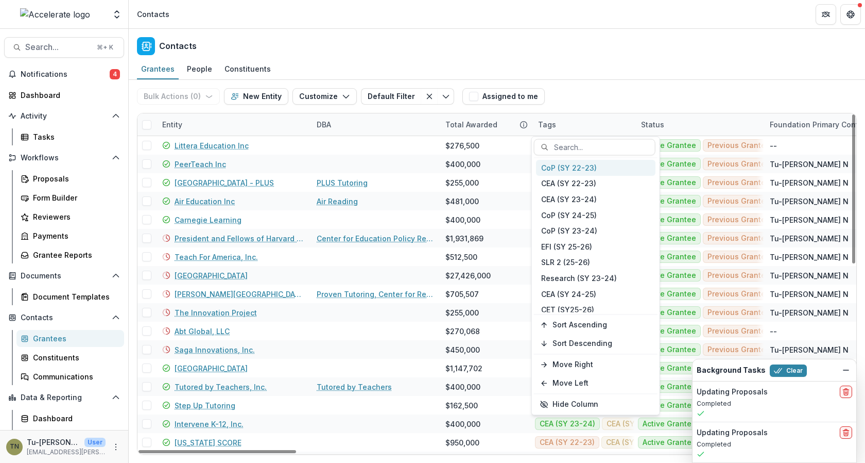
click at [572, 171] on div "CoP (SY 22-23)" at bounding box center [596, 168] width 120 height 16
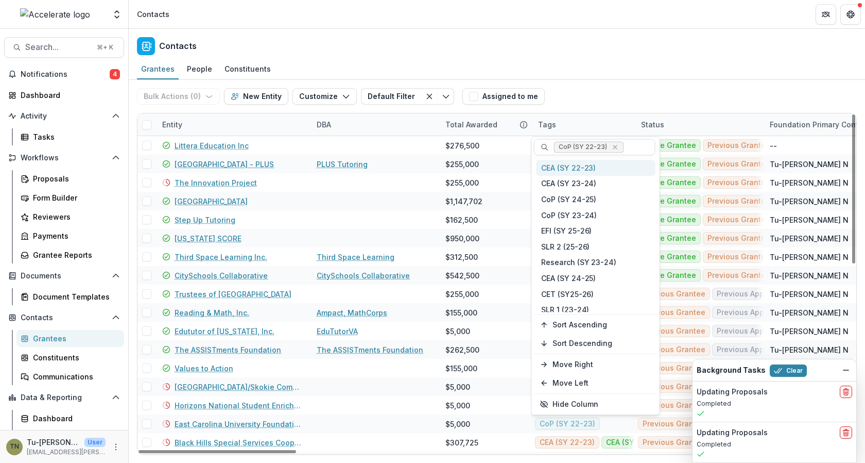
click at [601, 83] on div "Bulk Actions ( 0 ) Send Email Create Proposals Create Tasks New Entity Customiz…" at bounding box center [497, 96] width 720 height 33
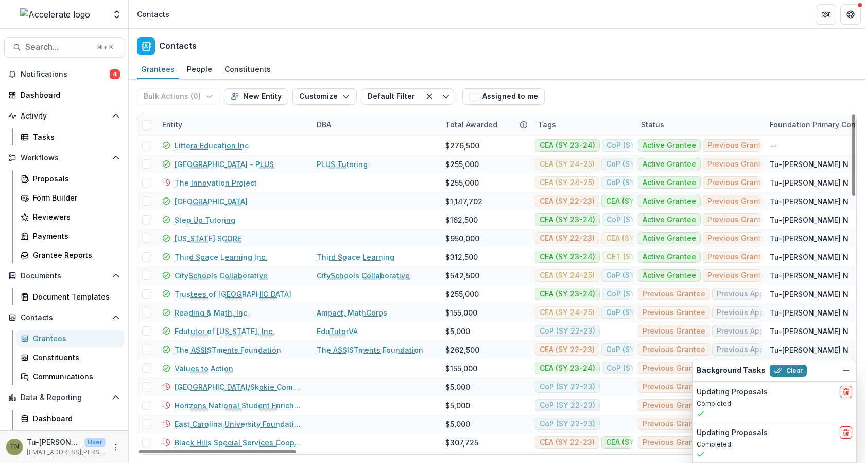
click at [621, 67] on div "Grantees People Constituents" at bounding box center [497, 69] width 737 height 21
click at [564, 122] on div "Tags" at bounding box center [583, 124] width 103 height 22
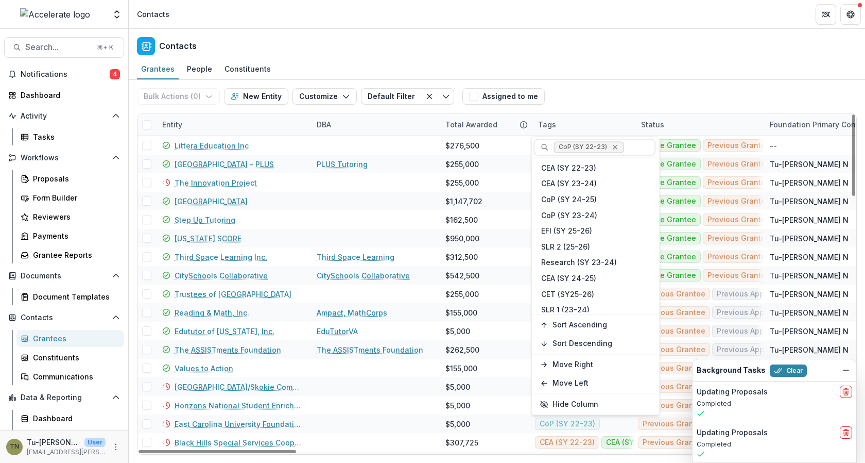
click at [614, 146] on icon "Remove CoP (SY 22-23)" at bounding box center [615, 147] width 8 height 8
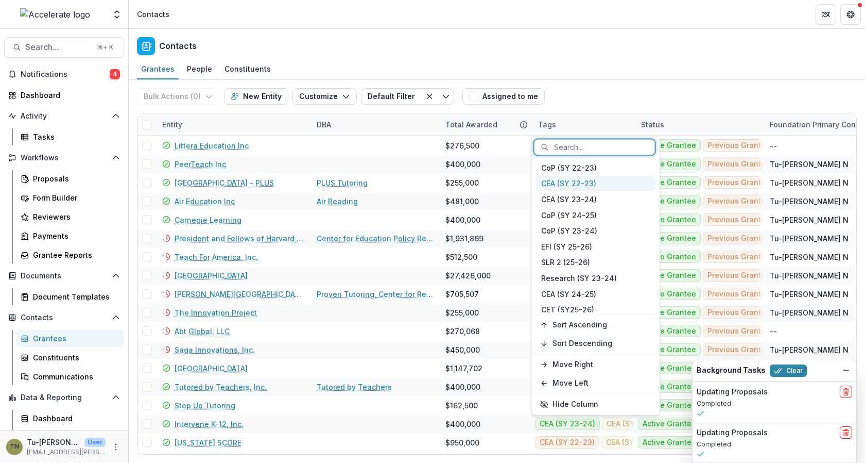
click at [594, 178] on div "CEA (SY 22-23)" at bounding box center [596, 184] width 120 height 16
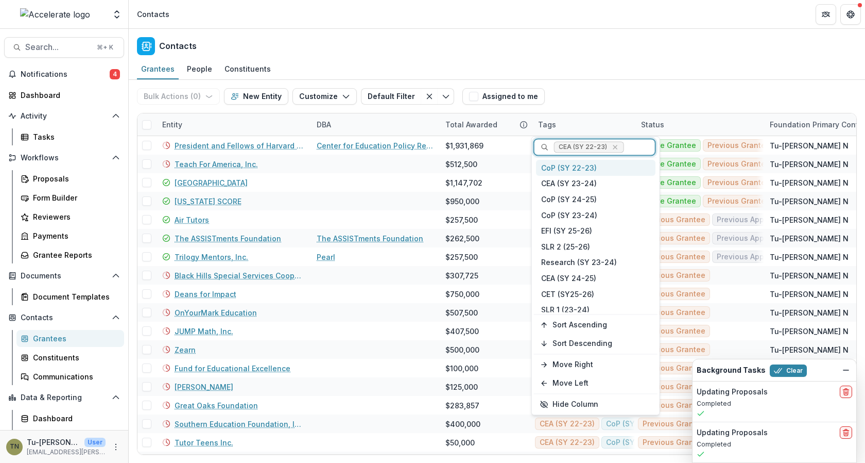
click at [603, 77] on div "Grantees People Constituents" at bounding box center [497, 69] width 737 height 21
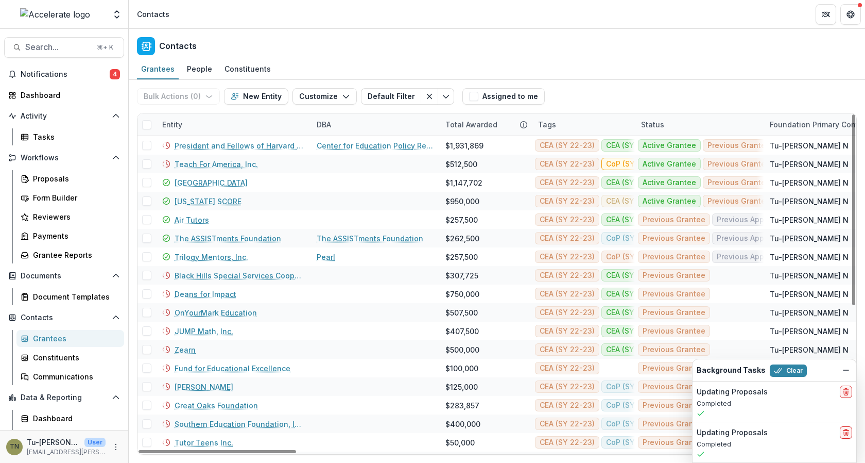
click at [147, 124] on span at bounding box center [146, 124] width 9 height 9
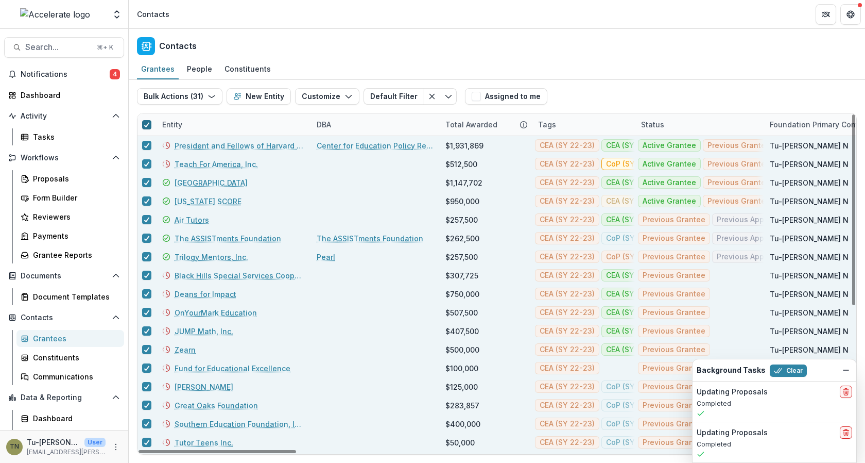
click at [147, 124] on icon at bounding box center [147, 124] width 6 height 5
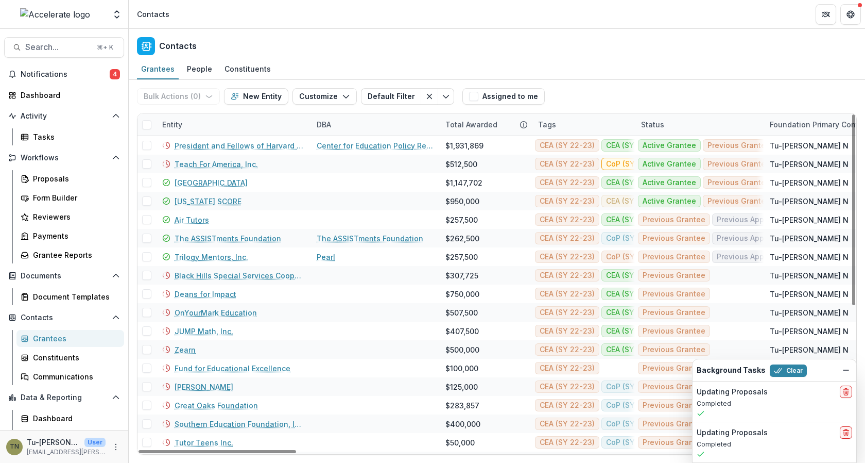
click at [627, 76] on div "Grantees People Constituents" at bounding box center [497, 69] width 737 height 21
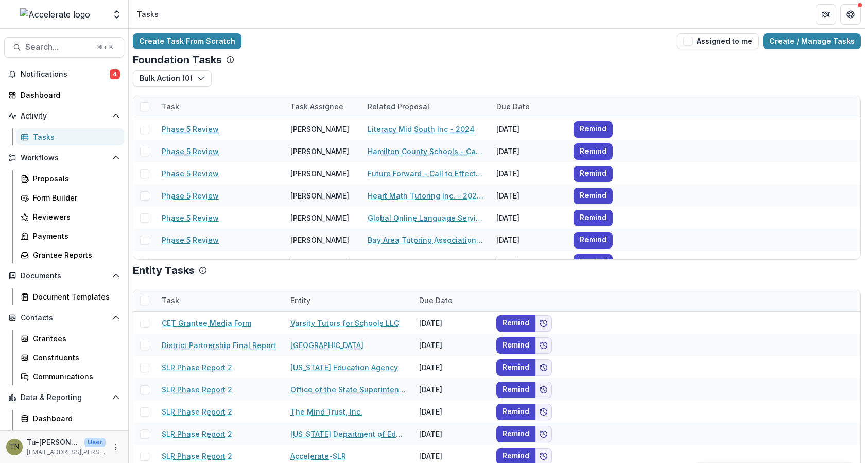
click at [385, 44] on div "Create Task From Scratch Assigned to me Create / Manage Tasks" at bounding box center [497, 41] width 728 height 16
click at [67, 179] on div "Proposals" at bounding box center [74, 178] width 83 height 11
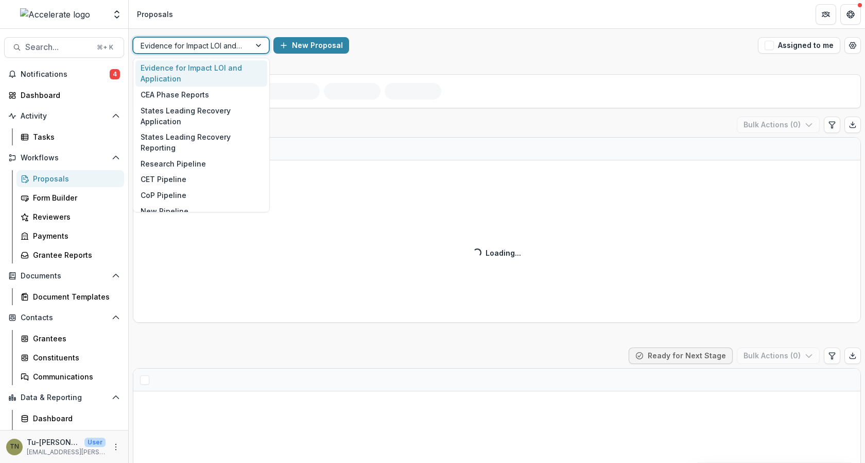
click at [226, 49] on div at bounding box center [192, 45] width 103 height 13
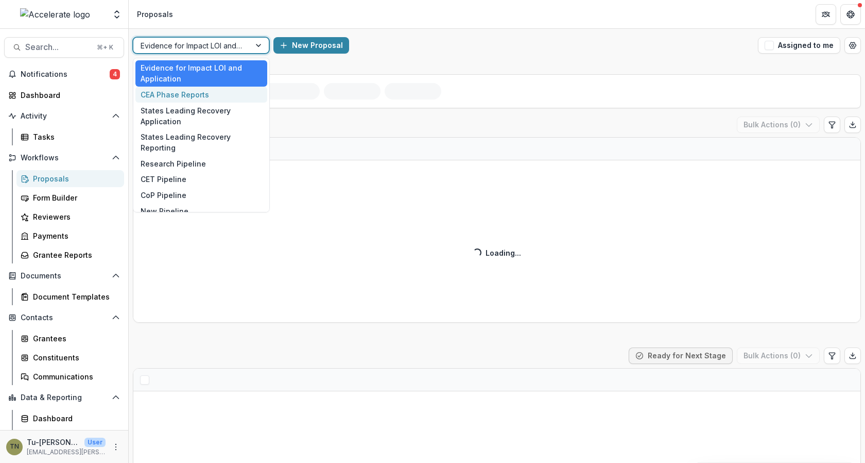
click at [203, 93] on div "CEA Phase Reports" at bounding box center [201, 95] width 132 height 16
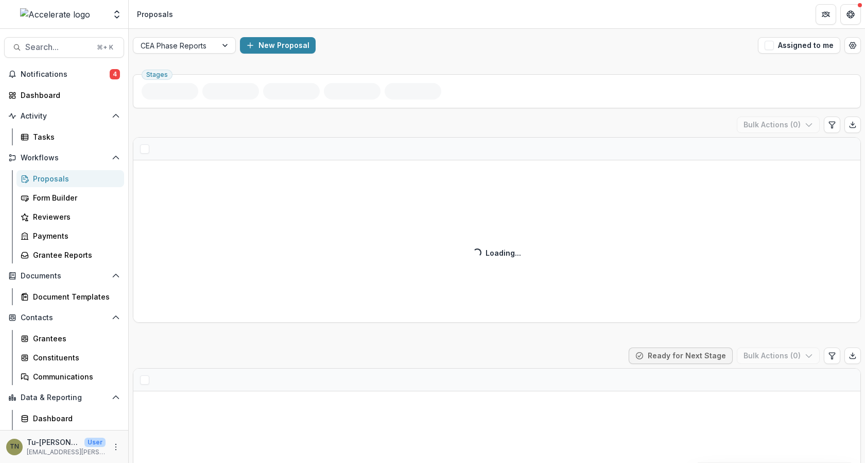
click at [399, 33] on div "CEA Phase Reports New Proposal Assigned to me" at bounding box center [497, 45] width 737 height 33
